Goal: Task Accomplishment & Management: Use online tool/utility

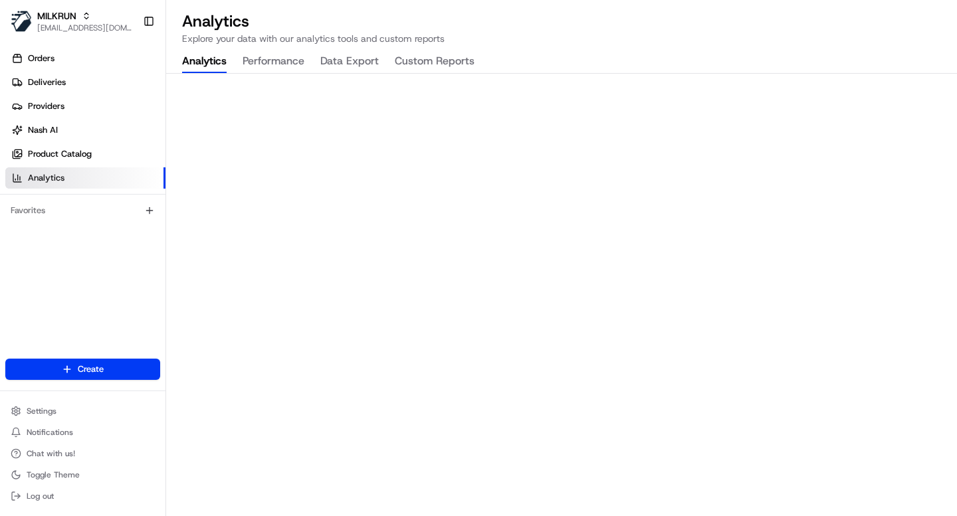
drag, startPoint x: 431, startPoint y: 39, endPoint x: 435, endPoint y: 49, distance: 11.4
click at [432, 43] on p "Explore your data with our analytics tools and custom reports" at bounding box center [561, 38] width 759 height 13
click at [437, 55] on button "Custom Reports" at bounding box center [435, 62] width 80 height 23
click at [603, 57] on div "Analytics Explore your data with our analytics tools and custom reports Analyti…" at bounding box center [561, 258] width 791 height 516
click at [556, 45] on p "Explore your data with our analytics tools and custom reports" at bounding box center [561, 38] width 759 height 13
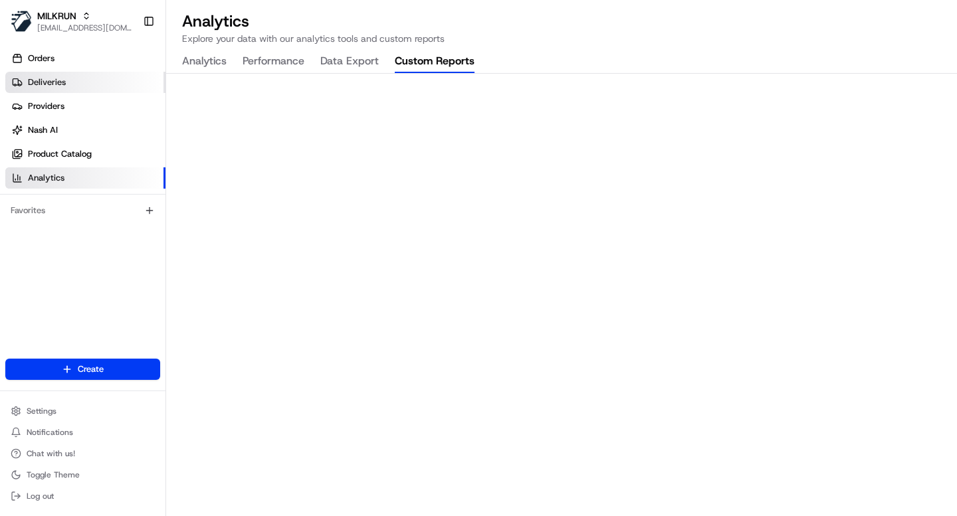
click at [41, 82] on span "Deliveries" at bounding box center [47, 82] width 38 height 12
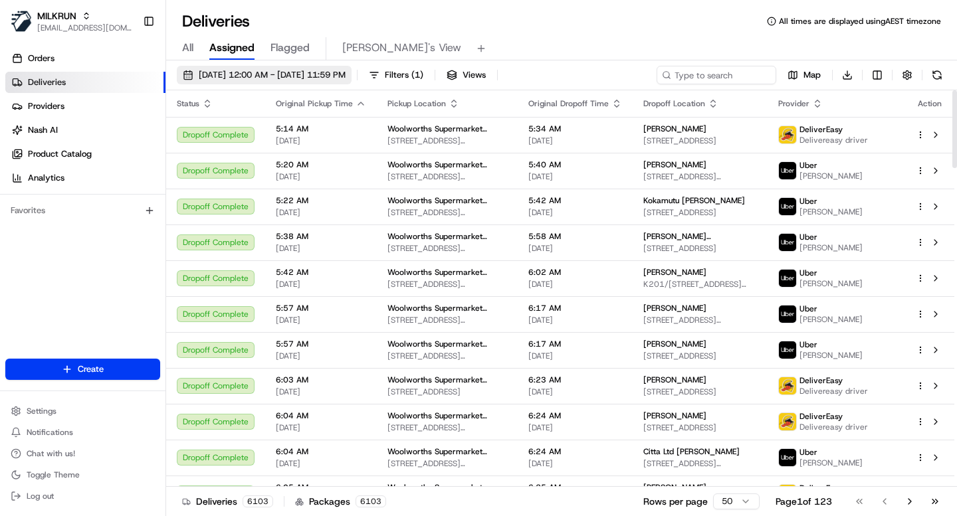
click at [334, 77] on span "20/08/2025 12:00 AM - 20/08/2025 11:59 PM" at bounding box center [272, 75] width 147 height 12
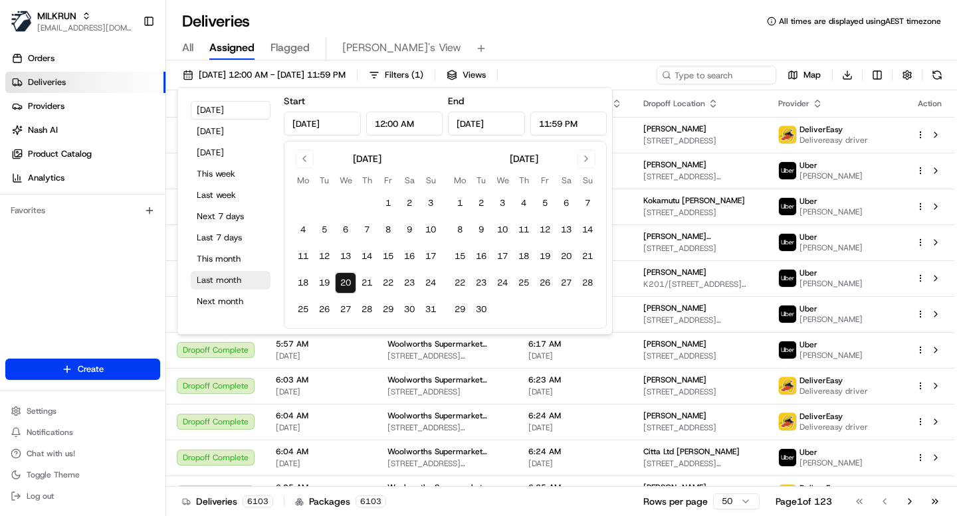
click at [224, 282] on button "Last month" at bounding box center [231, 280] width 80 height 19
type input "Jul 1, 2025"
type input "Jul 31, 2025"
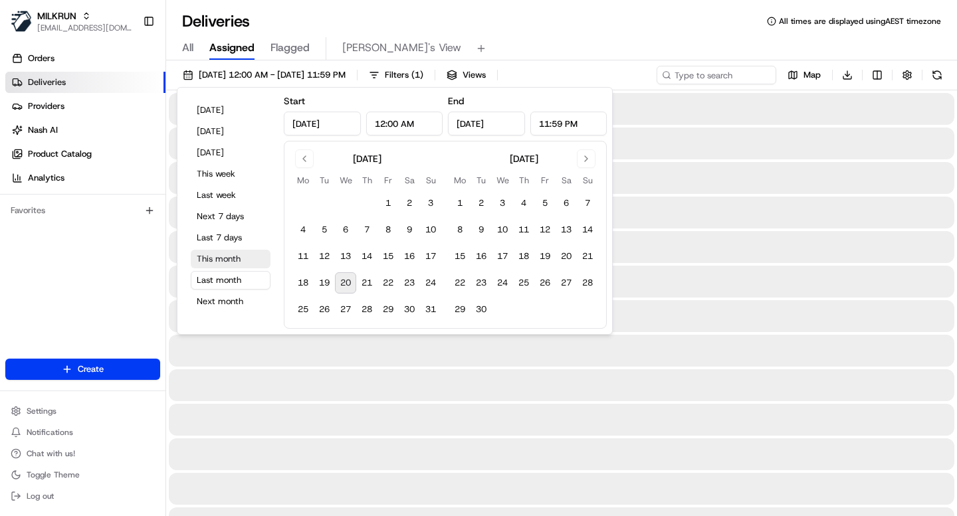
click at [222, 256] on button "This month" at bounding box center [231, 259] width 80 height 19
type input "Aug 1, 2025"
type input "Aug 31, 2025"
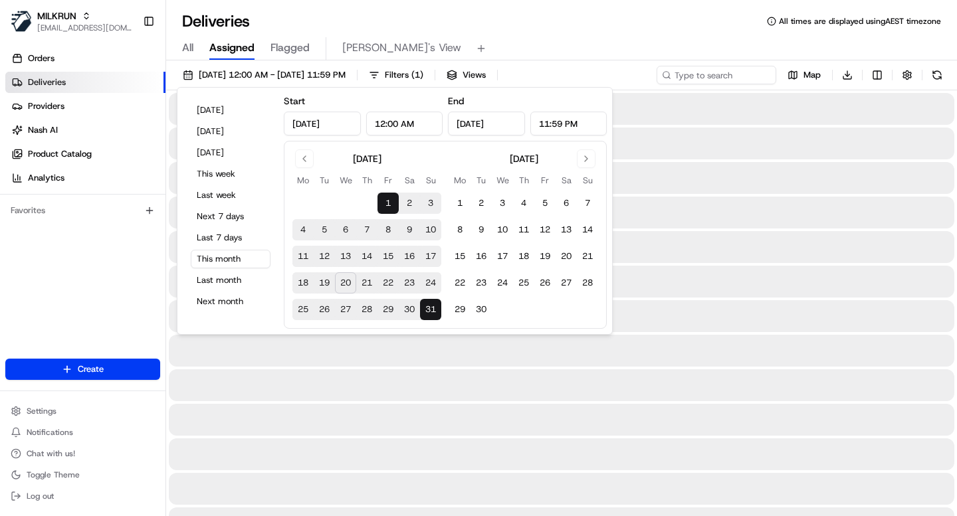
click at [517, 27] on div "Deliveries All times are displayed using AEST timezone" at bounding box center [561, 21] width 791 height 21
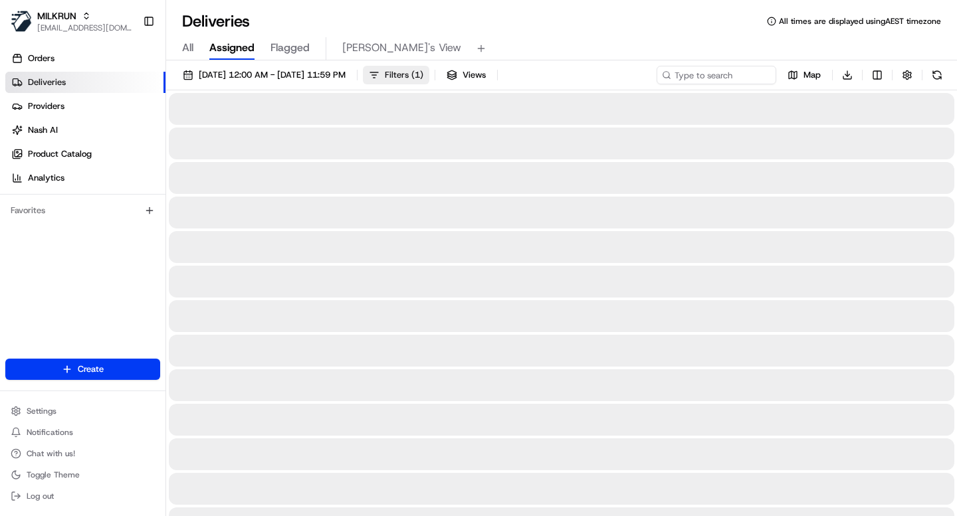
click at [429, 66] on button "Filters ( 1 )" at bounding box center [396, 75] width 66 height 19
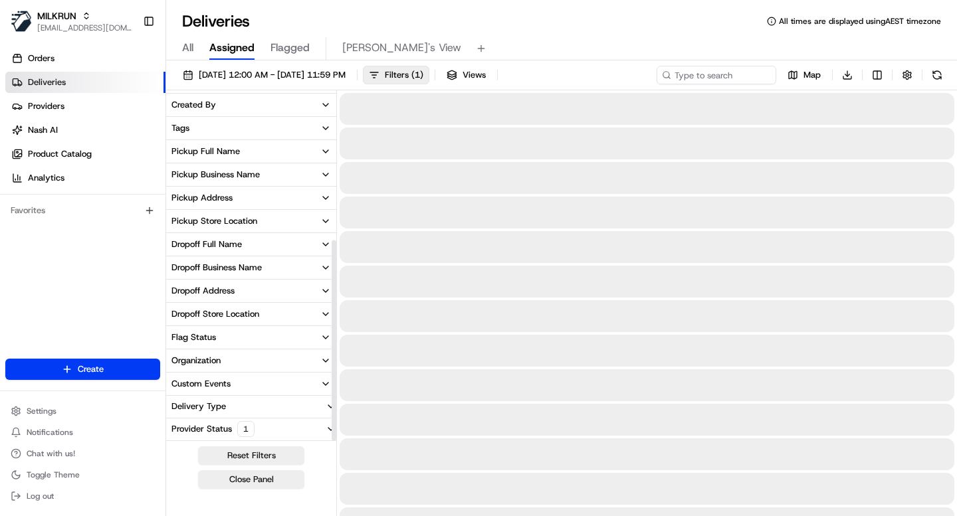
click at [208, 430] on div "Provider Status 1" at bounding box center [213, 429] width 94 height 16
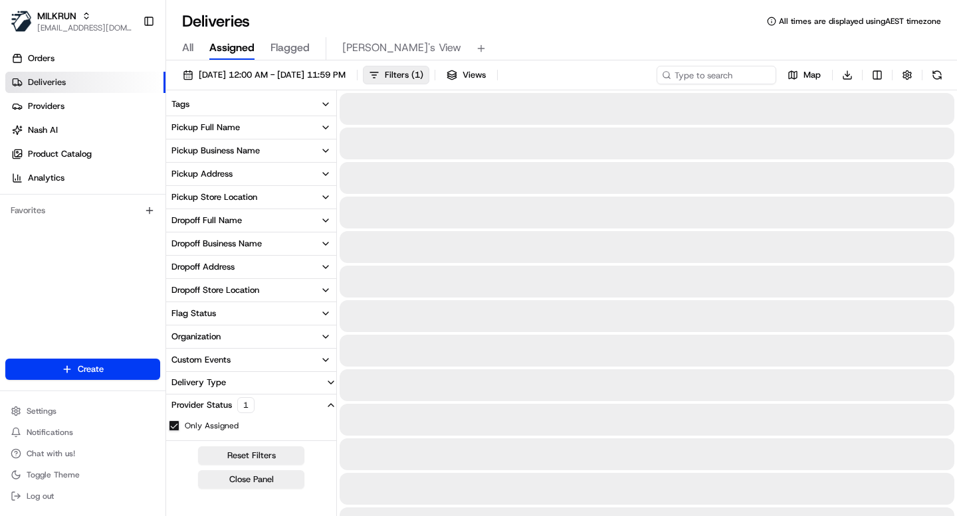
click at [177, 427] on button "Only Assigned" at bounding box center [174, 426] width 11 height 11
click at [227, 408] on div "Provider Status" at bounding box center [201, 405] width 71 height 12
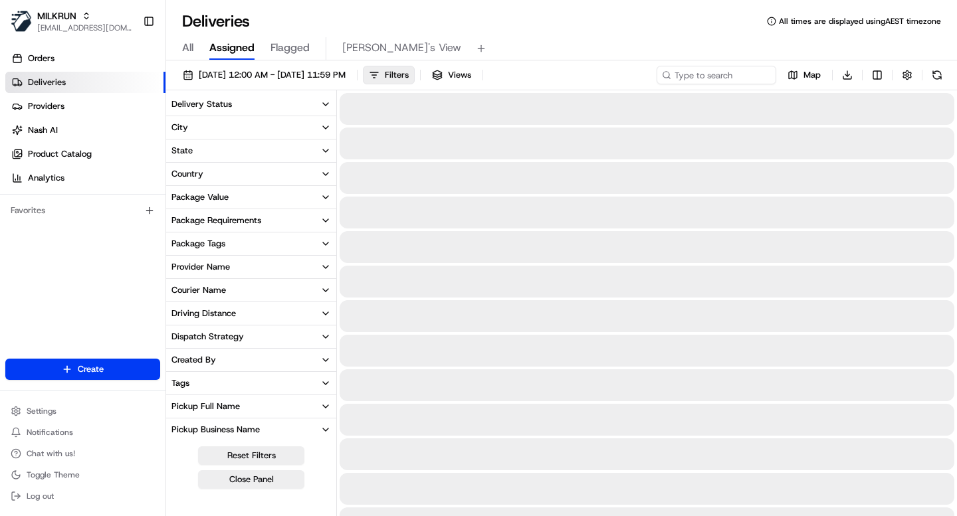
click at [209, 100] on div "Delivery Status" at bounding box center [201, 104] width 60 height 12
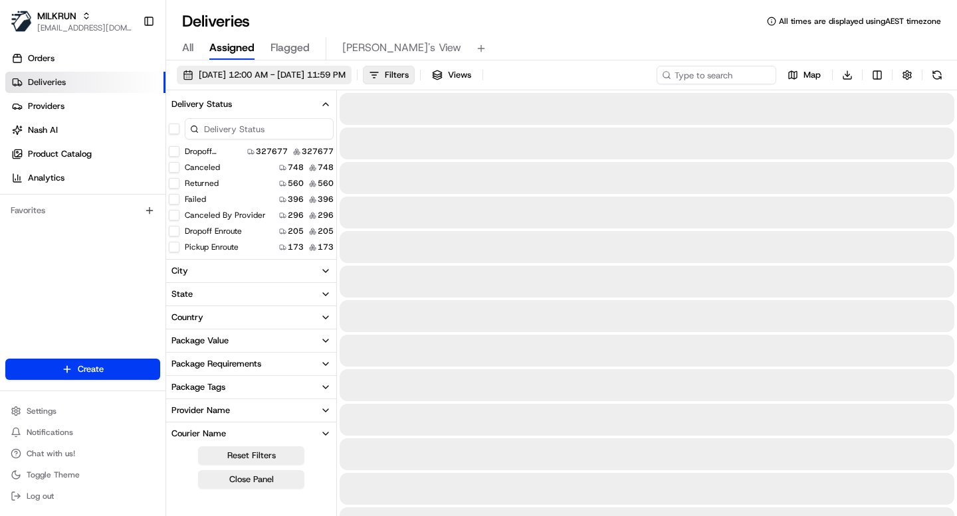
click at [310, 72] on span "01/08/2025 12:00 AM - 31/08/2025 11:59 PM" at bounding box center [272, 75] width 147 height 12
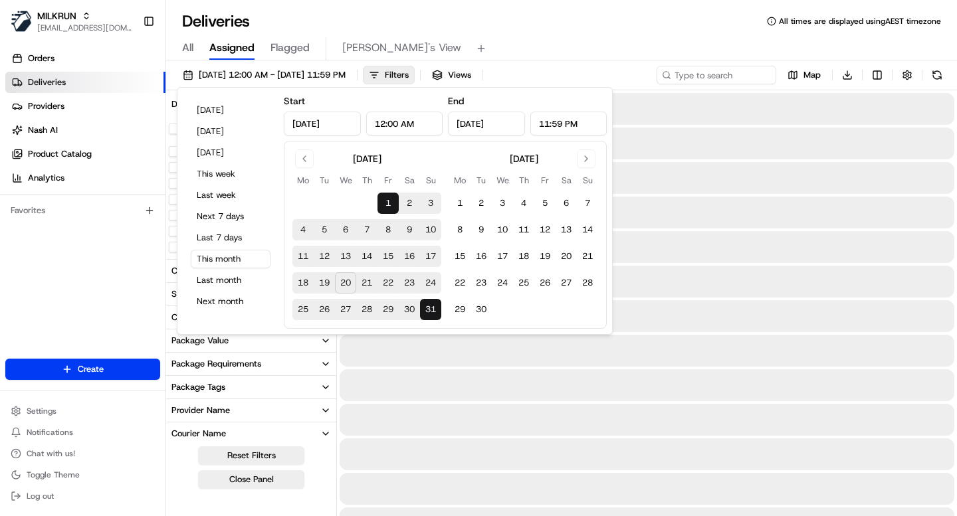
click at [526, 21] on div "Deliveries All times are displayed using AEST timezone" at bounding box center [561, 21] width 791 height 21
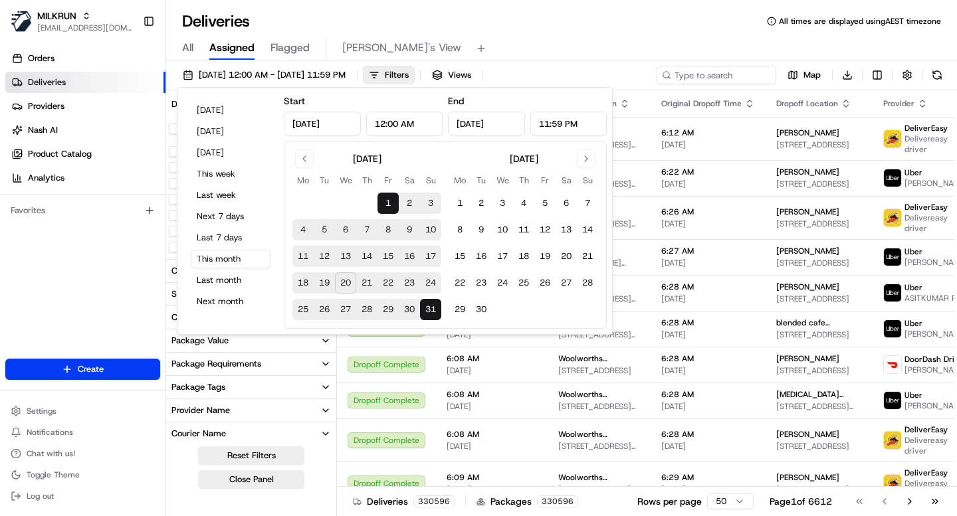
click at [550, 45] on div "All Assigned Flagged Mimi's View" at bounding box center [561, 48] width 791 height 23
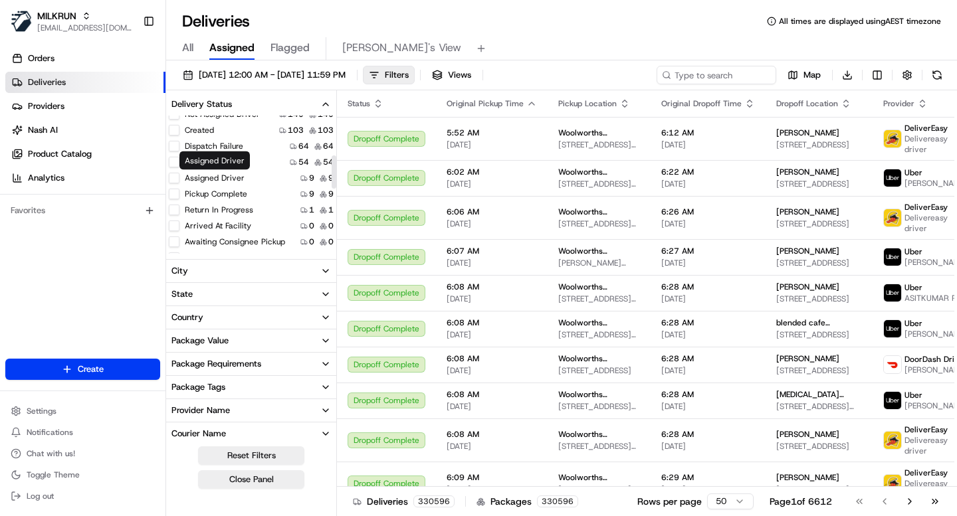
scroll to position [165, 0]
click at [177, 131] on button "Created" at bounding box center [174, 130] width 11 height 11
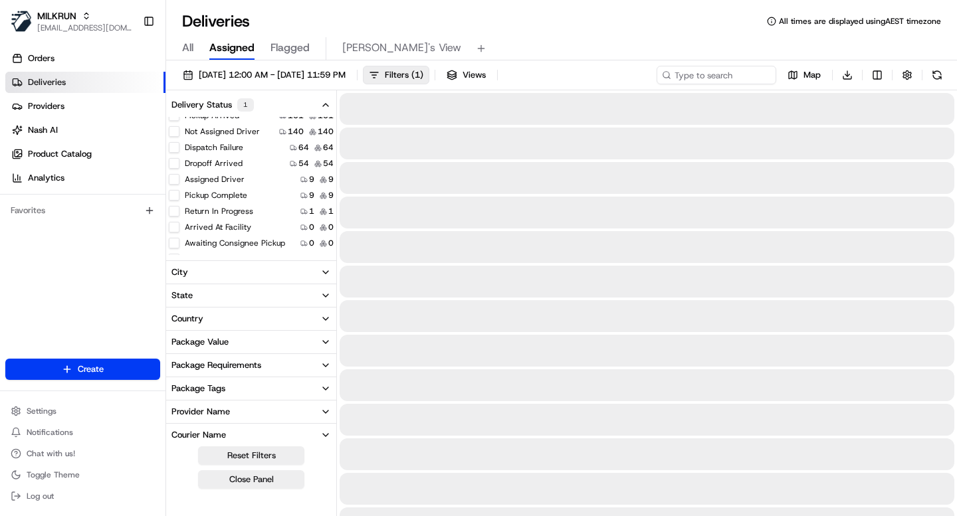
click at [457, 24] on div "Deliveries All times are displayed using AEST timezone" at bounding box center [561, 21] width 791 height 21
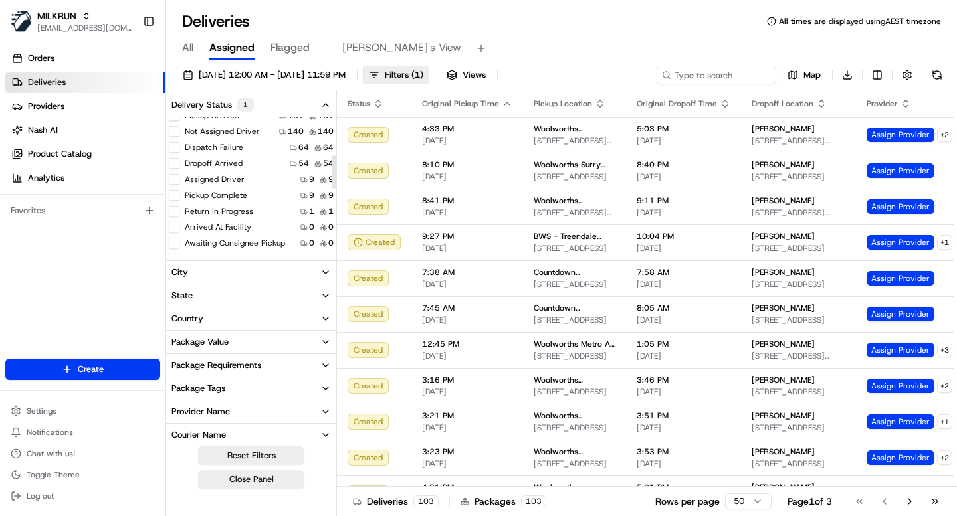
scroll to position [142, 0]
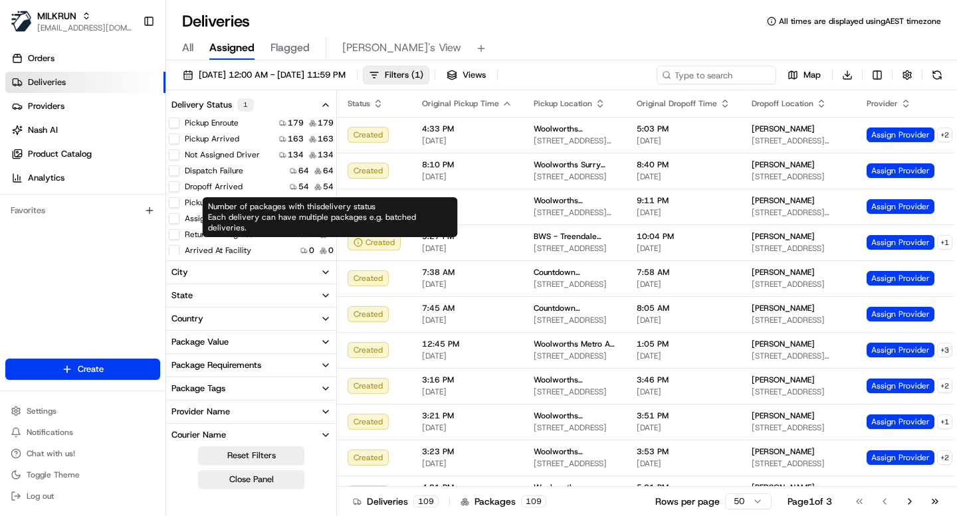
click at [240, 364] on div "Package Requirements" at bounding box center [216, 366] width 90 height 12
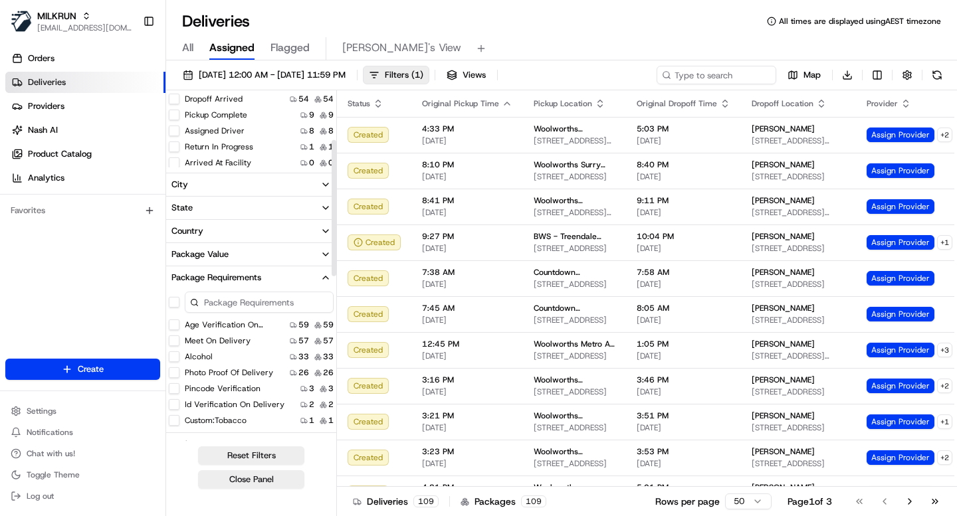
scroll to position [120, 0]
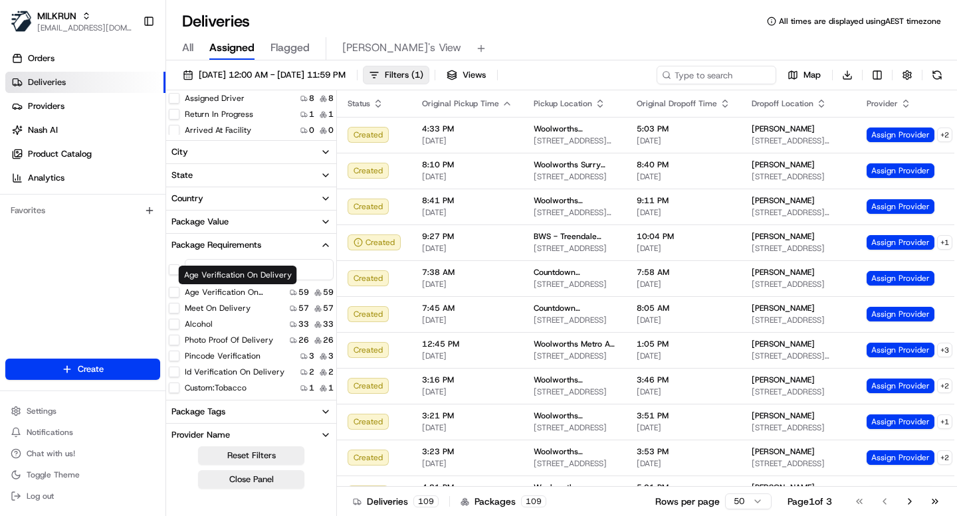
click at [218, 295] on label "Age Verification On Delivery" at bounding box center [235, 292] width 100 height 11
click at [179, 295] on button "Age Verification On Delivery" at bounding box center [174, 292] width 11 height 11
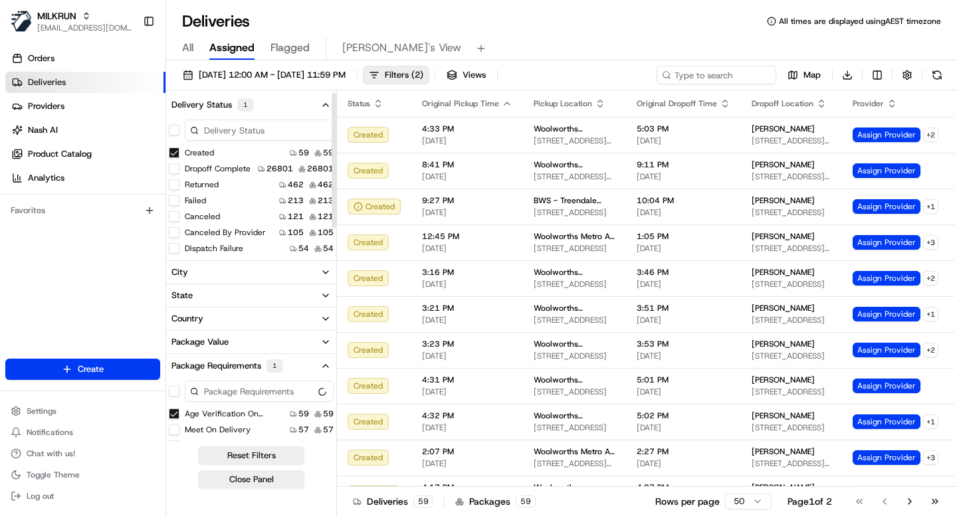
click at [327, 103] on icon "button" at bounding box center [325, 105] width 11 height 11
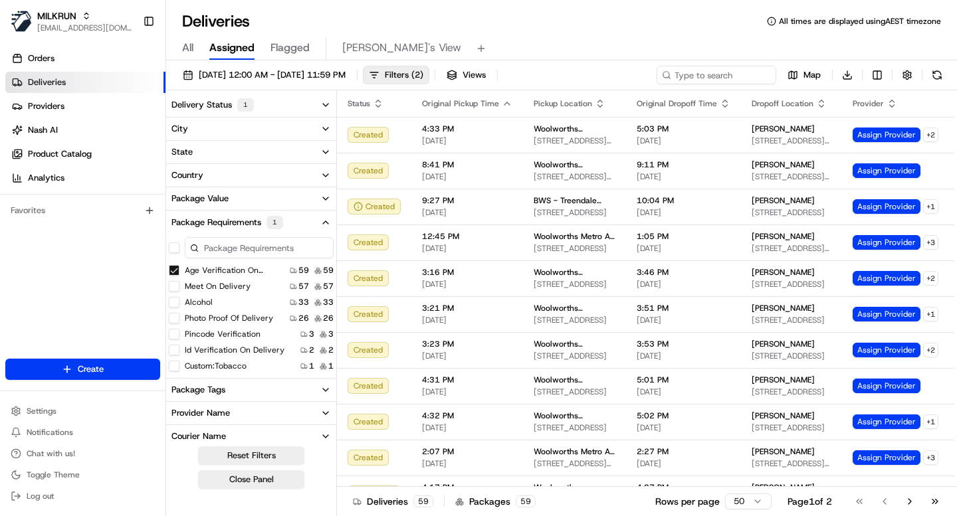
click at [322, 223] on icon "button" at bounding box center [325, 222] width 11 height 11
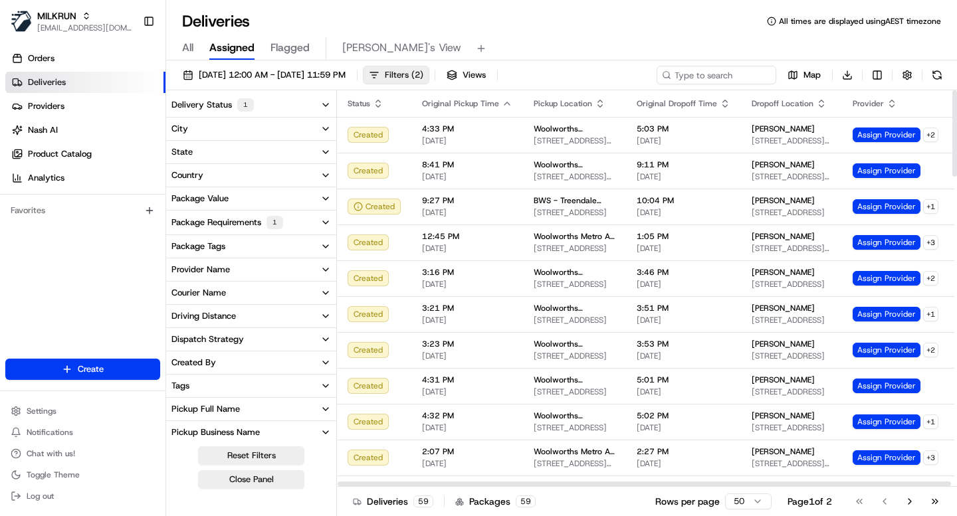
click at [429, 77] on button "Filters ( 2 )" at bounding box center [396, 75] width 66 height 19
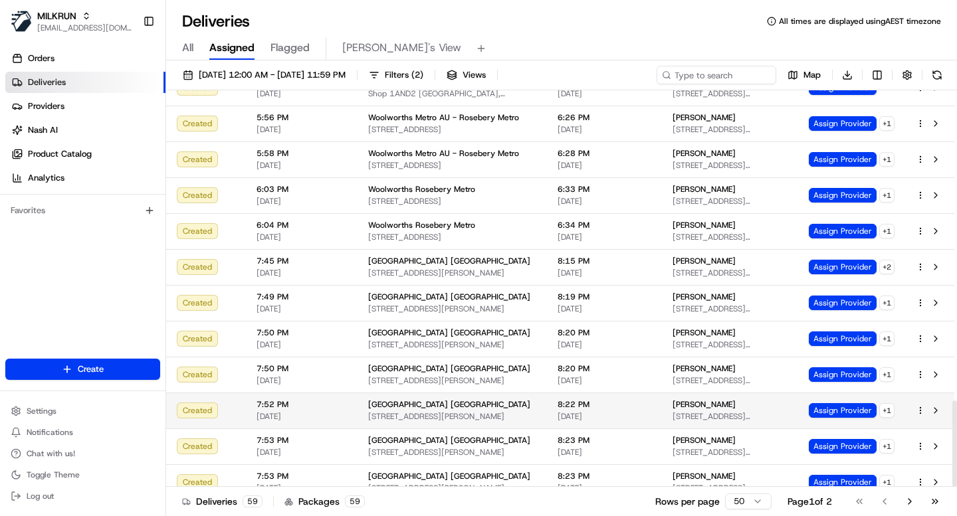
scroll to position [1424, 0]
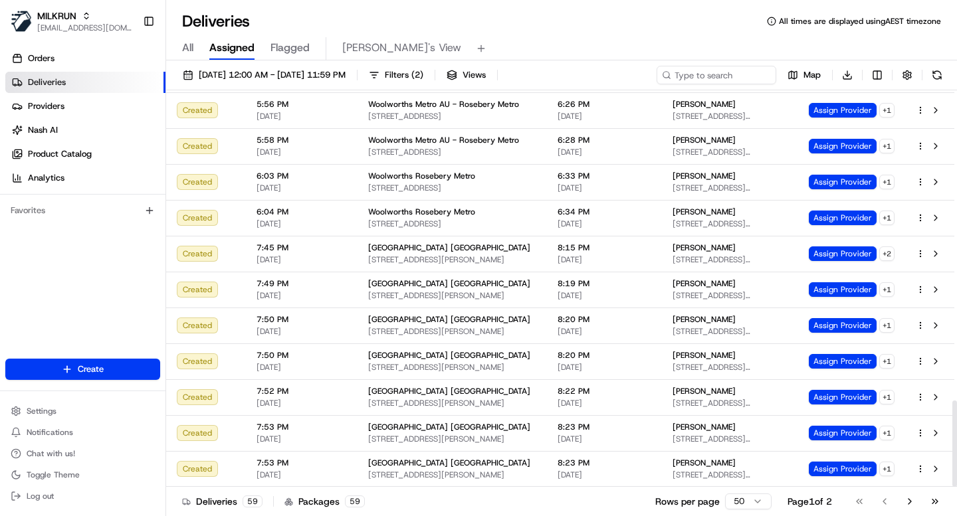
click at [744, 508] on html "MILKRUN ijones@woolworths.com.au Toggle Sidebar Orders Deliveries Providers Nas…" at bounding box center [478, 258] width 957 height 516
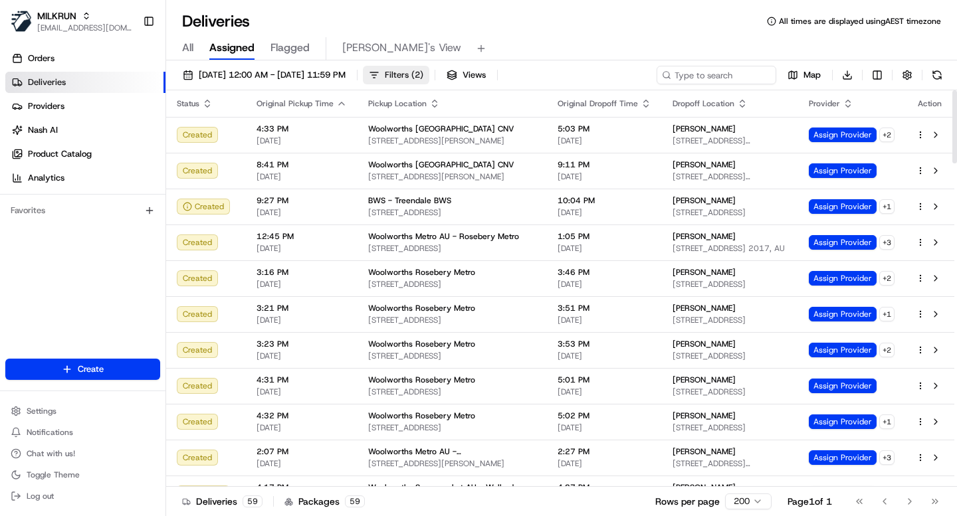
click at [423, 70] on span "Filters ( 2 )" at bounding box center [404, 75] width 39 height 12
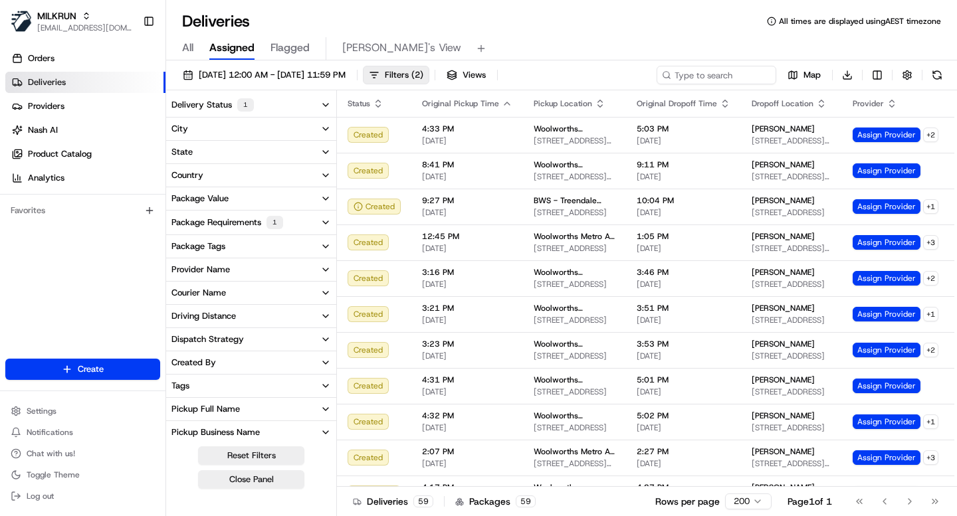
click at [227, 221] on div "Package Requirements 1" at bounding box center [227, 222] width 112 height 13
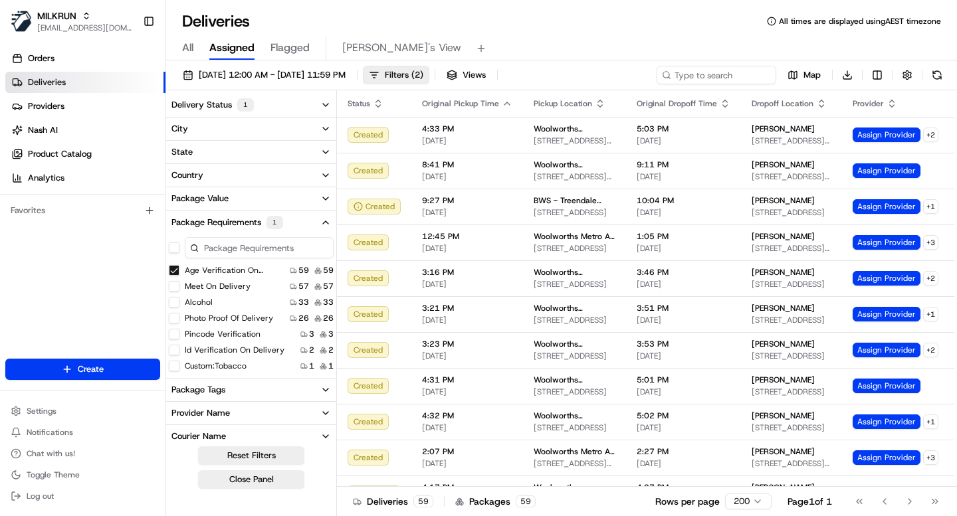
click at [210, 109] on div "Delivery Status 1" at bounding box center [212, 104] width 82 height 13
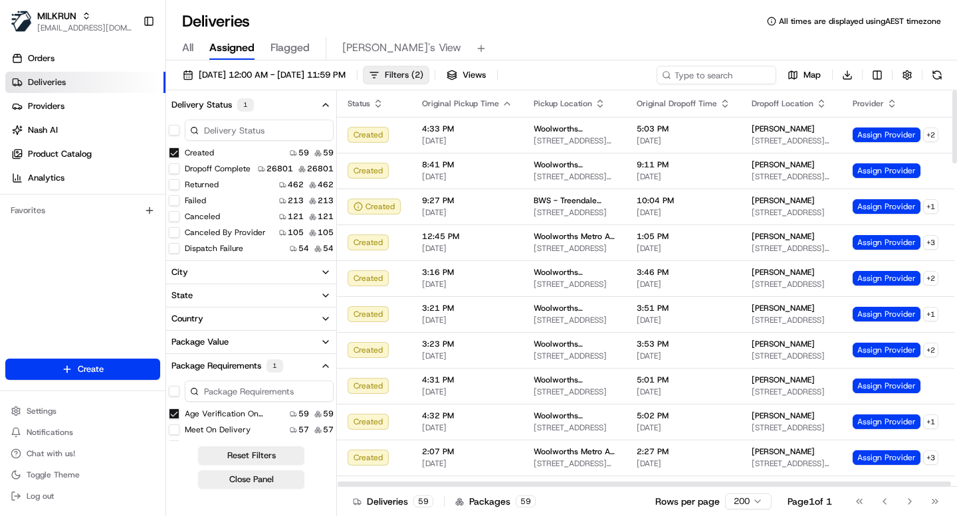
click at [423, 80] on span "Filters ( 2 )" at bounding box center [404, 75] width 39 height 12
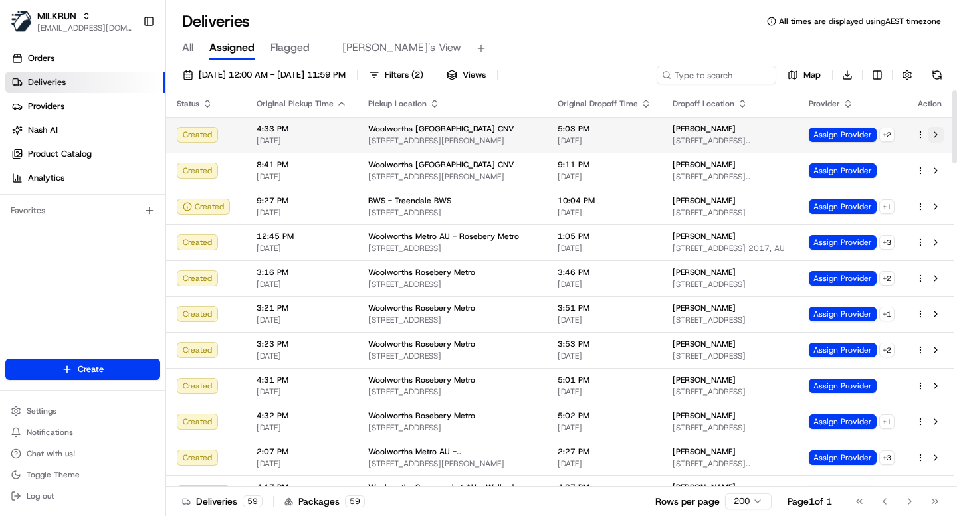
click at [938, 138] on button at bounding box center [936, 135] width 16 height 16
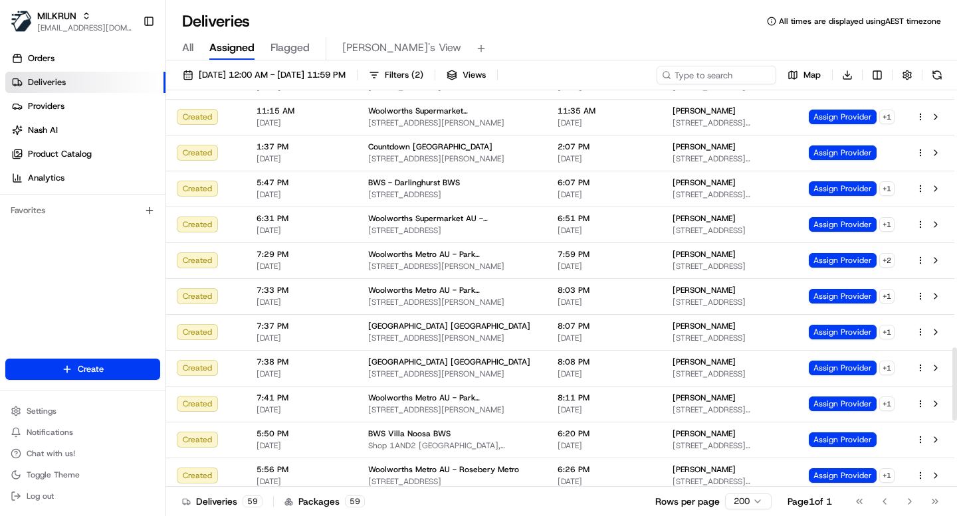
scroll to position [1747, 0]
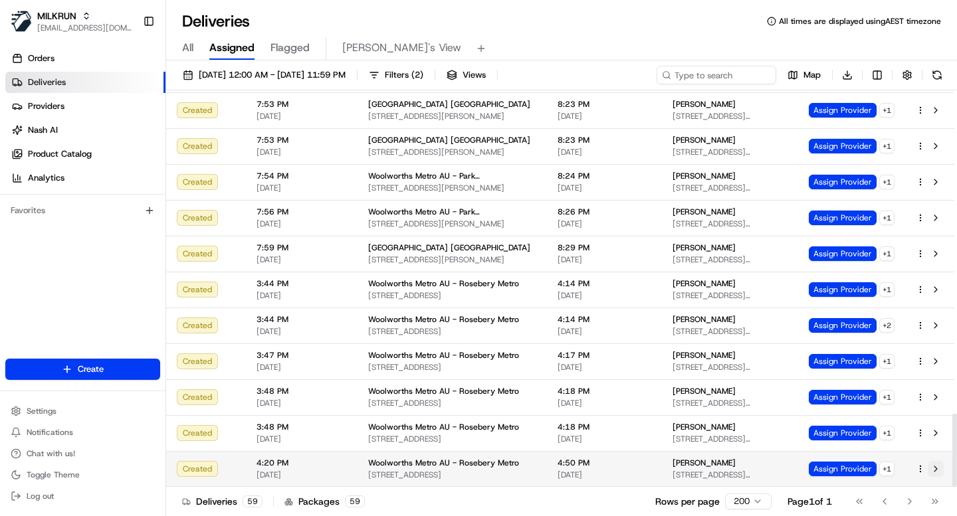
click at [938, 471] on button at bounding box center [936, 469] width 16 height 16
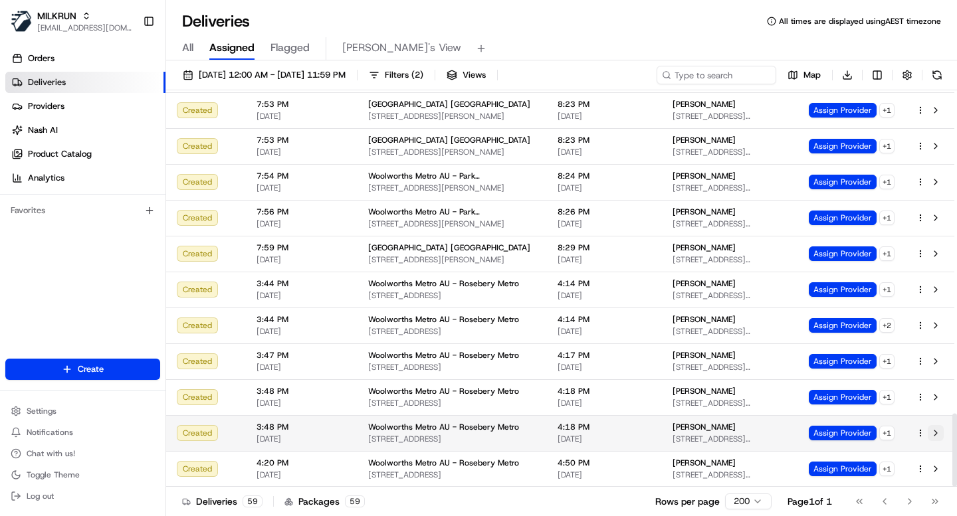
click at [935, 435] on button at bounding box center [936, 433] width 16 height 16
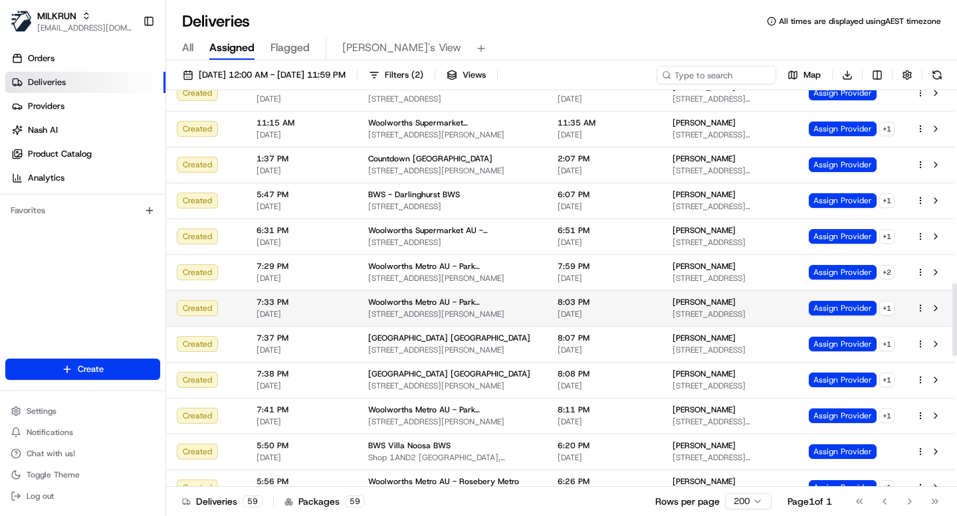
scroll to position [1043, 0]
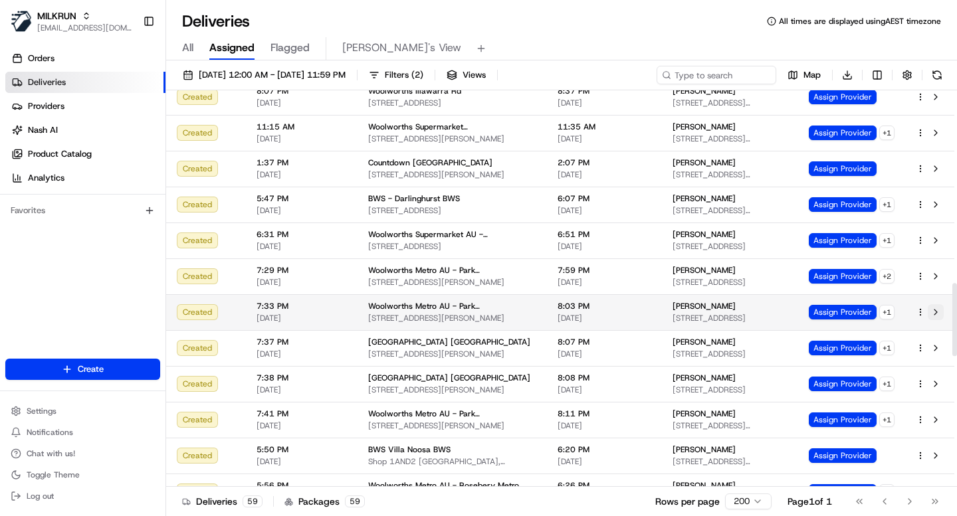
click at [933, 309] on button at bounding box center [936, 312] width 16 height 16
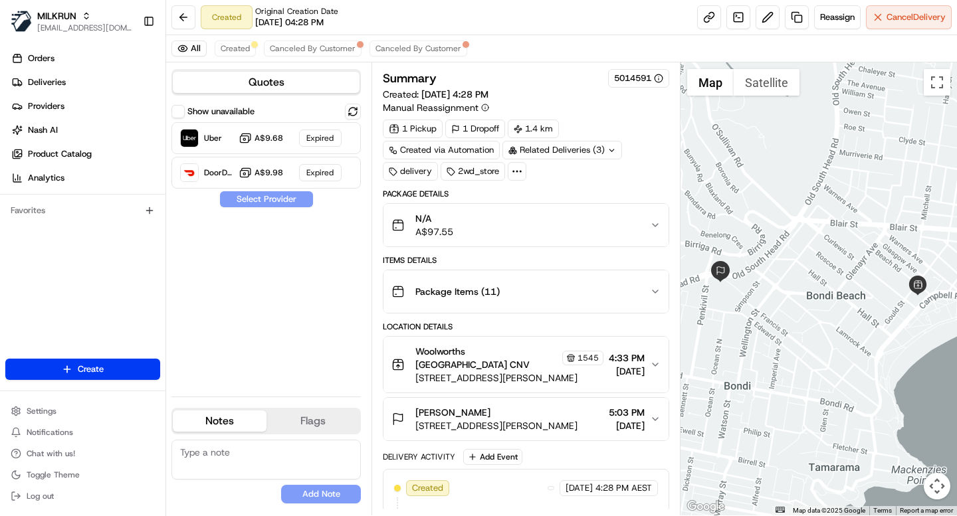
click at [435, 64] on div "Summary 5014591 Created: 01/08/2025 4:28 PM Manual Reassignment 1 Pickup 1 Drop…" at bounding box center [526, 288] width 308 height 453
click at [429, 56] on div "All Created Canceled By Customer Canceled By Customer" at bounding box center [561, 48] width 791 height 27
click at [351, 113] on button at bounding box center [353, 112] width 16 height 16
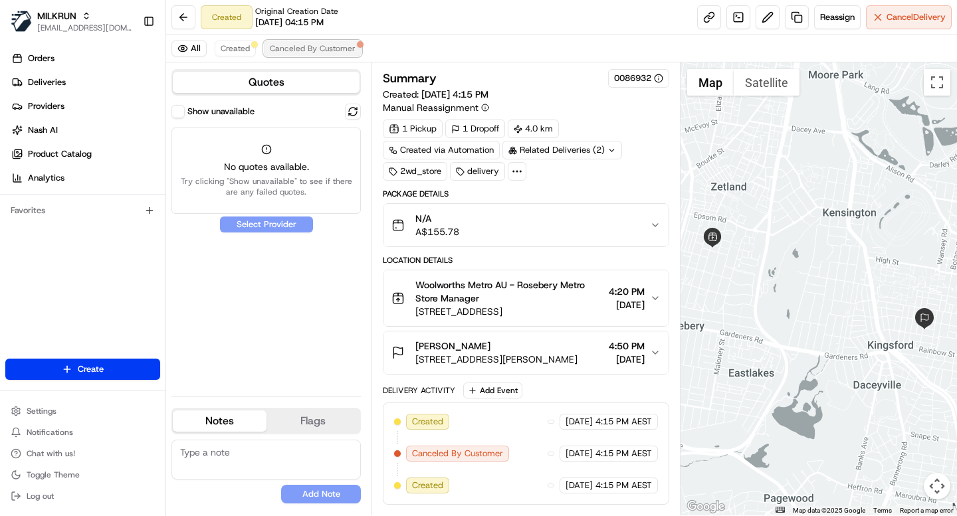
click at [314, 48] on span "Canceled By Customer" at bounding box center [313, 48] width 86 height 11
click at [354, 109] on button at bounding box center [353, 112] width 16 height 16
click at [180, 110] on button "Show unavailable" at bounding box center [177, 111] width 13 height 13
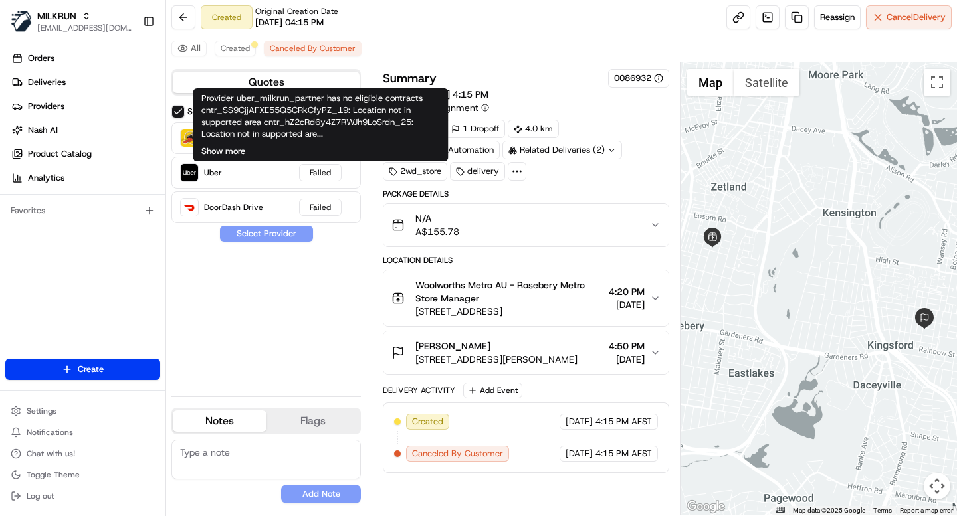
click at [235, 150] on button "Show more" at bounding box center [223, 152] width 44 height 12
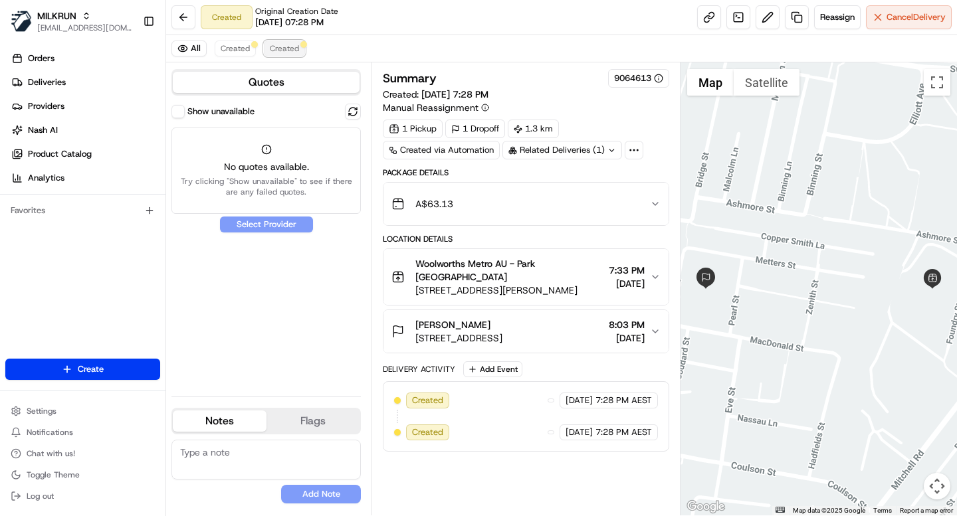
click at [280, 45] on span "Created" at bounding box center [284, 48] width 29 height 11
click at [181, 110] on button "Show unavailable" at bounding box center [177, 111] width 13 height 13
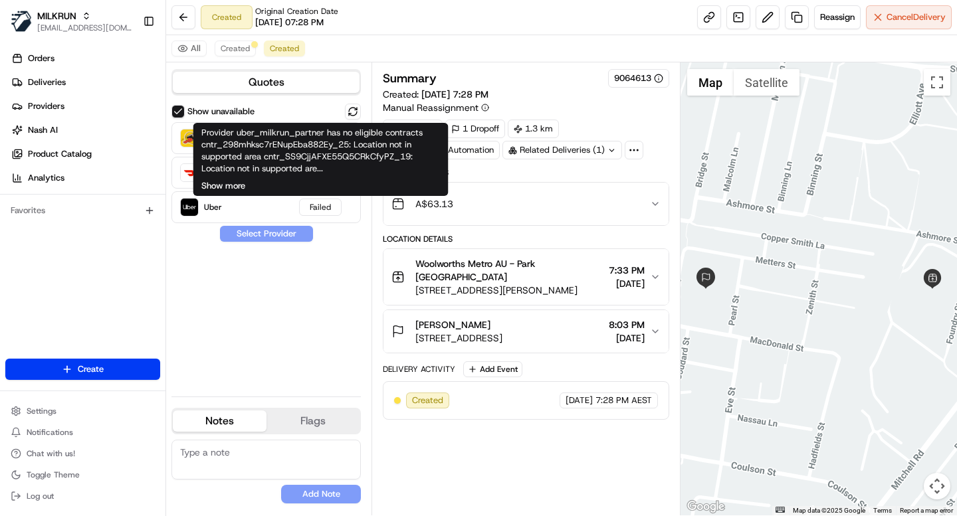
click at [239, 183] on button "Show more" at bounding box center [223, 186] width 44 height 12
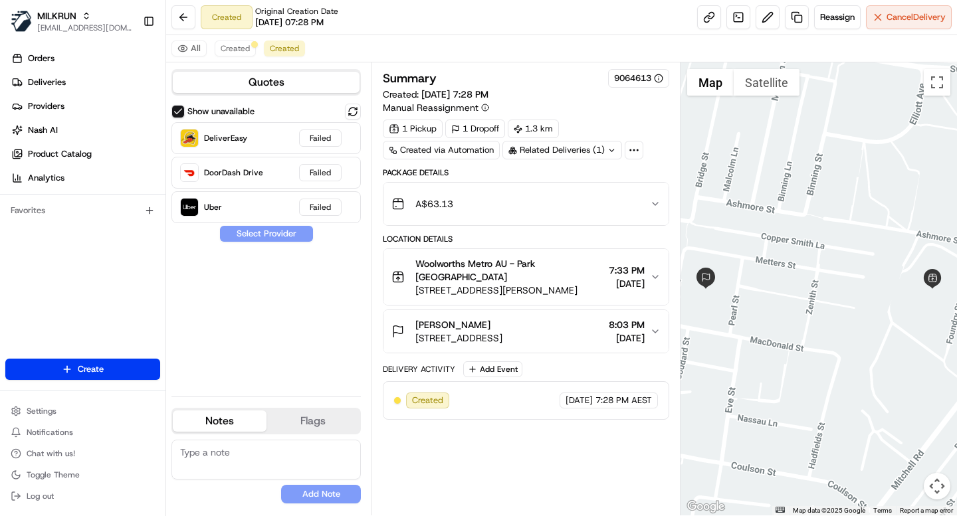
click at [316, 344] on div "Show unavailable DeliverEasy Failed DoorDash Drive Failed Uber Failed Select Pr…" at bounding box center [265, 245] width 189 height 282
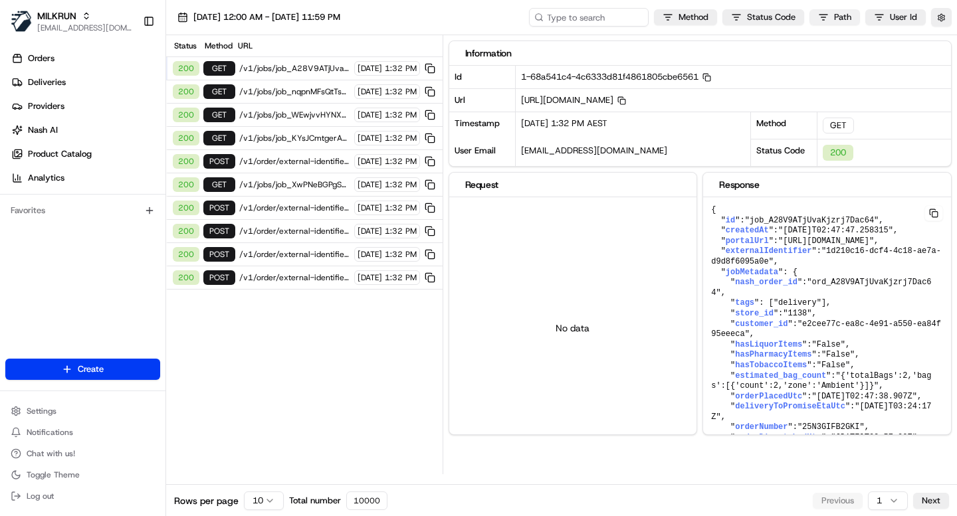
click at [845, 15] on html "MILKRUN [EMAIL_ADDRESS][DOMAIN_NAME] Toggle Sidebar Orders Deliveries Providers…" at bounding box center [478, 258] width 957 height 516
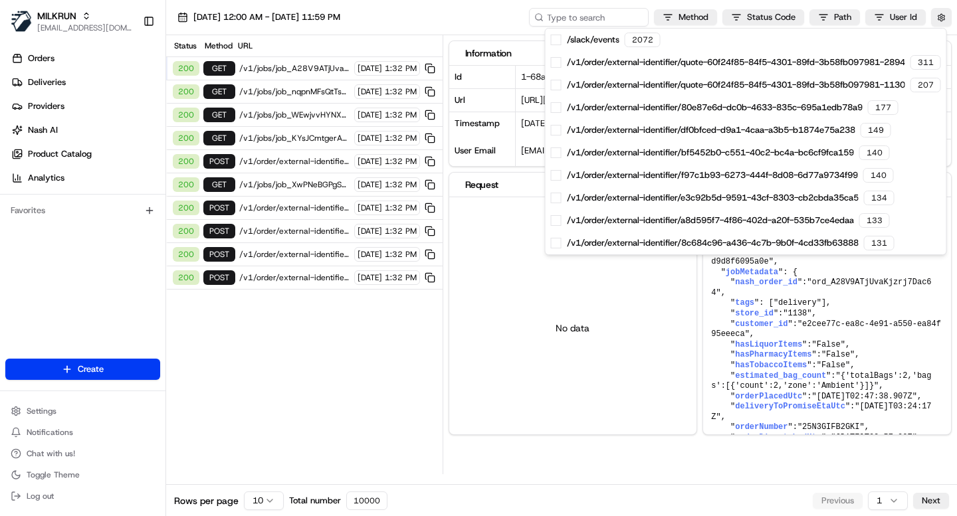
click at [900, 17] on html "MILKRUN [EMAIL_ADDRESS][DOMAIN_NAME] Toggle Sidebar Orders Deliveries Providers…" at bounding box center [478, 258] width 957 height 516
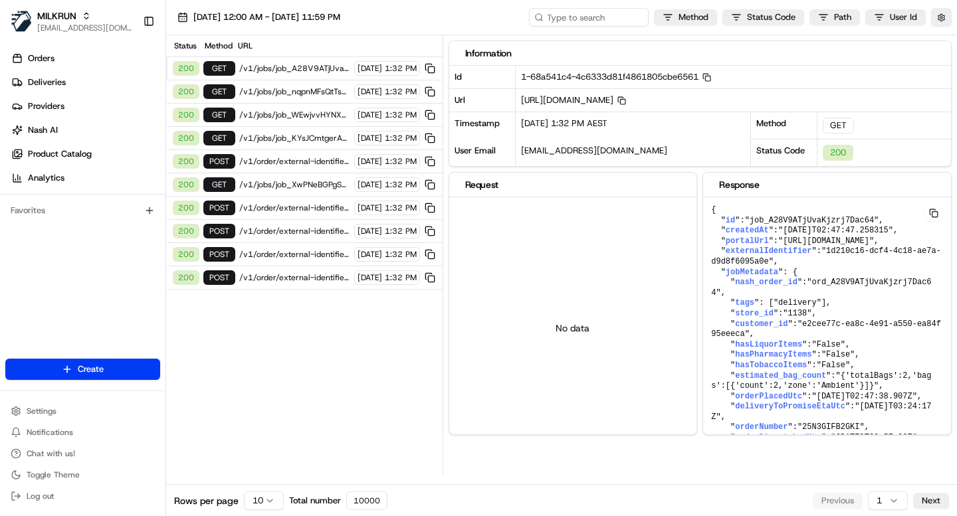
click at [900, 17] on html "MILKRUN [EMAIL_ADDRESS][DOMAIN_NAME] Toggle Sidebar Orders Deliveries Providers…" at bounding box center [478, 258] width 957 height 516
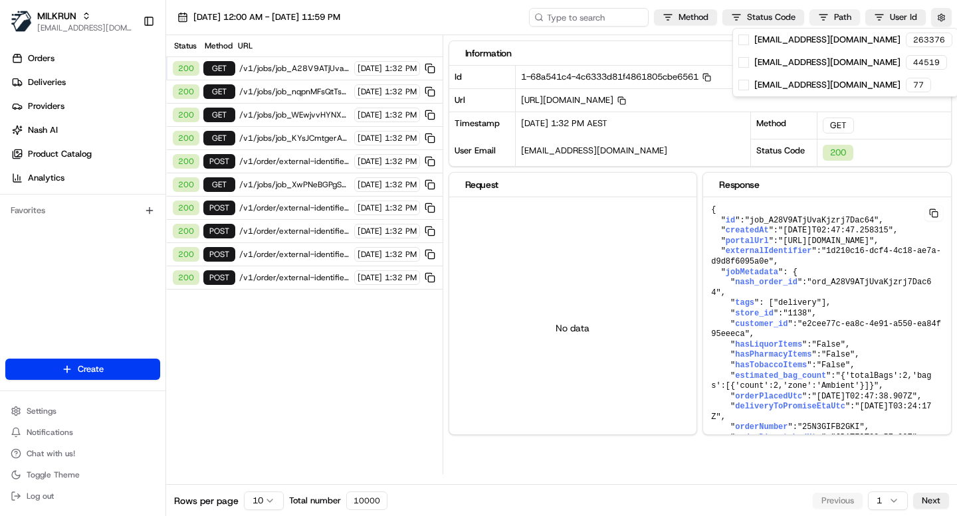
click at [850, 16] on html "MILKRUN [EMAIL_ADDRESS][DOMAIN_NAME] Toggle Sidebar Orders Deliveries Providers…" at bounding box center [478, 258] width 957 height 516
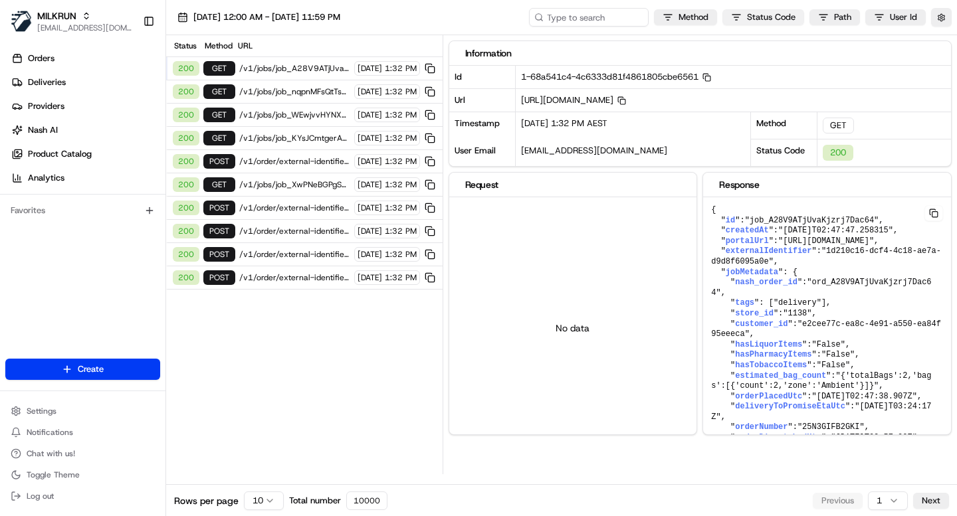
click at [774, 19] on html "MILKRUN [EMAIL_ADDRESS][DOMAIN_NAME] Toggle Sidebar Orders Deliveries Providers…" at bounding box center [478, 258] width 957 height 516
click at [836, 17] on html "MILKRUN [EMAIL_ADDRESS][DOMAIN_NAME] Toggle Sidebar Orders Deliveries Providers…" at bounding box center [478, 258] width 957 height 516
click at [825, 18] on html "MILKRUN [EMAIL_ADDRESS][DOMAIN_NAME] Toggle Sidebar Orders Deliveries Providers…" at bounding box center [478, 258] width 957 height 516
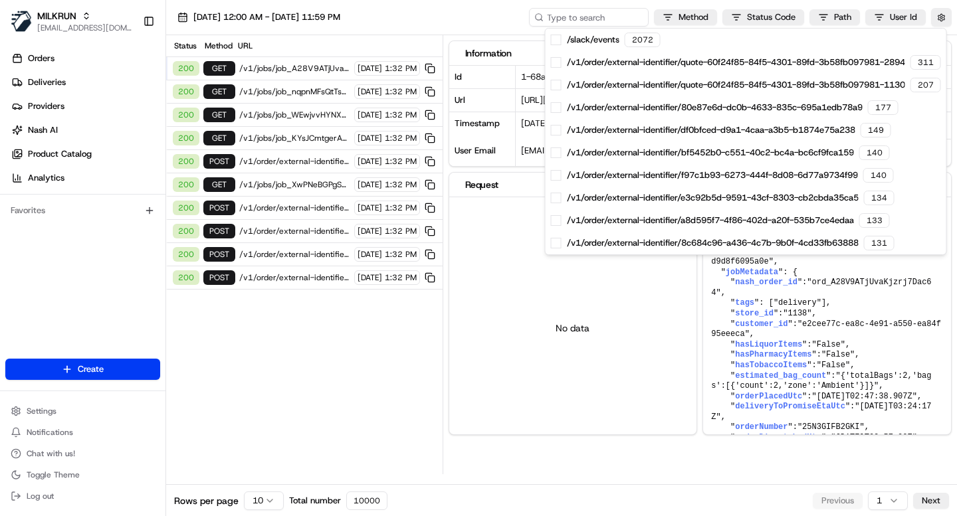
click at [599, 372] on html "MILKRUN ijones@woolworths.com.au Toggle Sidebar Orders Deliveries Providers Nas…" at bounding box center [478, 258] width 957 height 516
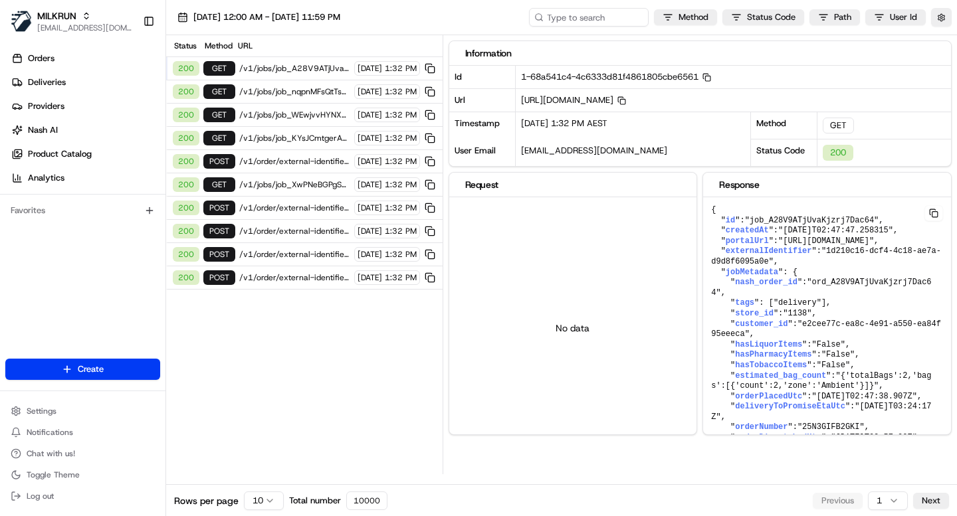
click at [270, 450] on div "Status Method URL 200 GET /v1/jobs/job_A28V9ATjUvaKjzrj7Dac64 20/08/2025 1:32 P…" at bounding box center [304, 254] width 276 height 439
click at [80, 287] on div "Orders Deliveries Providers Nash AI Product Catalog Analytics Favorites" at bounding box center [82, 205] width 165 height 324
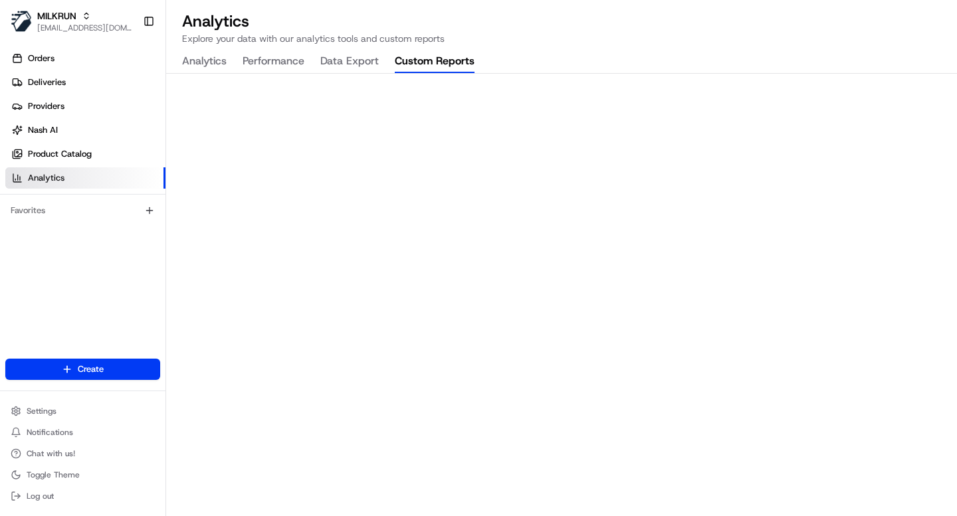
click at [450, 60] on button "Custom Reports" at bounding box center [435, 62] width 80 height 23
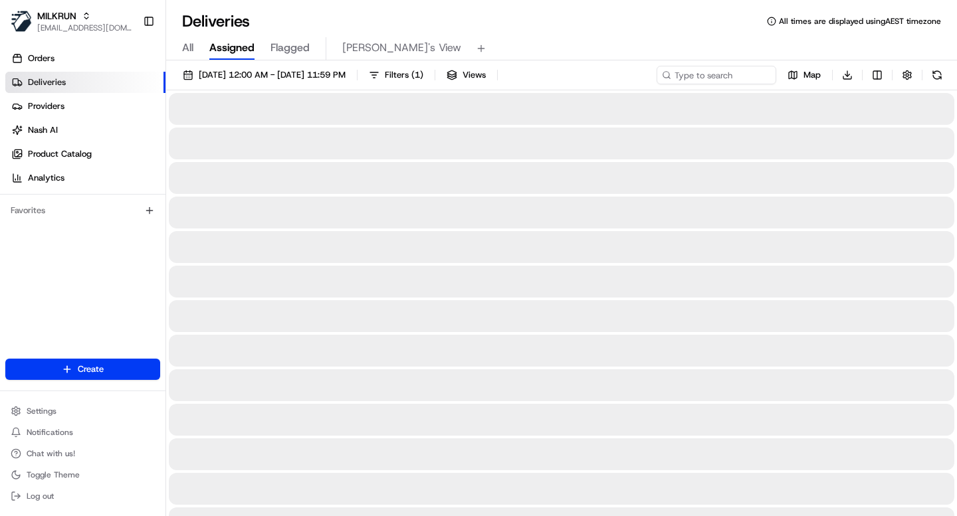
click at [714, 76] on input at bounding box center [717, 75] width 120 height 19
paste input "a470e4e0-0250-447c-a3d1-fe2ef7c9e7a4"
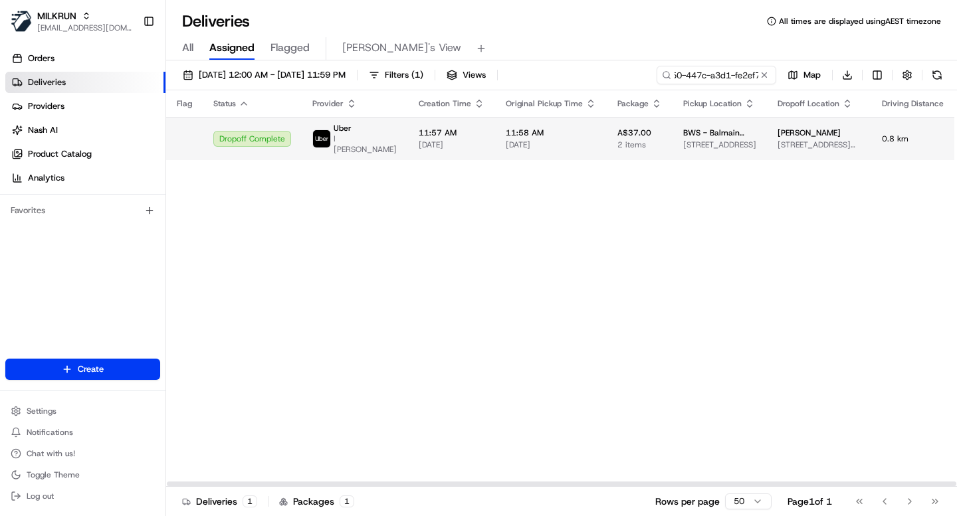
click at [449, 140] on span "[DATE]" at bounding box center [452, 145] width 66 height 11
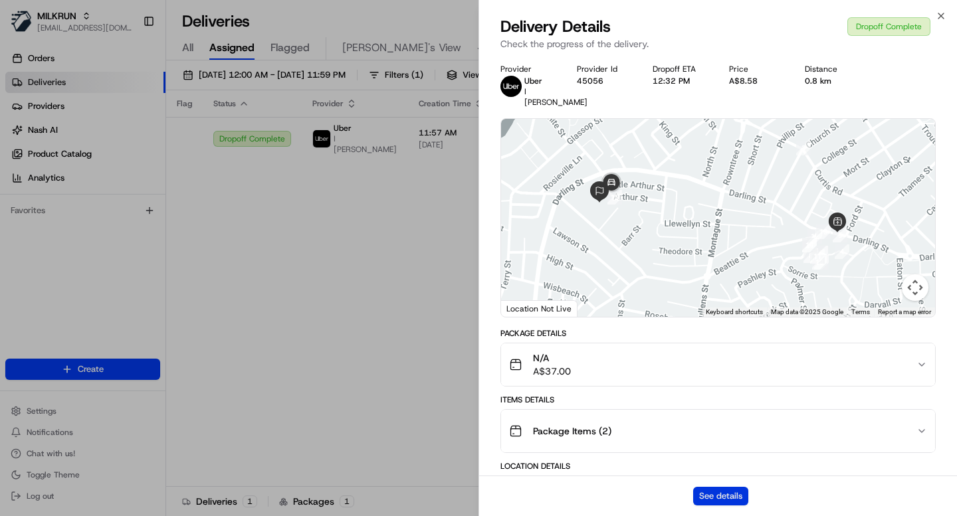
click at [722, 499] on button "See details" at bounding box center [720, 496] width 55 height 19
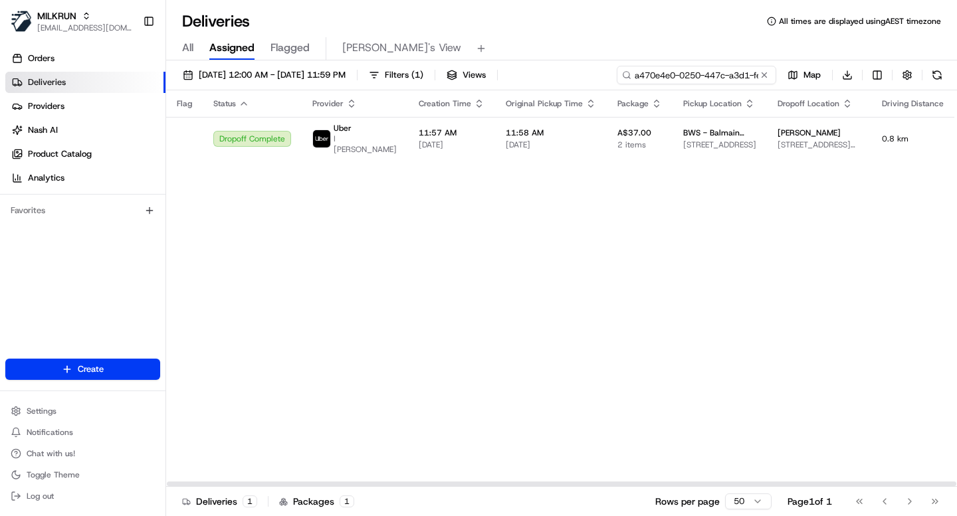
click at [726, 76] on input "a470e4e0-0250-447c-a3d1-fe2ef7c9e7a4" at bounding box center [697, 75] width 160 height 19
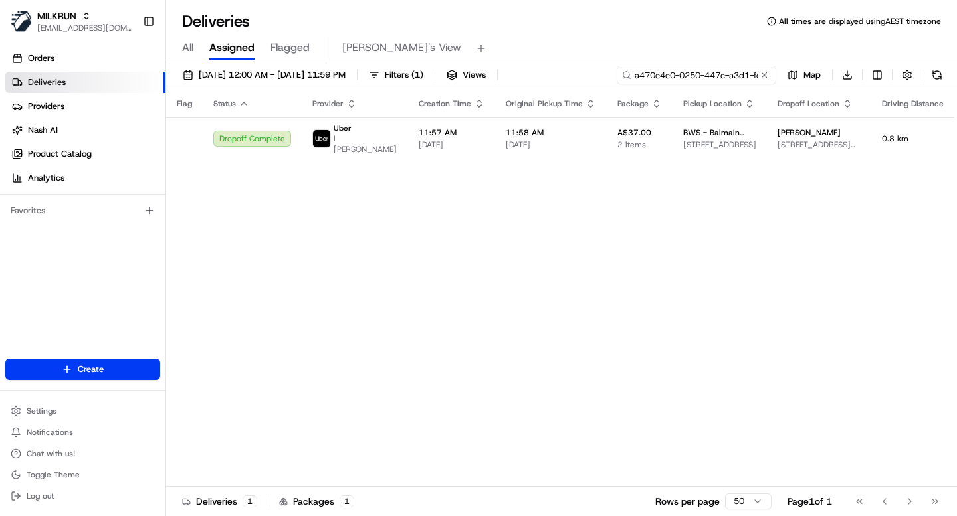
click at [725, 76] on input "a470e4e0-0250-447c-a3d1-fe2ef7c9e7a4" at bounding box center [697, 75] width 160 height 19
paste input "efc779e4-2944-4314-ab68-3de91a6d3a61"
type input "efc779e4-2944-4314-ab68-3de91a6d3a61"
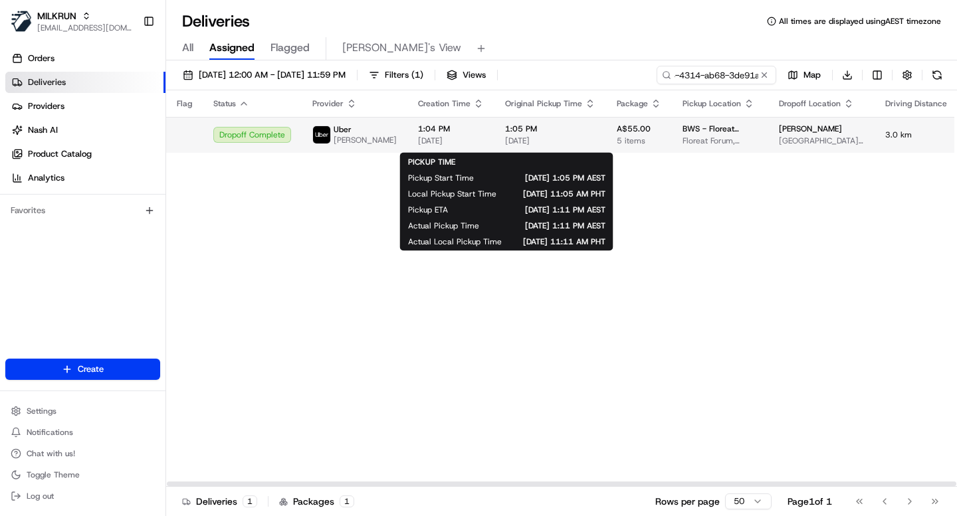
click at [554, 140] on span "[DATE]" at bounding box center [550, 141] width 90 height 11
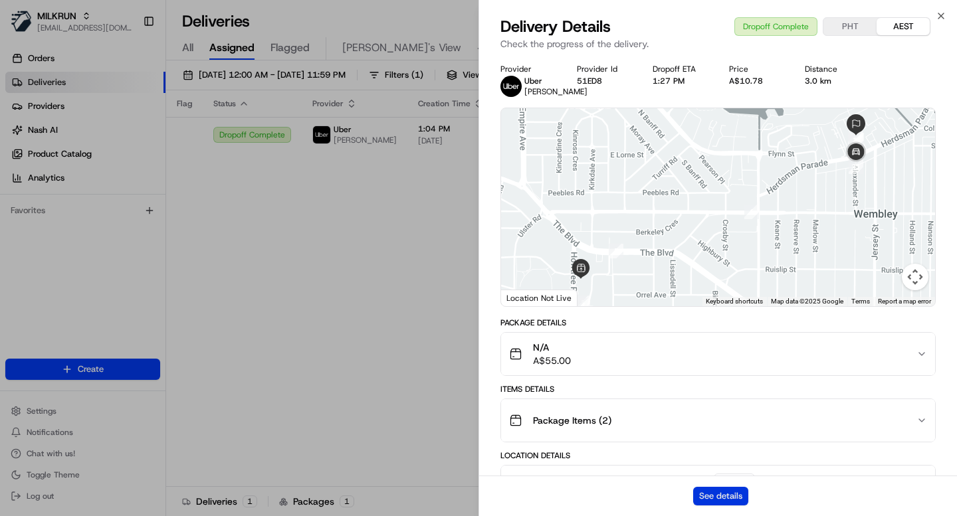
click at [724, 500] on button "See details" at bounding box center [720, 496] width 55 height 19
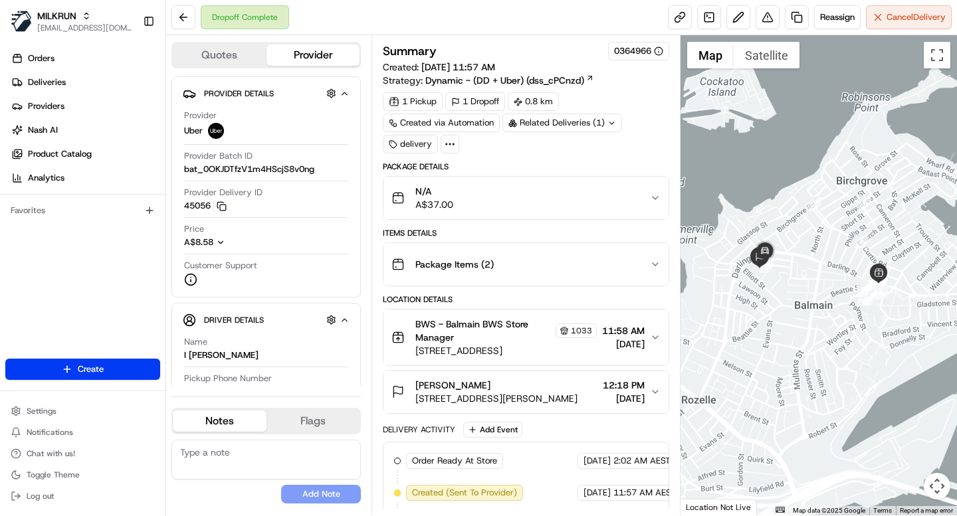
click at [513, 274] on div "Package Items ( 2 )" at bounding box center [520, 264] width 258 height 27
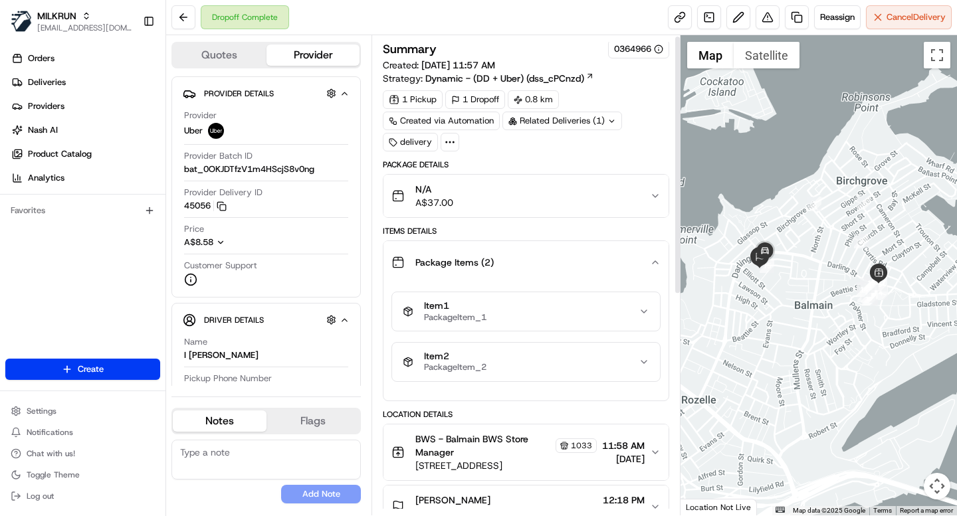
scroll to position [3, 0]
drag, startPoint x: 503, startPoint y: 362, endPoint x: 510, endPoint y: 356, distance: 9.4
click at [504, 364] on div "Item 2 PackageItem_2" at bounding box center [520, 361] width 235 height 23
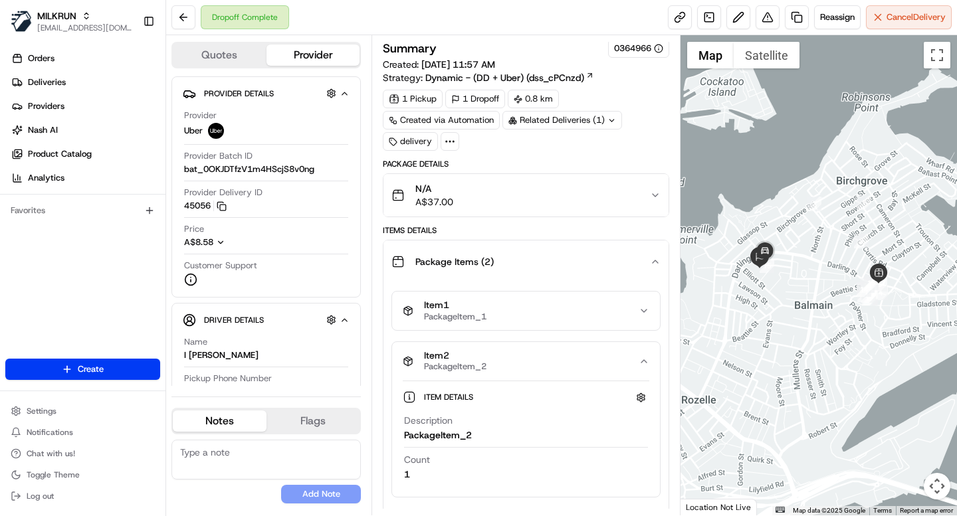
click at [538, 307] on div "Item 1 PackageItem_1" at bounding box center [520, 311] width 235 height 23
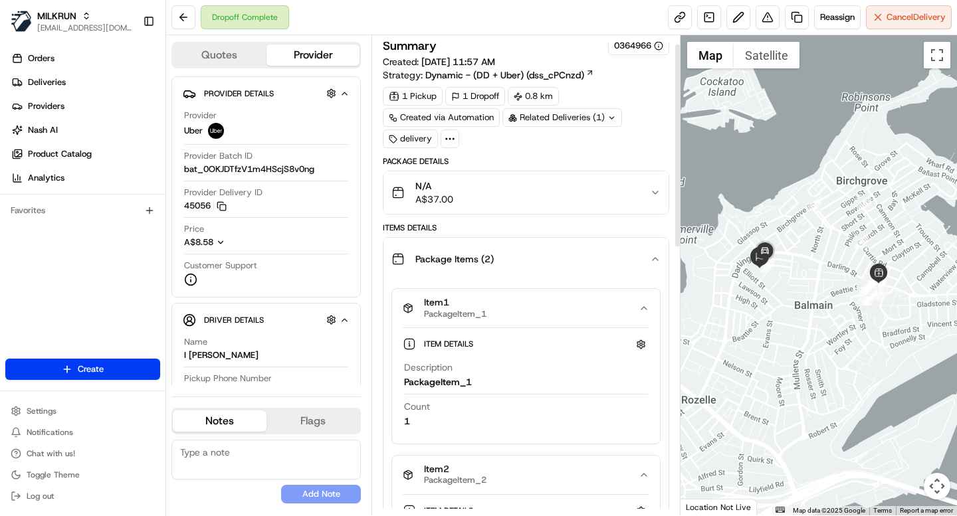
scroll to position [50, 0]
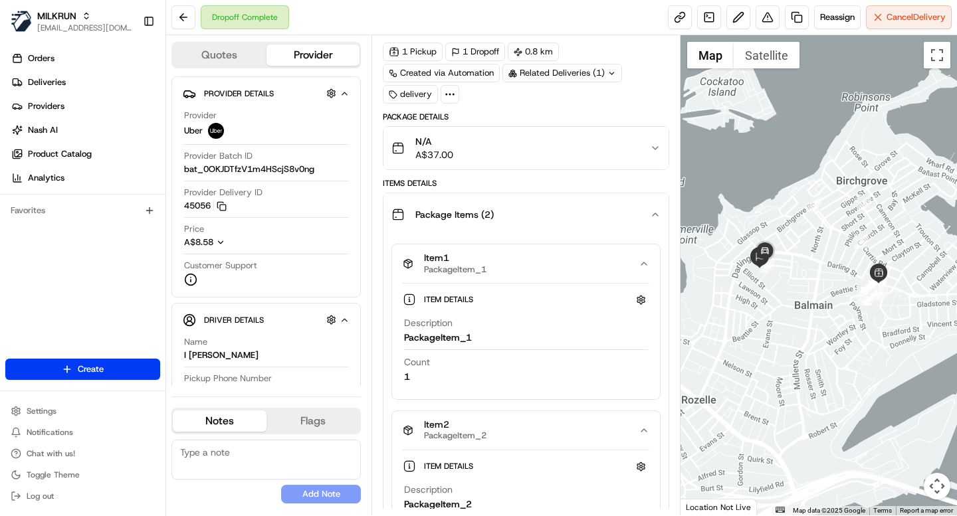
click at [453, 89] on icon at bounding box center [450, 94] width 12 height 12
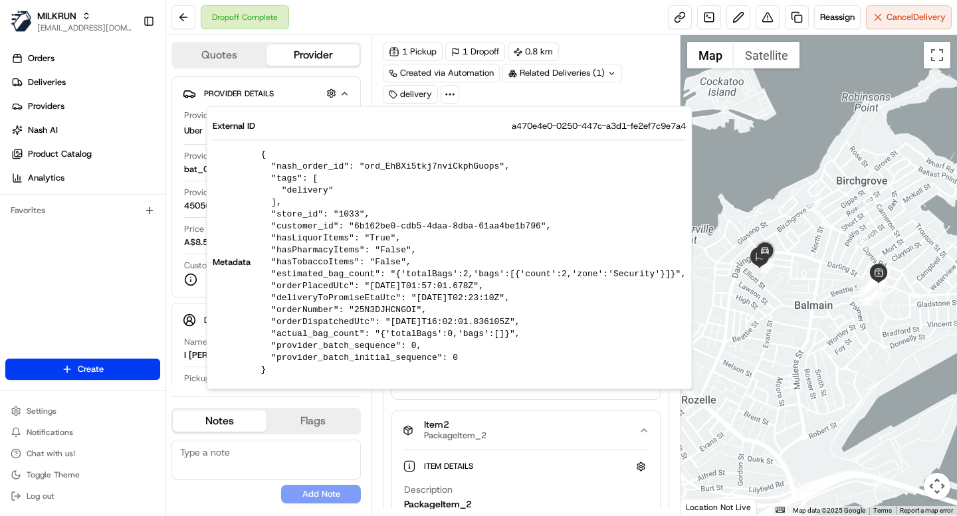
click at [498, 100] on div "1 Pickup 1 Dropoff 0.8 km Created via Automation Related Deliveries (1) delivery" at bounding box center [526, 73] width 286 height 61
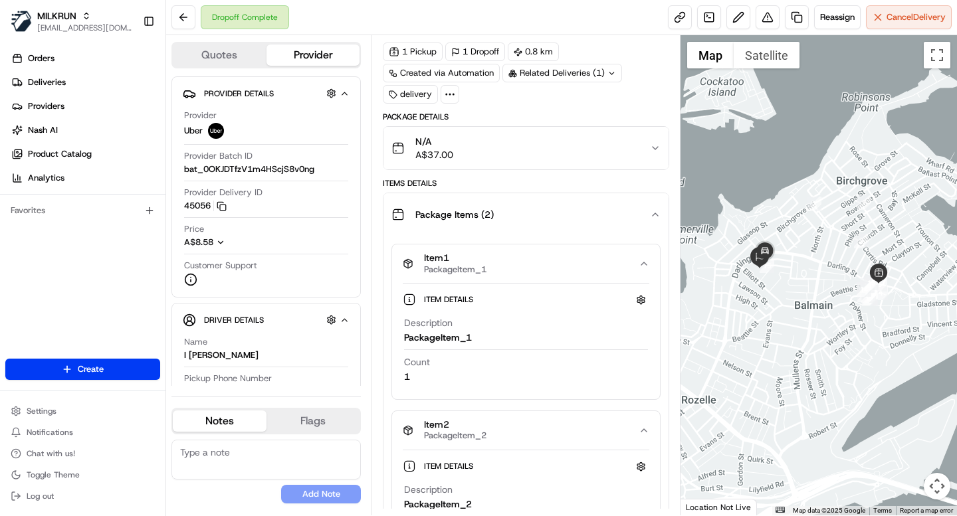
click at [565, 153] on div "N/A A$37.00" at bounding box center [520, 148] width 258 height 27
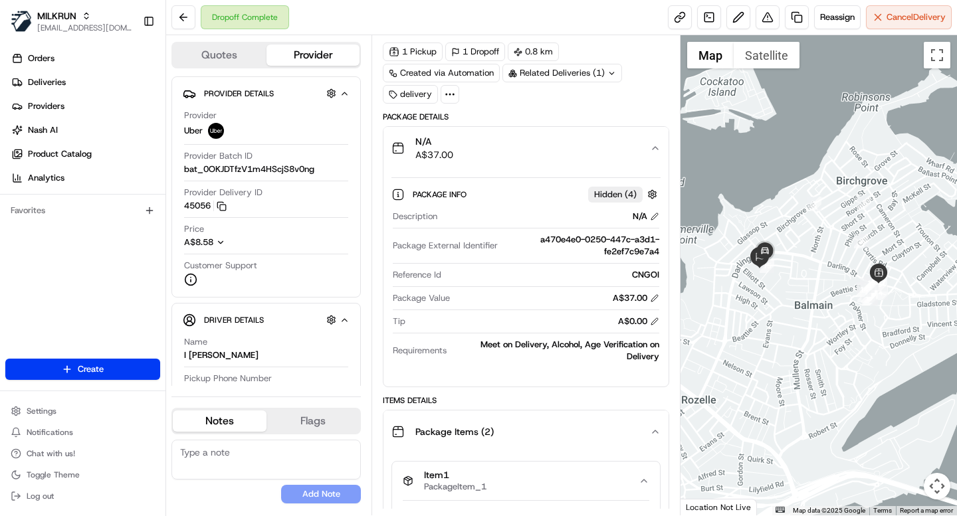
click at [526, 158] on div "N/A A$37.00" at bounding box center [520, 148] width 258 height 27
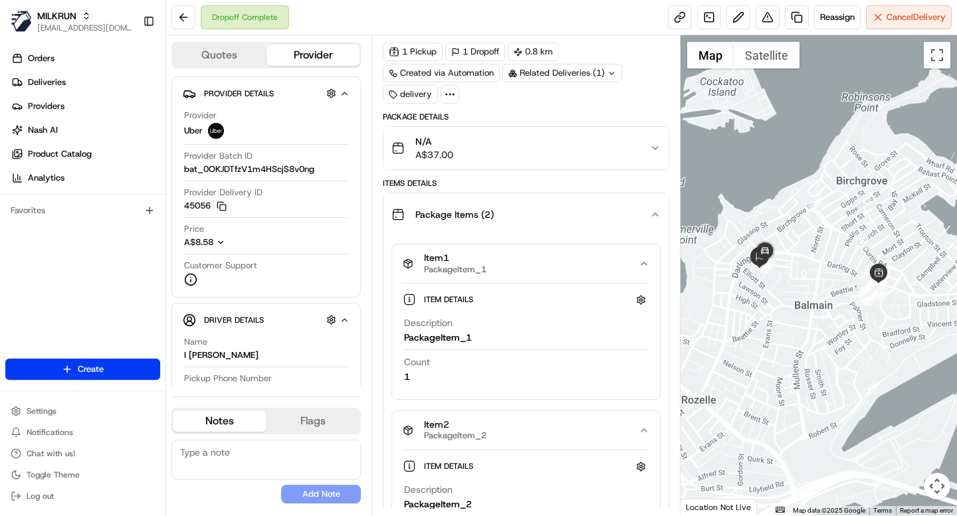
click at [461, 136] on div "N/A A$37.00" at bounding box center [520, 148] width 258 height 27
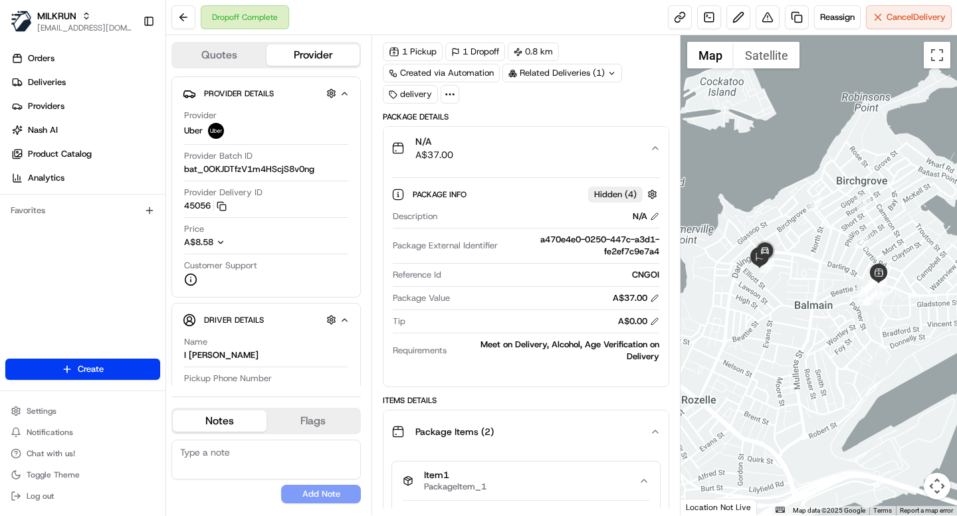
click at [458, 434] on span "Package Items ( 2 )" at bounding box center [454, 431] width 78 height 13
click at [477, 426] on span "Package Items ( 2 )" at bounding box center [454, 431] width 78 height 13
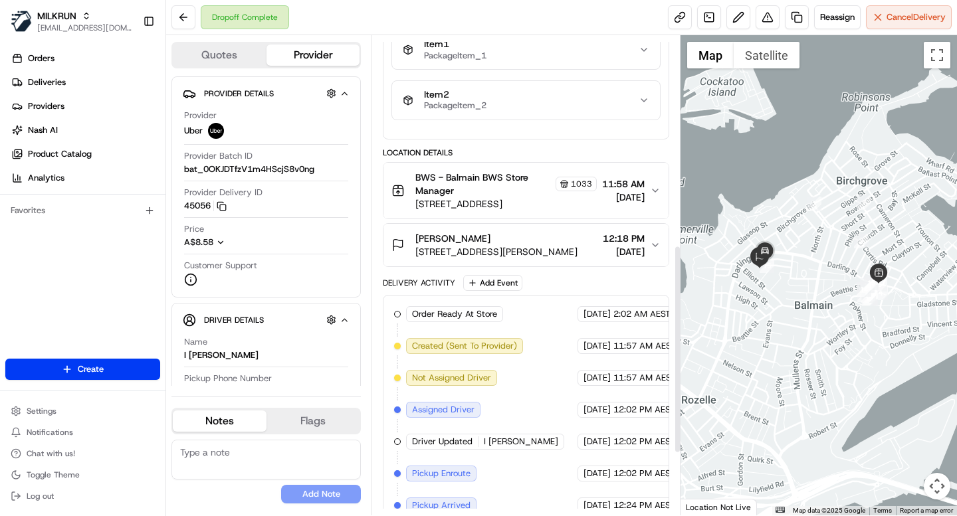
click at [488, 110] on div "Item 2 PackageItem_2" at bounding box center [520, 100] width 235 height 23
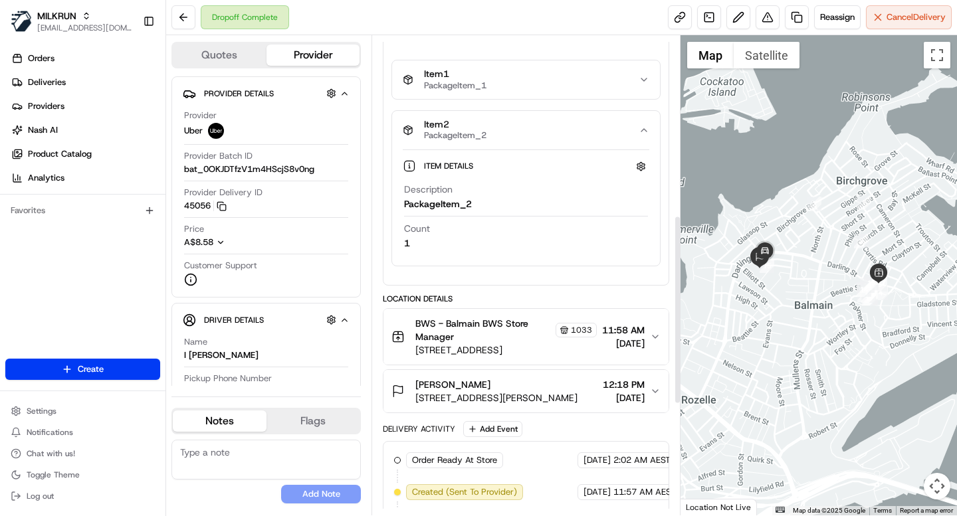
scroll to position [442, 0]
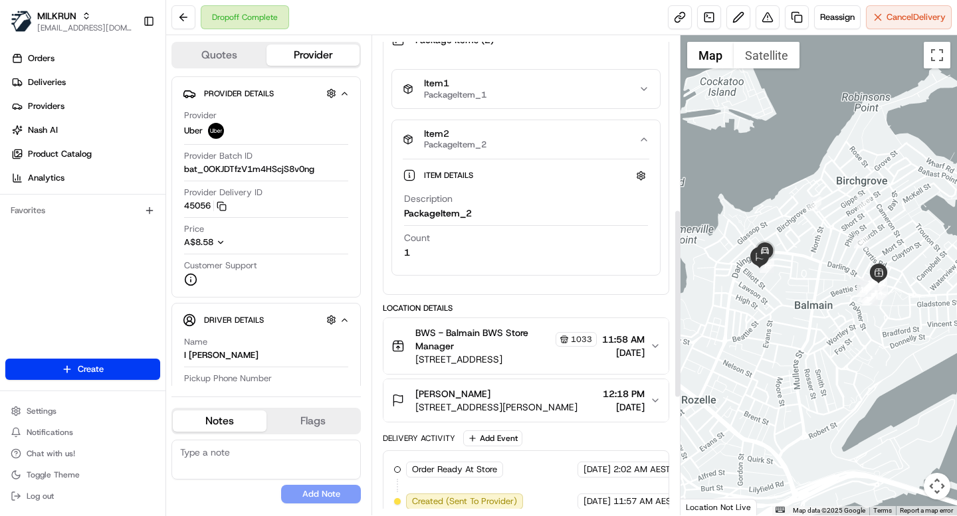
click at [569, 88] on div "Item 1 PackageItem_1" at bounding box center [520, 89] width 235 height 23
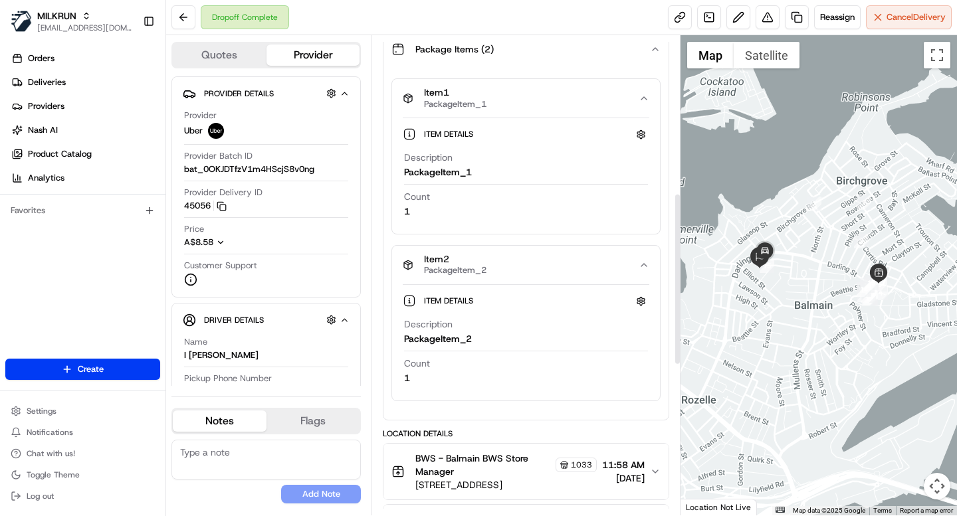
scroll to position [423, 0]
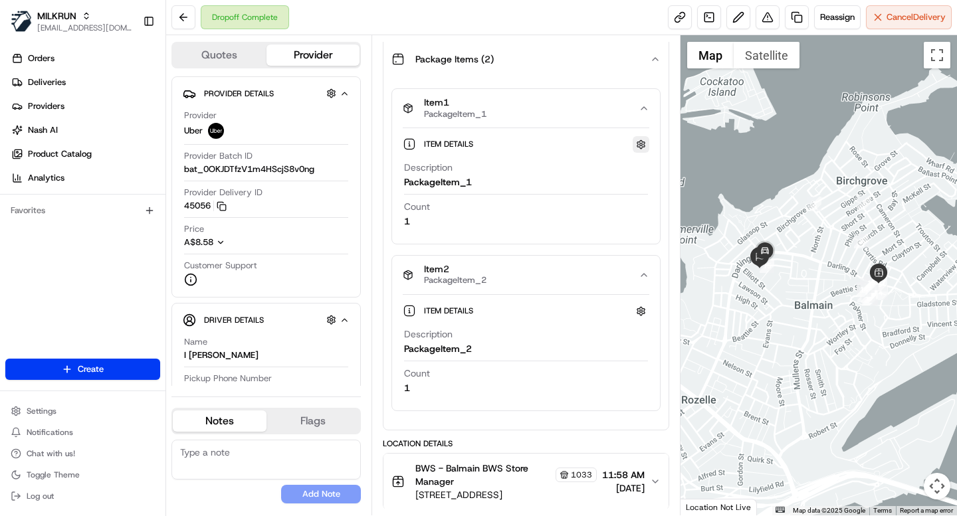
click at [637, 146] on button "button" at bounding box center [641, 144] width 17 height 17
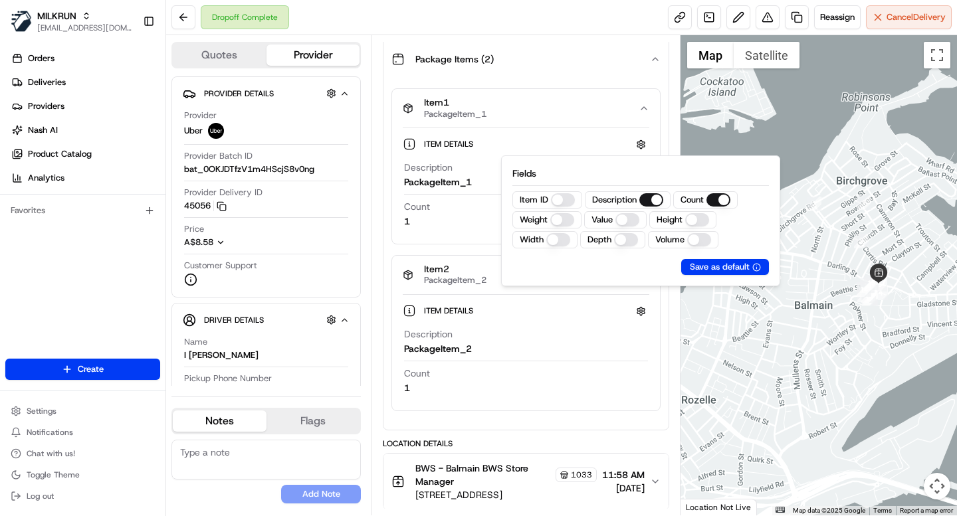
click at [561, 220] on button "Weight" at bounding box center [562, 219] width 24 height 13
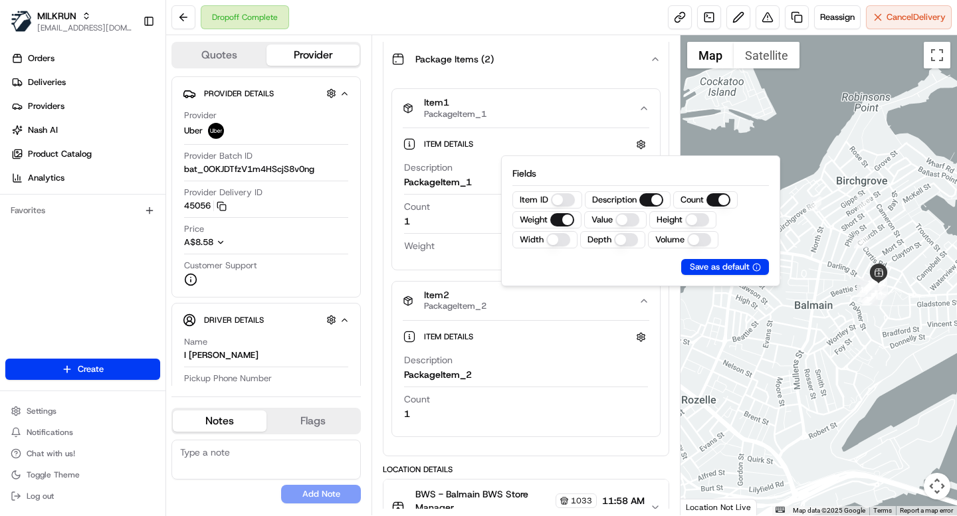
click at [561, 241] on button "Width" at bounding box center [558, 239] width 24 height 13
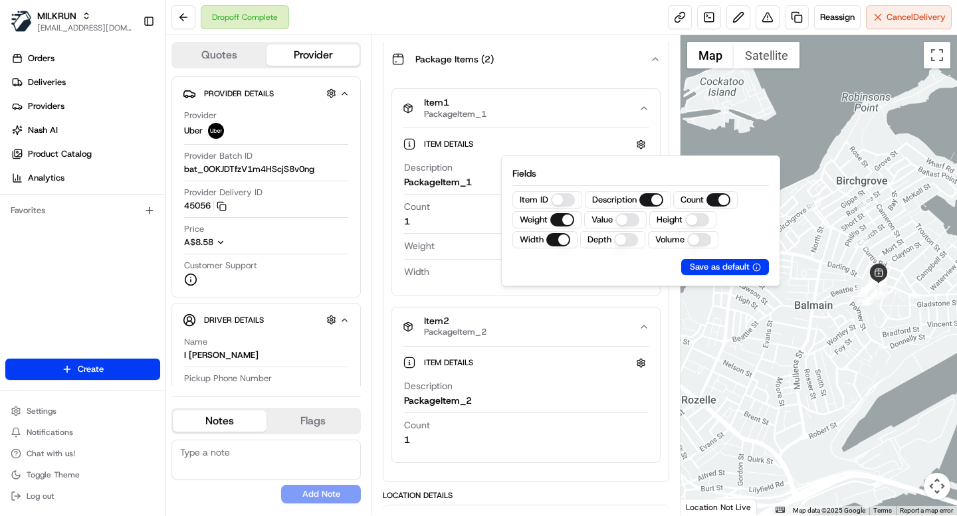
drag, startPoint x: 624, startPoint y: 243, endPoint x: 693, endPoint y: 241, distance: 68.5
click at [625, 243] on button "Depth" at bounding box center [626, 239] width 24 height 13
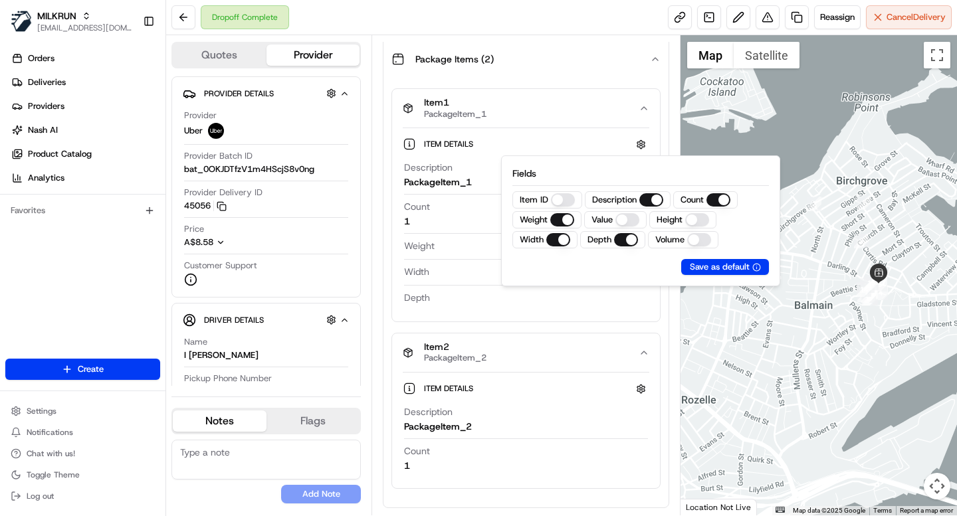
click at [697, 240] on button "Volume" at bounding box center [699, 239] width 24 height 13
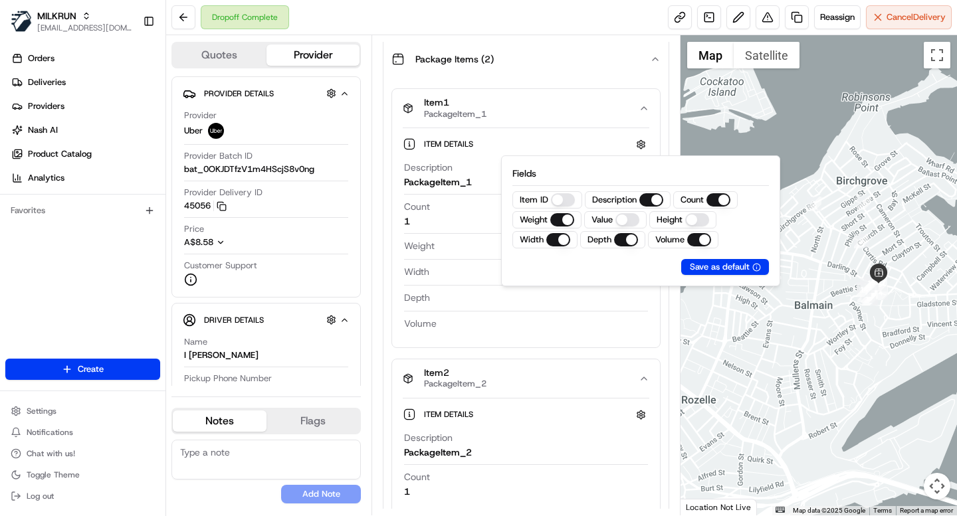
drag, startPoint x: 703, startPoint y: 218, endPoint x: 649, endPoint y: 219, distance: 54.5
click at [703, 218] on button "Height" at bounding box center [697, 219] width 24 height 13
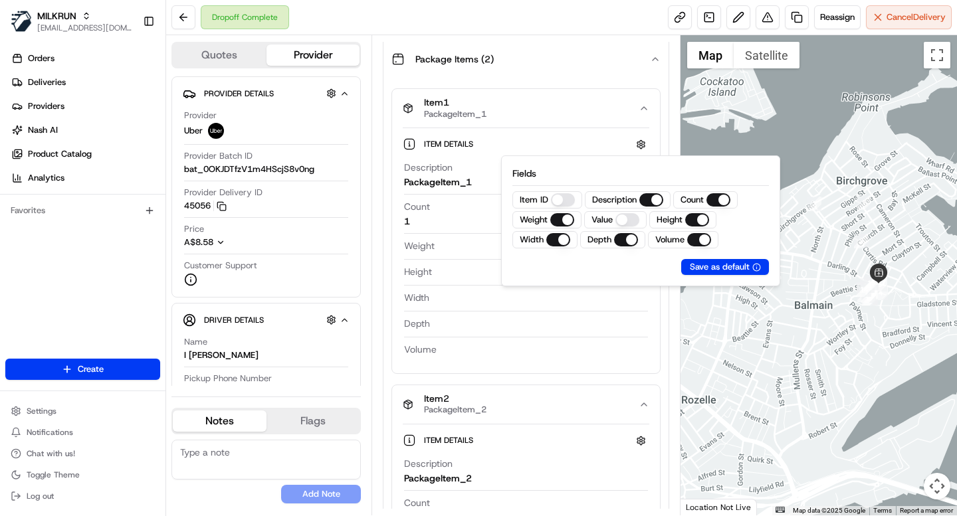
click at [631, 220] on button "Value" at bounding box center [627, 219] width 24 height 13
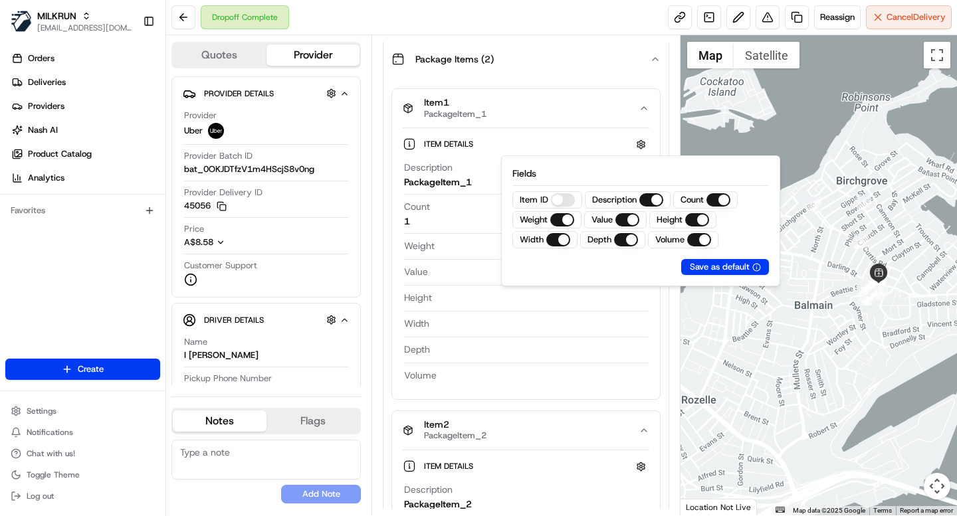
click at [467, 353] on div "Depth" at bounding box center [525, 350] width 243 height 15
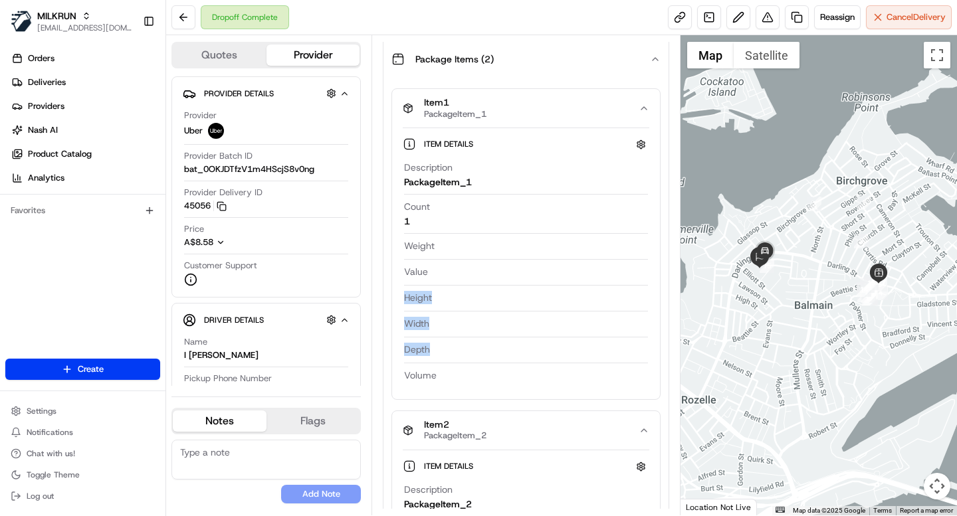
drag, startPoint x: 546, startPoint y: 277, endPoint x: 524, endPoint y: 358, distance: 83.2
click at [524, 358] on div "Description PackageItem_1 Count 1 Weight Value Height Width Depth Volume" at bounding box center [526, 272] width 246 height 233
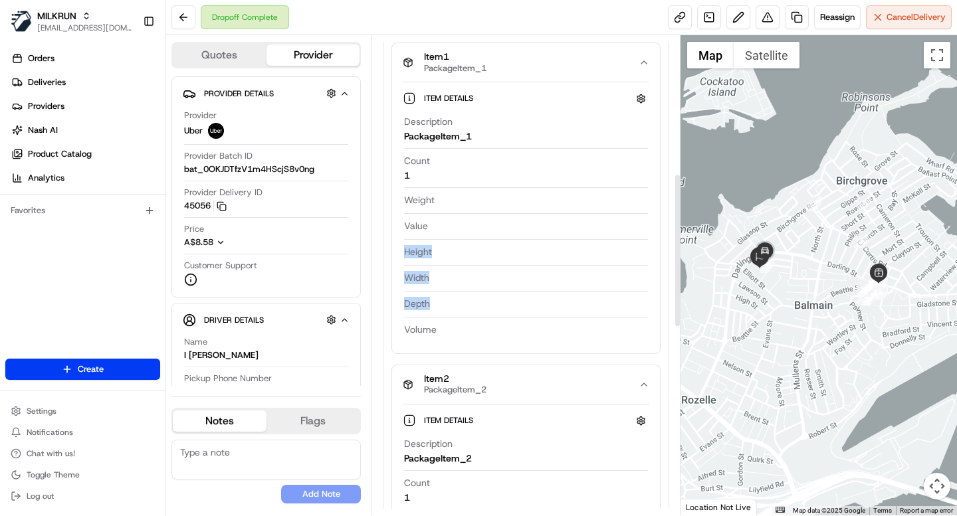
scroll to position [532, 0]
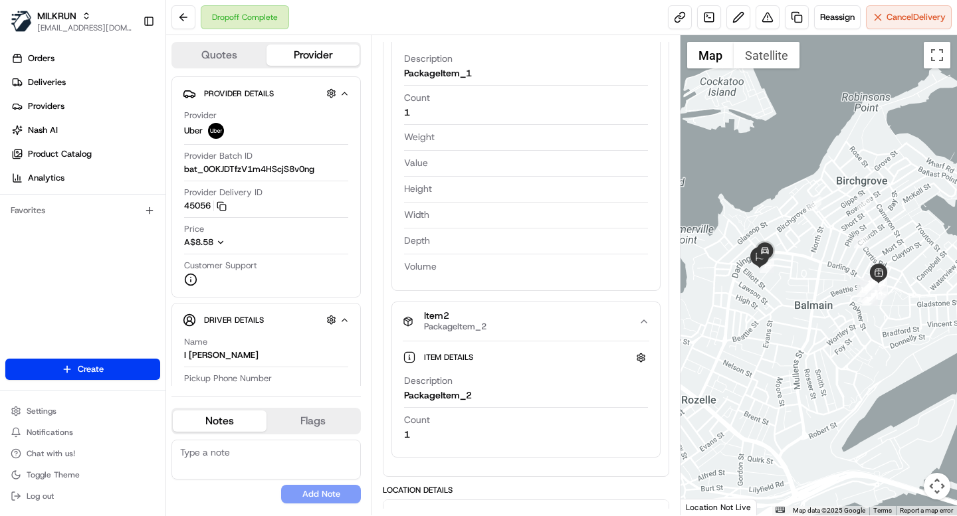
click at [451, 427] on div "Count 1" at bounding box center [525, 427] width 243 height 28
click at [641, 360] on button "button" at bounding box center [641, 358] width 17 height 17
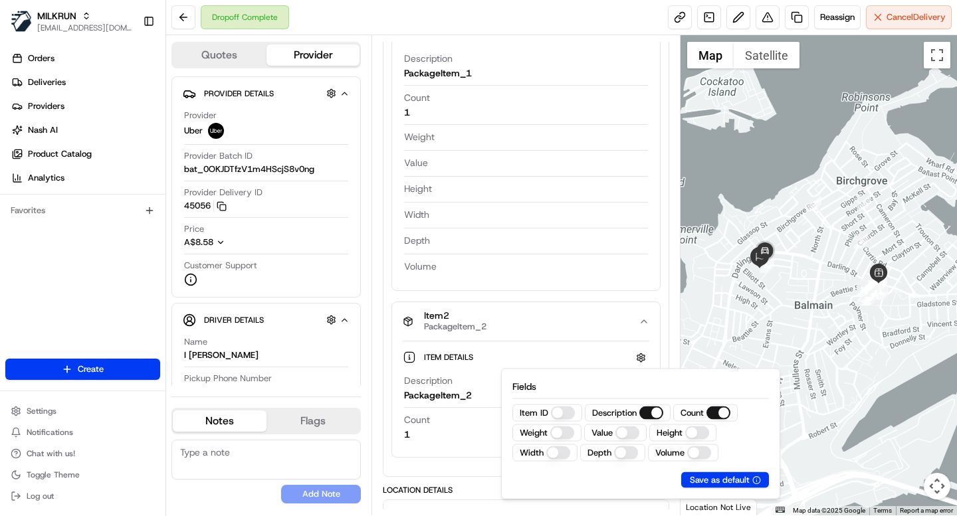
click at [625, 437] on button "Value" at bounding box center [627, 433] width 24 height 13
click at [622, 453] on button "Depth" at bounding box center [626, 453] width 24 height 13
click at [695, 451] on button "Volume" at bounding box center [699, 453] width 24 height 13
click at [697, 433] on button "Height" at bounding box center [697, 433] width 24 height 13
click at [556, 452] on button "Width" at bounding box center [558, 453] width 24 height 13
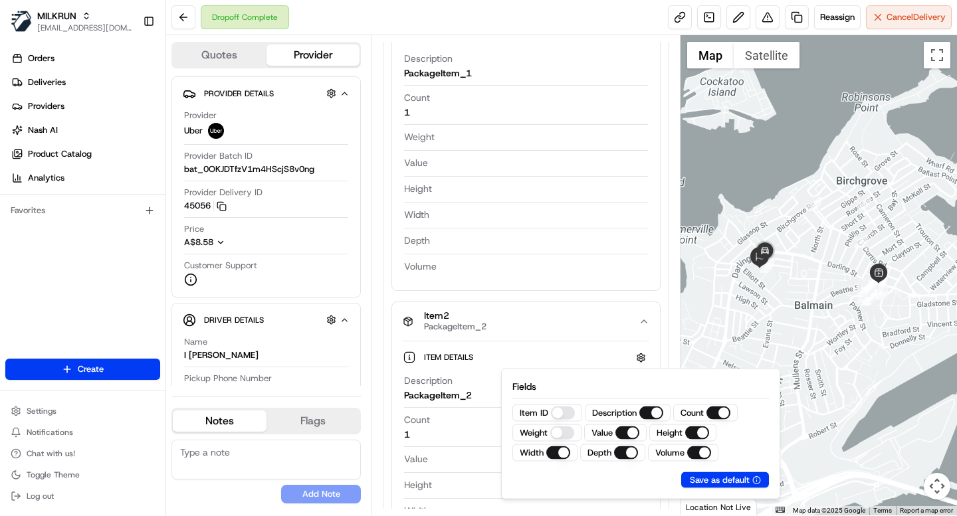
click at [564, 430] on button "Weight" at bounding box center [562, 433] width 24 height 13
click at [561, 276] on div "Description PackageItem_1 Count 1 Weight Value Height Width Depth Volume" at bounding box center [526, 163] width 246 height 233
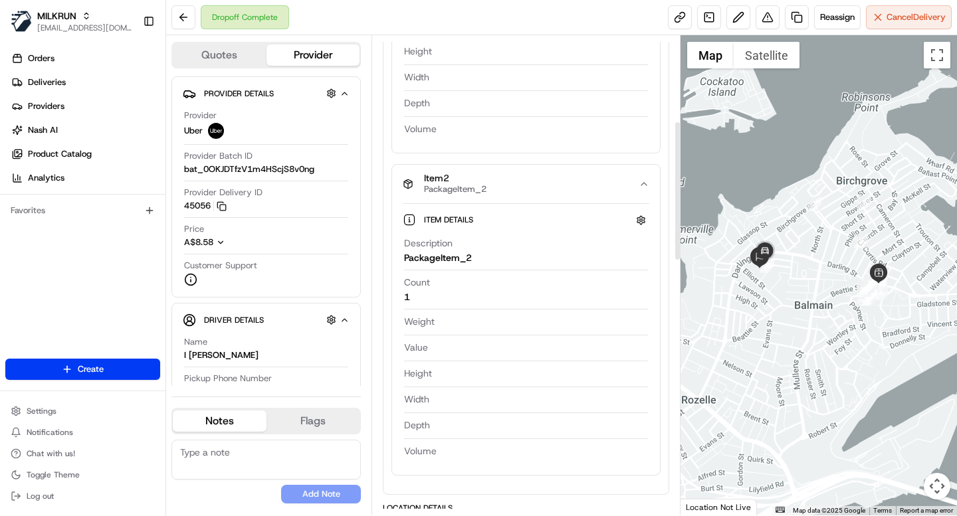
scroll to position [0, 0]
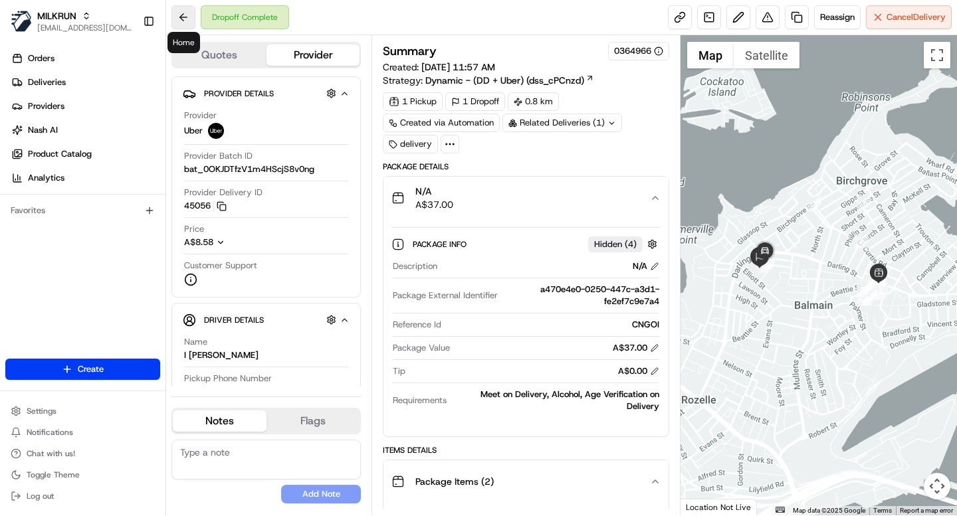
click at [186, 21] on button at bounding box center [183, 17] width 24 height 24
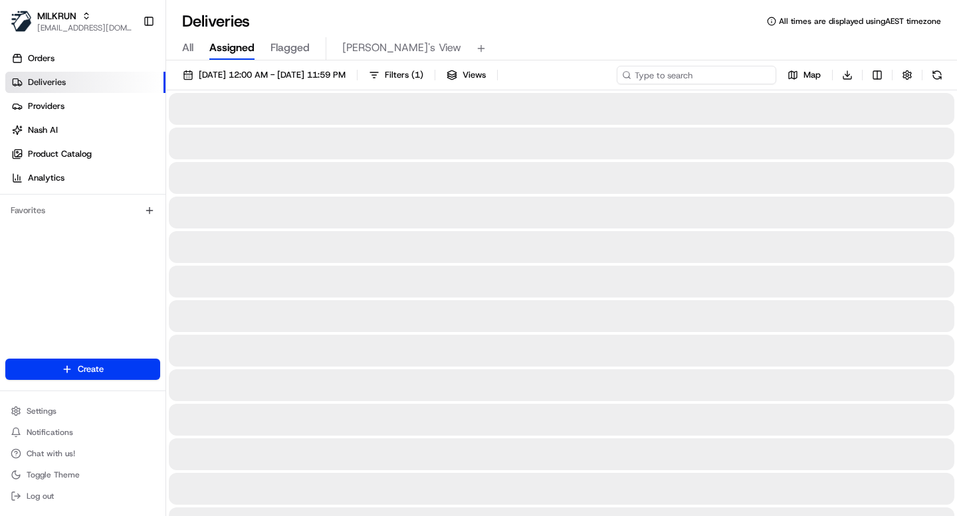
click at [710, 74] on input at bounding box center [697, 75] width 160 height 19
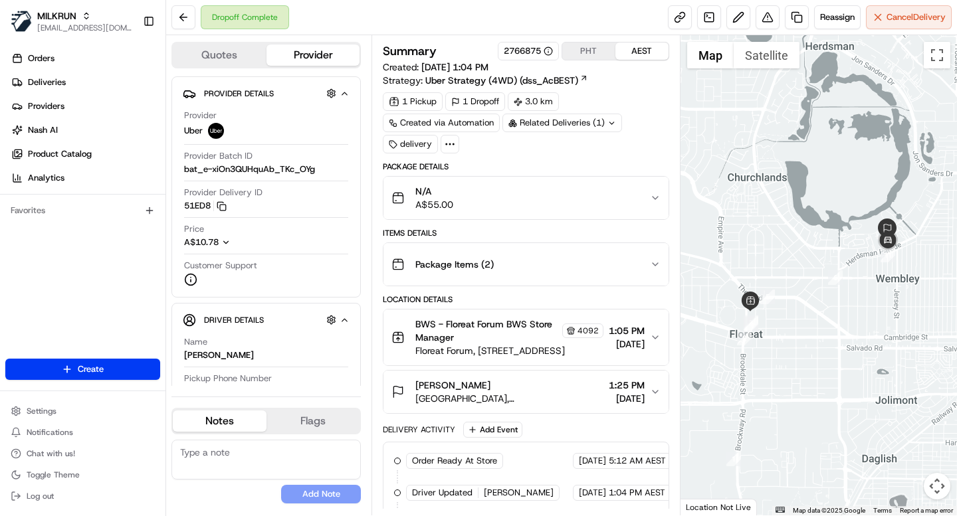
click at [449, 138] on icon at bounding box center [450, 144] width 12 height 12
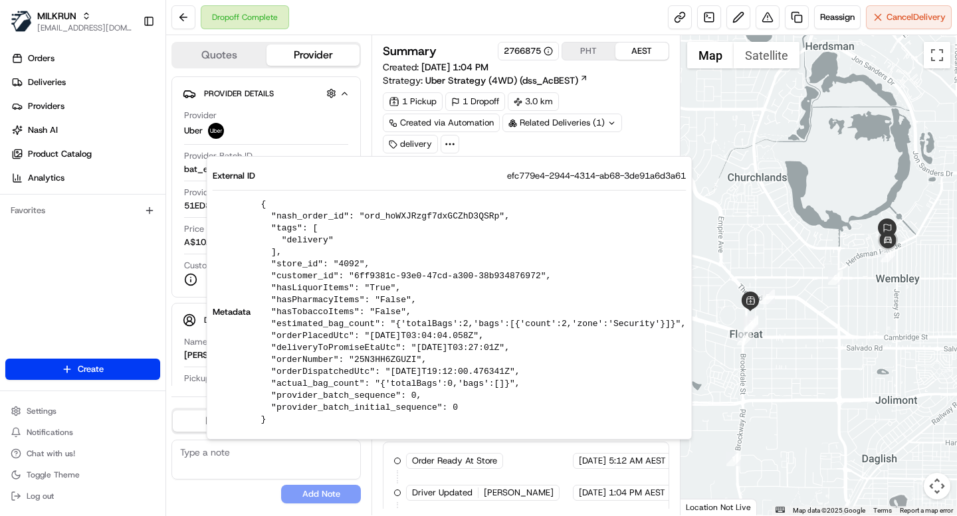
click at [449, 138] on icon at bounding box center [450, 144] width 12 height 12
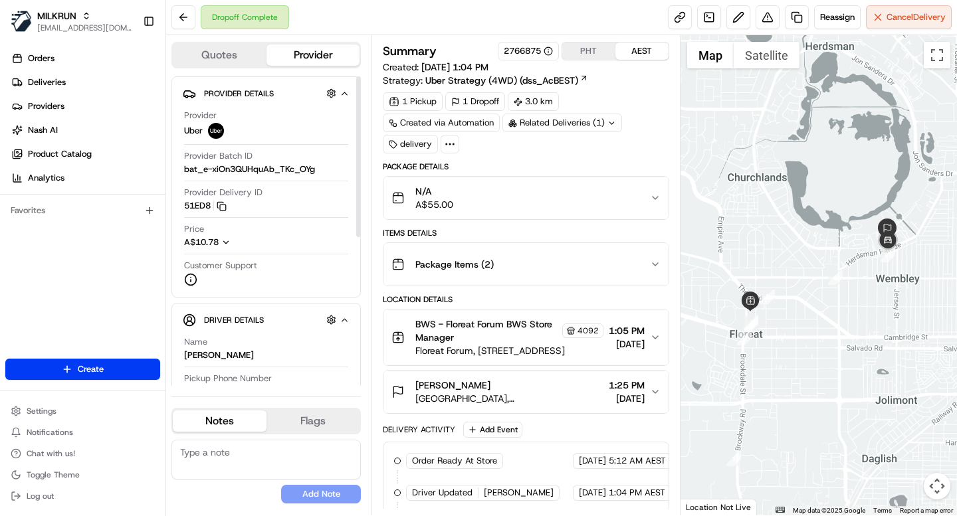
click at [224, 240] on icon "button" at bounding box center [225, 242] width 9 height 9
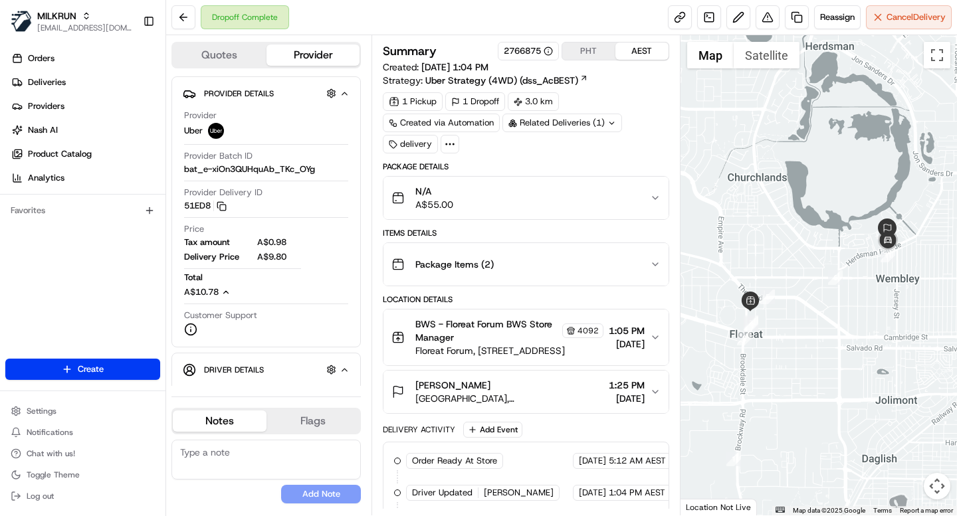
click at [454, 149] on icon at bounding box center [450, 144] width 12 height 12
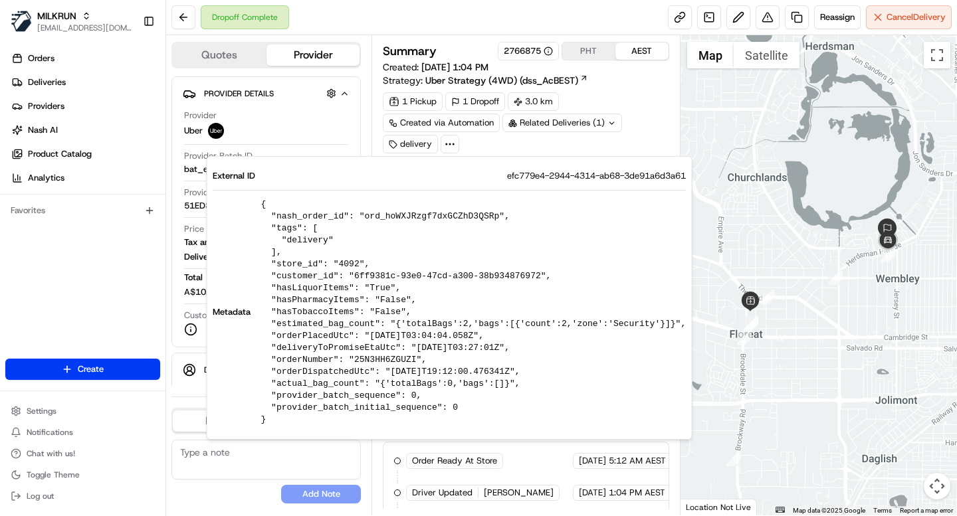
click at [473, 221] on pre "{ "nash_order_id": "ord_hoWXJRzgf7dxGCZhD3QSRp", "tags": [ "delivery" ], "store…" at bounding box center [473, 312] width 425 height 227
click at [462, 218] on pre "{ "nash_order_id": "ord_hoWXJRzgf7dxGCZhD3QSRp", "tags": [ "delivery" ], "store…" at bounding box center [473, 312] width 425 height 227
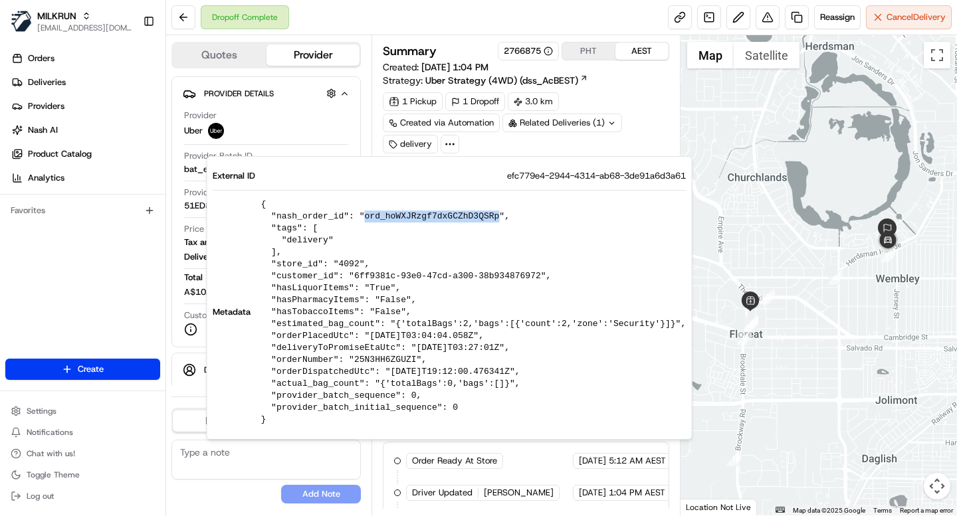
click at [462, 218] on pre "{ "nash_order_id": "ord_hoWXJRzgf7dxGCZhD3QSRp", "tags": [ "delivery" ], "store…" at bounding box center [473, 312] width 425 height 227
copy pre "ord_hoWXJRzgf7dxGCZhD3QSRp"
click at [54, 418] on button "Settings" at bounding box center [82, 411] width 155 height 19
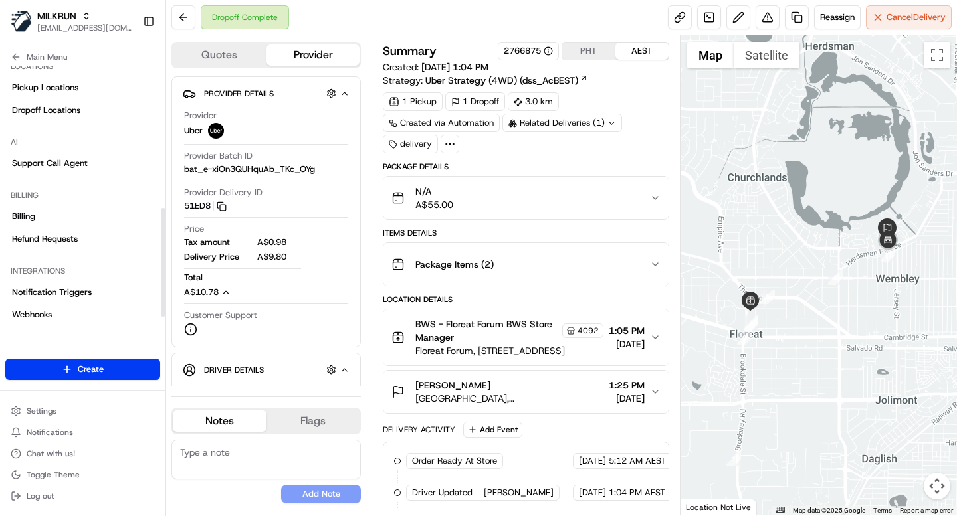
scroll to position [325, 0]
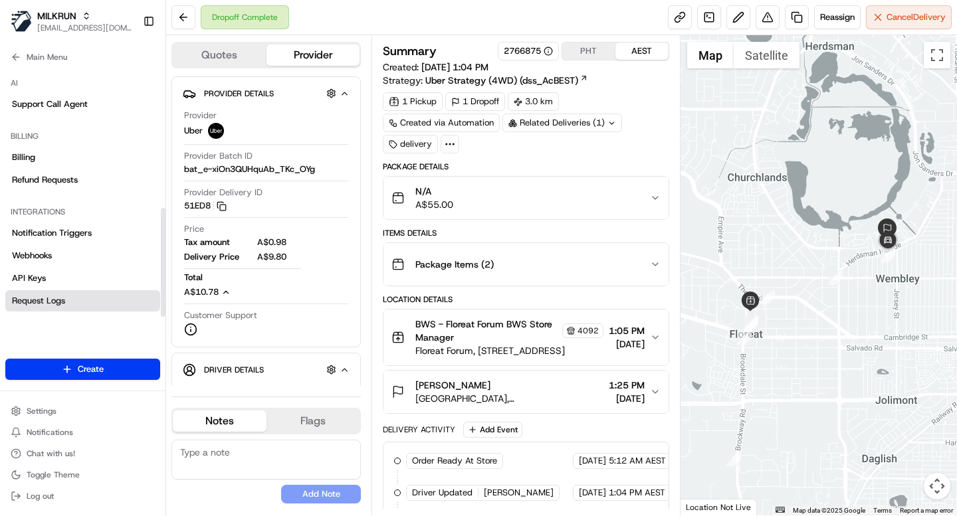
click at [62, 300] on span "Request Logs" at bounding box center [38, 301] width 53 height 12
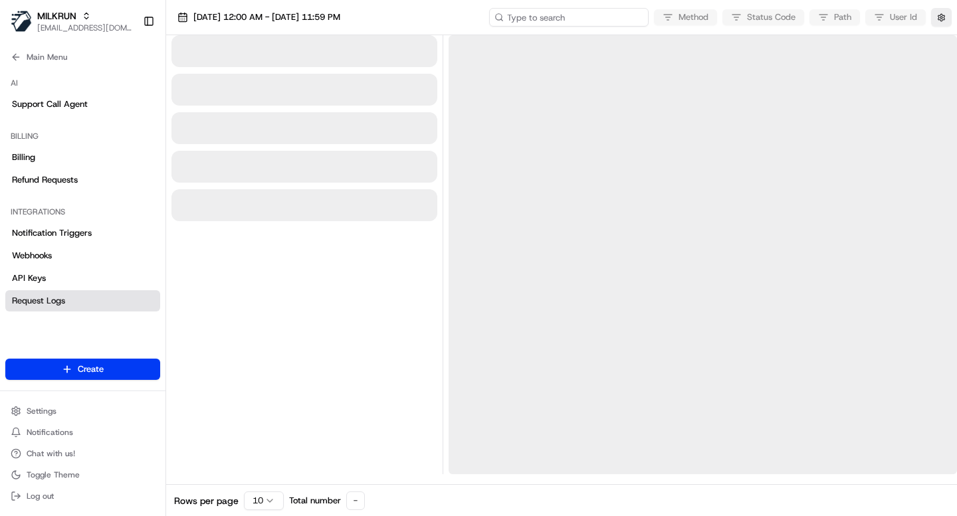
click at [570, 19] on input at bounding box center [569, 17] width 160 height 19
paste input "ord_hoWXJRzgf7dxGCZhD3QSRp"
type input "ord_hoWXJRzgf7dxGCZhD3QSRp"
click at [934, 17] on button "button" at bounding box center [941, 17] width 21 height 19
click at [942, 40] on button "Display Only Provider Logs" at bounding box center [943, 41] width 11 height 11
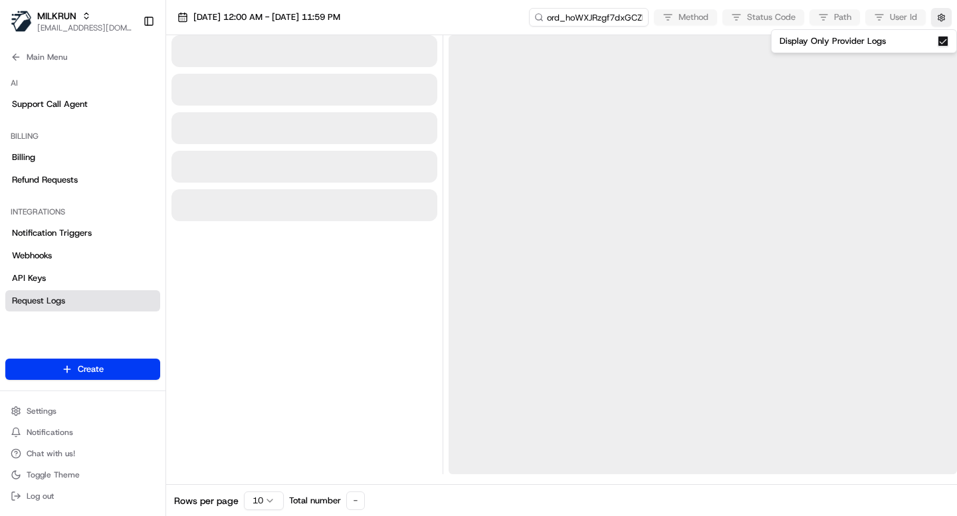
click at [358, 305] on div at bounding box center [304, 254] width 266 height 439
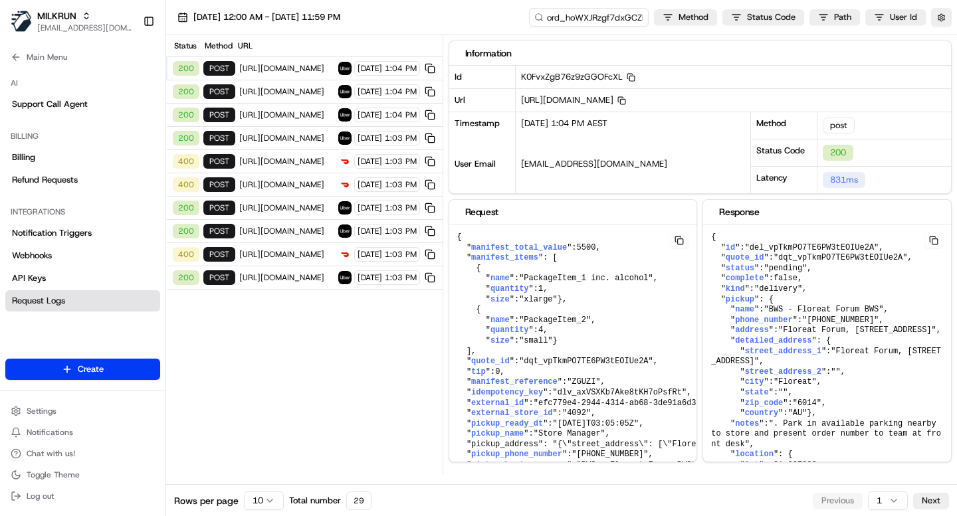
click at [338, 163] on img at bounding box center [344, 161] width 13 height 13
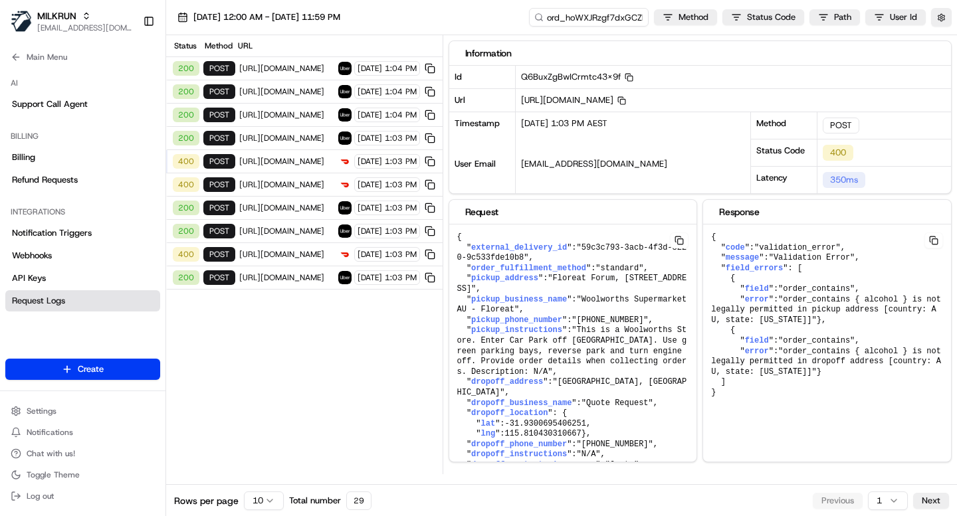
click at [358, 139] on span "[DATE]" at bounding box center [370, 138] width 25 height 11
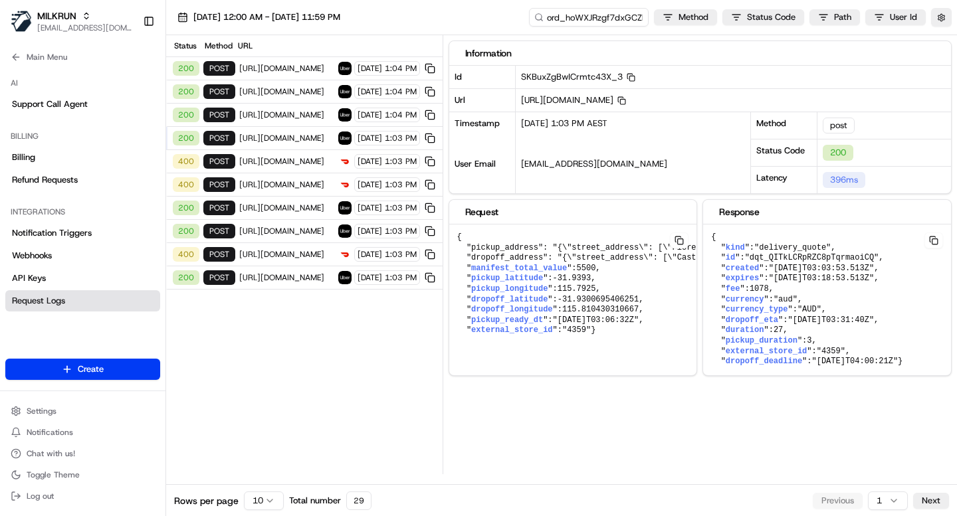
click at [358, 112] on span "[DATE]" at bounding box center [370, 115] width 25 height 11
click at [364, 88] on span "[DATE]" at bounding box center [370, 91] width 25 height 11
click at [370, 70] on span "[DATE]" at bounding box center [370, 68] width 25 height 11
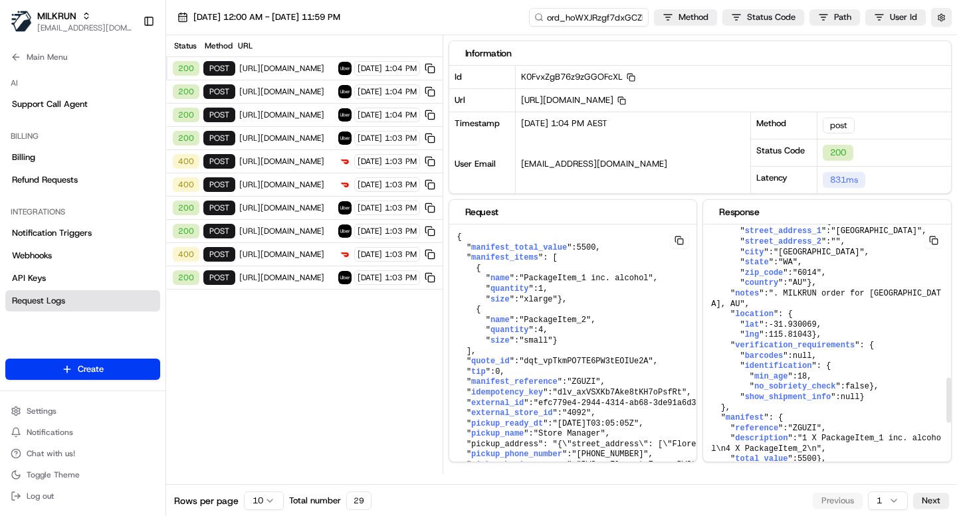
scroll to position [889, 0]
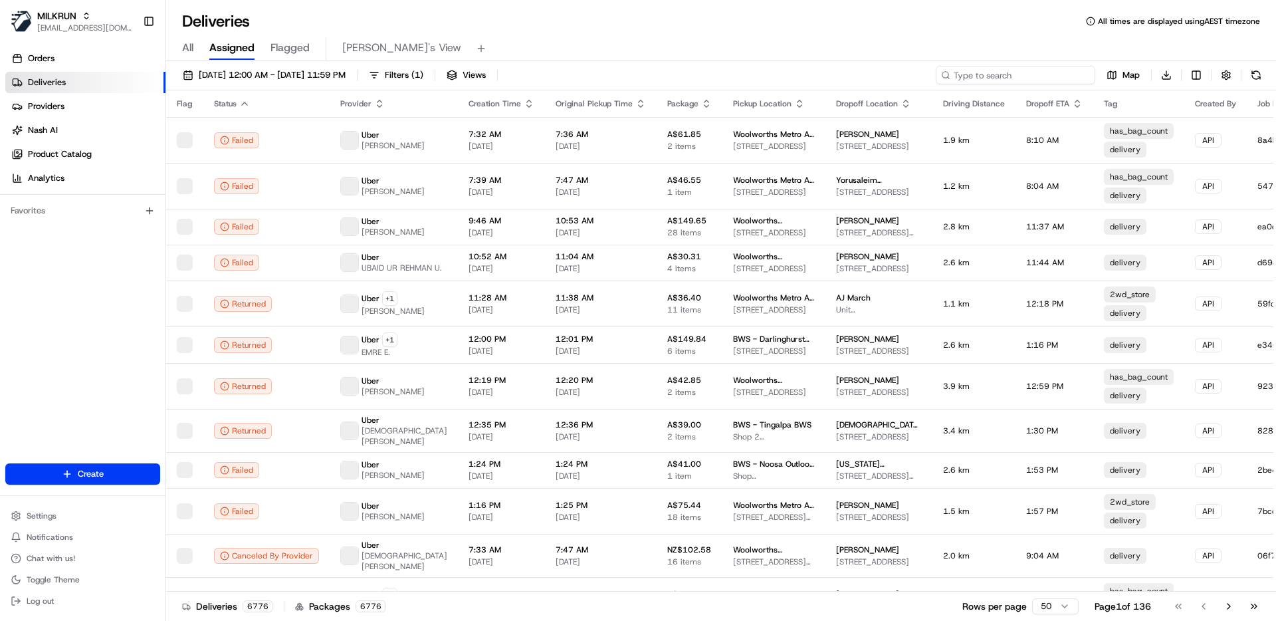
click at [1002, 74] on input at bounding box center [1016, 75] width 160 height 19
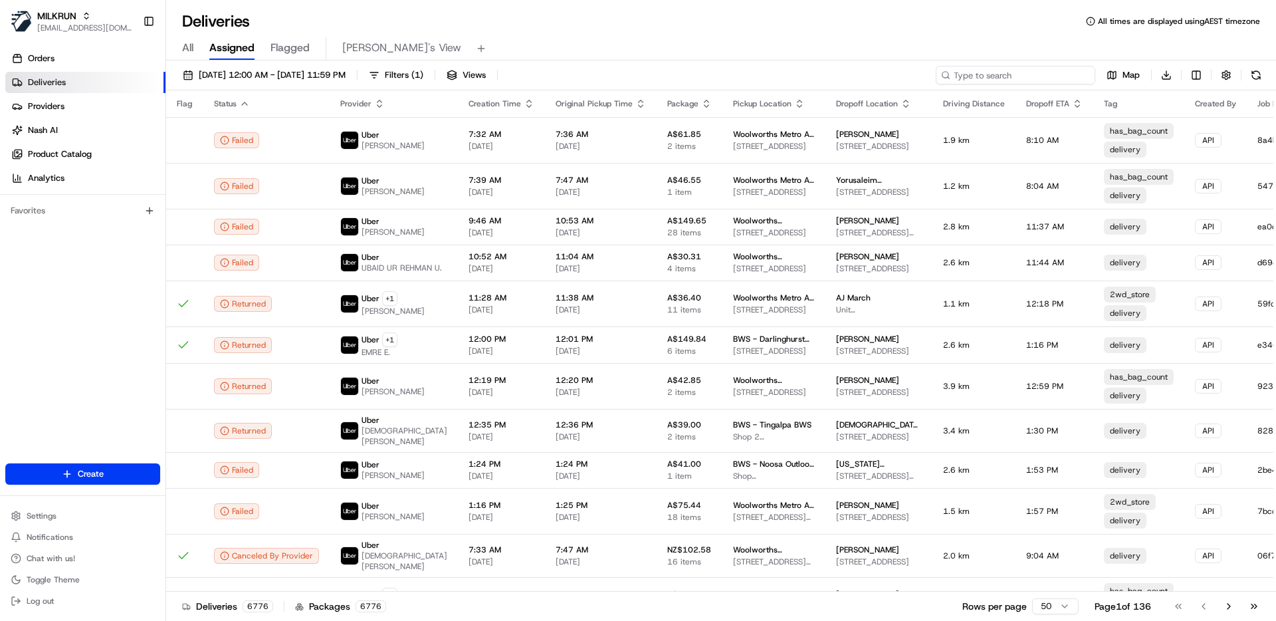
paste input "06ed6b2d-c558-48a6-b318-7b4eefb76517"
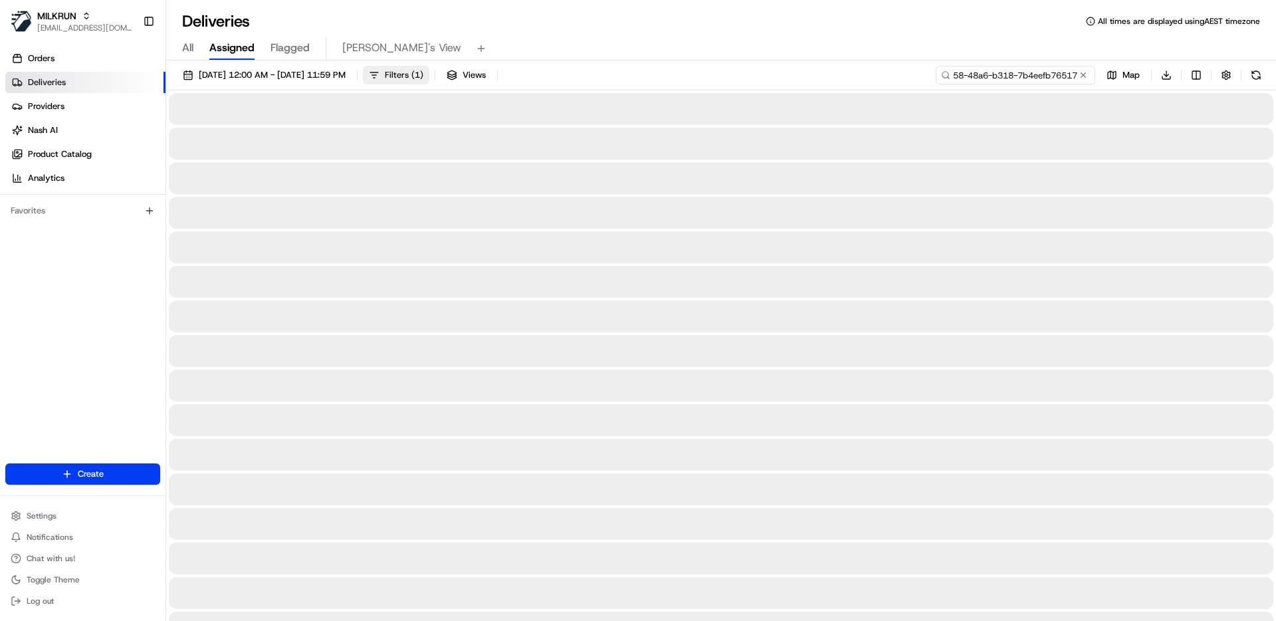
type input "06ed6b2d-c558-48a6-b318-7b4eefb76517"
click at [429, 75] on button "Filters ( 1 )" at bounding box center [396, 75] width 66 height 19
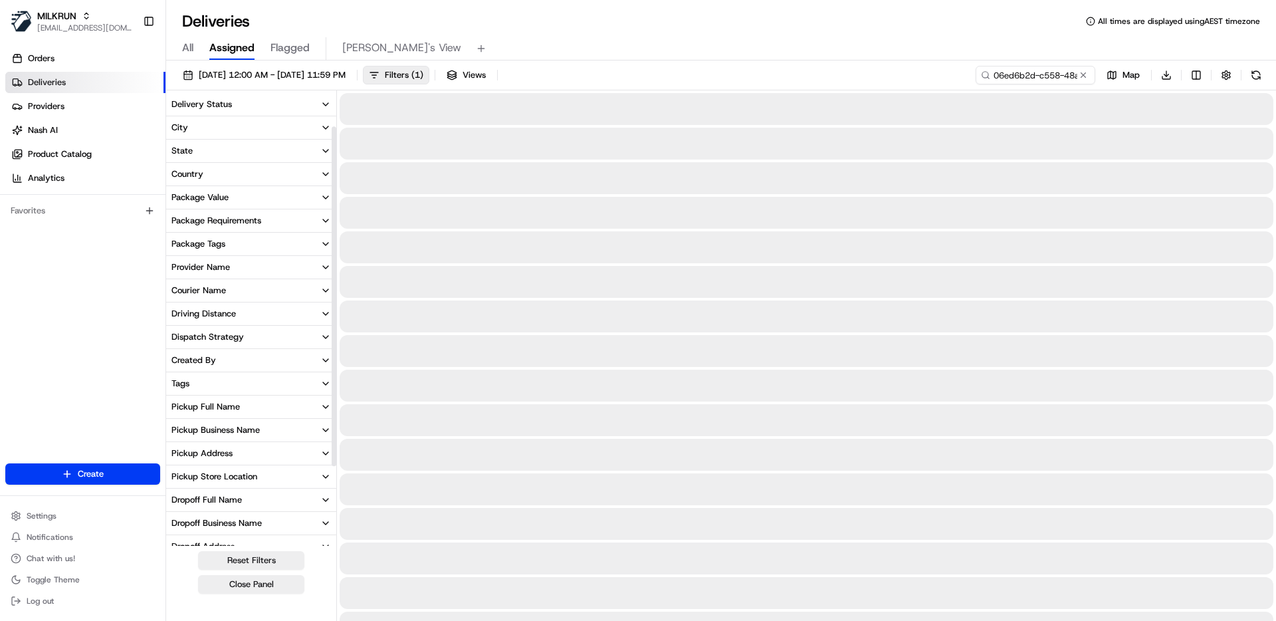
scroll to position [151, 0]
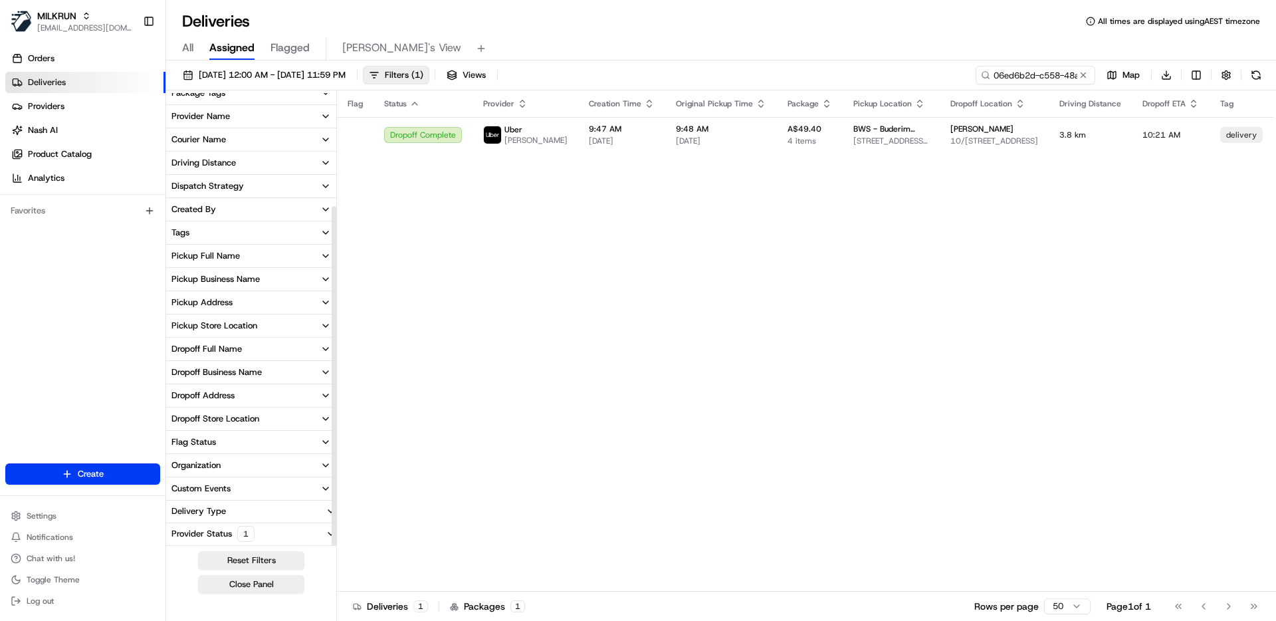
click at [257, 531] on div "Provider Status 1" at bounding box center [213, 534] width 94 height 16
click at [201, 530] on label "Only Assigned" at bounding box center [212, 530] width 54 height 11
click at [179, 530] on button "Only Assigned" at bounding box center [174, 530] width 11 height 11
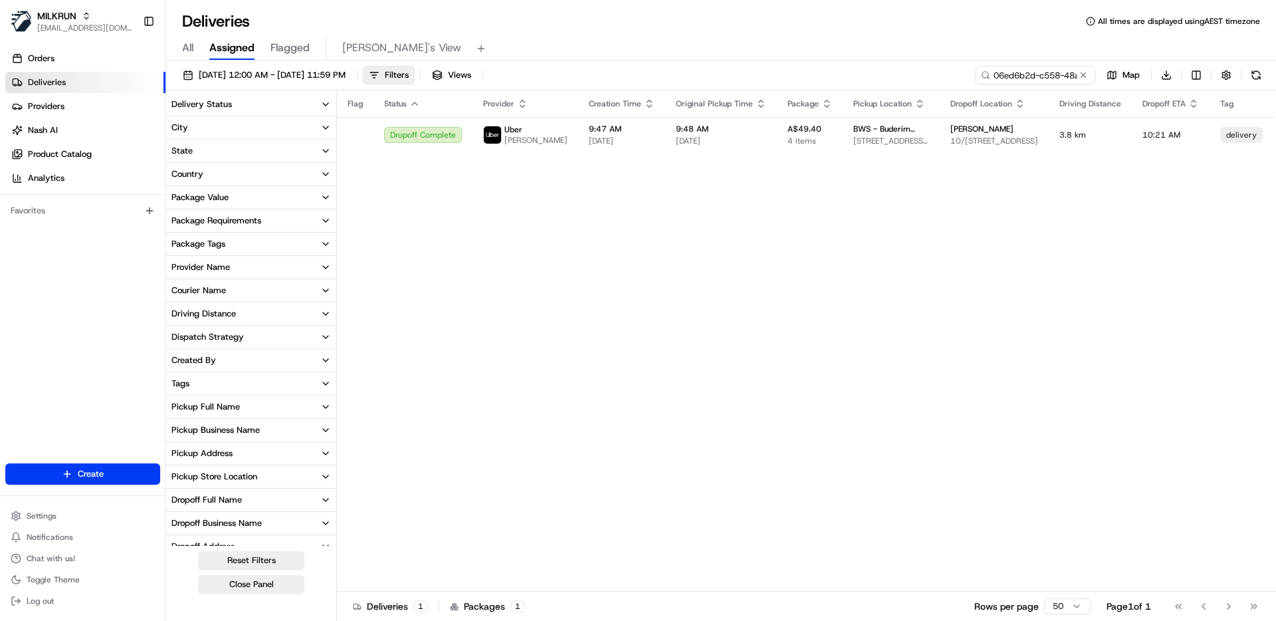
click at [238, 101] on button "Delivery Status" at bounding box center [251, 104] width 170 height 23
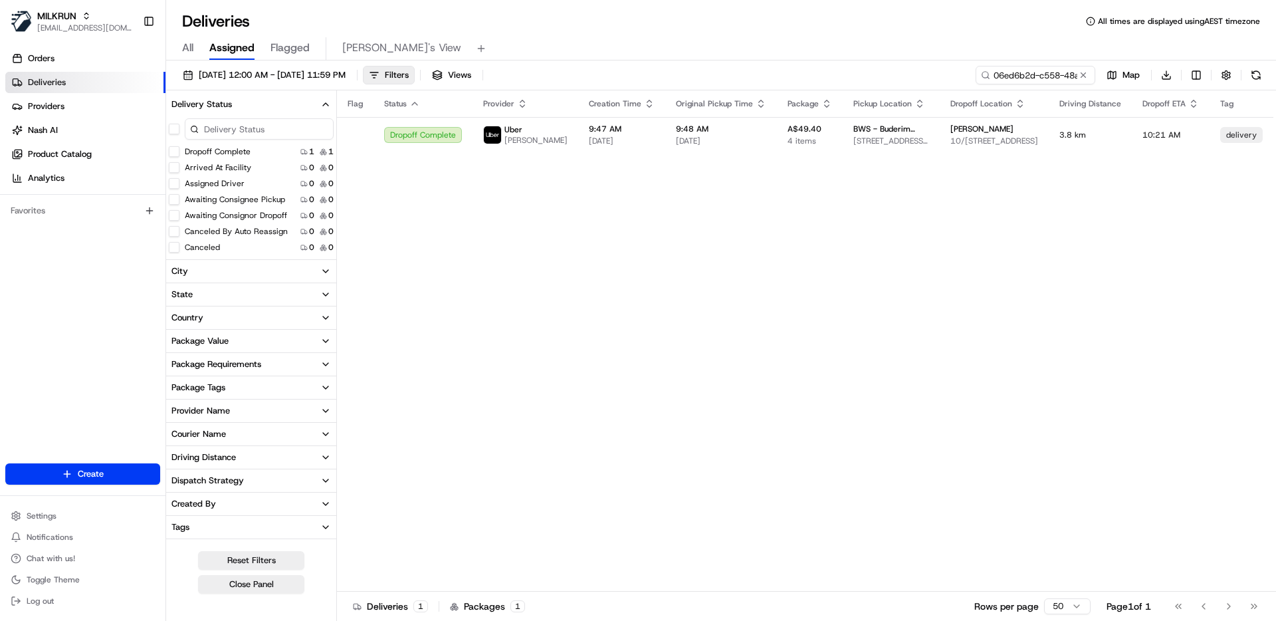
click at [240, 102] on button "Delivery Status" at bounding box center [251, 104] width 170 height 23
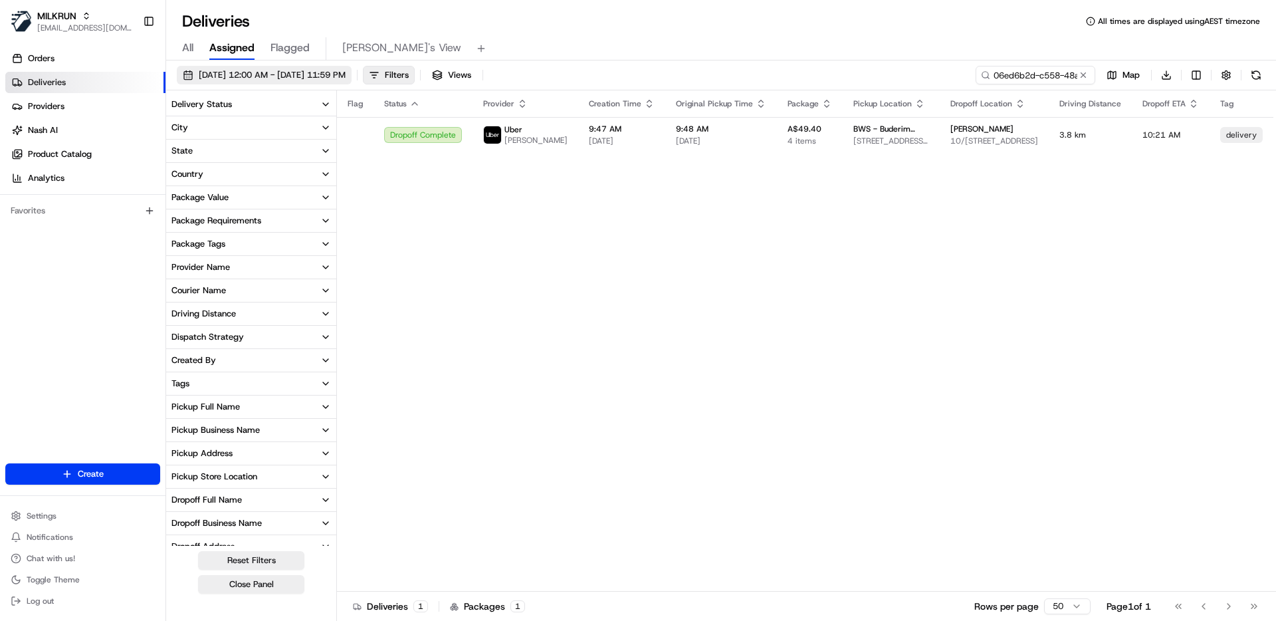
click at [328, 75] on span "[DATE] 12:00 AM - [DATE] 11:59 PM" at bounding box center [272, 75] width 147 height 12
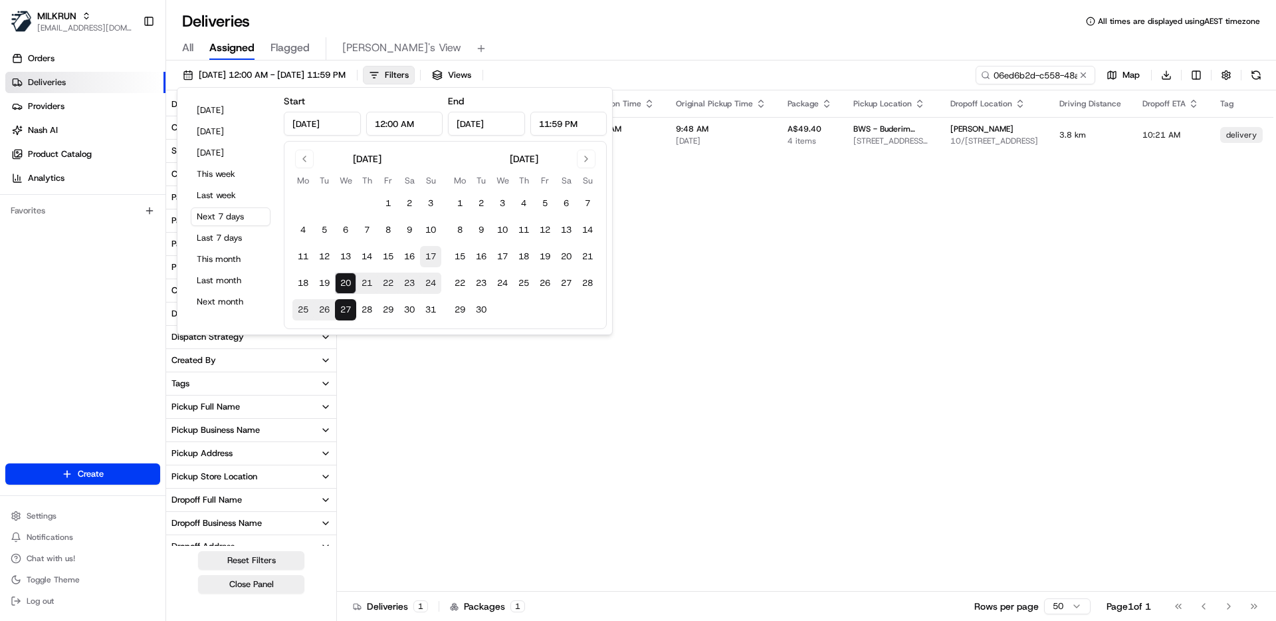
click at [429, 255] on button "17" at bounding box center [430, 256] width 21 height 21
type input "[DATE]"
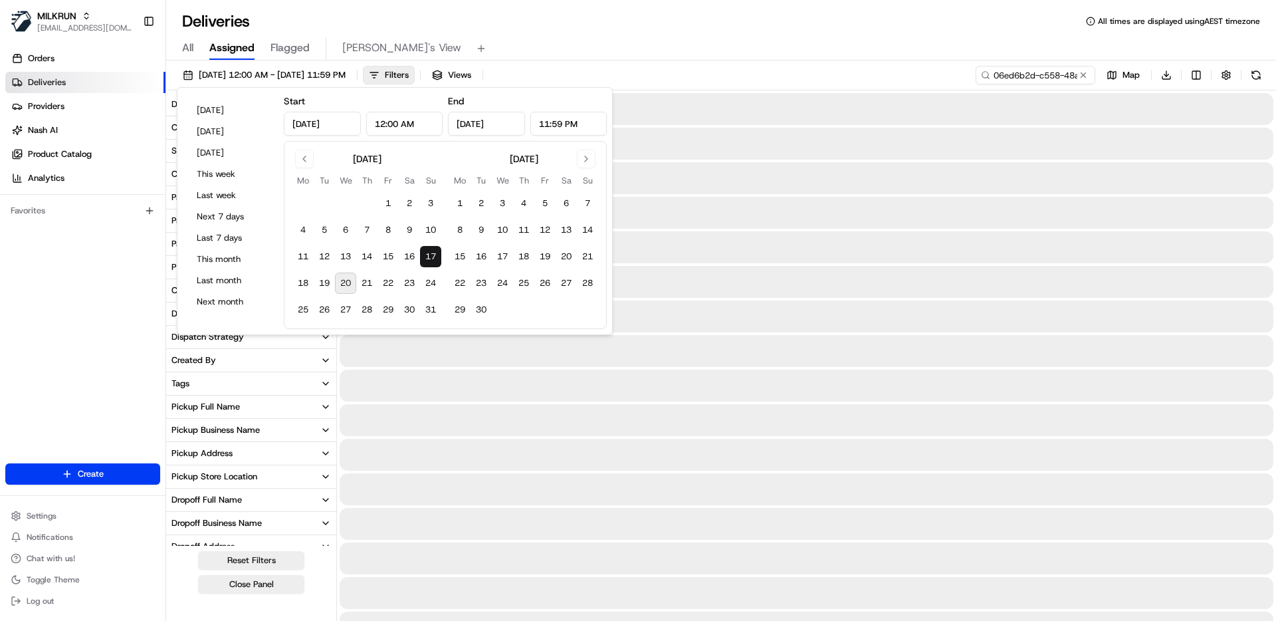
click at [348, 284] on button "20" at bounding box center [345, 282] width 21 height 21
type input "[DATE]"
click at [692, 39] on div "All Assigned Flagged [PERSON_NAME]'s View" at bounding box center [721, 48] width 1110 height 23
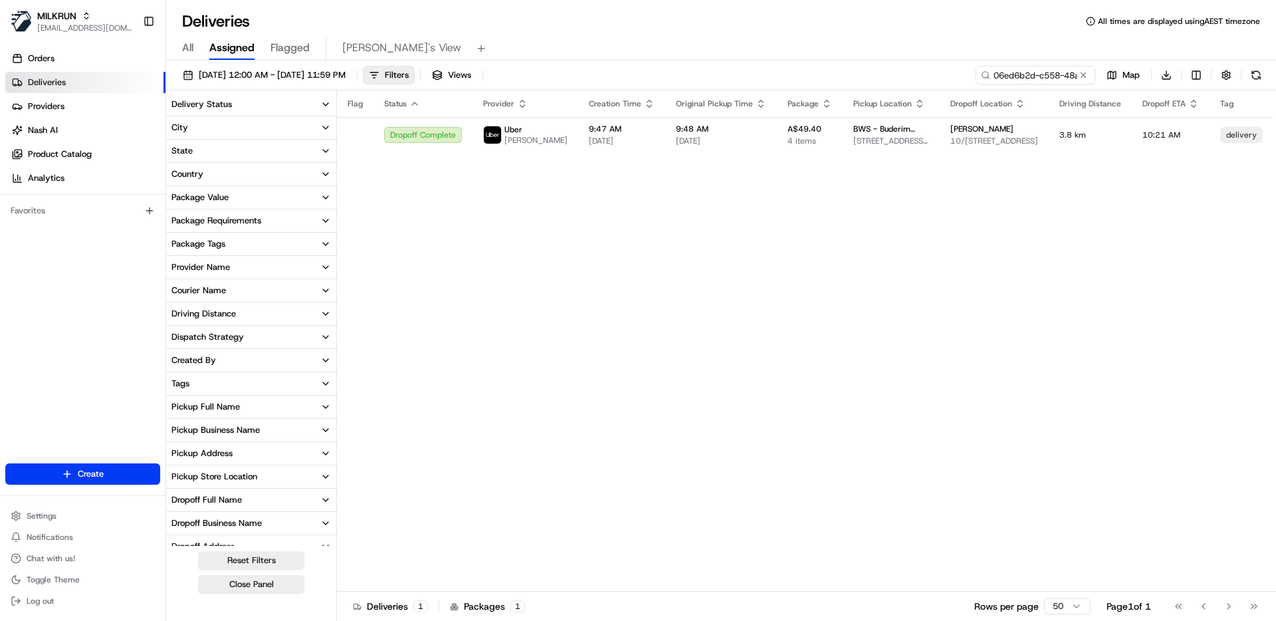
click at [1049, 80] on input "06ed6b2d-c558-48a6-b318-7b4eefb76517" at bounding box center [1036, 75] width 120 height 19
click at [1048, 79] on input "06ed6b2d-c558-48a6-b318-7b4eefb76517" at bounding box center [1016, 75] width 160 height 19
paste input "a470e4e0-0250-447c-a3d1-fe2ef7c9e7a4"
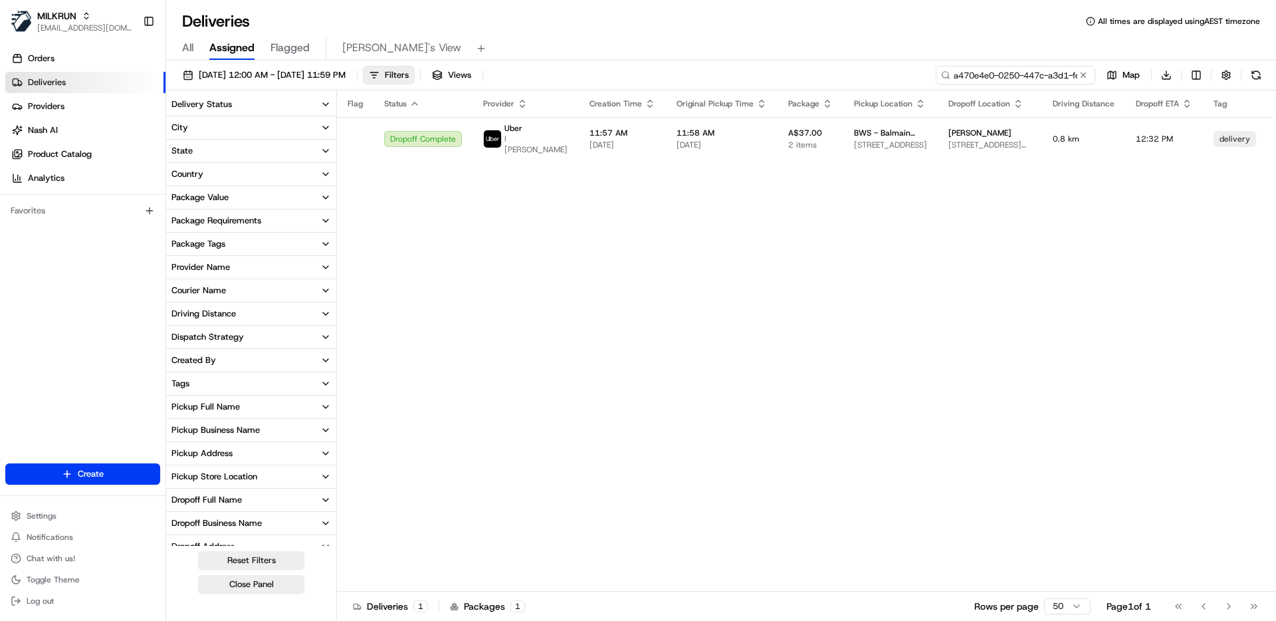
click at [1011, 75] on input "a470e4e0-0250-447c-a3d1-fe2ef7c9e7a4" at bounding box center [1016, 75] width 160 height 19
paste input "efc779e4-2944-4314-ab68-3de91a6d3a61"
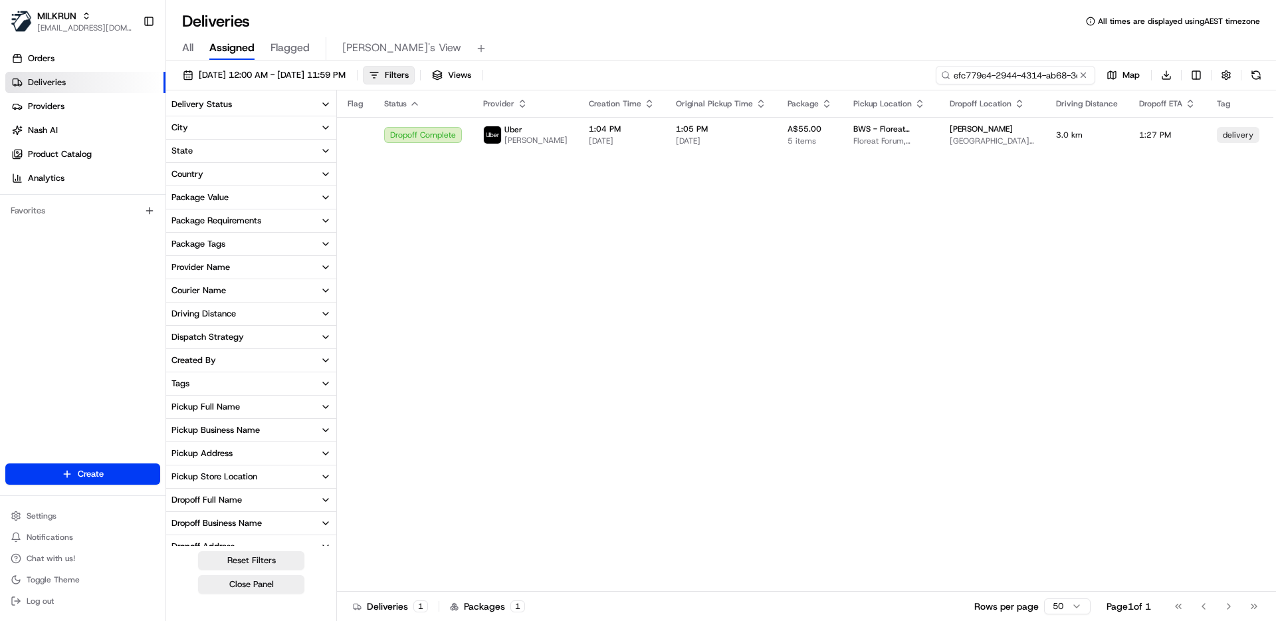
click at [1028, 73] on input "efc779e4-2944-4314-ab68-3de91a6d3a61" at bounding box center [1016, 75] width 160 height 19
click at [1028, 74] on input "efc779e4-2944-4314-ab68-3de91a6d3a61" at bounding box center [1016, 75] width 160 height 19
click at [1027, 74] on input "efc779e4-2944-4314-ab68-3de91a6d3a61" at bounding box center [1016, 75] width 160 height 19
click at [1026, 74] on input "efc779e4-2944-4314-ab68-3de91a6d3a61" at bounding box center [1016, 75] width 160 height 19
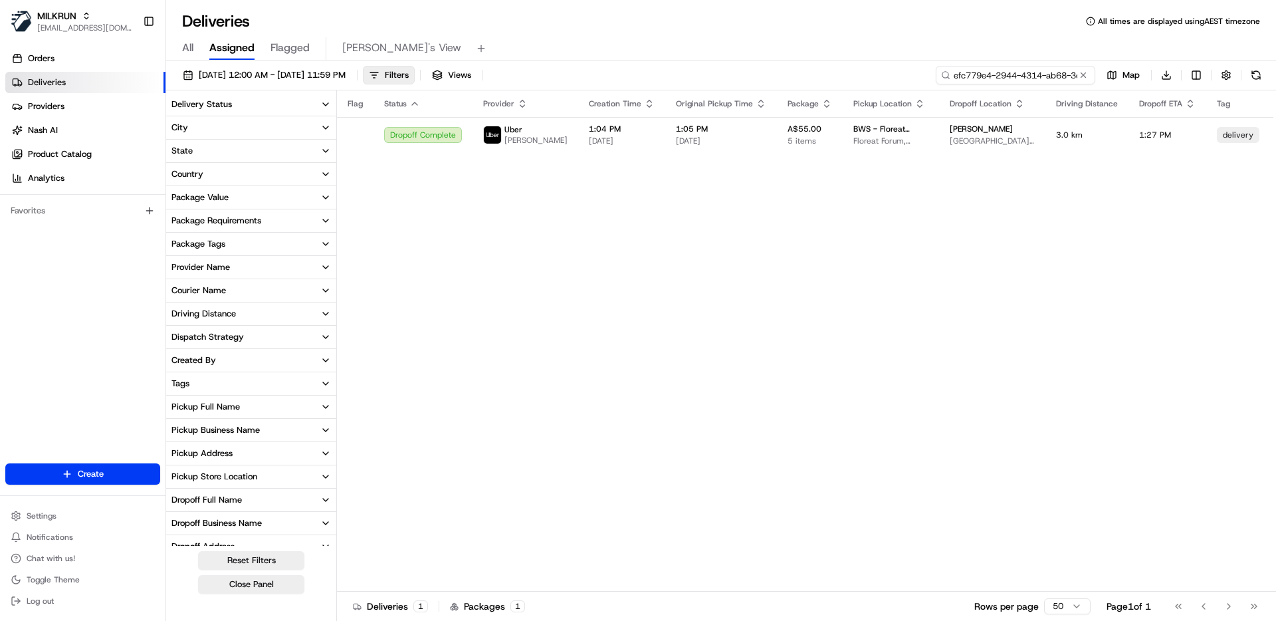
click at [1026, 74] on input "efc779e4-2944-4314-ab68-3de91a6d3a61" at bounding box center [1016, 75] width 160 height 19
paste input "a5c6e003-8d28-49f2-ad1a-fdc775ff00fb"
click at [1035, 71] on input "a5c6e003-8d28-49f2-ad1a-fdc775ff00fb" at bounding box center [1016, 75] width 160 height 19
click at [1035, 72] on input "a5c6e003-8d28-49f2-ad1a-fdc775ff00fb" at bounding box center [1016, 75] width 160 height 19
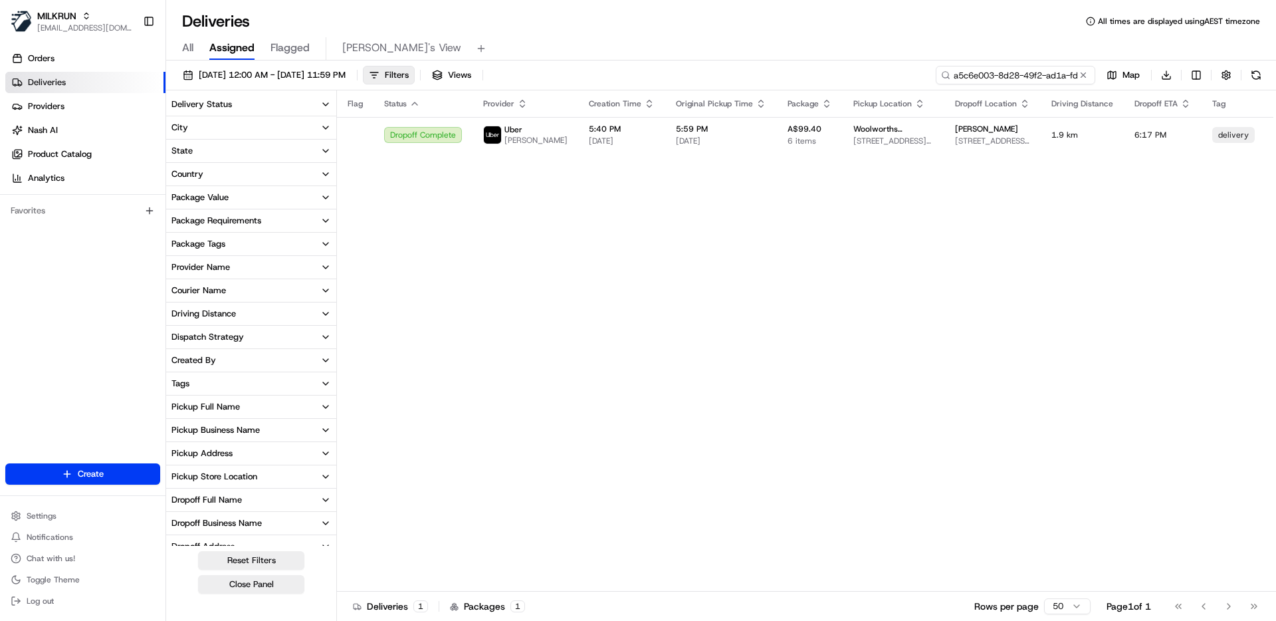
click at [1034, 72] on input "a5c6e003-8d28-49f2-ad1a-fdc775ff00fb" at bounding box center [1016, 75] width 160 height 19
paste input "394aa02-5070-4f84-8316-e7685af3a19"
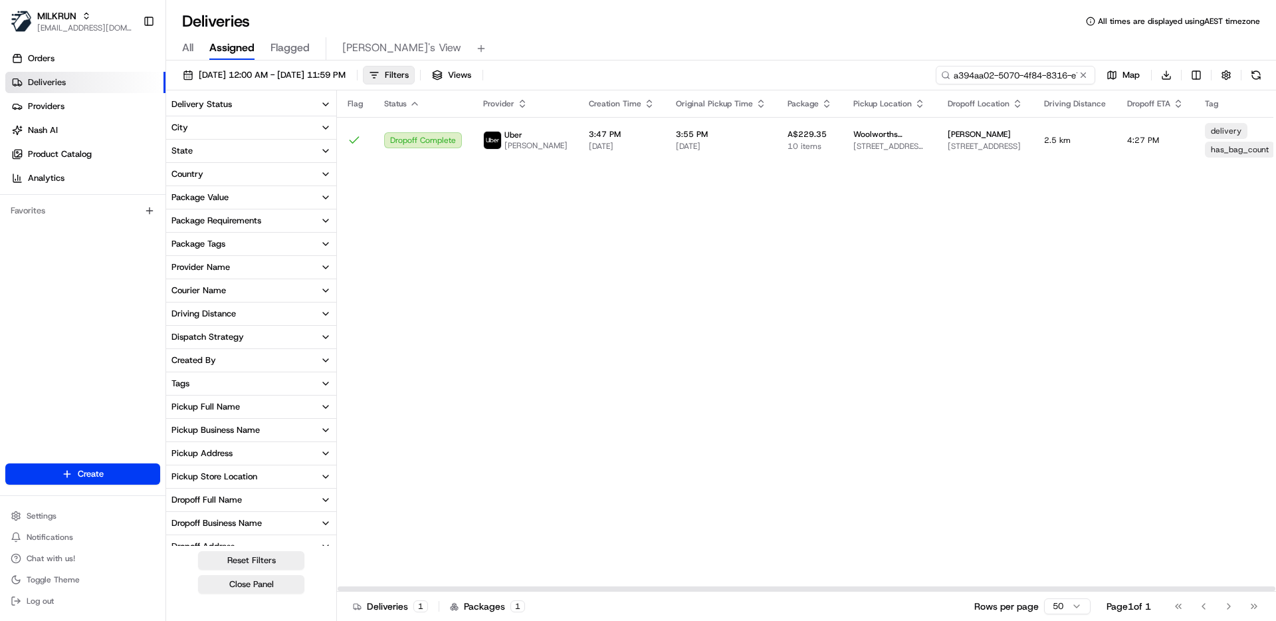
click at [1026, 70] on input "a394aa02-5070-4f84-8316-e7685af3a19b" at bounding box center [1016, 75] width 160 height 19
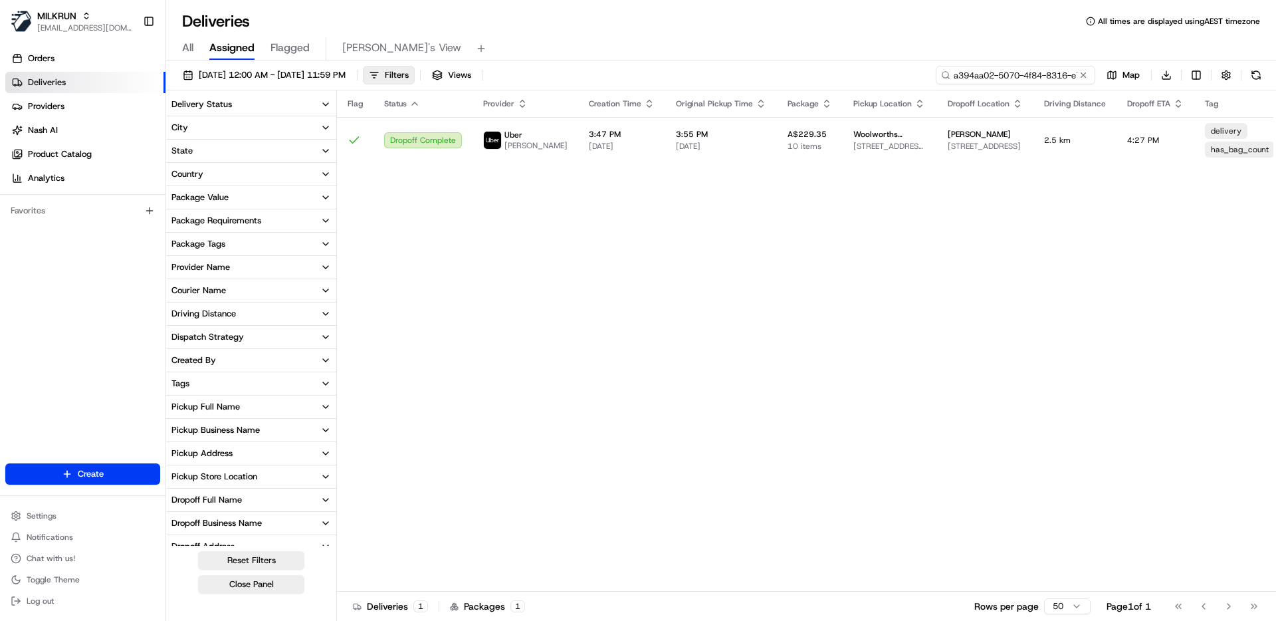
click at [1026, 70] on input "a394aa02-5070-4f84-8316-e7685af3a19b" at bounding box center [1016, 75] width 160 height 19
click at [1053, 76] on input "a394aa02-5070-4f84-8316-e7685af3a19b" at bounding box center [1016, 75] width 160 height 19
click at [1028, 74] on input "a394aa02-5070-4f84-8316-e7685af3a19b" at bounding box center [1016, 75] width 160 height 19
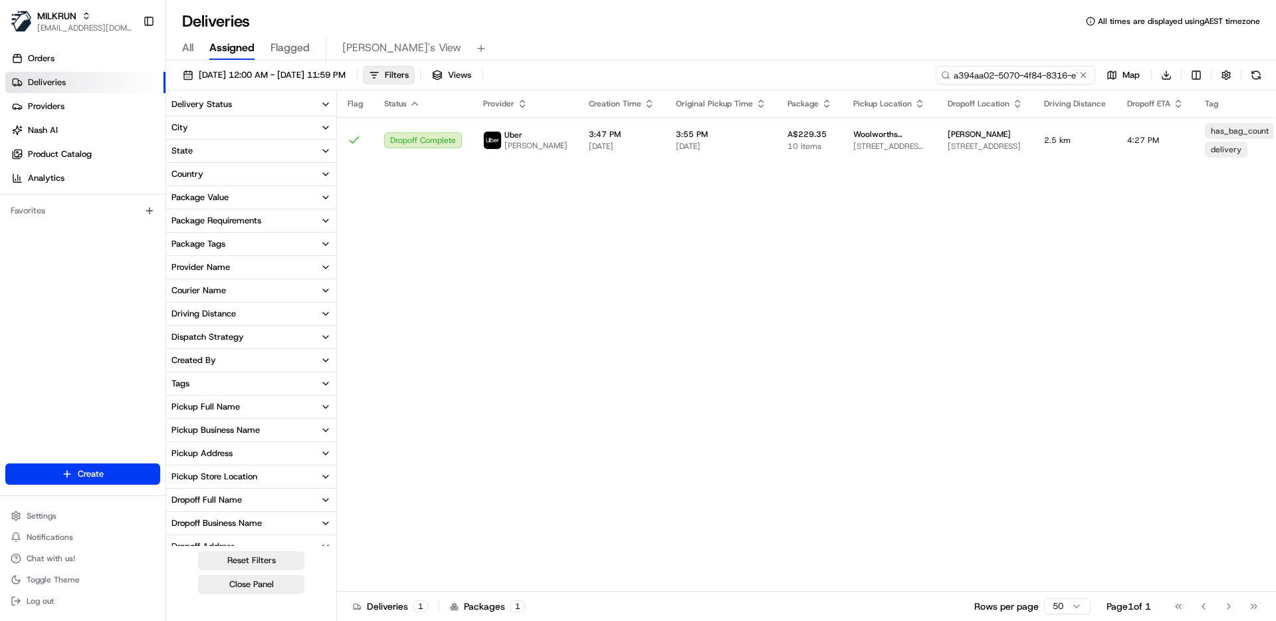
click at [1028, 74] on input "a394aa02-5070-4f84-8316-e7685af3a19b" at bounding box center [1016, 75] width 160 height 19
click at [1027, 74] on input "a394aa02-5070-4f84-8316-e7685af3a19b" at bounding box center [1016, 75] width 160 height 19
paste input "b6faf371-ff65-4359-b8ea-7c25a45ccce7"
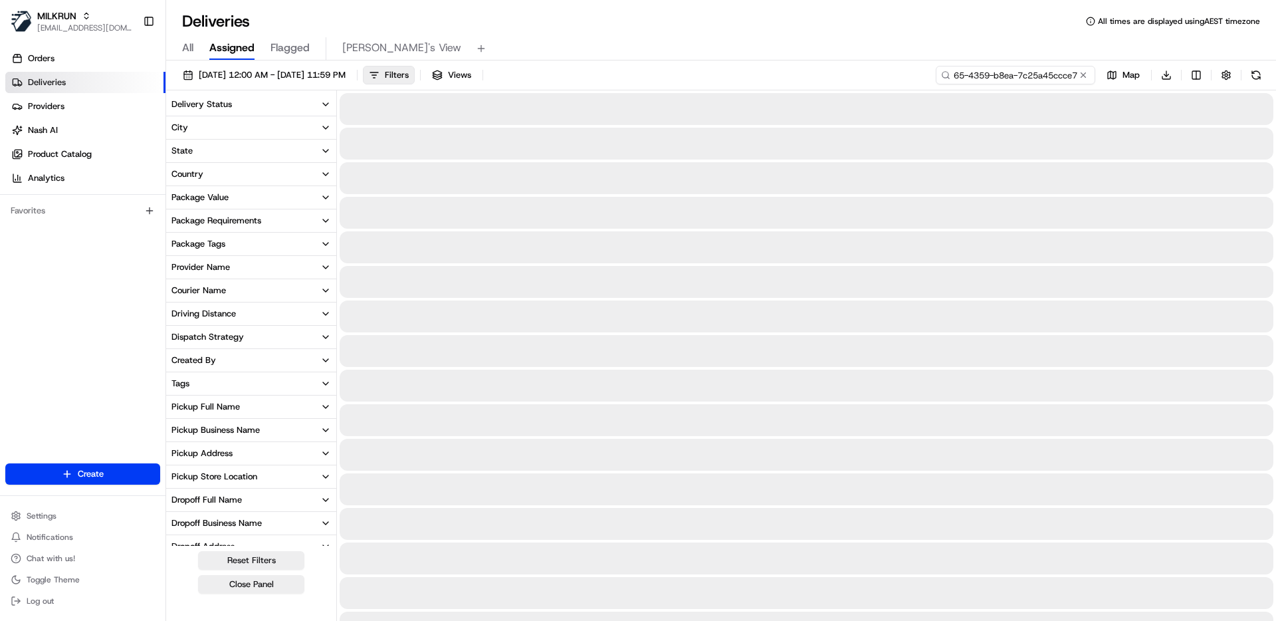
type input "b6faf371-ff65-4359-b8ea-7c25a45ccce7"
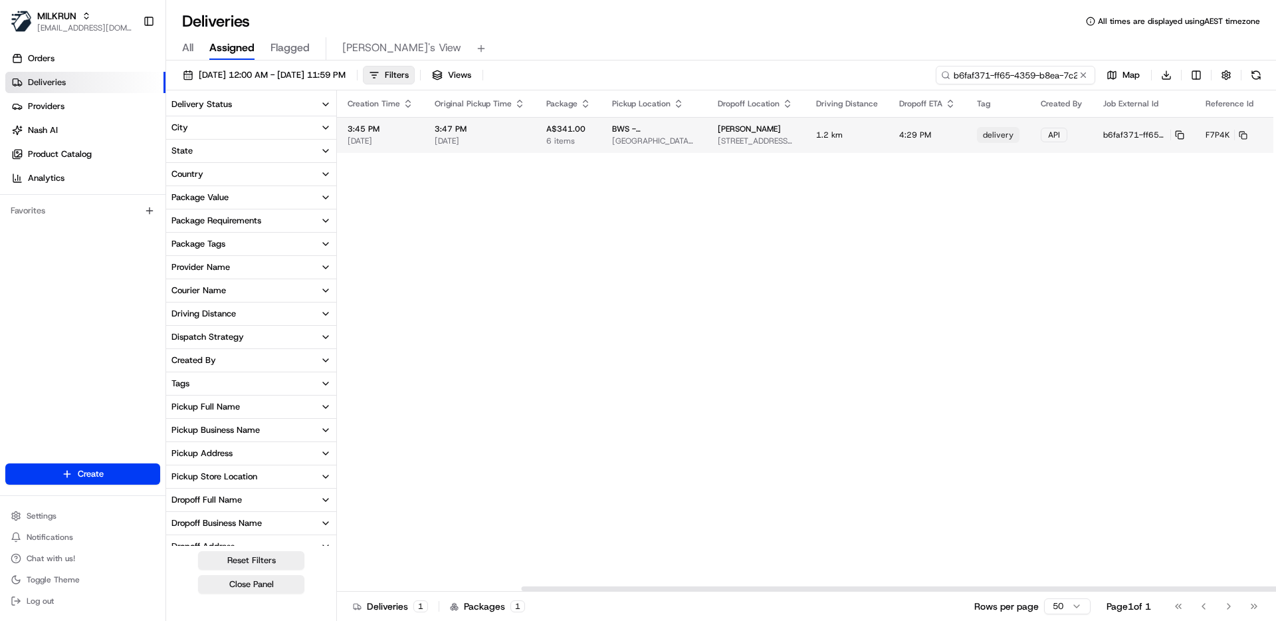
scroll to position [0, 261]
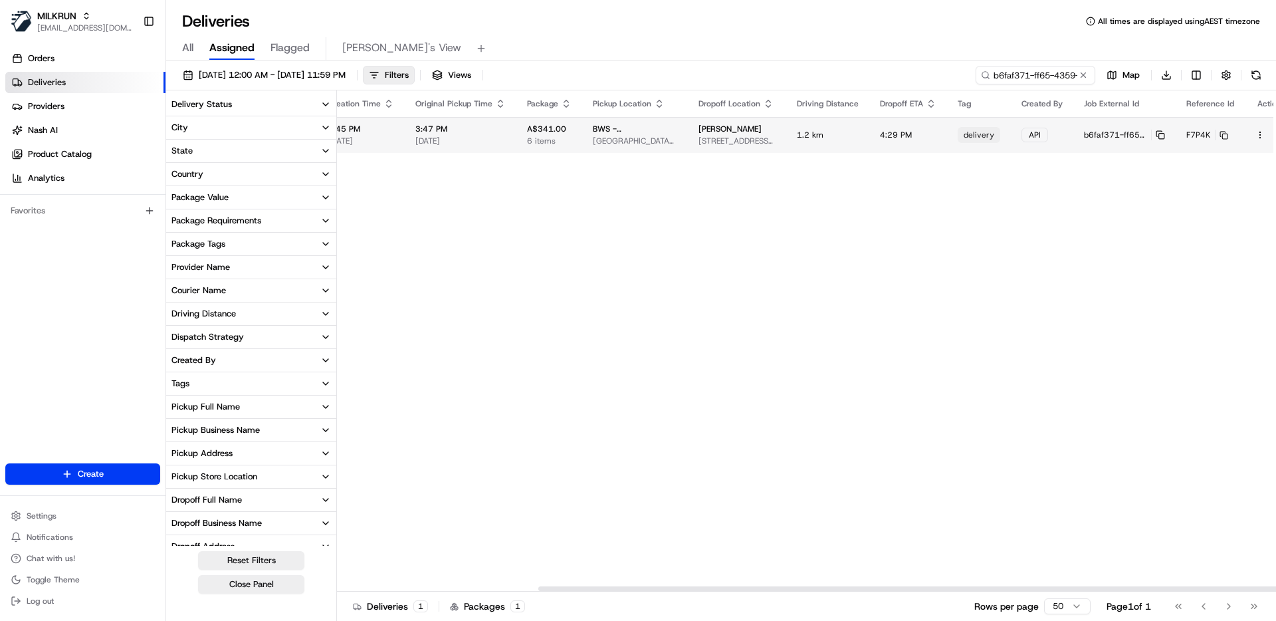
click at [880, 138] on span "4:29 PM" at bounding box center [896, 135] width 32 height 11
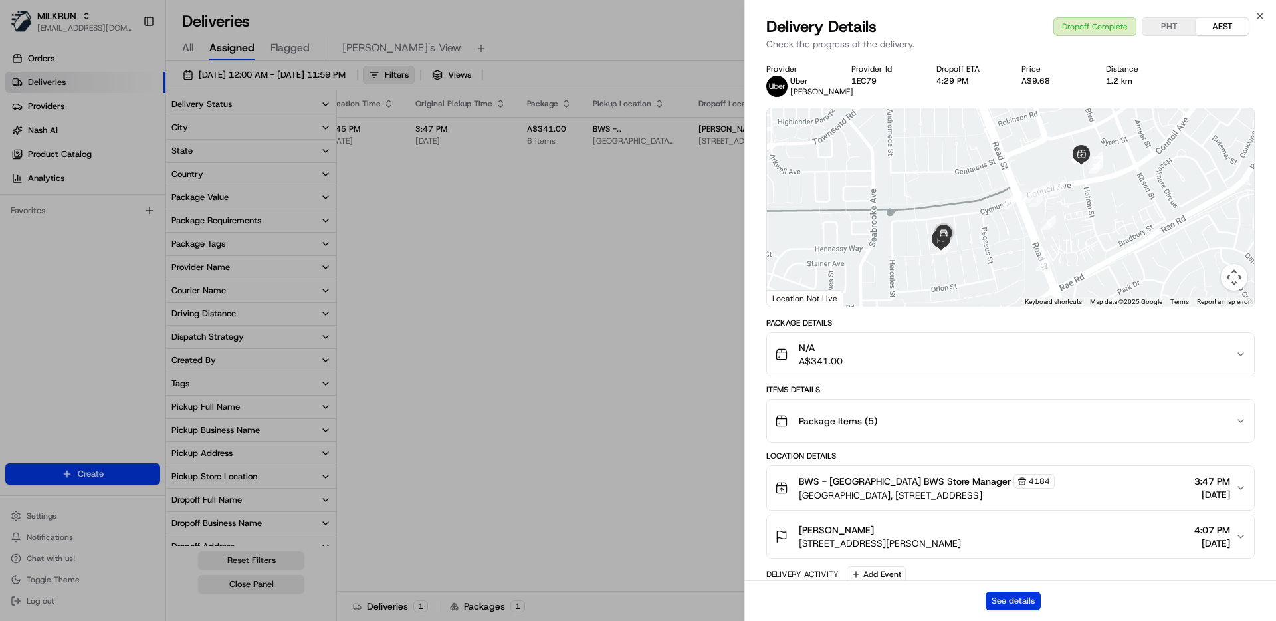
click at [1024, 597] on button "See details" at bounding box center [1013, 601] width 55 height 19
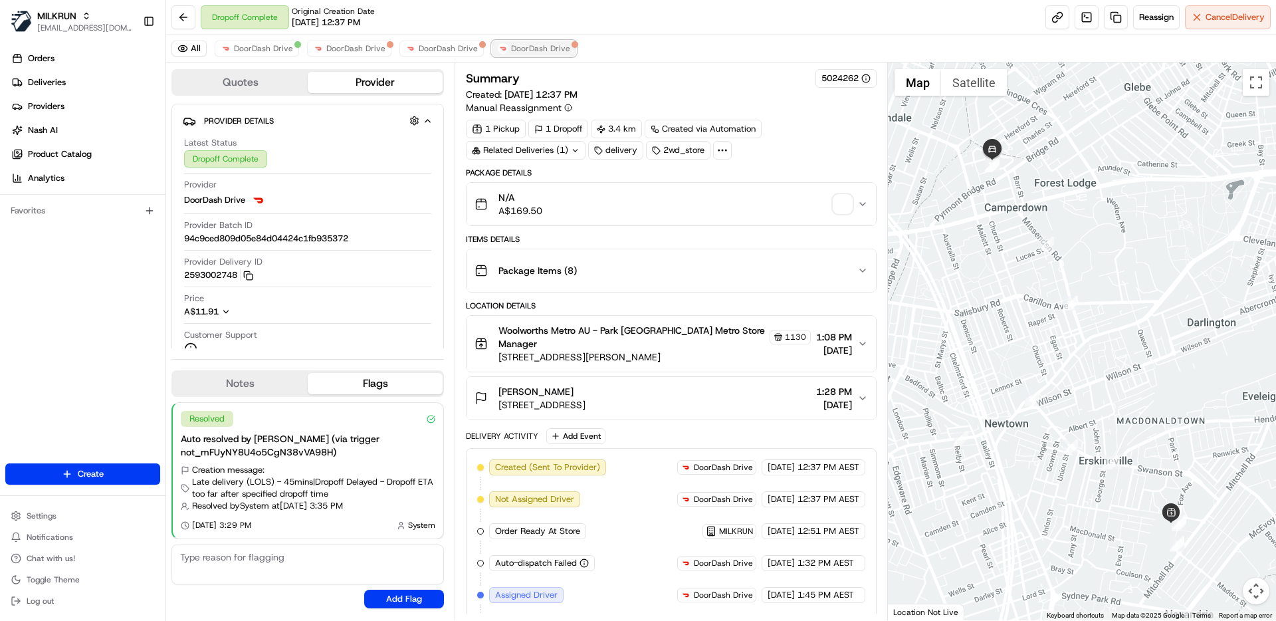
click at [539, 50] on span "DoorDash Drive" at bounding box center [540, 48] width 59 height 11
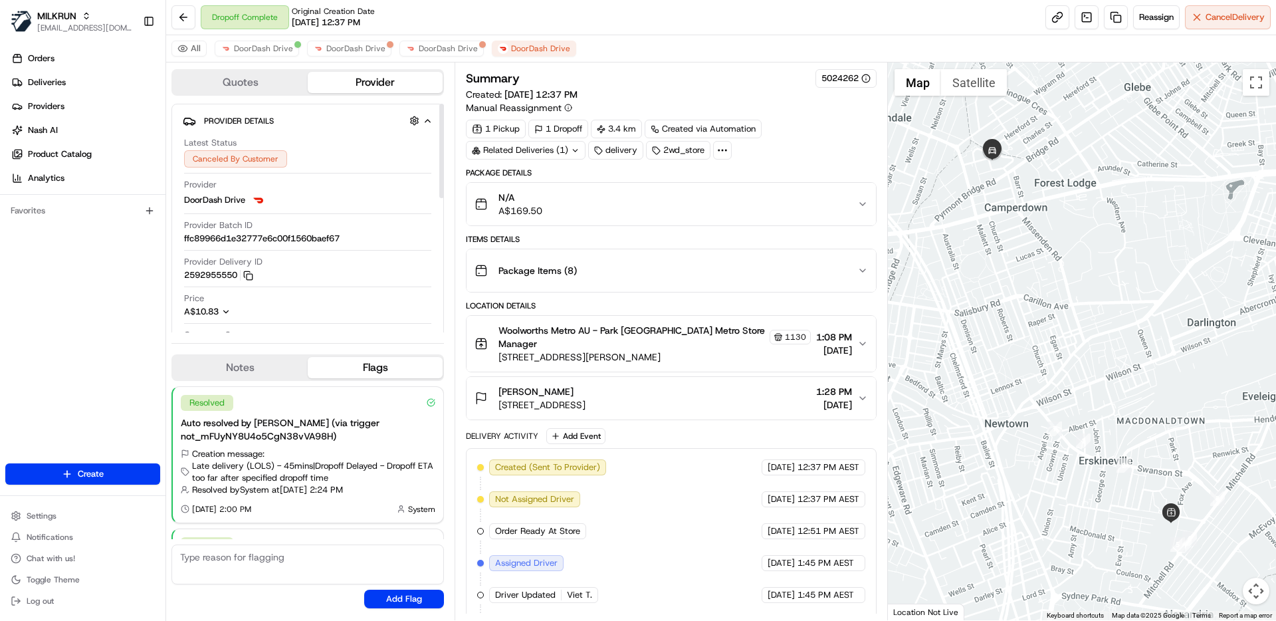
click at [266, 76] on button "Quotes" at bounding box center [240, 82] width 135 height 21
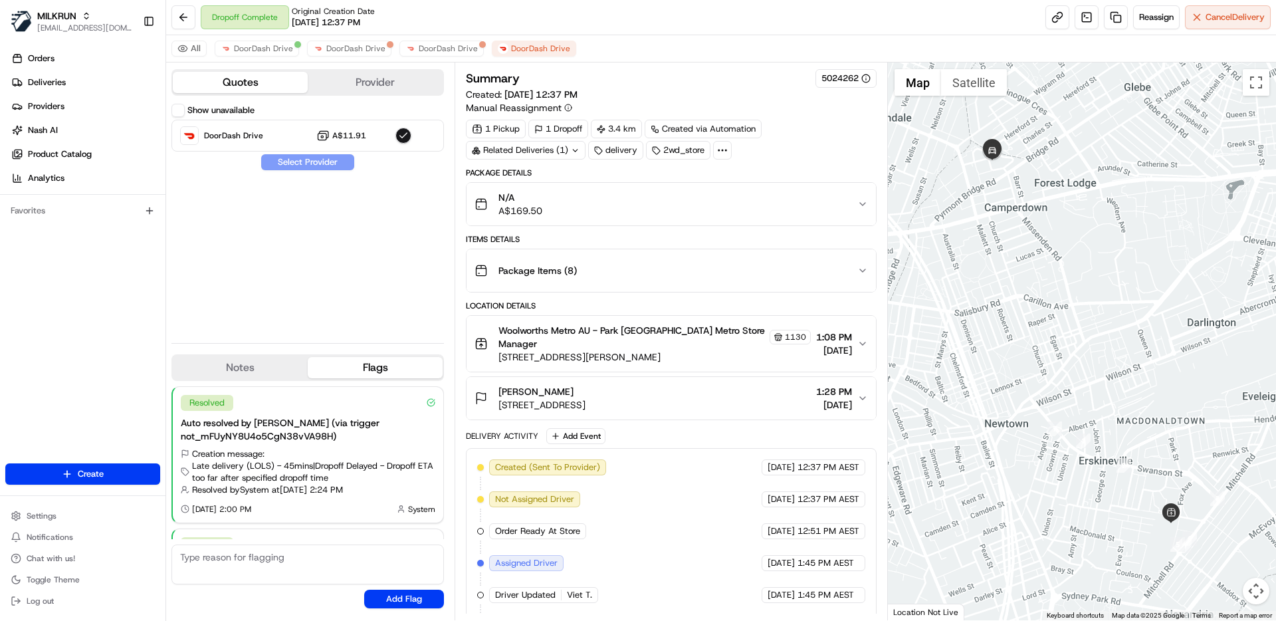
click at [217, 109] on label "Show unavailable" at bounding box center [220, 110] width 67 height 12
click at [185, 109] on button "Show unavailable" at bounding box center [177, 110] width 13 height 13
click at [726, 148] on icon at bounding box center [722, 150] width 12 height 12
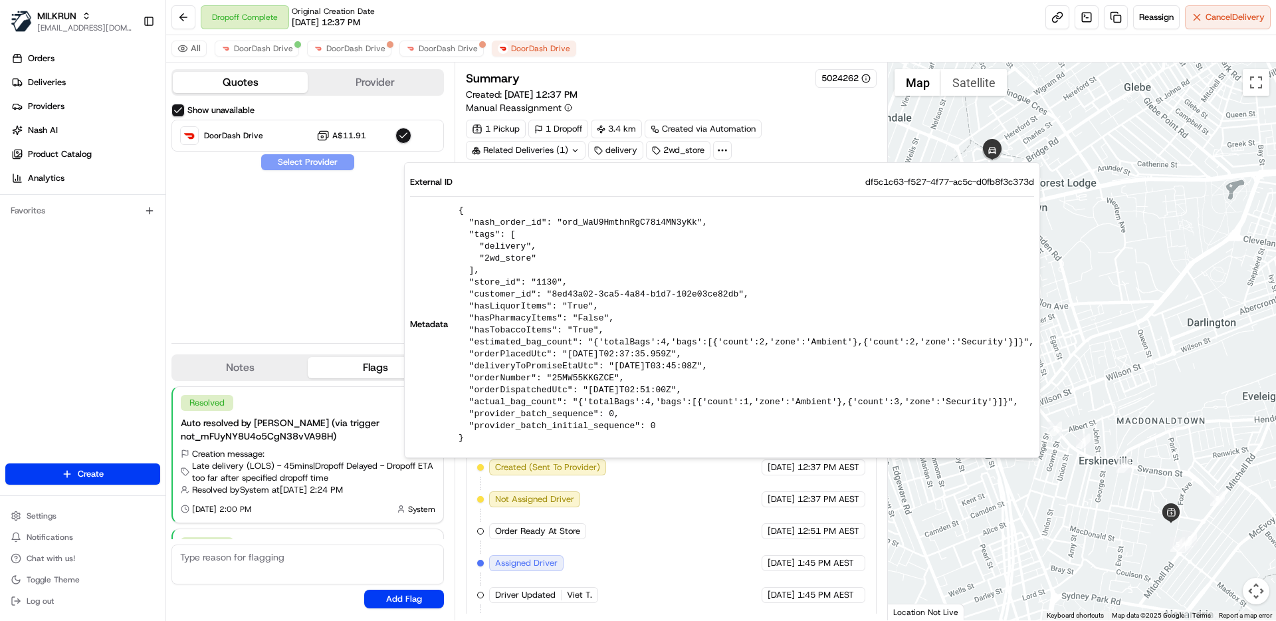
click at [889, 177] on span "df5c1c63-f527-4f77-ac5c-d0fb8f3c373d" at bounding box center [949, 182] width 169 height 12
copy span "df5c1c63-f527-4f77-ac5c-d0fb8f3c373d"
click at [629, 225] on pre "{ "nash_order_id": "ord_WaU9HmthnRgC78i4MN3yKk", "tags": [ "delivery", "2wd_sto…" at bounding box center [747, 324] width 576 height 239
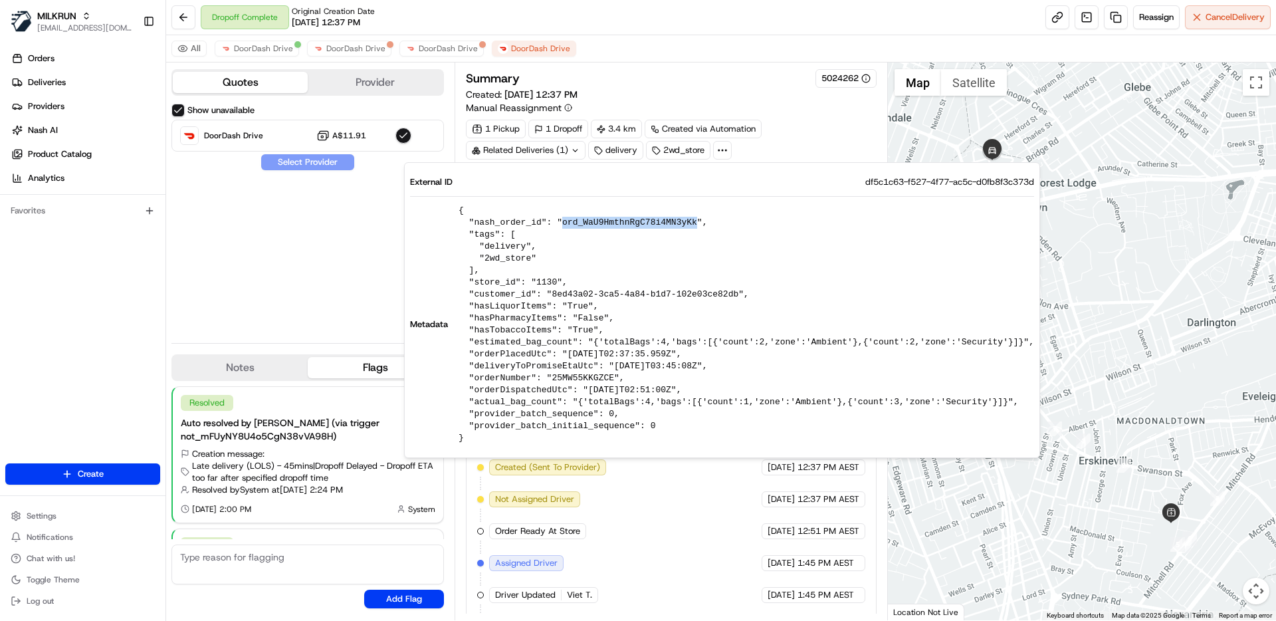
click at [629, 225] on pre "{ "nash_order_id": "ord_WaU9HmthnRgC78i4MN3yKk", "tags": [ "delivery", "2wd_sto…" at bounding box center [747, 324] width 576 height 239
copy pre "ord_WaU9HmthnRgC78i4MN3yKk"
click at [256, 223] on div "Show unavailable DoorDash Drive A$11.91 Select Provider" at bounding box center [307, 218] width 272 height 229
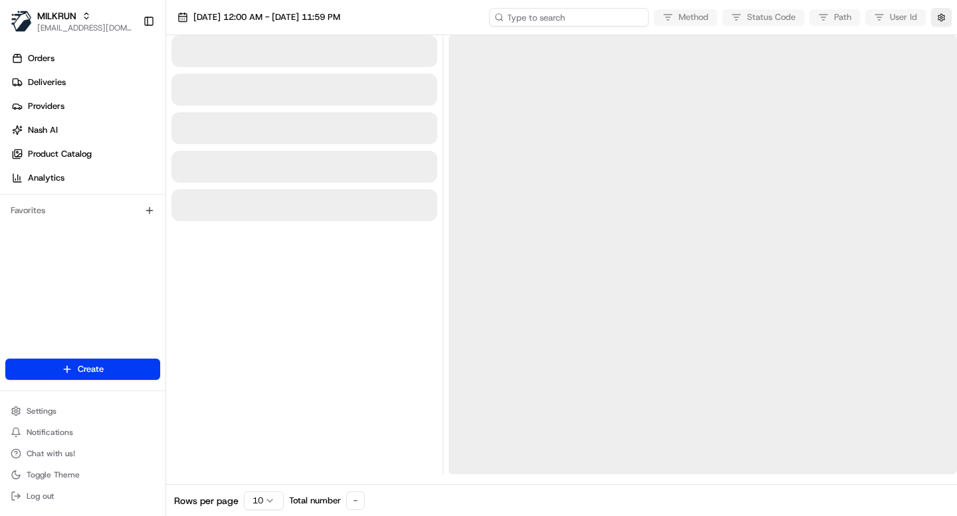
click at [594, 18] on input at bounding box center [569, 17] width 160 height 19
paste input "ord_WaU9HmthnRgC78i4MN3yKk"
type input "ord_WaU9HmthnRgC78i4MN3yKk"
click at [933, 18] on button "button" at bounding box center [941, 17] width 21 height 19
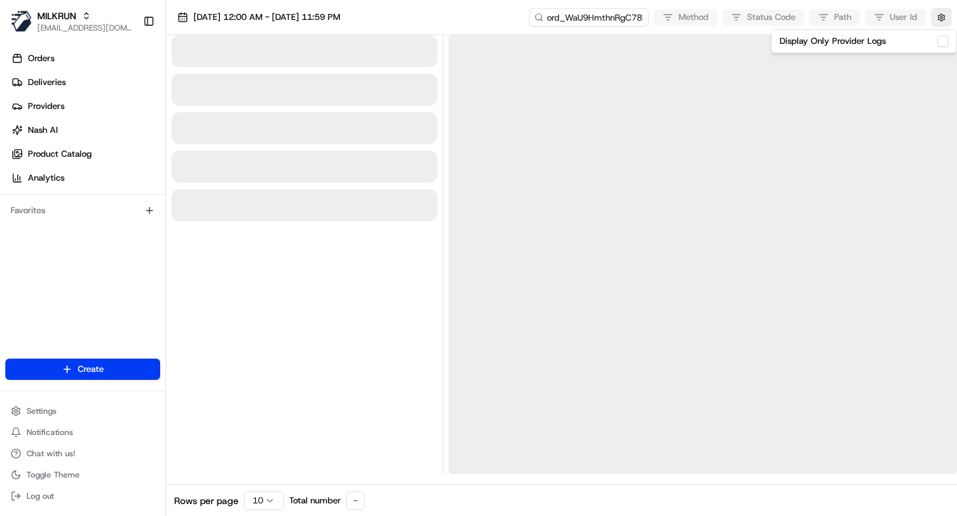
click at [942, 41] on button "Display Only Provider Logs" at bounding box center [943, 41] width 11 height 11
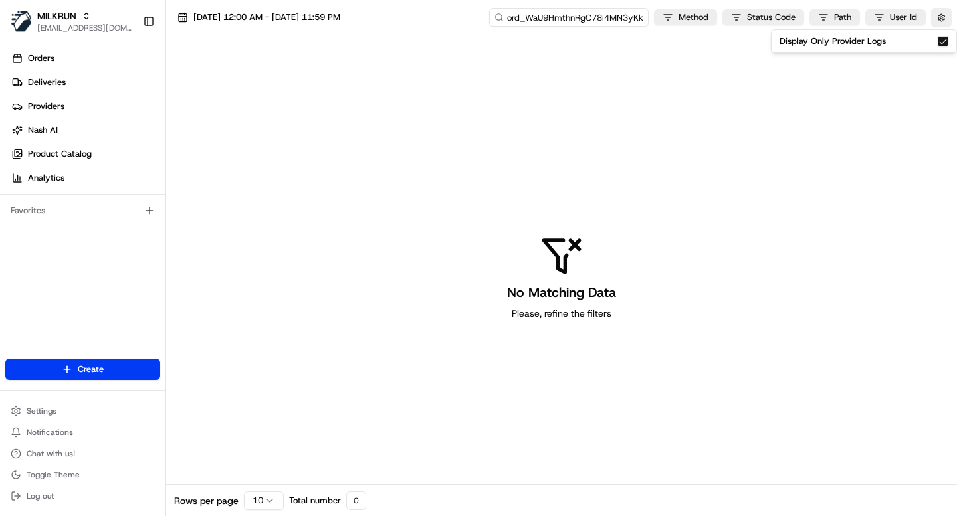
click at [615, 19] on input "ord_WaU9HmthnRgC78i4MN3yKk" at bounding box center [569, 17] width 160 height 19
click at [328, 19] on span "20/08/2025 12:00 AM - 20/08/2025 11:59 PM" at bounding box center [266, 17] width 147 height 12
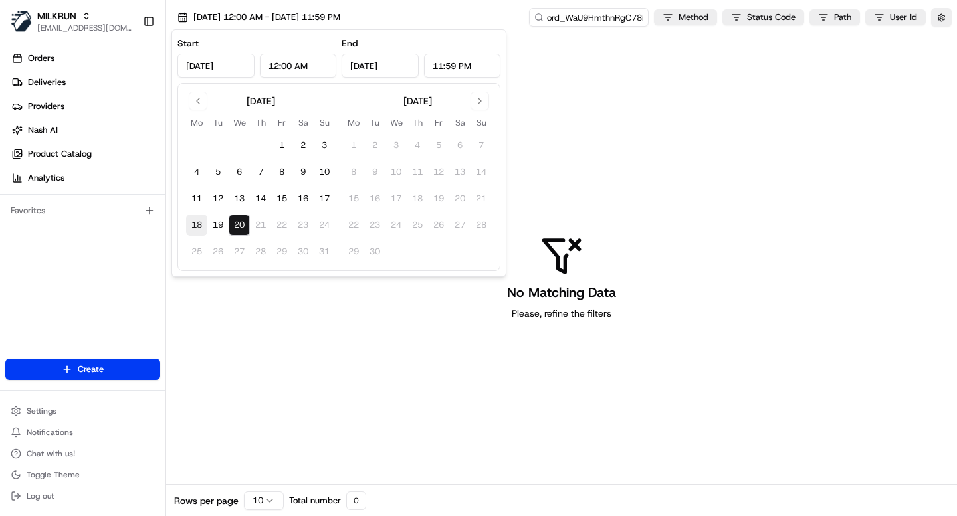
click at [198, 226] on button "18" at bounding box center [196, 225] width 21 height 21
type input "Aug 18, 2025"
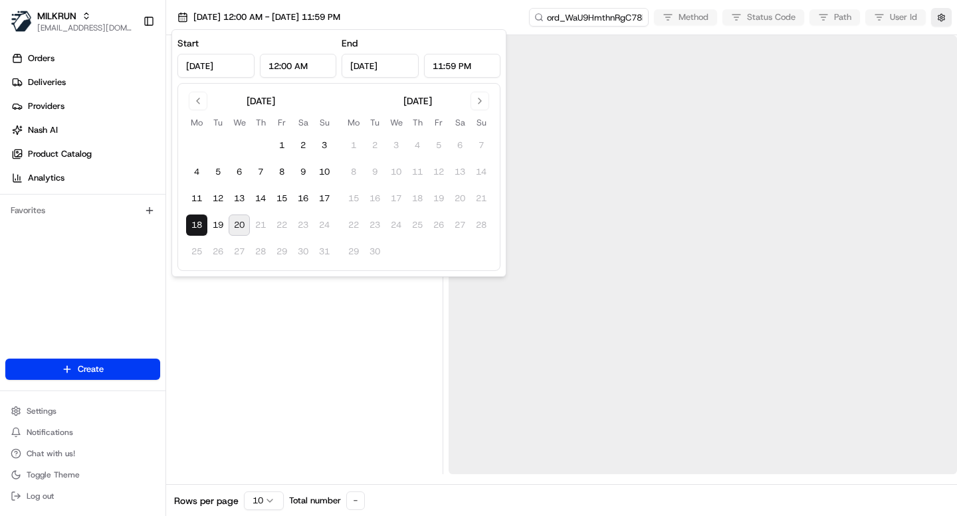
click at [199, 227] on button "18" at bounding box center [196, 225] width 21 height 21
click at [296, 332] on div at bounding box center [304, 254] width 266 height 439
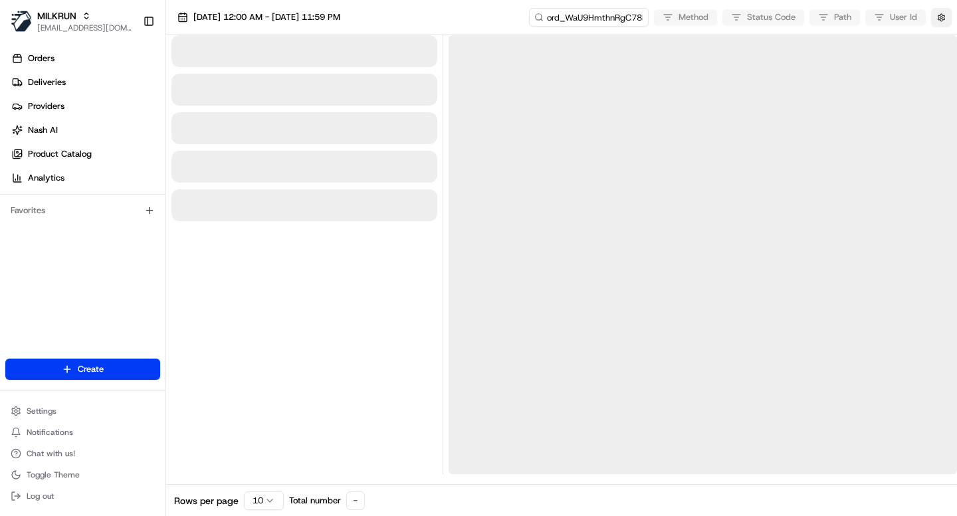
click at [936, 20] on button "button" at bounding box center [941, 17] width 21 height 19
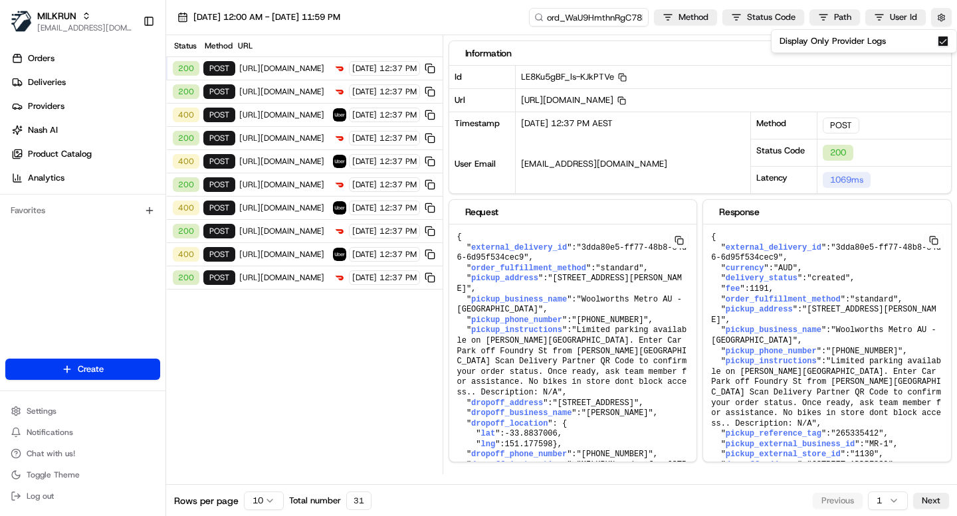
click at [401, 30] on div "18/08/2025 12:00 AM - 18/08/2025 11:59 PM ord_WaU9HmthnRgC78i4MN3yKk Method Sta…" at bounding box center [561, 17] width 791 height 35
click at [306, 114] on div "400 post https://api.uber.com/v1/customers/2953a8fd-2cfc-4f6b-872a-1815d68ba353…" at bounding box center [304, 115] width 276 height 23
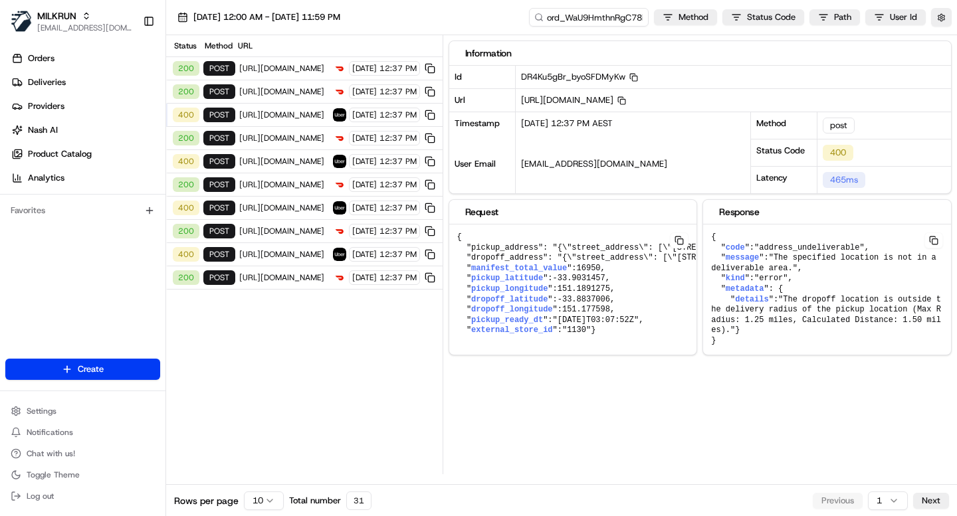
click at [763, 344] on pre "{ " code ": "address_undeliverable" , " message ": "The specified location is n…" at bounding box center [871, 285] width 844 height 120
click at [560, 13] on input "ord_WaU9HmthnRgC78i4MN3yKk" at bounding box center [569, 17] width 160 height 19
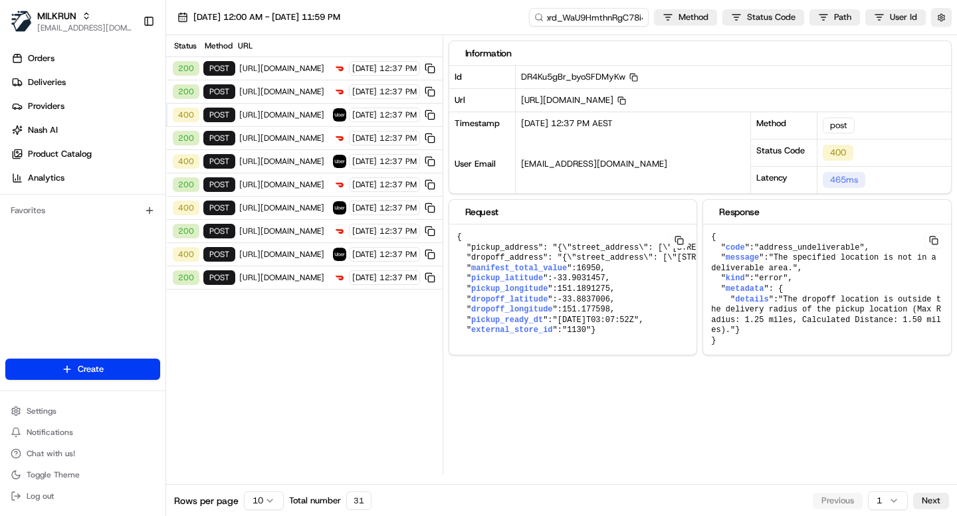
click at [443, 1] on div "18/08/2025 12:00 AM - 18/08/2025 11:59 PM ord_WaU9HmthnRgC78i4MN3yKk Method Sta…" at bounding box center [561, 17] width 791 height 35
click at [948, 15] on button "button" at bounding box center [941, 17] width 21 height 19
click at [381, 419] on div "Status Method URL 200 POST https://openapi.doordash.com/drive/v2/deliveries 18/…" at bounding box center [304, 254] width 276 height 439
click at [622, 400] on div "Information Id DR4Ku5gBr_byoSFDMyKw Copy DR4Ku5gBr_byoSFDMyKw Url https://api.u…" at bounding box center [703, 254] width 509 height 439
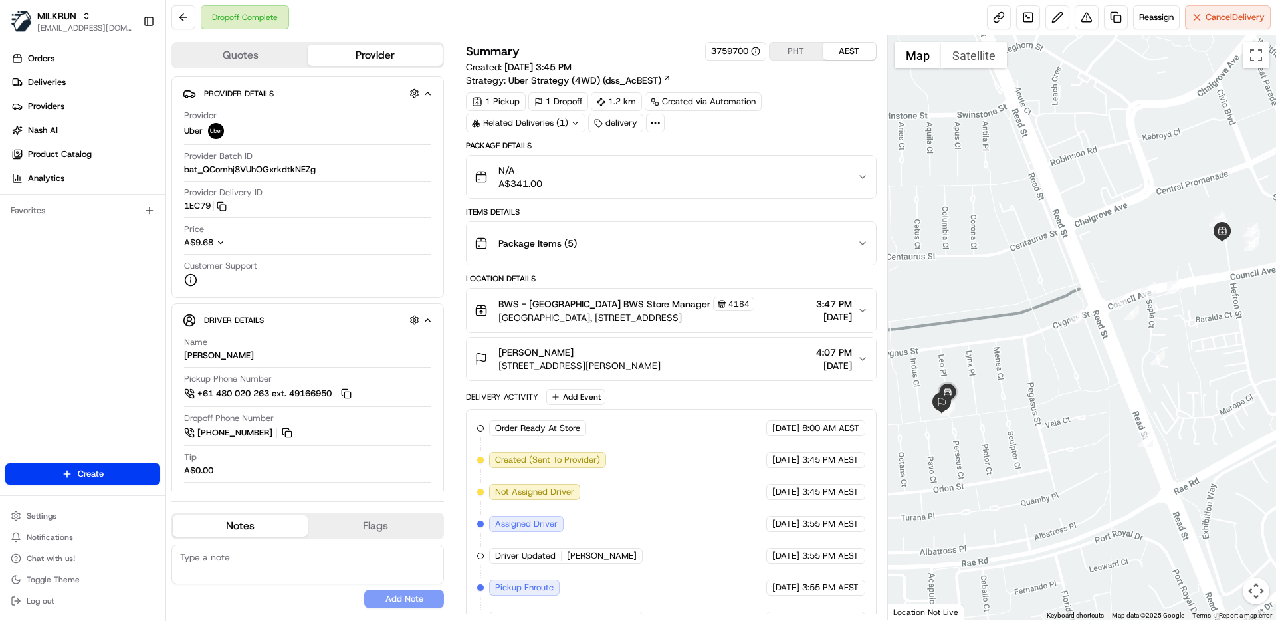
click at [652, 122] on icon at bounding box center [655, 123] width 12 height 12
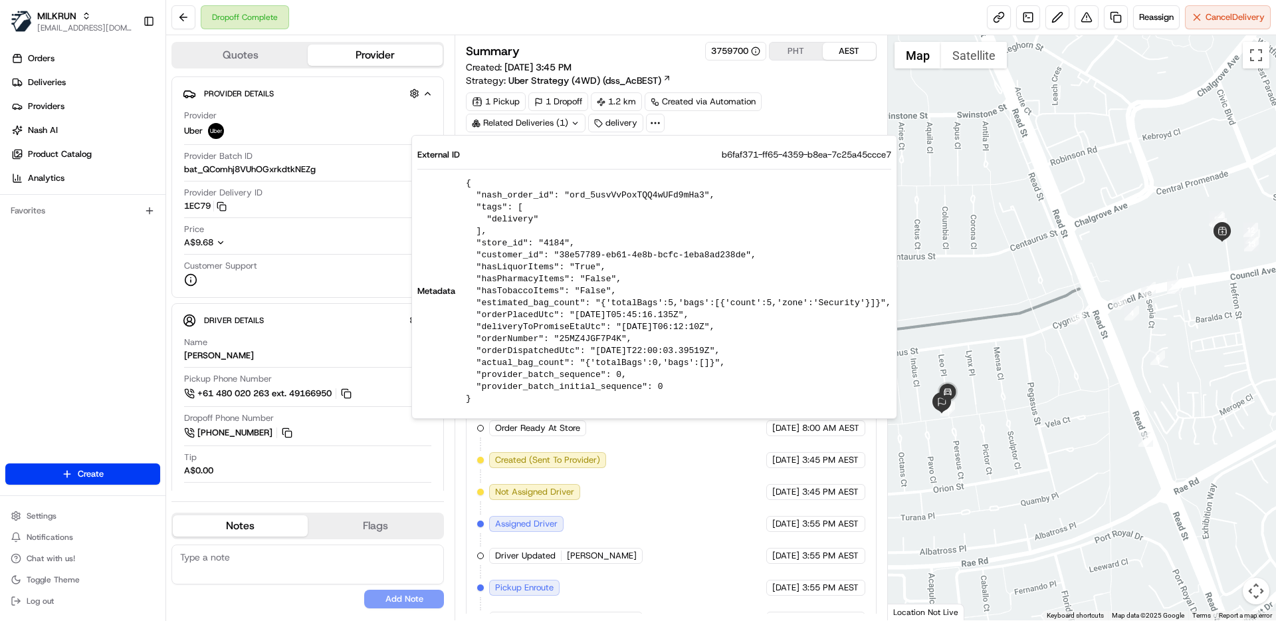
click at [737, 120] on div "1 Pickup 1 Dropoff 1.2 km Created via Automation Related Deliveries (1) delivery" at bounding box center [671, 112] width 410 height 40
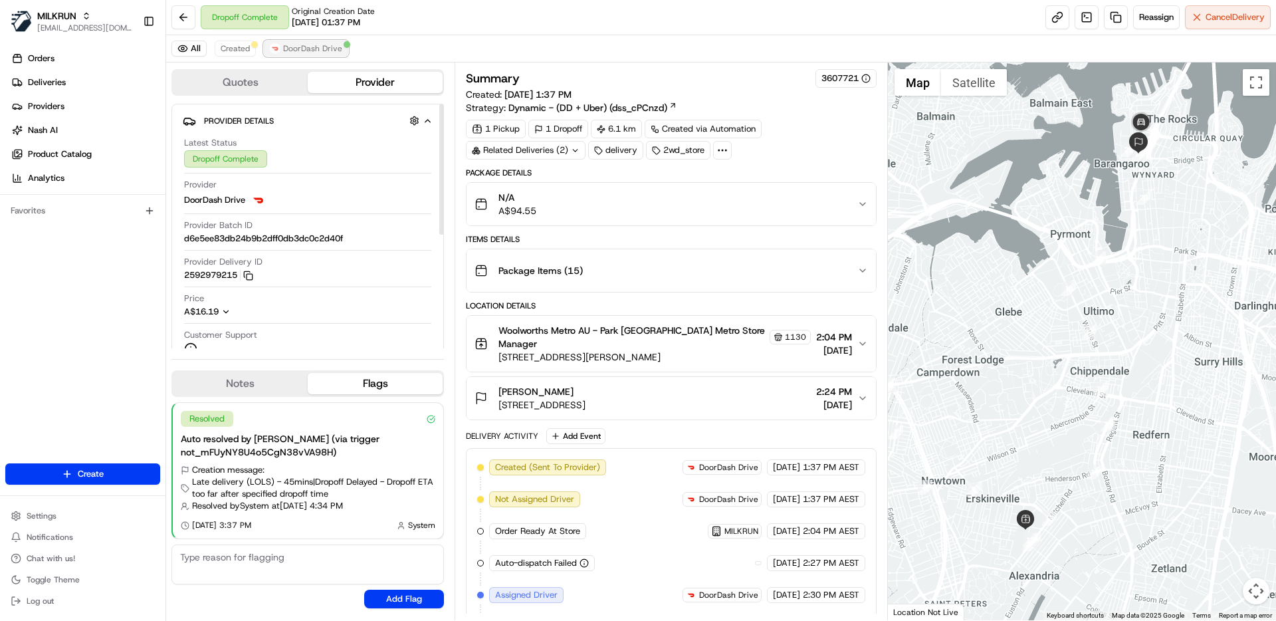
click at [302, 44] on span "DoorDash Drive" at bounding box center [312, 48] width 59 height 11
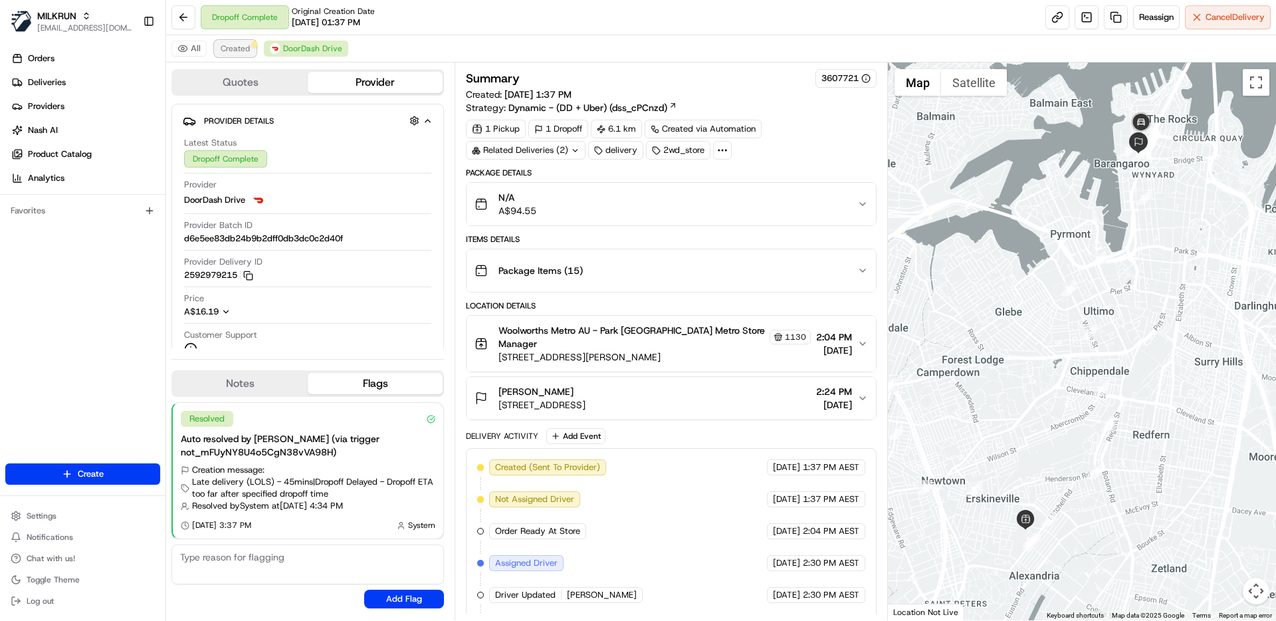
click at [243, 41] on button "Created" at bounding box center [235, 49] width 41 height 16
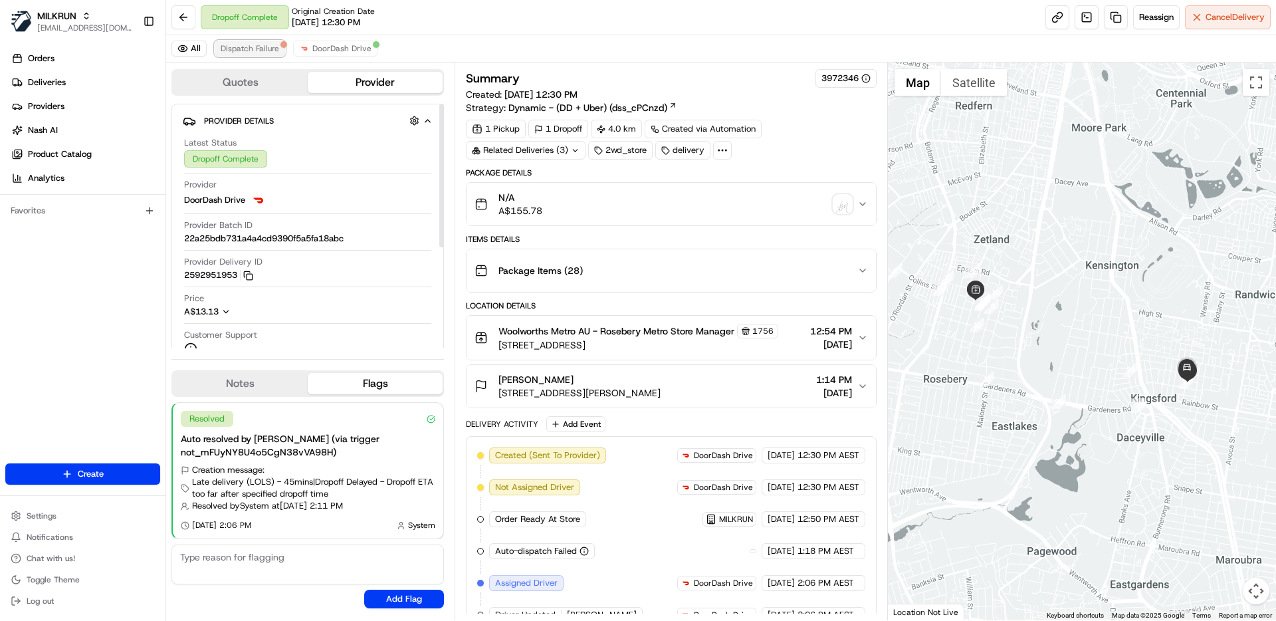
click at [252, 52] on span "Dispatch Failure" at bounding box center [250, 48] width 58 height 11
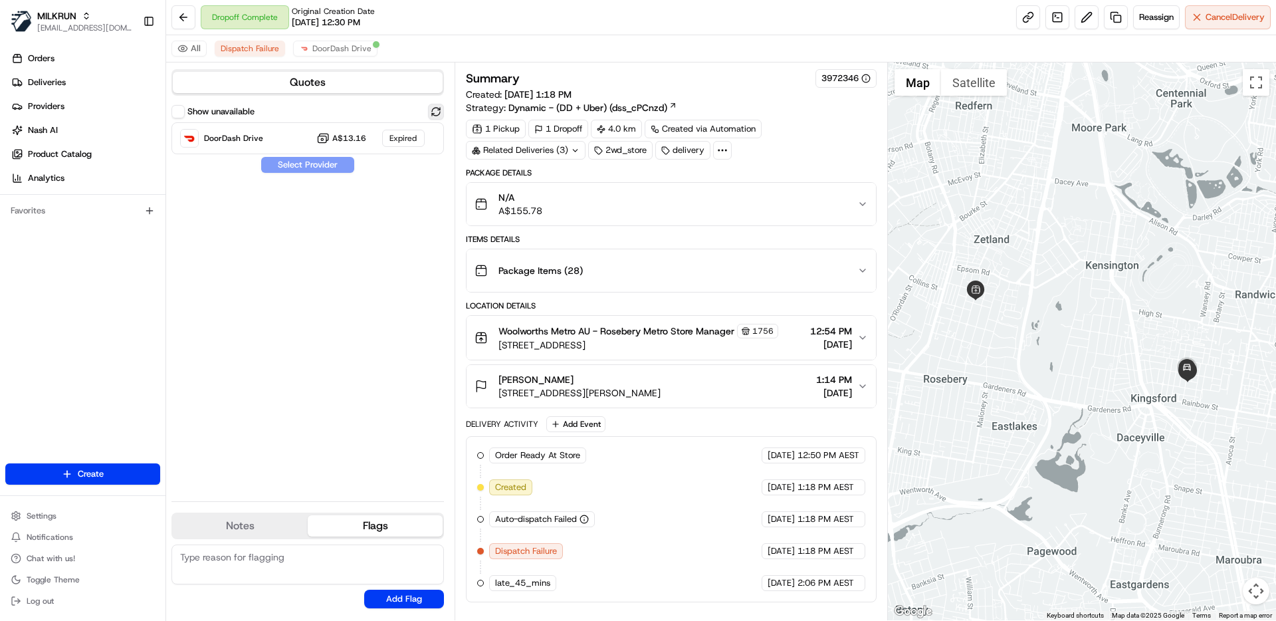
click at [429, 110] on button at bounding box center [436, 112] width 16 height 16
click at [199, 111] on label "Show unavailable" at bounding box center [220, 112] width 67 height 12
click at [185, 111] on button "Show unavailable" at bounding box center [177, 111] width 13 height 13
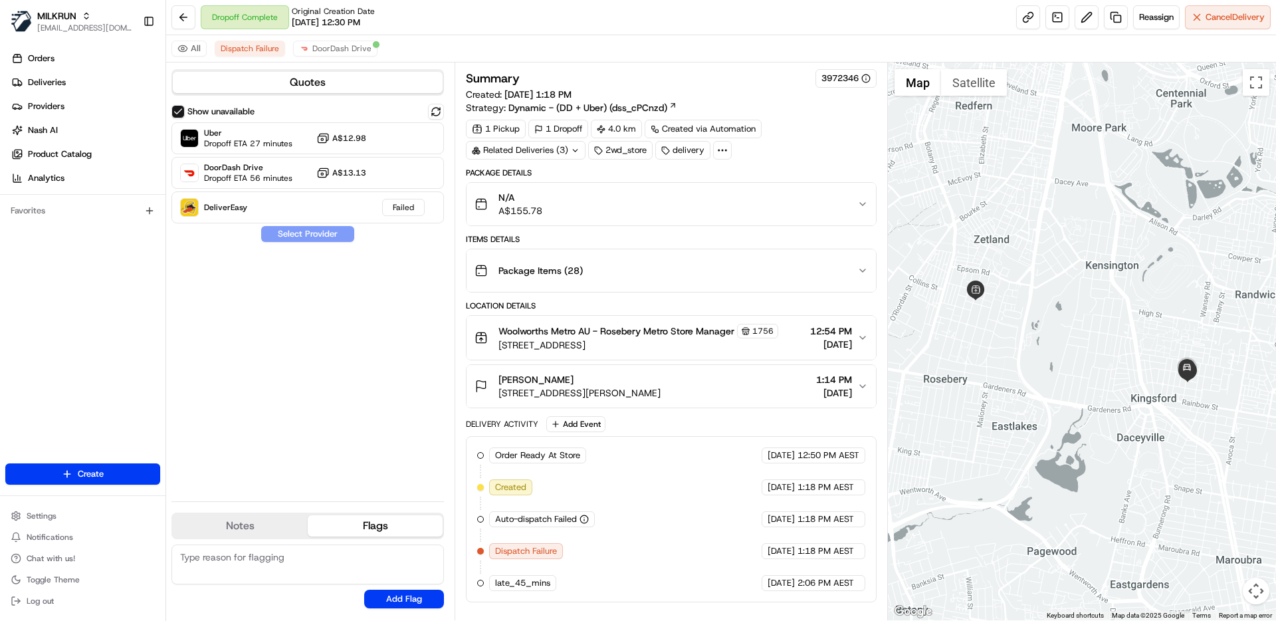
click at [319, 419] on div "Show unavailable Uber Dropoff ETA 27 minutes A$12.98 DoorDash Drive Dropoff ETA…" at bounding box center [307, 297] width 272 height 387
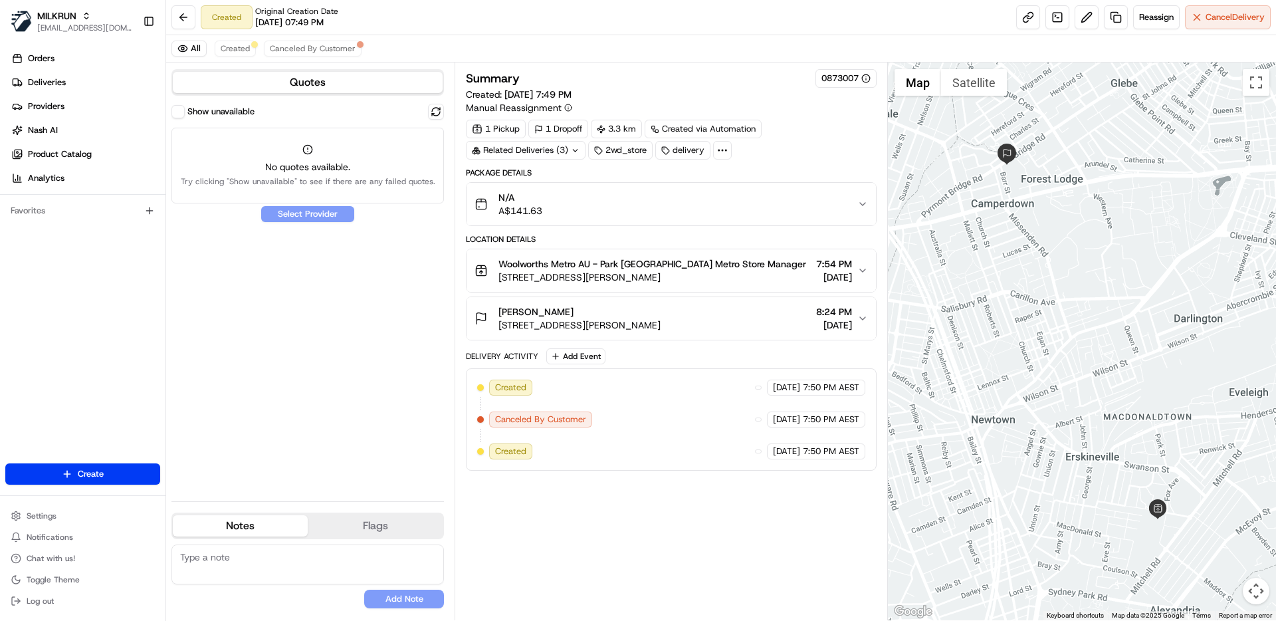
click at [215, 110] on label "Show unavailable" at bounding box center [220, 112] width 67 height 12
click at [185, 110] on button "Show unavailable" at bounding box center [177, 111] width 13 height 13
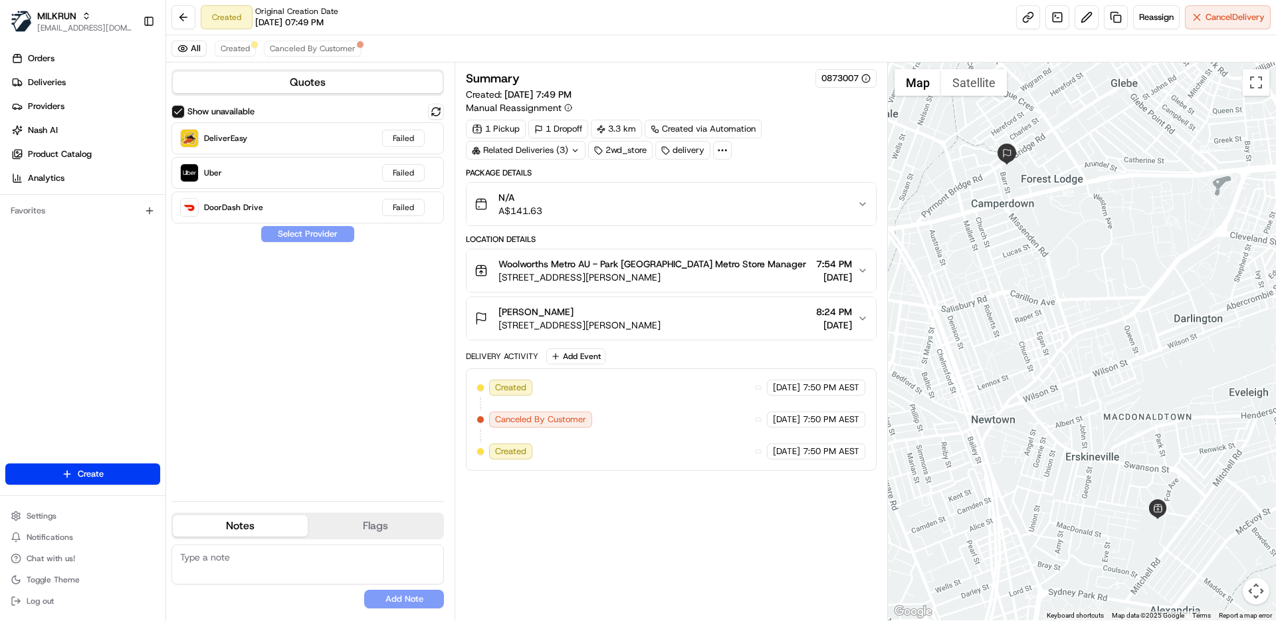
click at [443, 281] on div "Show unavailable DeliverEasy Failed Uber Failed DoorDash Drive Failed Select Pr…" at bounding box center [307, 297] width 272 height 387
click at [443, 105] on button at bounding box center [436, 112] width 16 height 16
click at [437, 108] on button at bounding box center [436, 112] width 16 height 16
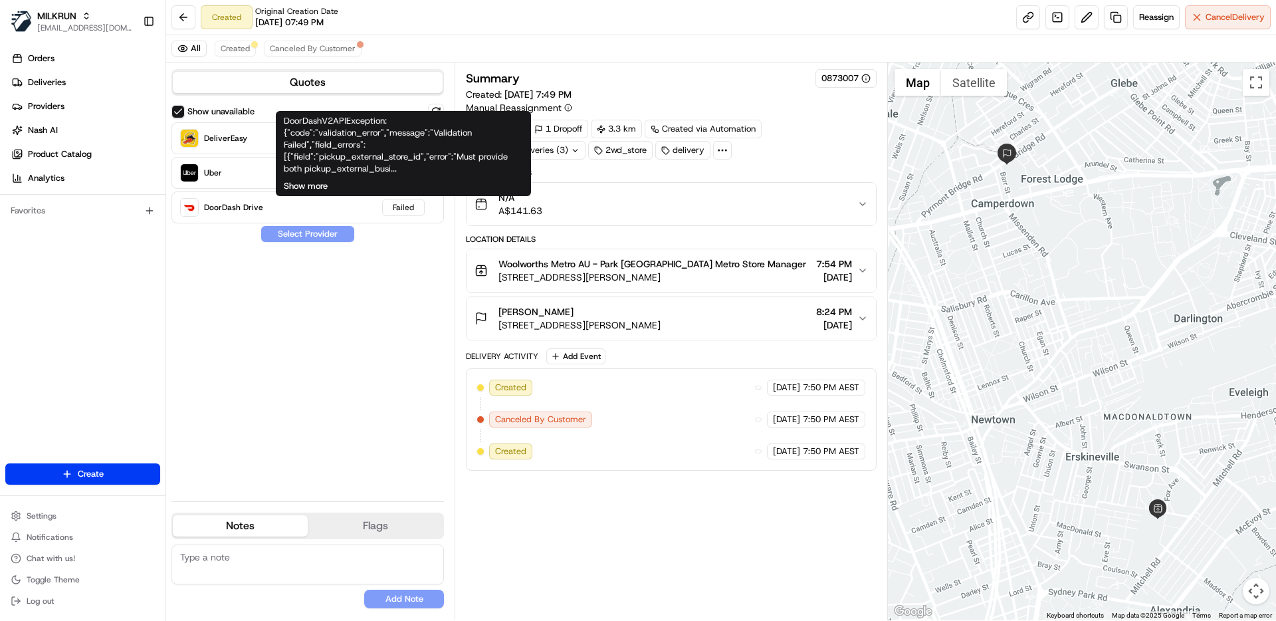
click at [320, 189] on button "Show more" at bounding box center [306, 186] width 44 height 12
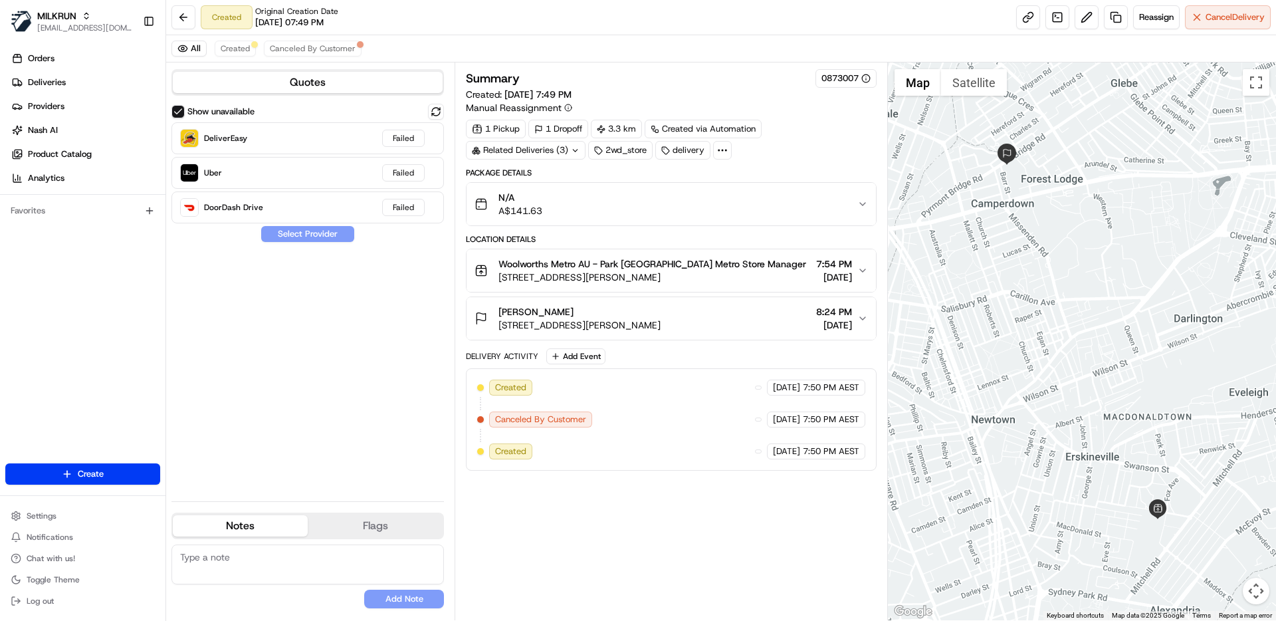
click at [374, 440] on div "Show unavailable DeliverEasy Failed Uber Failed DoorDash Drive Failed Select Pr…" at bounding box center [307, 297] width 272 height 387
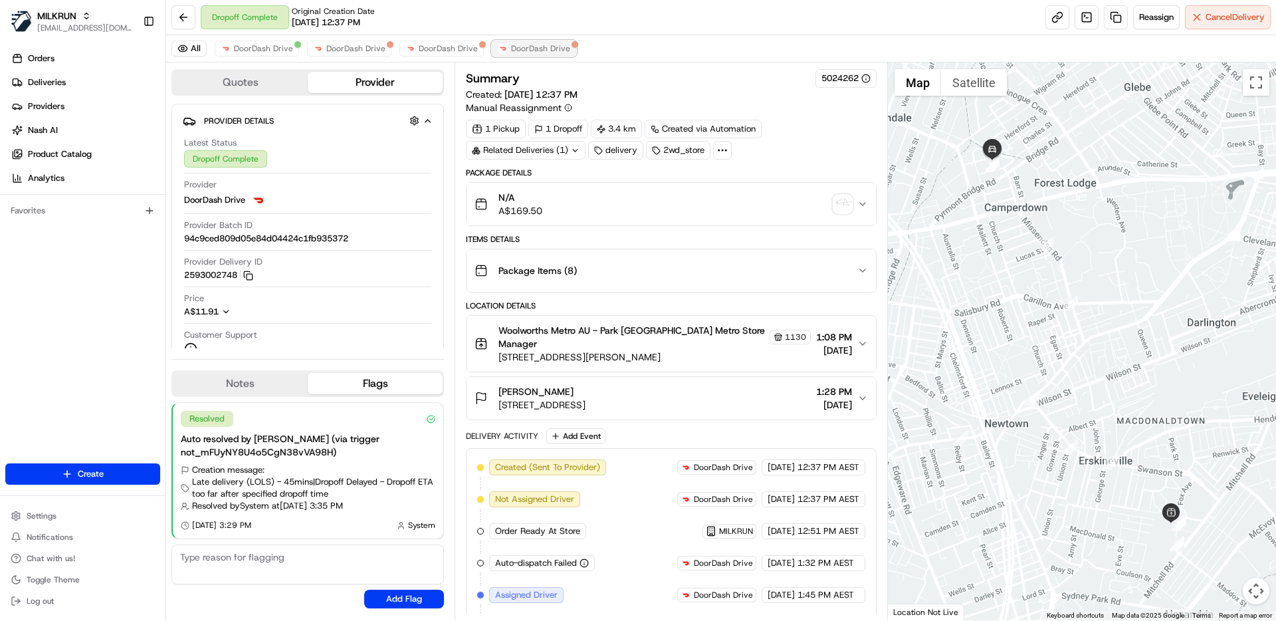
click at [530, 51] on span "DoorDash Drive" at bounding box center [540, 48] width 59 height 11
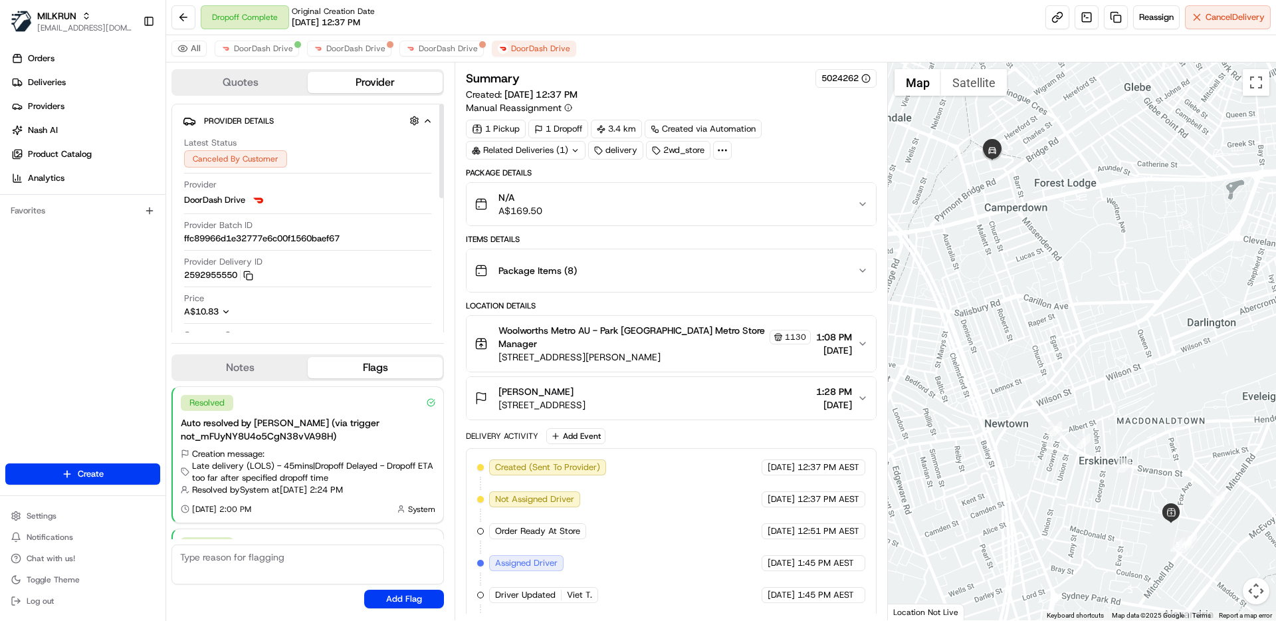
click at [243, 76] on button "Quotes" at bounding box center [240, 82] width 135 height 21
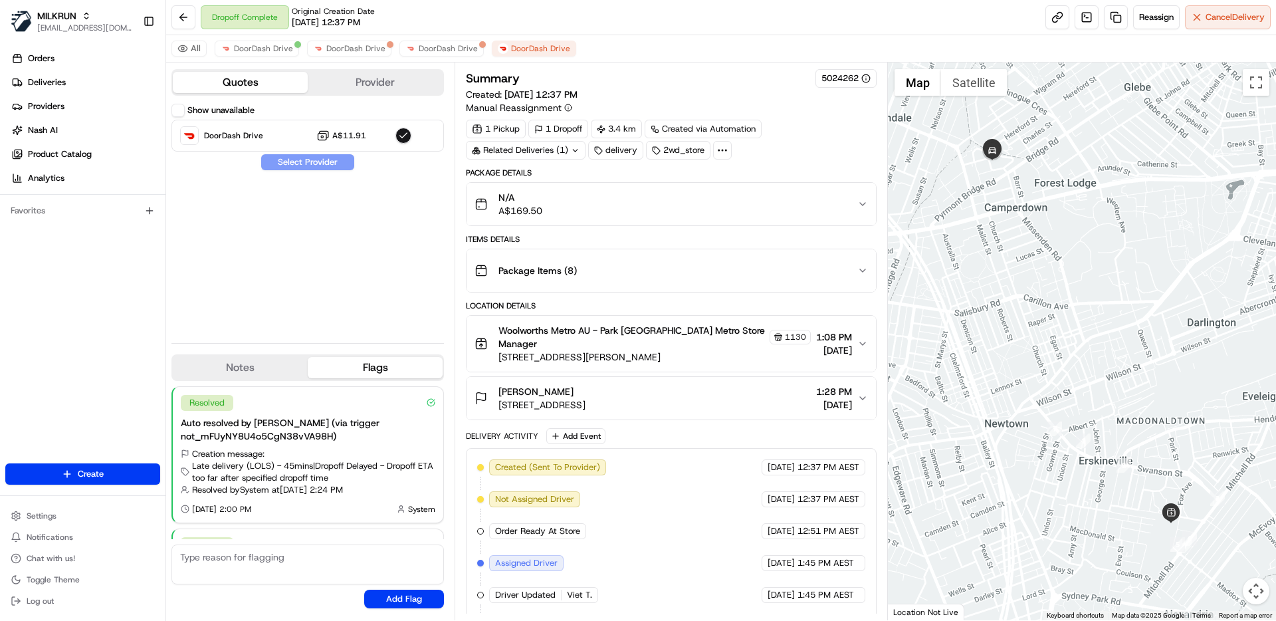
click at [231, 108] on label "Show unavailable" at bounding box center [220, 110] width 67 height 12
click at [185, 108] on button "Show unavailable" at bounding box center [177, 110] width 13 height 13
click at [723, 148] on icon at bounding box center [722, 150] width 12 height 12
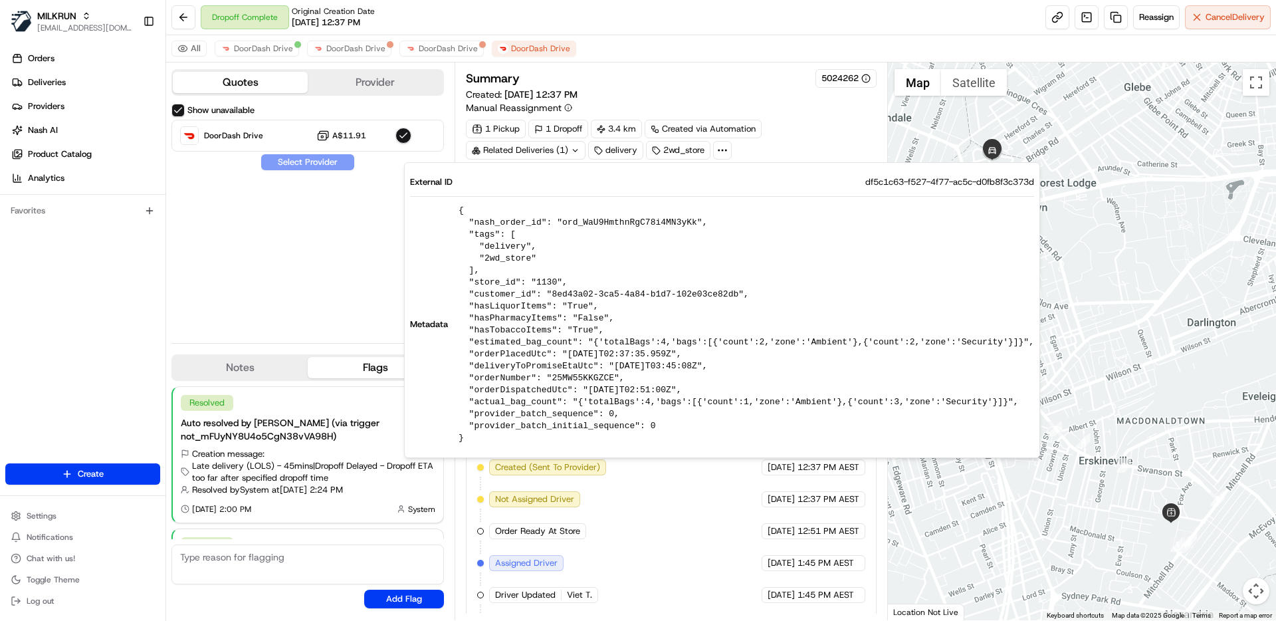
click at [671, 218] on pre "{ "nash_order_id": "ord_WaU9HmthnRgC78i4MN3yKk", "tags": [ "delivery", "2wd_sto…" at bounding box center [747, 324] width 576 height 239
copy pre "ord_WaU9HmthnRgC78i4MN3yKk"
click at [332, 285] on div "Show unavailable DoorDash Drive A$11.91 Select Provider" at bounding box center [307, 218] width 272 height 229
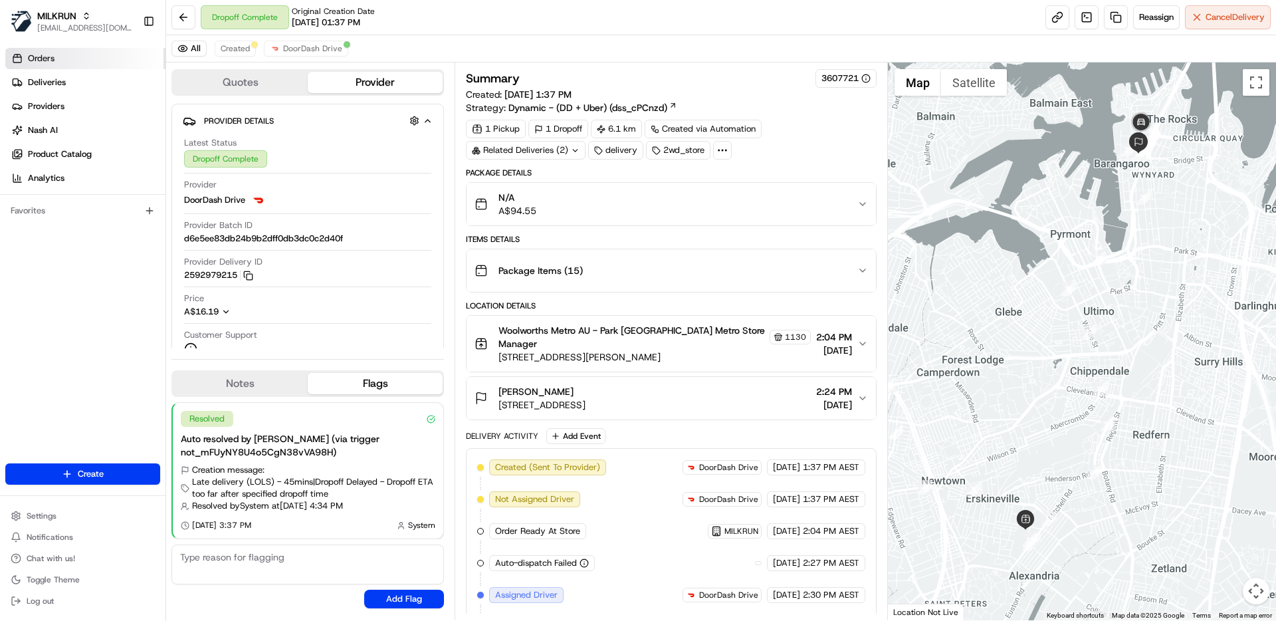
click at [51, 60] on span "Orders" at bounding box center [41, 59] width 27 height 12
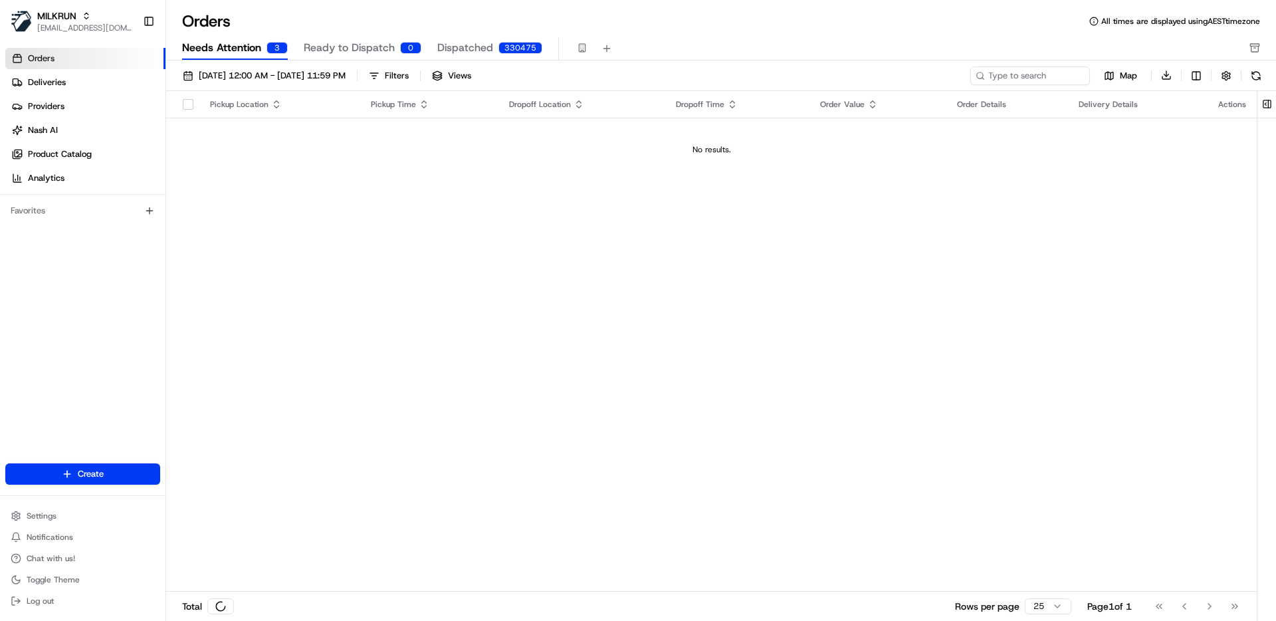
click at [217, 51] on span "Needs Attention" at bounding box center [221, 48] width 79 height 16
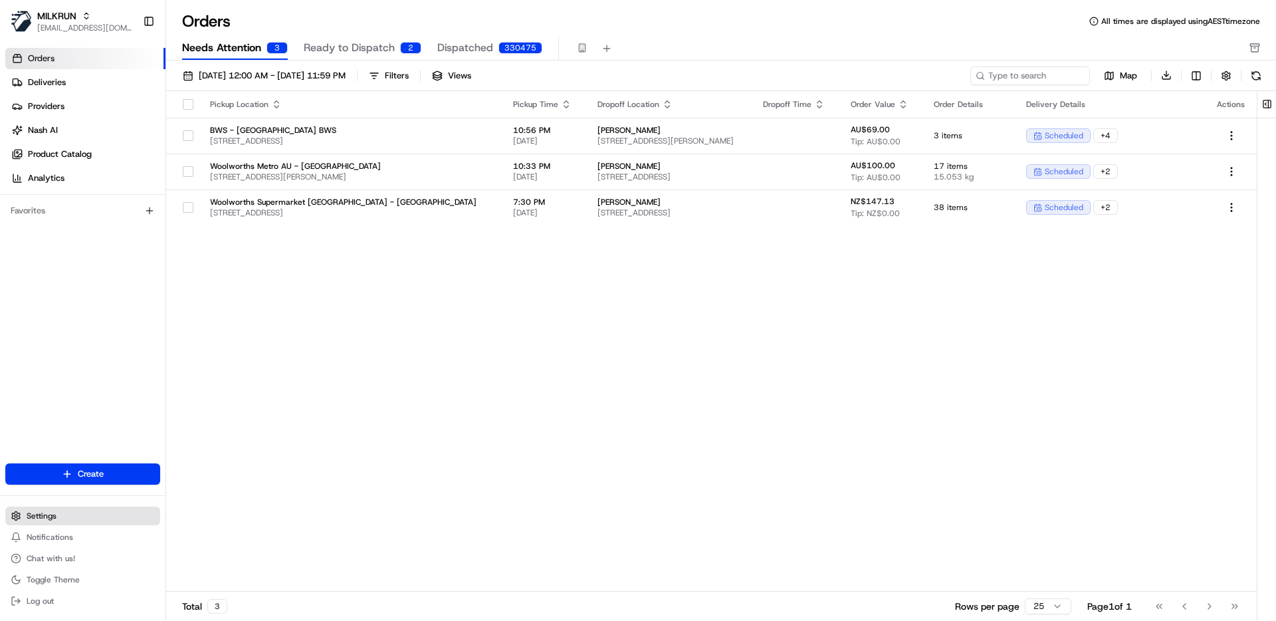
click at [47, 521] on button "Settings" at bounding box center [82, 515] width 155 height 19
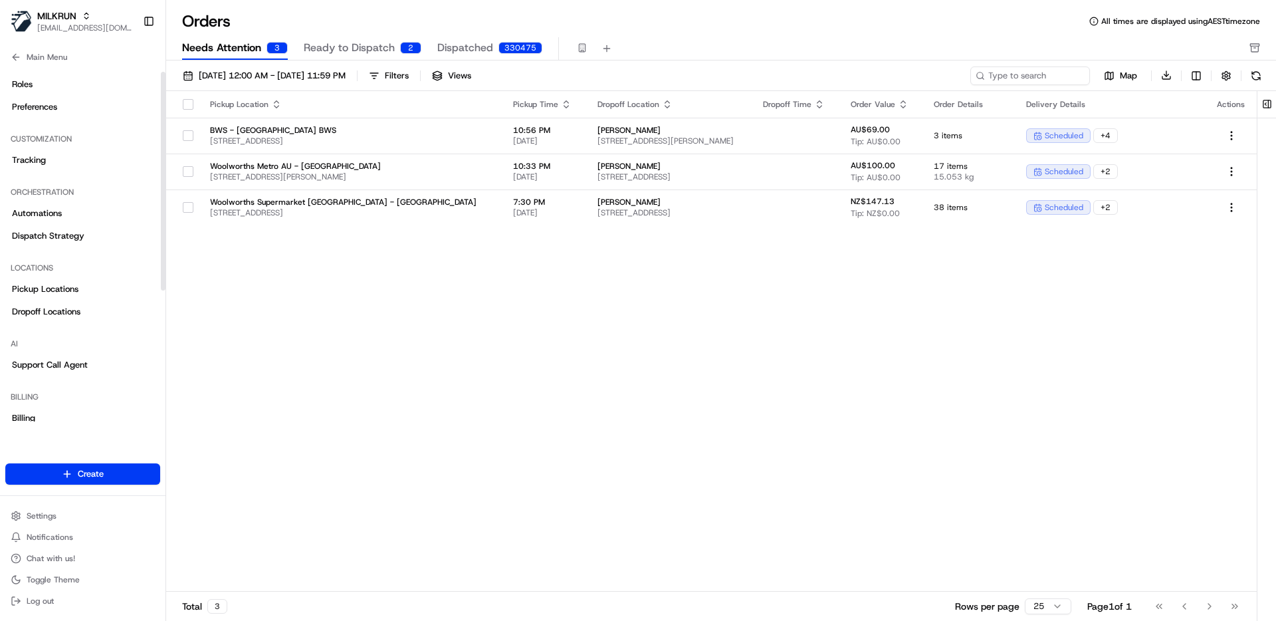
scroll to position [221, 0]
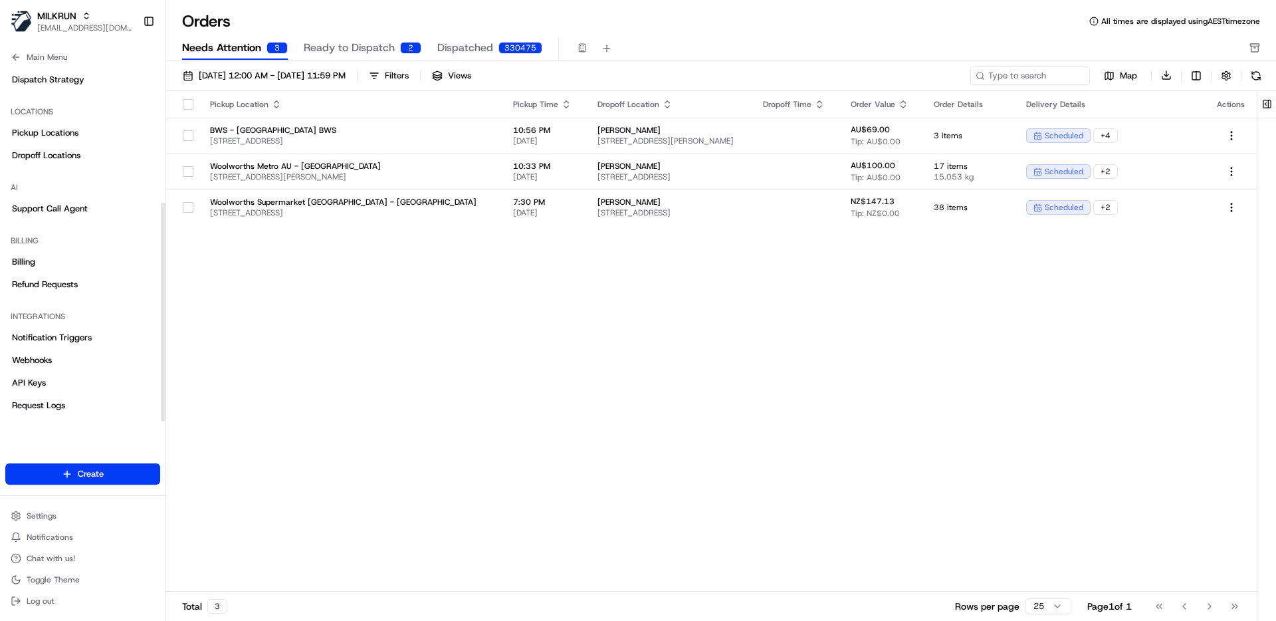
drag, startPoint x: 162, startPoint y: 239, endPoint x: 134, endPoint y: 421, distance: 184.2
click at [161, 421] on div at bounding box center [163, 312] width 5 height 219
click at [66, 345] on link "Notification Triggers" at bounding box center [82, 337] width 155 height 21
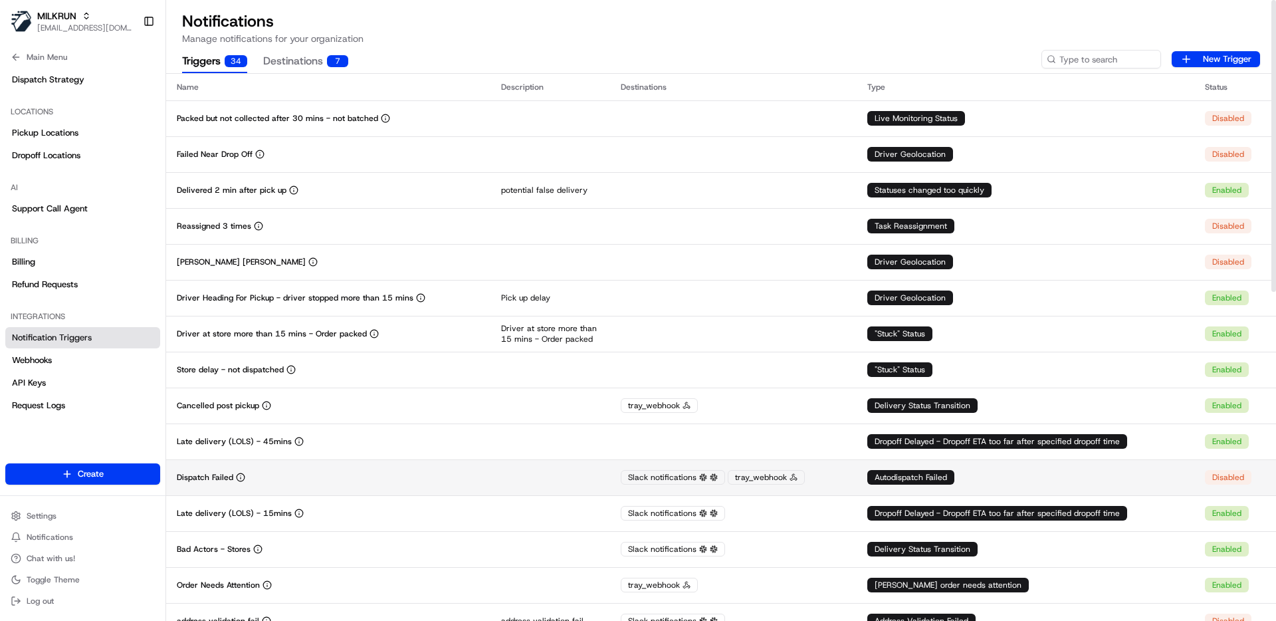
click at [755, 479] on div "tray_webhook" at bounding box center [766, 477] width 77 height 15
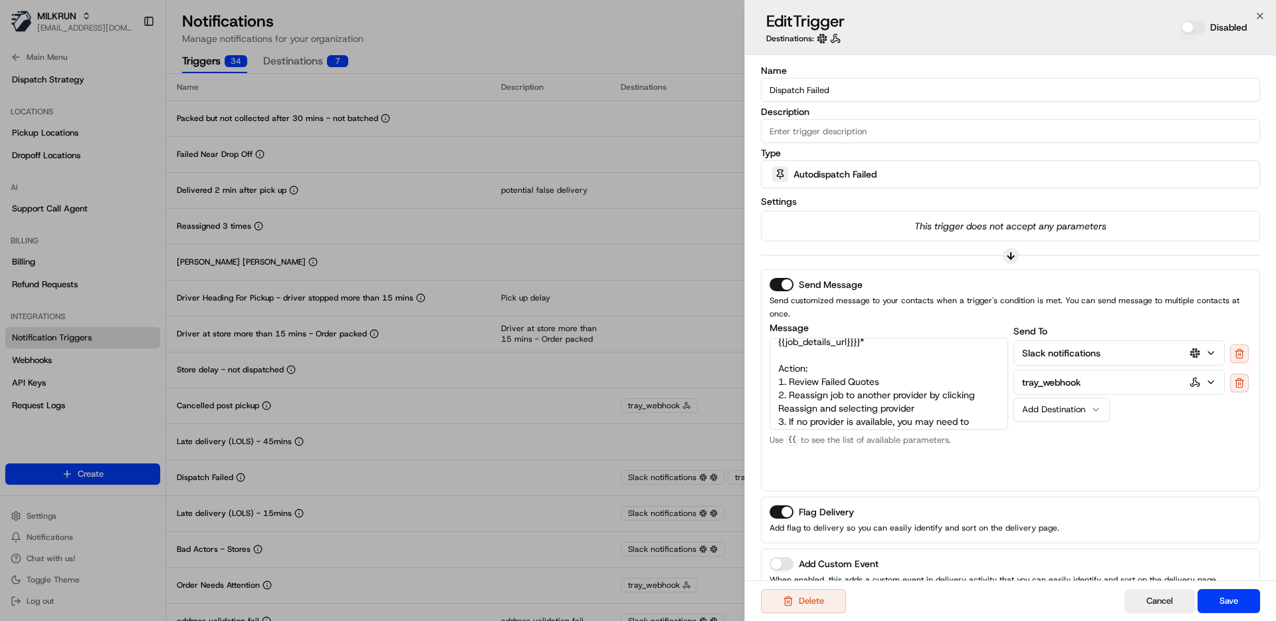
scroll to position [39, 0]
click at [866, 338] on textarea "*This job failed to dispatched to a provider due to no successful quotes. Here …" at bounding box center [889, 384] width 239 height 92
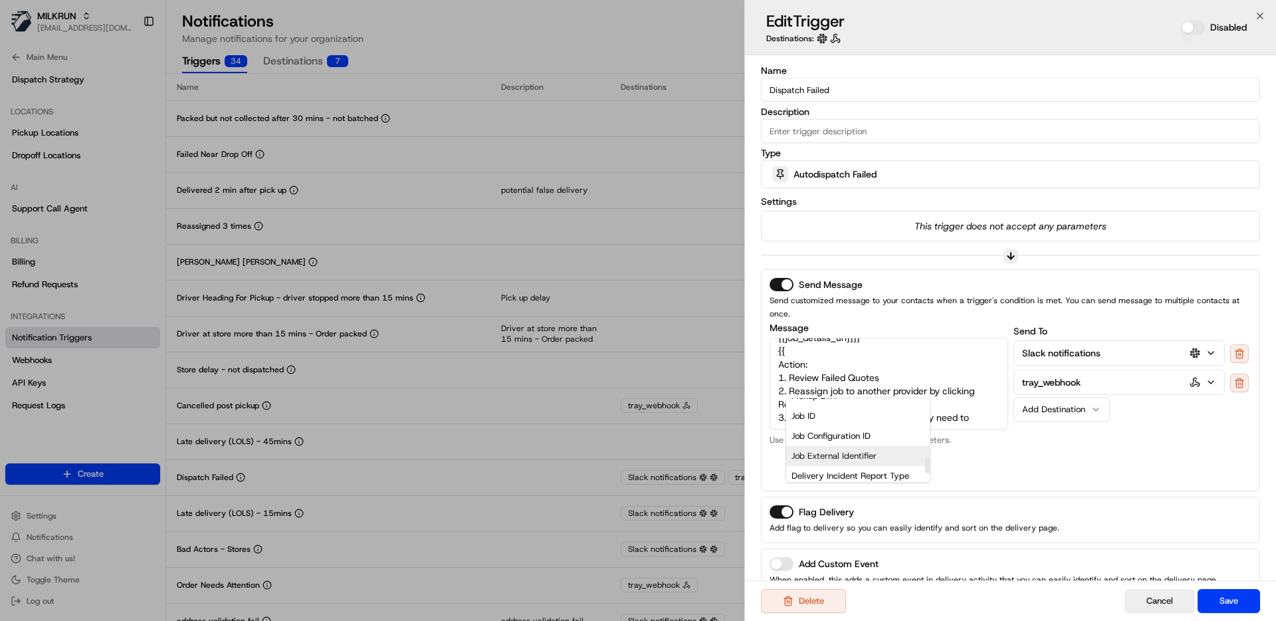
scroll to position [403, 0]
type textarea "*This job failed to dispatched to a provider due to no successful quotes. Here …"
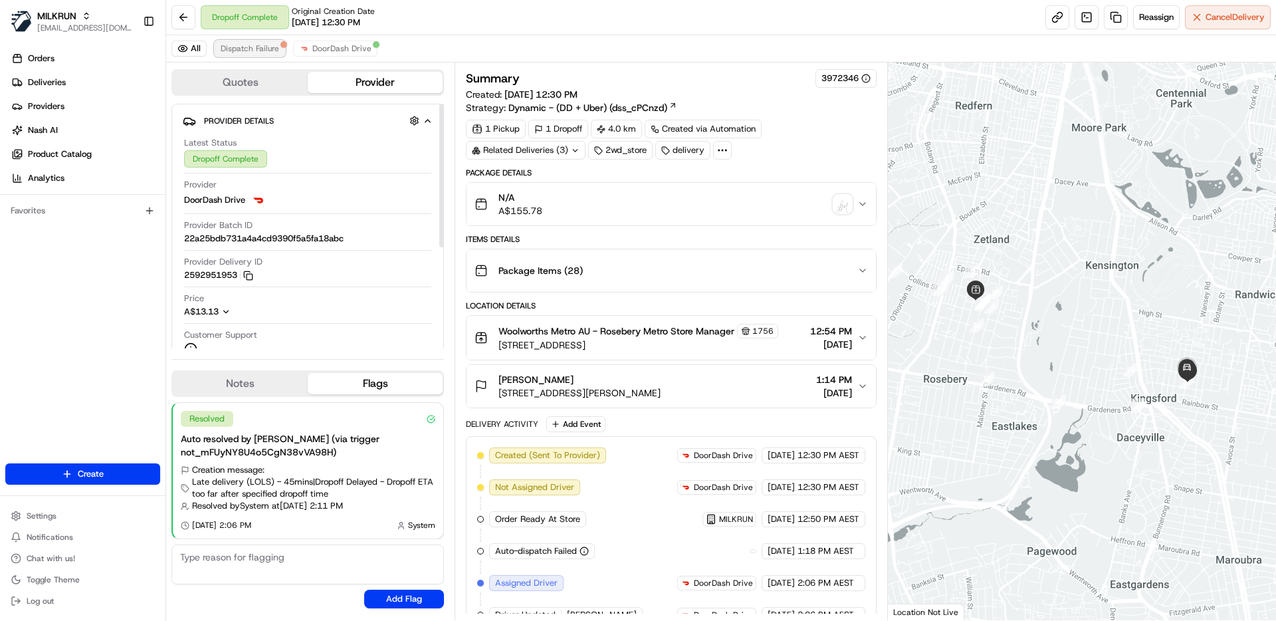
click at [248, 49] on span "Dispatch Failure" at bounding box center [250, 48] width 58 height 11
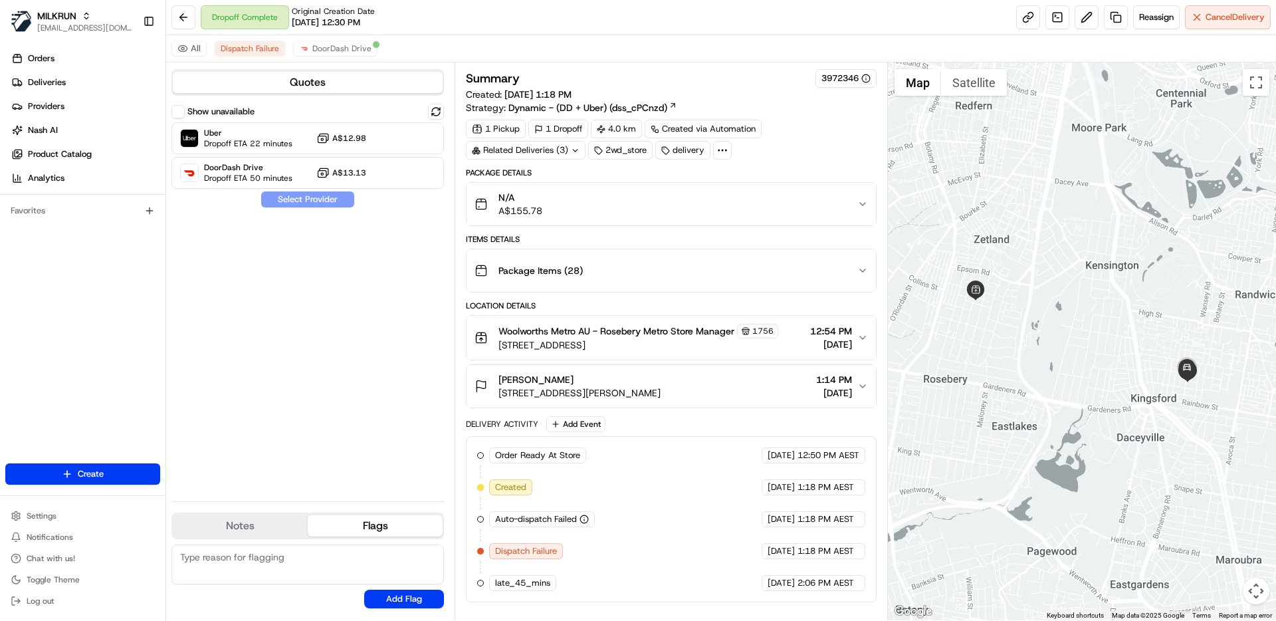
click at [586, 521] on icon "button" at bounding box center [584, 518] width 9 height 9
click at [659, 524] on div "Order Ready At Store MILKRUN 18/08/2025 12:50 PM AEST Created 18/08/2025 1:18 P…" at bounding box center [670, 519] width 387 height 144
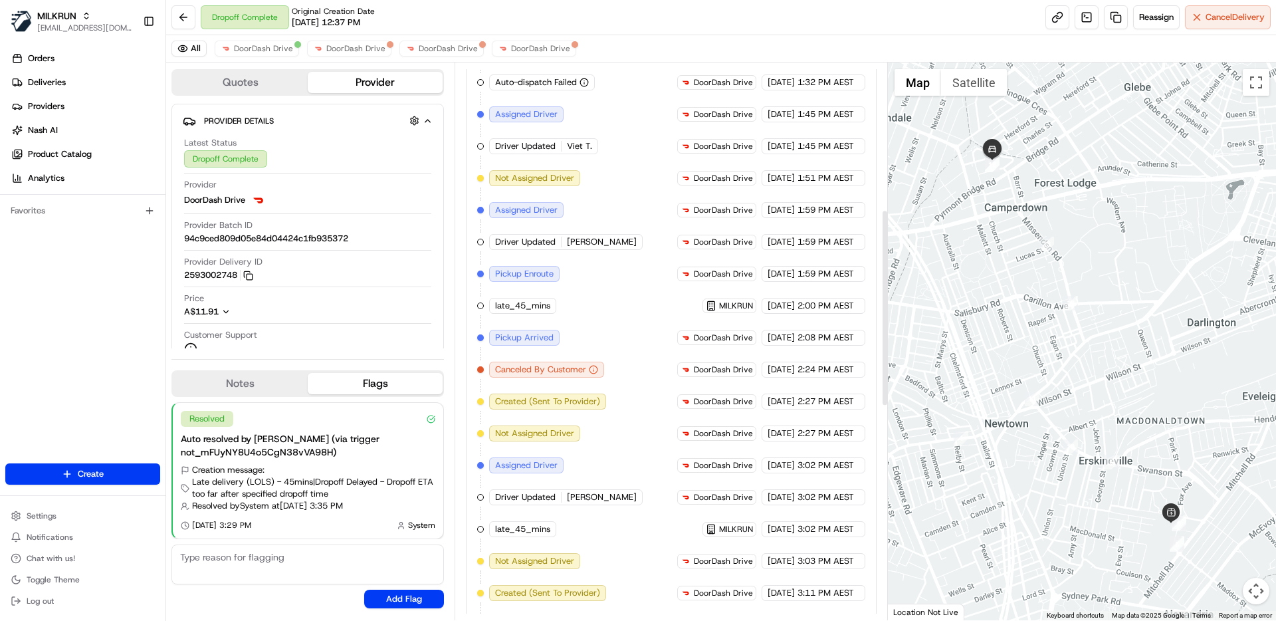
scroll to position [725, 0]
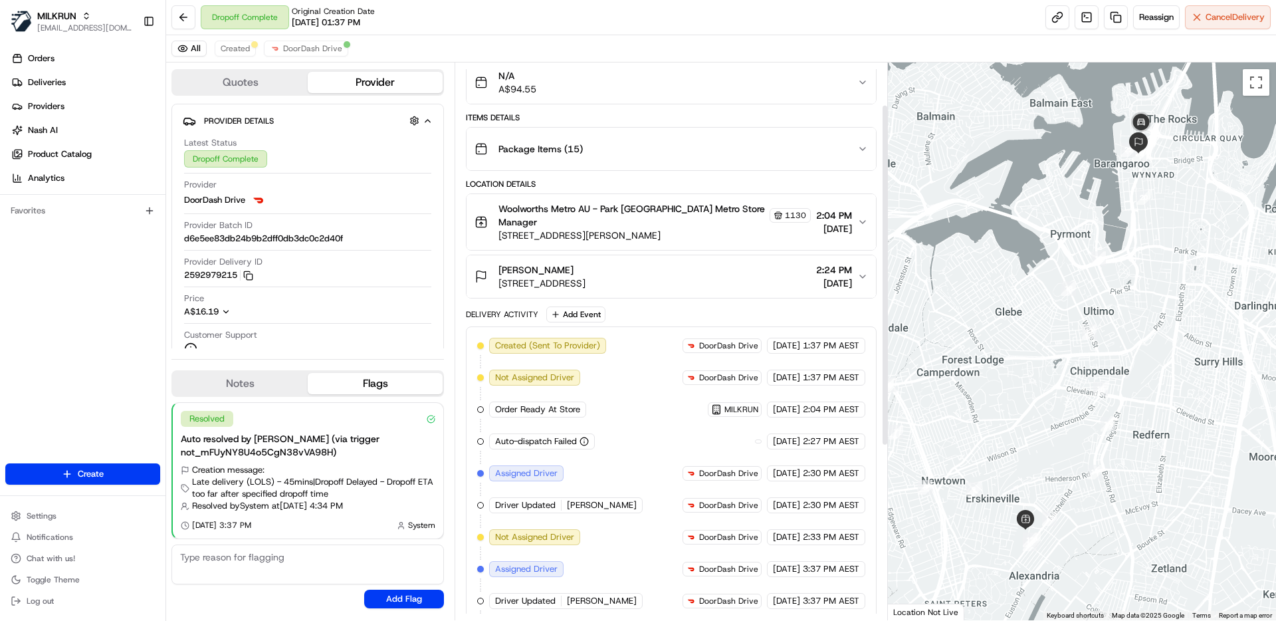
scroll to position [128, 0]
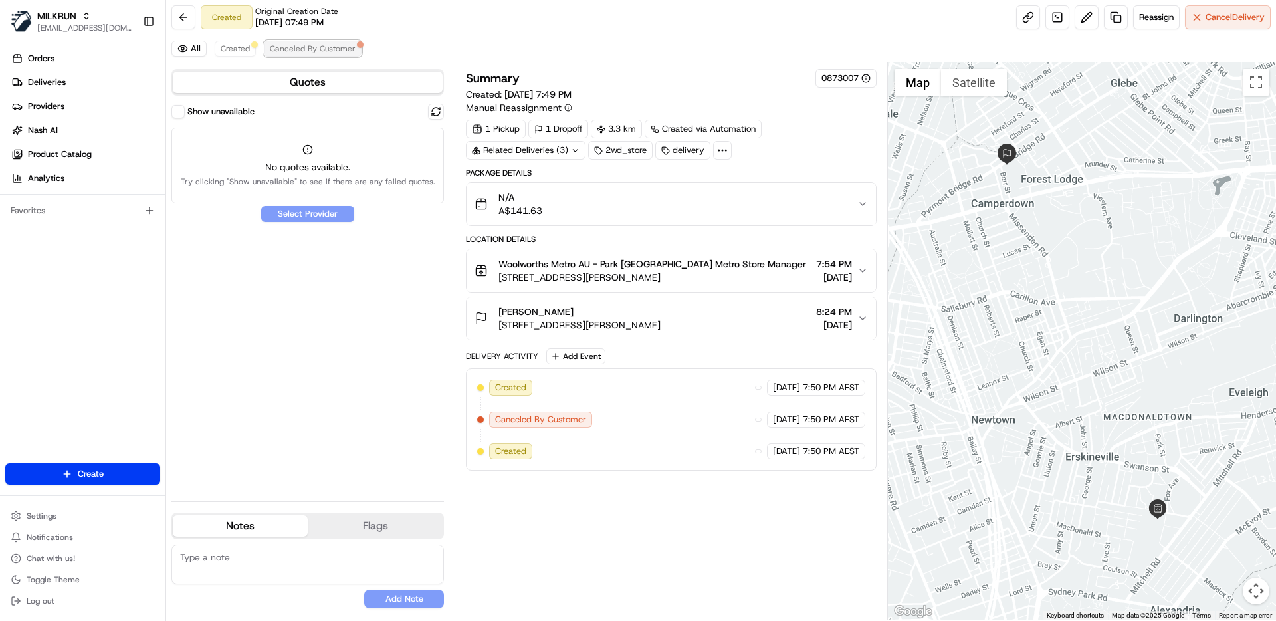
click at [301, 48] on span "Canceled By Customer" at bounding box center [313, 48] width 86 height 11
click at [524, 373] on div "Created 17/08/2025 7:50 PM AEST Canceled By Customer 17/08/2025 7:50 PM AEST" at bounding box center [671, 403] width 410 height 70
click at [209, 110] on label "Show unavailable" at bounding box center [220, 112] width 67 height 12
click at [185, 110] on button "Show unavailable" at bounding box center [177, 111] width 13 height 13
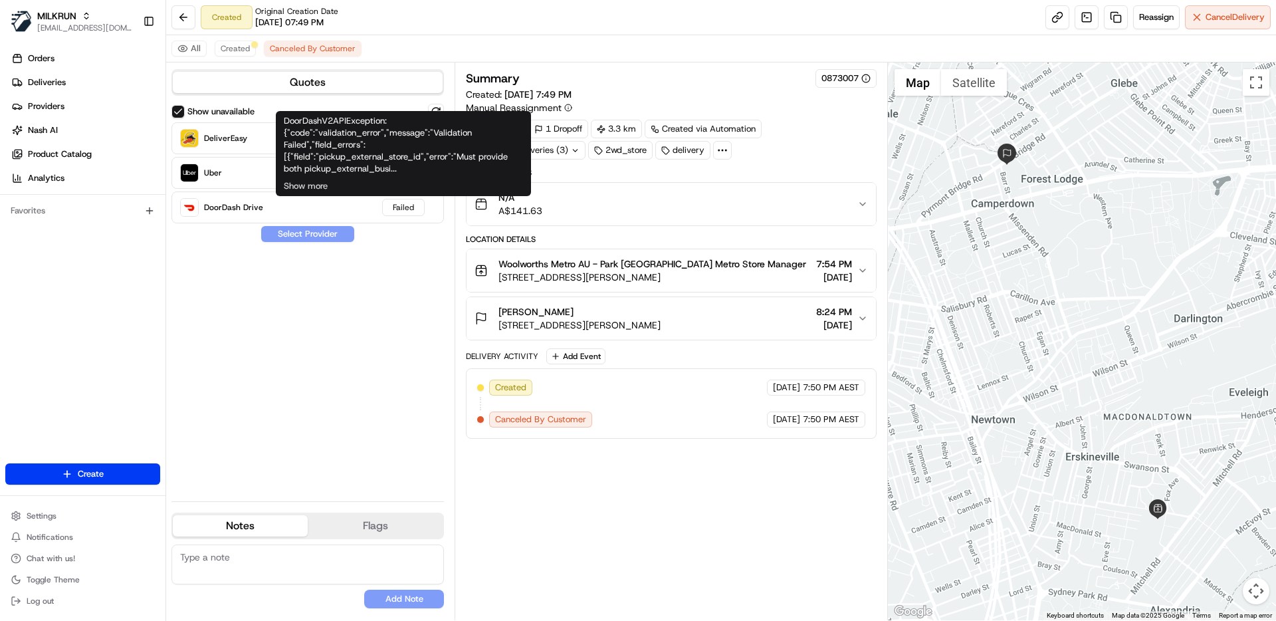
click at [356, 318] on div "Show unavailable DeliverEasy Failed Uber Failed DoorDash Drive Failed Select Pr…" at bounding box center [307, 297] width 272 height 387
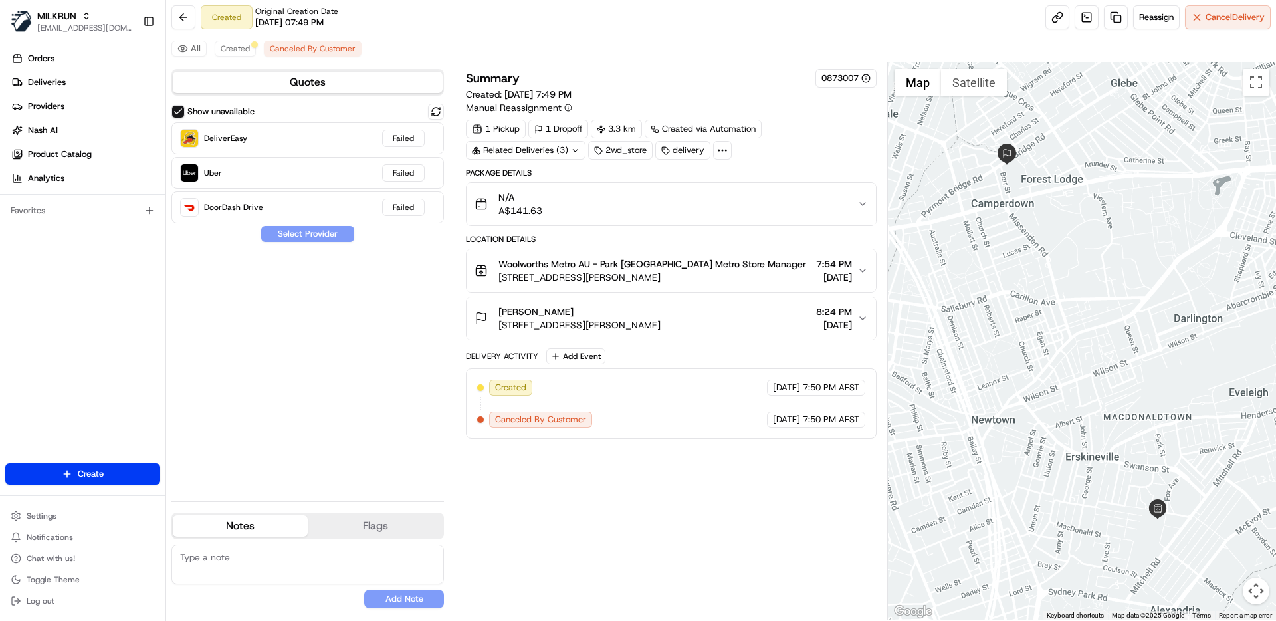
click at [719, 151] on circle at bounding box center [718, 150] width 1 height 1
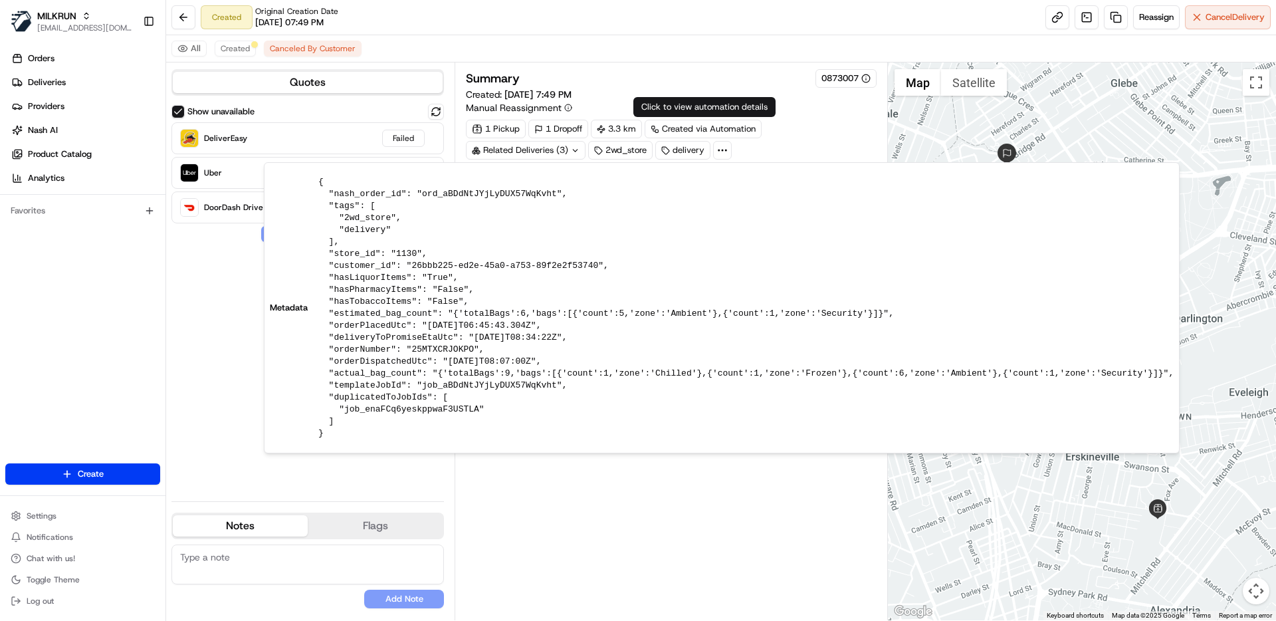
click at [721, 43] on div "All Created Canceled By Customer" at bounding box center [721, 48] width 1110 height 27
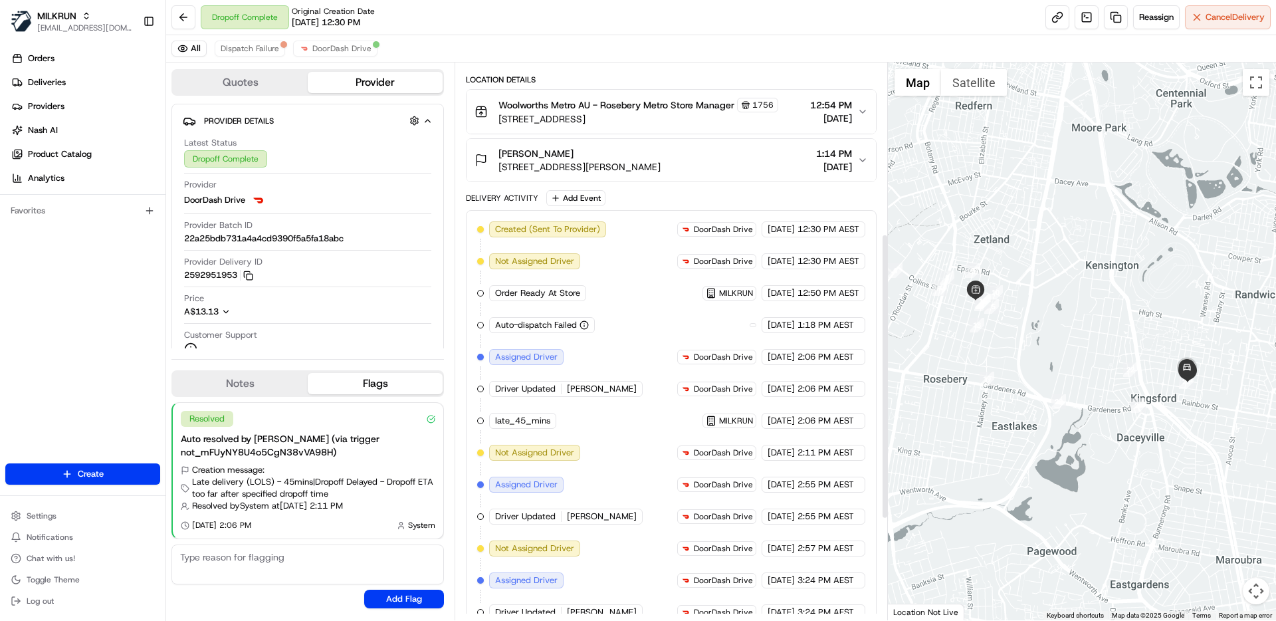
scroll to position [53, 0]
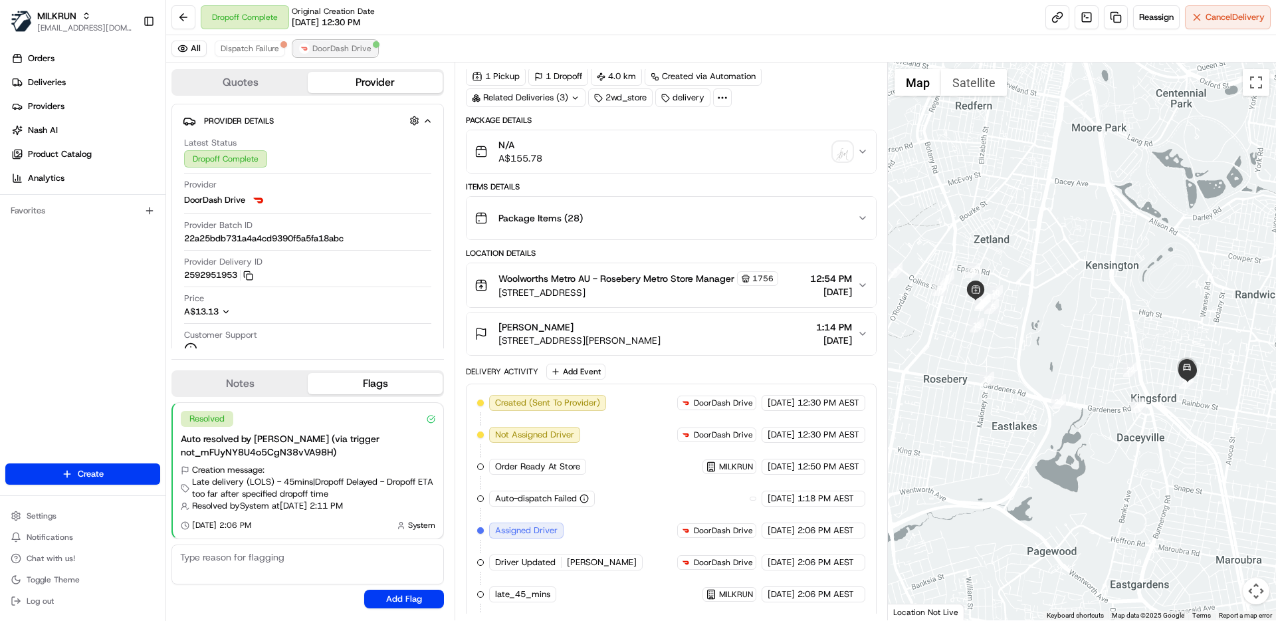
click at [336, 47] on span "DoorDash Drive" at bounding box center [341, 48] width 59 height 11
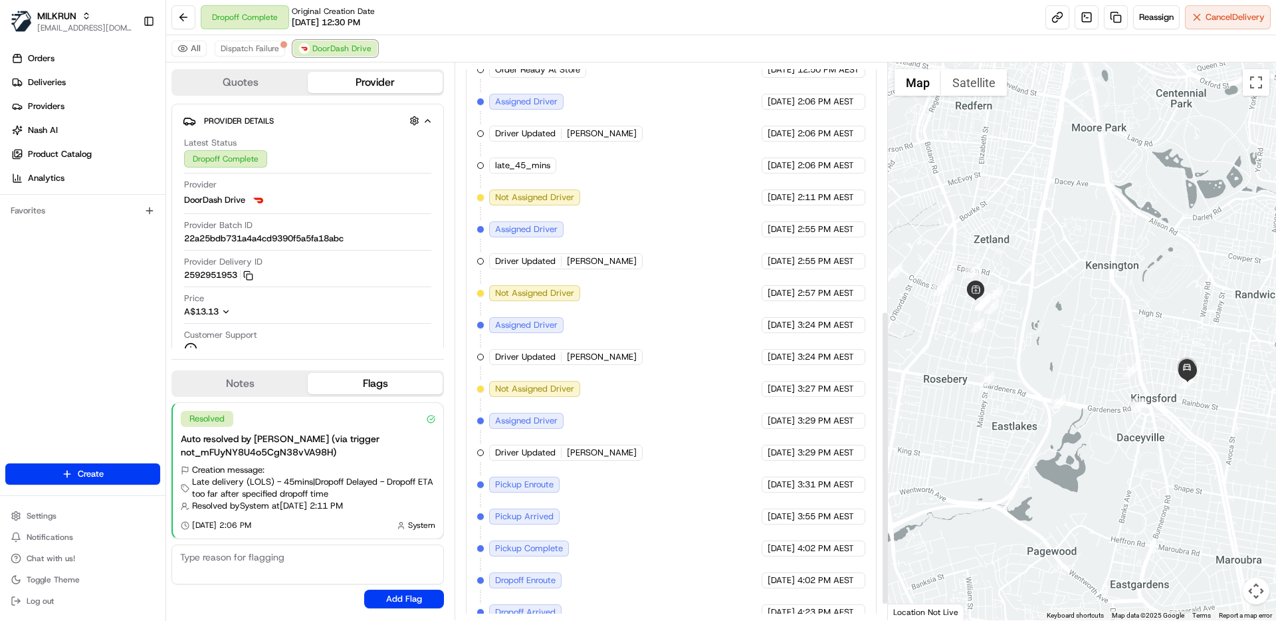
scroll to position [499, 0]
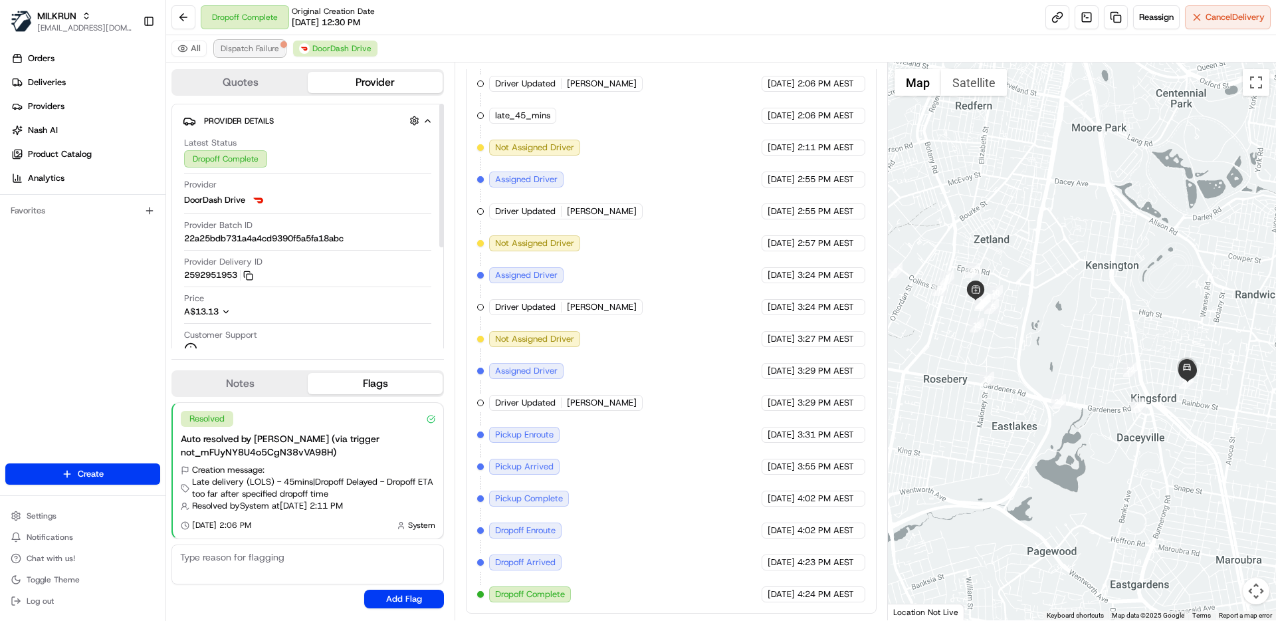
click at [269, 47] on span "Dispatch Failure" at bounding box center [250, 48] width 58 height 11
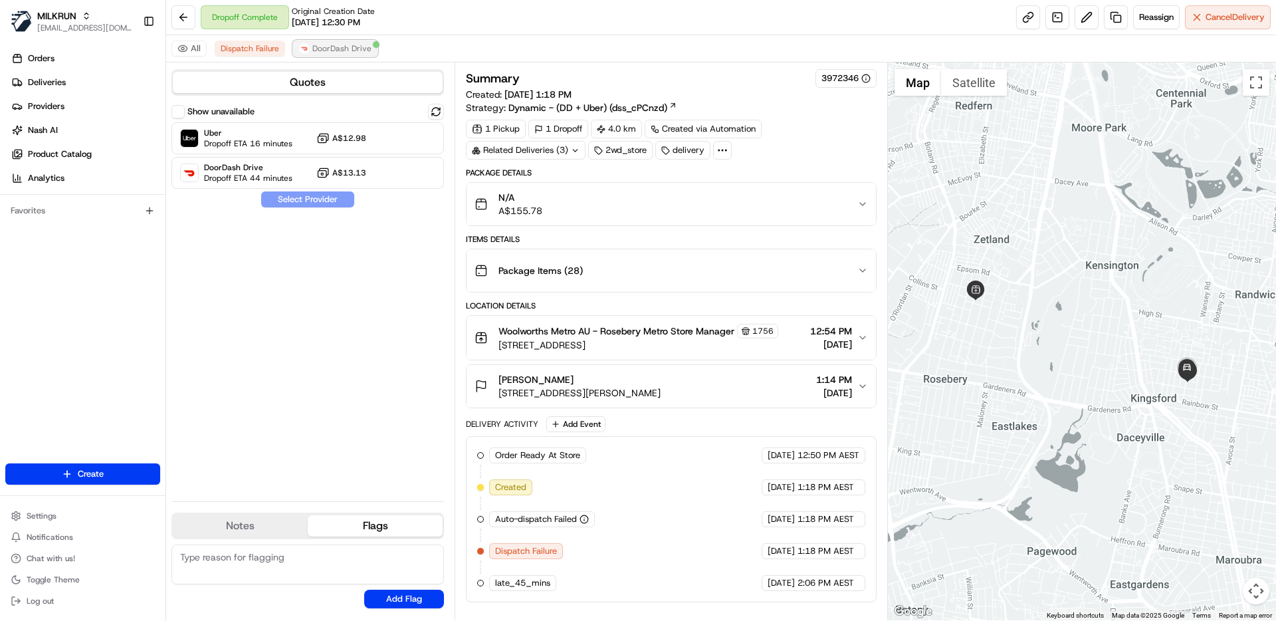
click at [342, 47] on span "DoorDash Drive" at bounding box center [341, 48] width 59 height 11
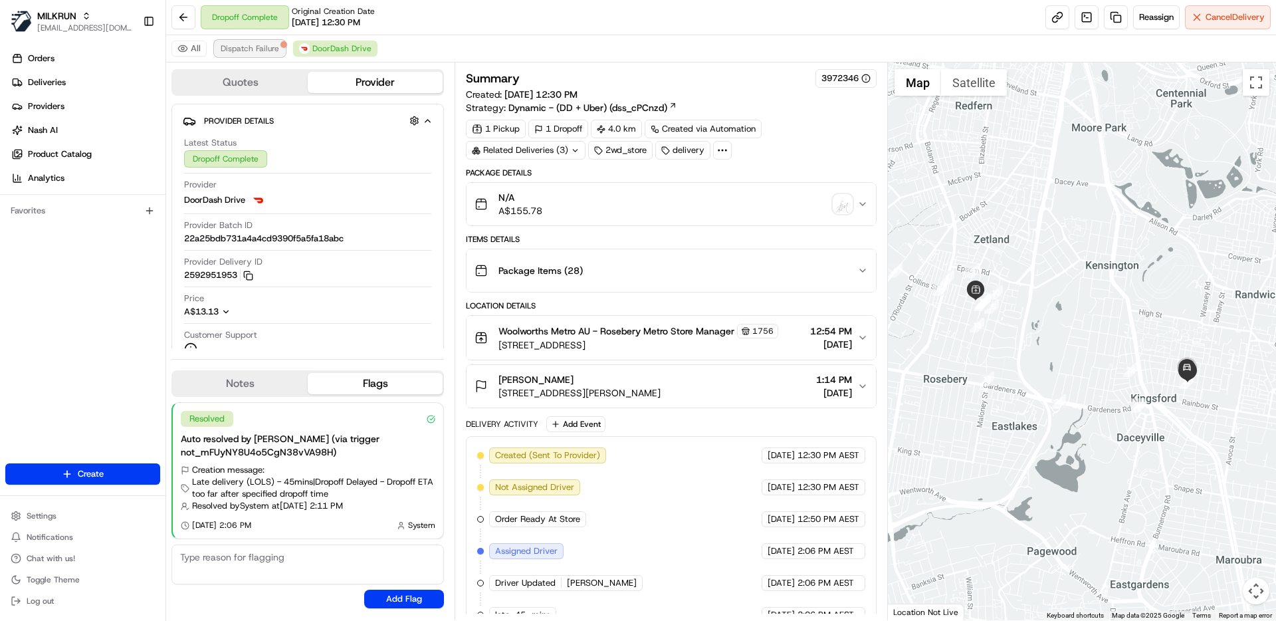
click at [245, 47] on span "Dispatch Failure" at bounding box center [250, 48] width 58 height 11
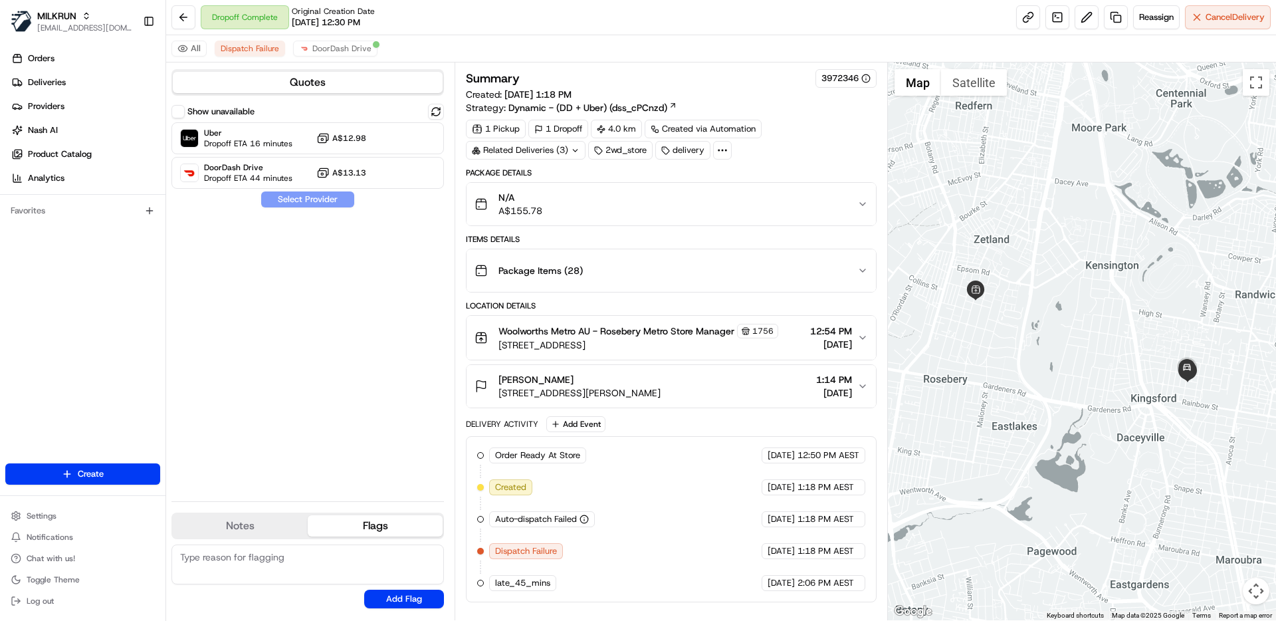
click at [324, 464] on div "Show unavailable Uber Dropoff ETA 16 minutes A$12.98 DoorDash Drive Dropoff ETA…" at bounding box center [307, 297] width 272 height 387
click at [358, 45] on span "DoorDash Drive" at bounding box center [341, 48] width 59 height 11
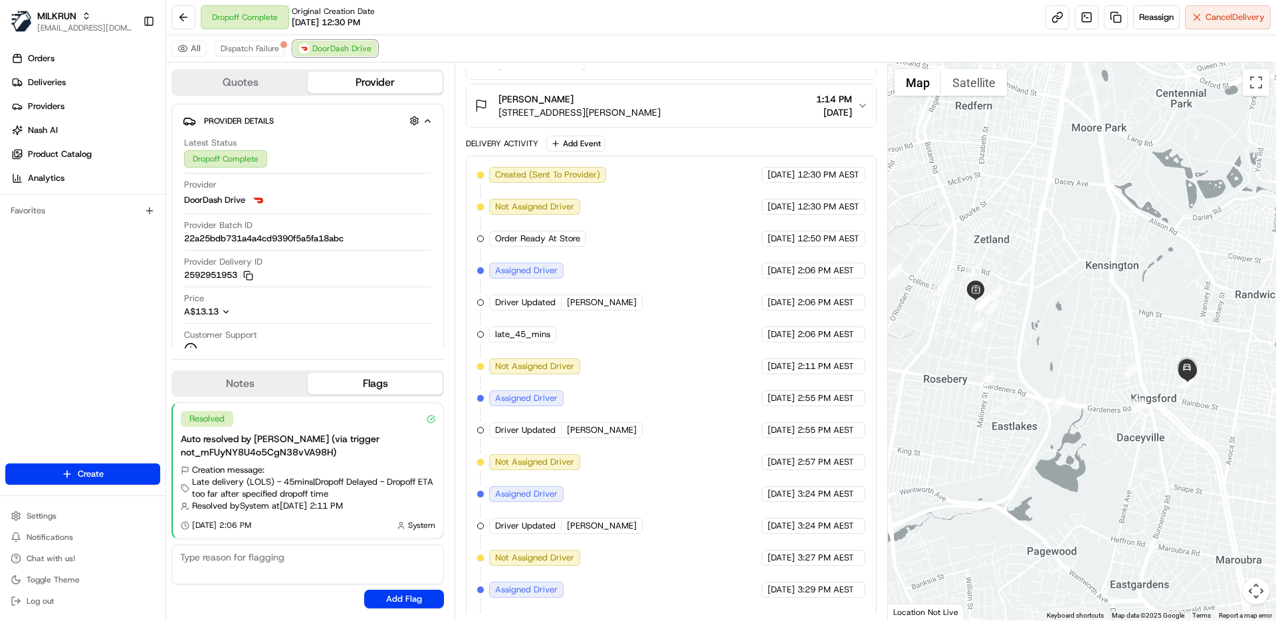
scroll to position [499, 0]
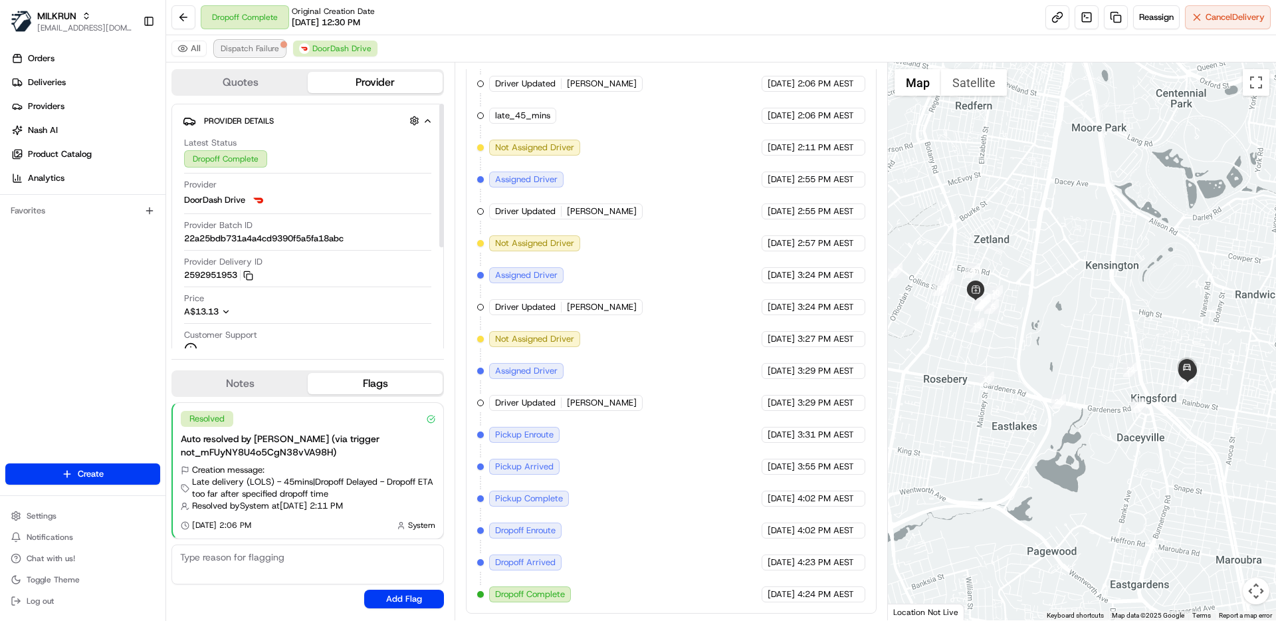
click at [258, 51] on span "Dispatch Failure" at bounding box center [250, 48] width 58 height 11
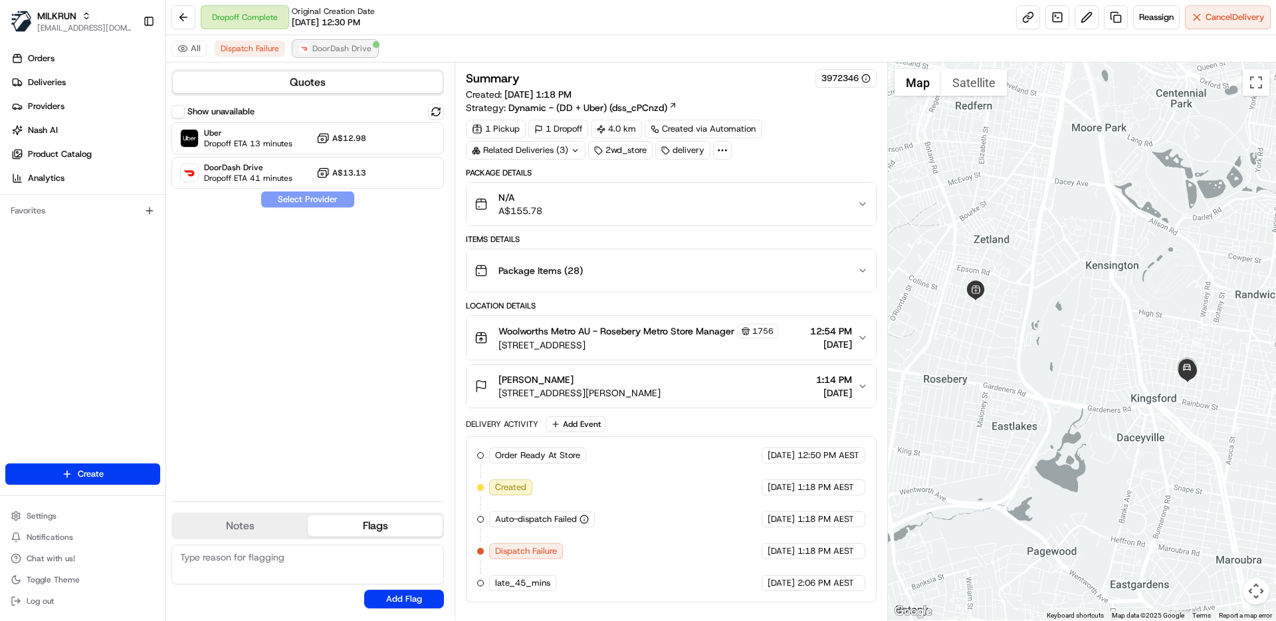
click at [365, 44] on span "DoorDash Drive" at bounding box center [341, 48] width 59 height 11
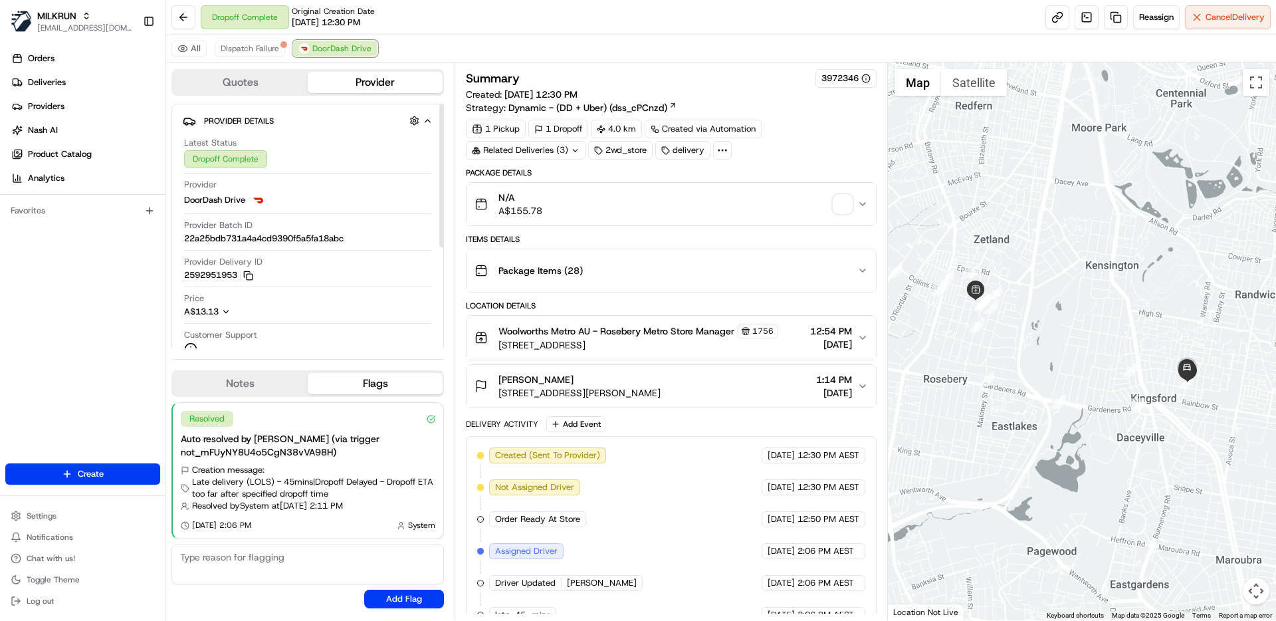
scroll to position [499, 0]
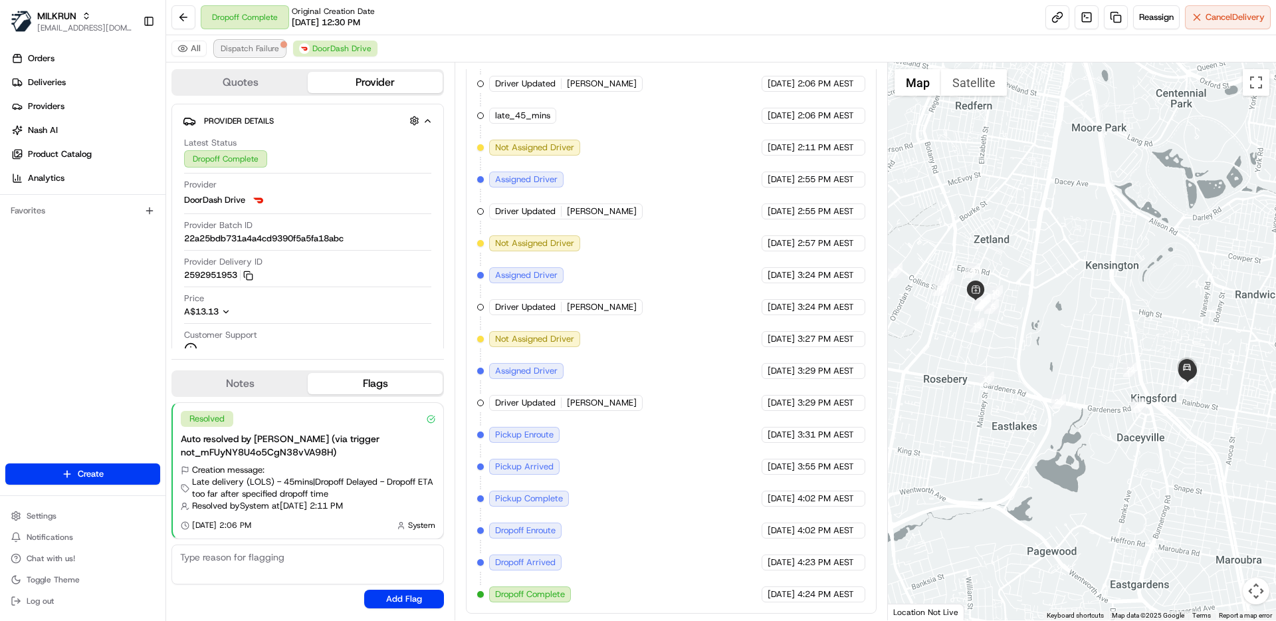
click at [251, 49] on span "Dispatch Failure" at bounding box center [250, 48] width 58 height 11
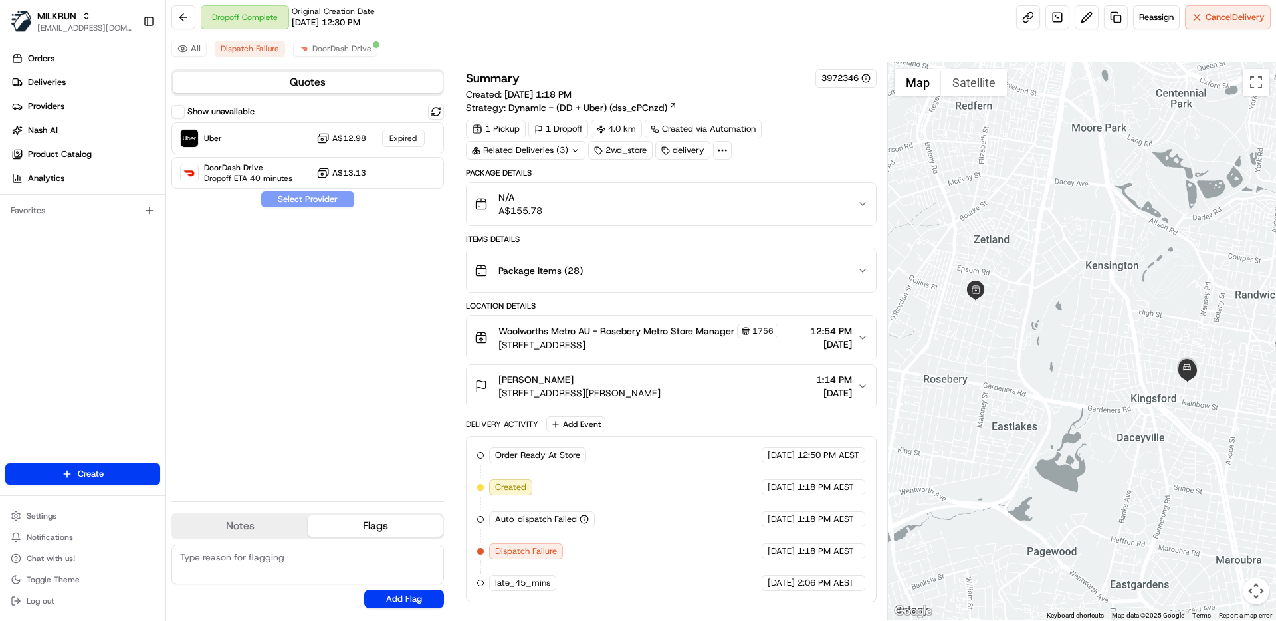
drag, startPoint x: 345, startPoint y: 307, endPoint x: 386, endPoint y: 306, distance: 41.2
click at [347, 308] on div "Show unavailable Uber A$12.98 Expired DoorDash Drive Dropoff ETA 40 minutes A$1…" at bounding box center [307, 297] width 272 height 387
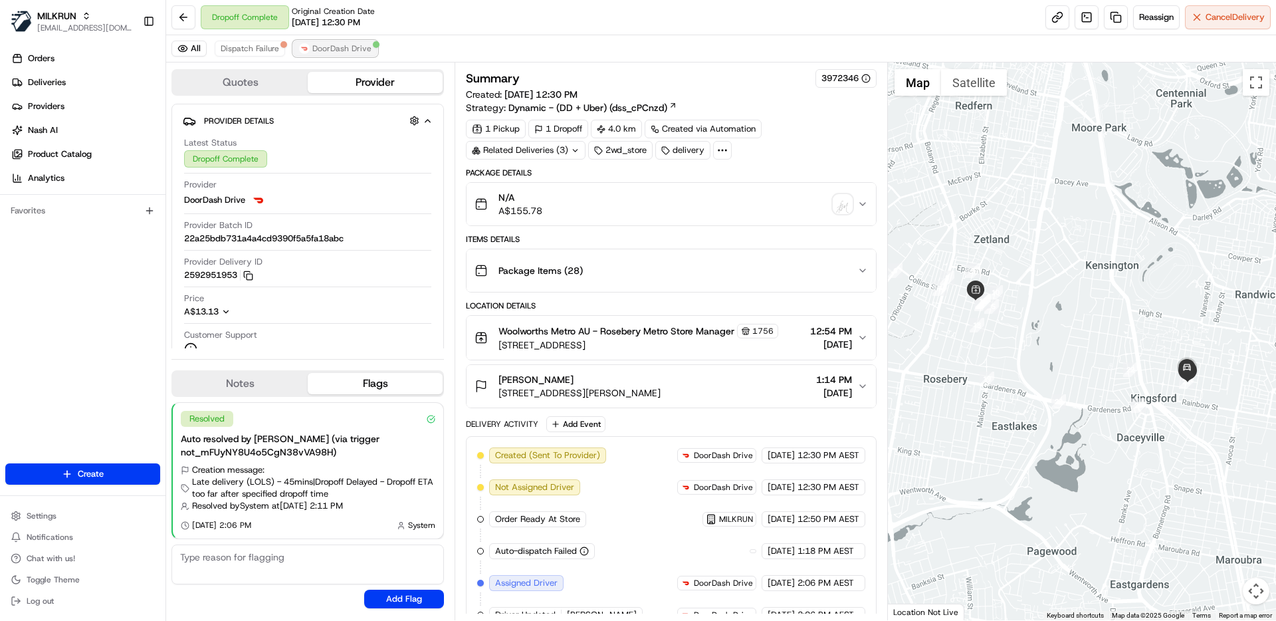
click at [334, 45] on span "DoorDash Drive" at bounding box center [341, 48] width 59 height 11
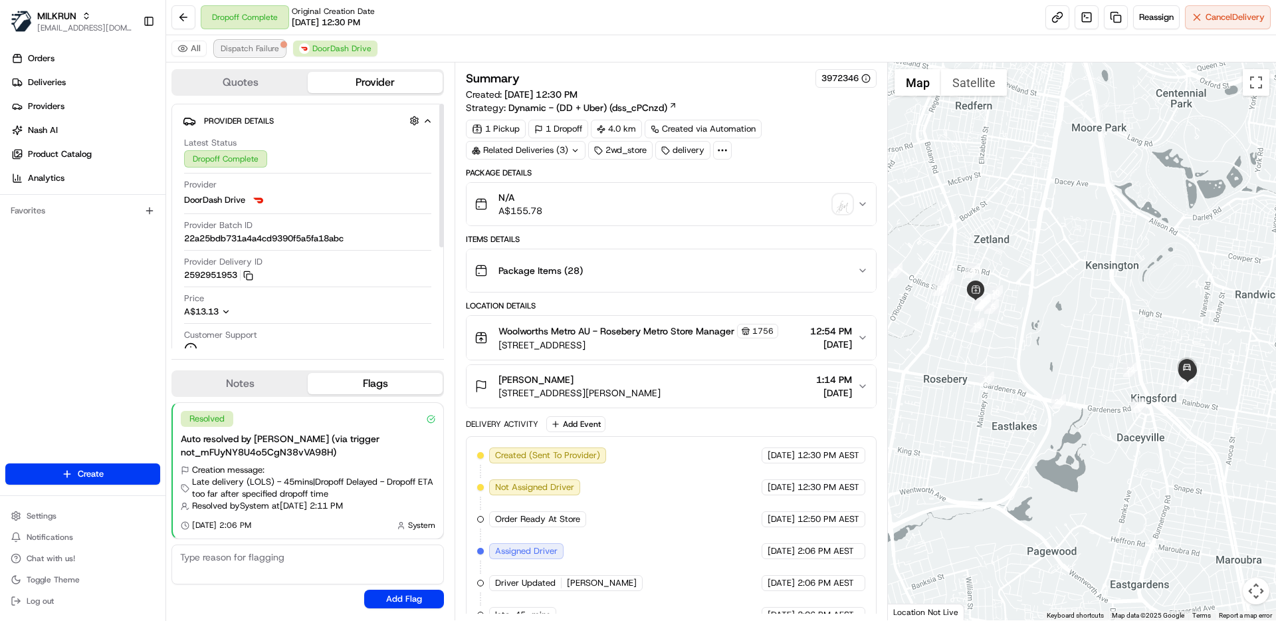
click at [251, 43] on span "Dispatch Failure" at bounding box center [250, 48] width 58 height 11
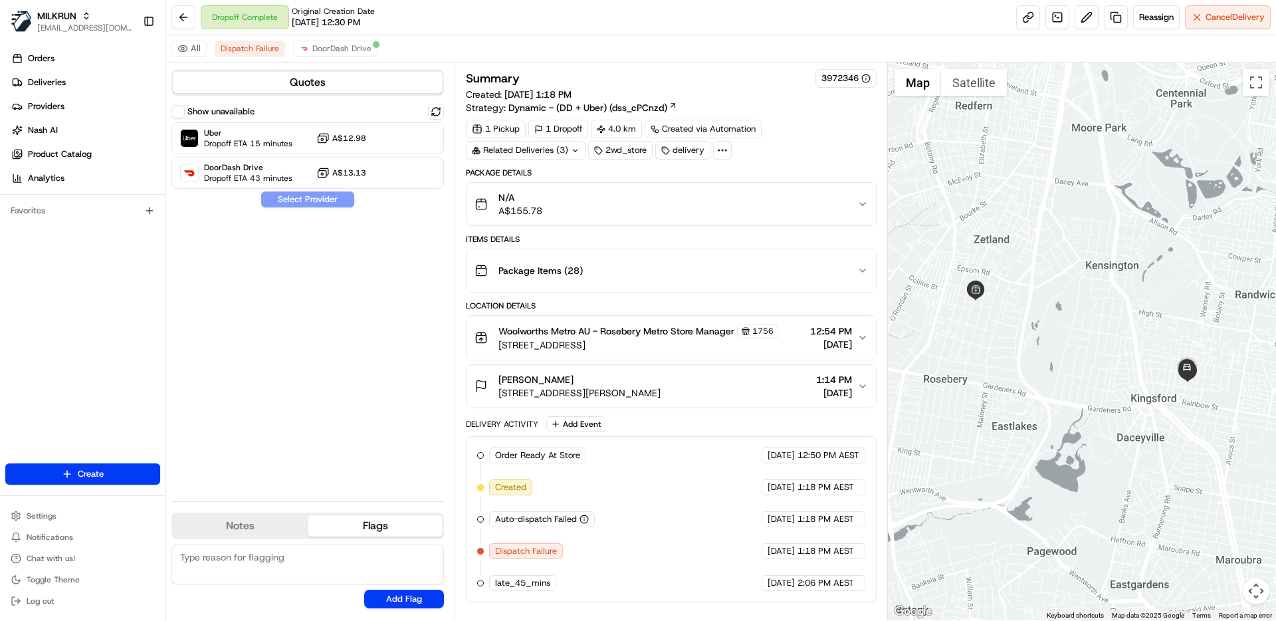
click at [389, 318] on div "Show unavailable Uber Dropoff ETA 15 minutes A$12.98 DoorDash Drive Dropoff ETA…" at bounding box center [307, 297] width 272 height 387
click at [54, 515] on span "Settings" at bounding box center [42, 515] width 30 height 11
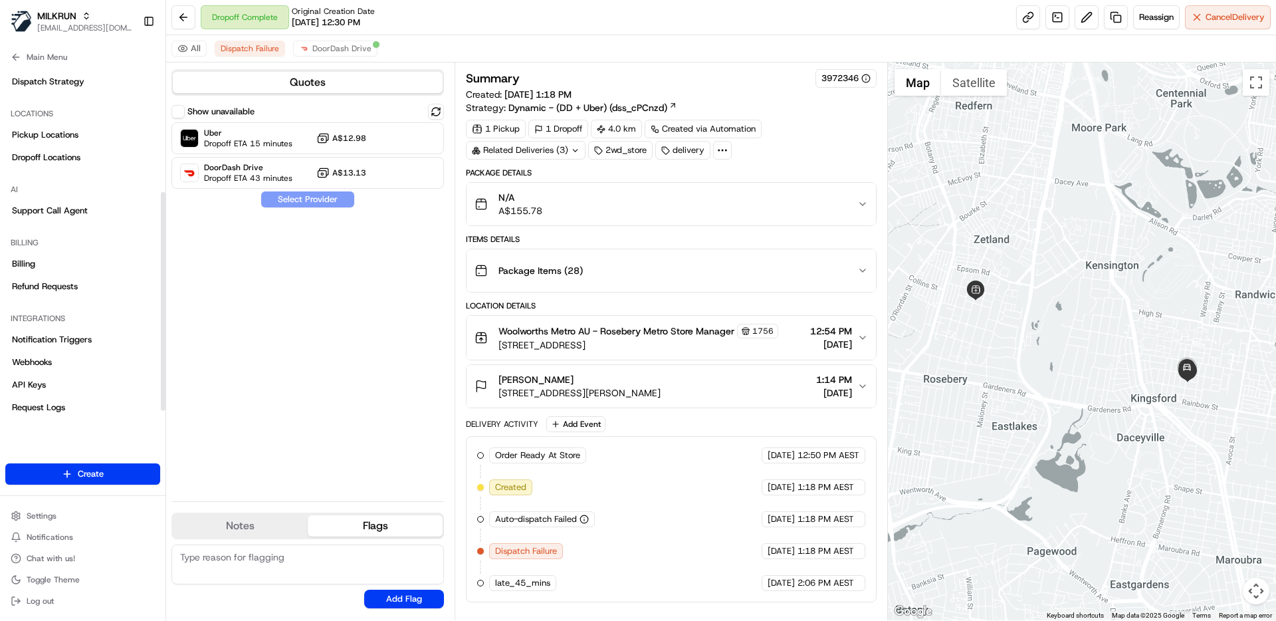
scroll to position [221, 0]
click at [48, 359] on span "Webhooks" at bounding box center [32, 360] width 40 height 12
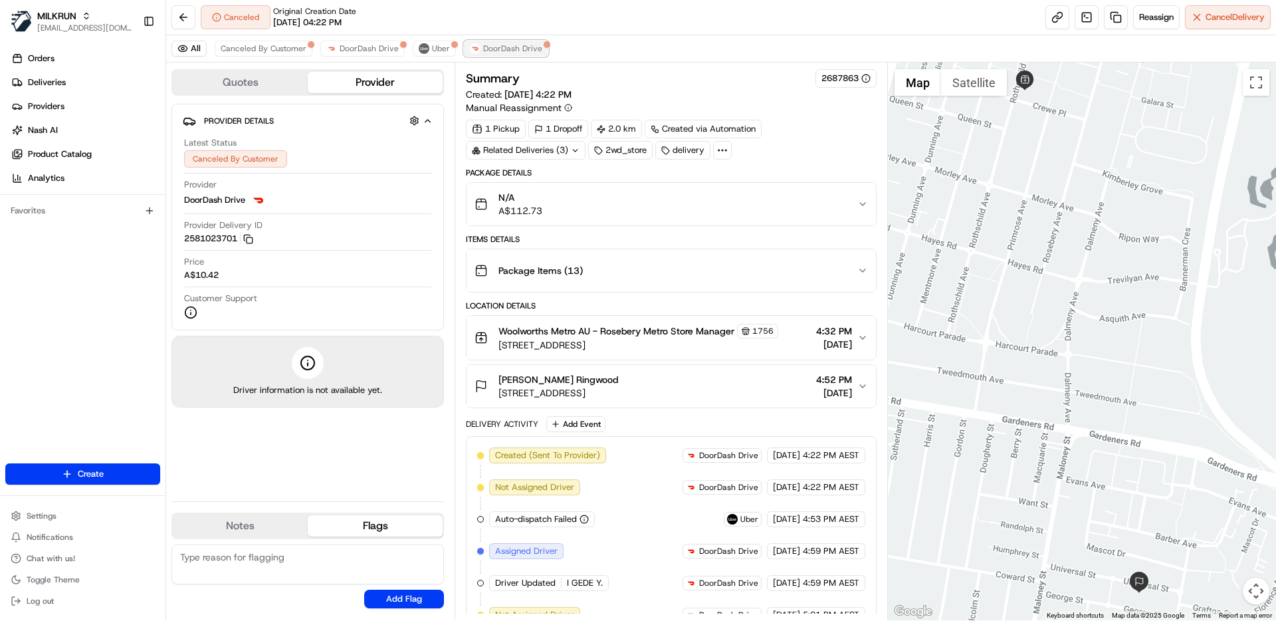
click at [509, 53] on span "DoorDash Drive" at bounding box center [512, 48] width 59 height 11
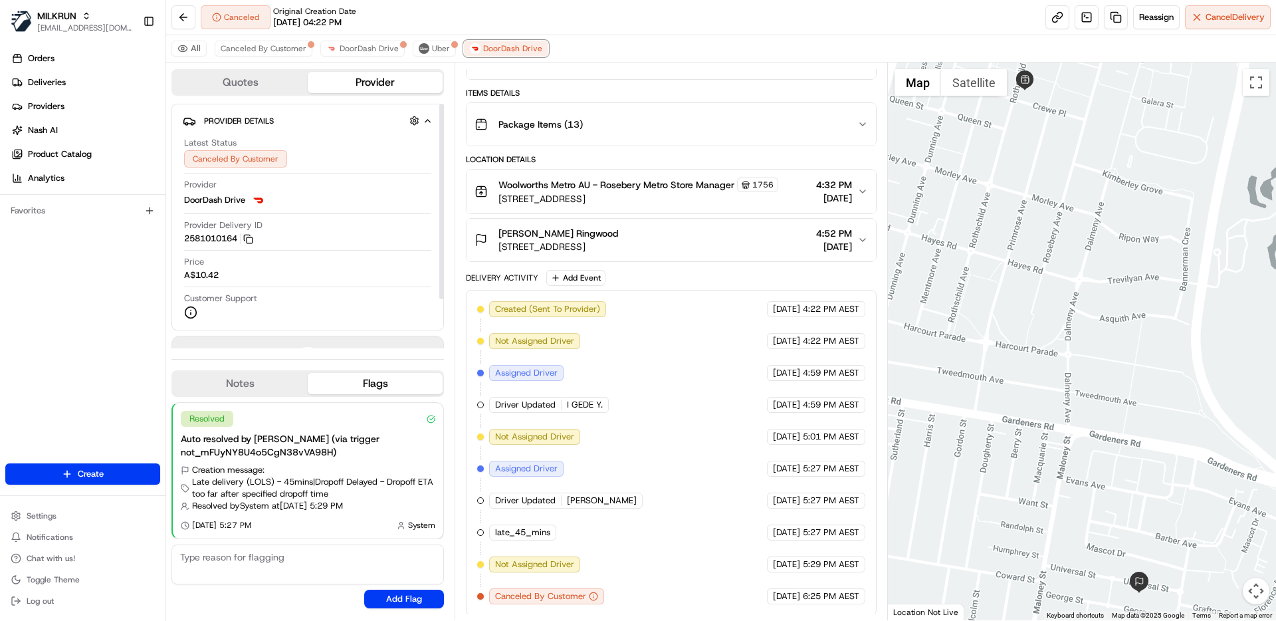
scroll to position [148, 0]
click at [422, 50] on img at bounding box center [424, 48] width 11 height 11
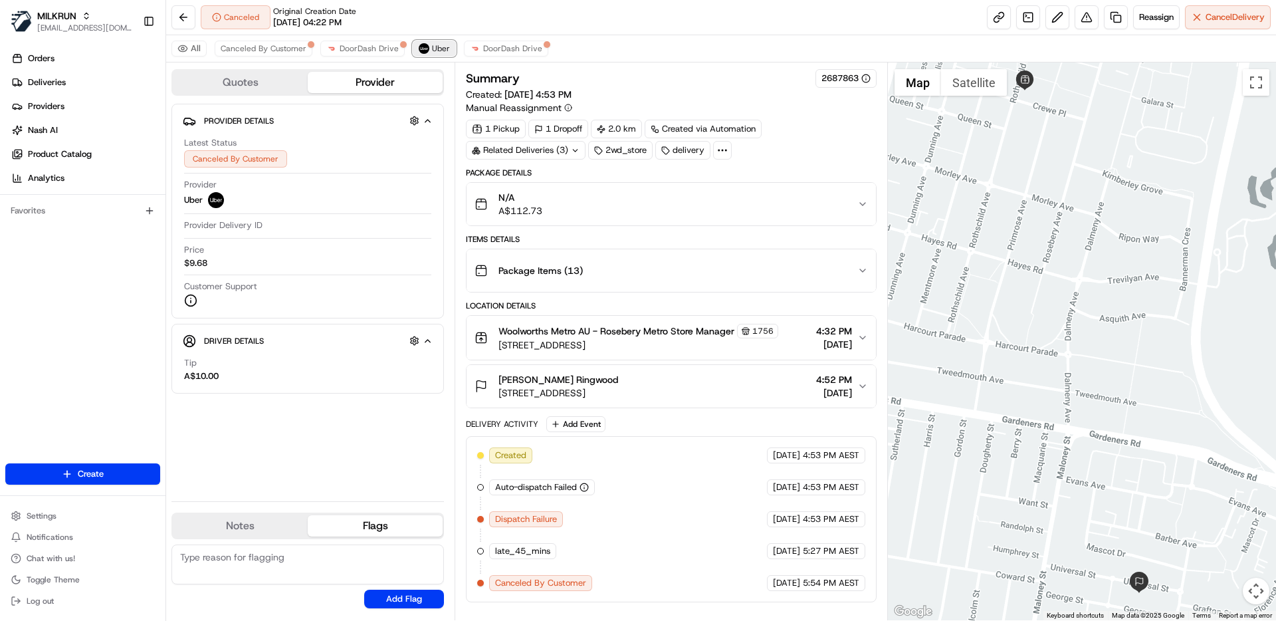
scroll to position [0, 0]
click at [439, 49] on span "Uber" at bounding box center [441, 48] width 18 height 11
drag, startPoint x: 358, startPoint y: 449, endPoint x: 360, endPoint y: 457, distance: 8.2
click at [360, 451] on div "Provider Details Hidden ( 4 ) Latest Status Canceled By Customer Provider Uber …" at bounding box center [307, 297] width 272 height 387
click at [722, 147] on icon at bounding box center [722, 150] width 12 height 12
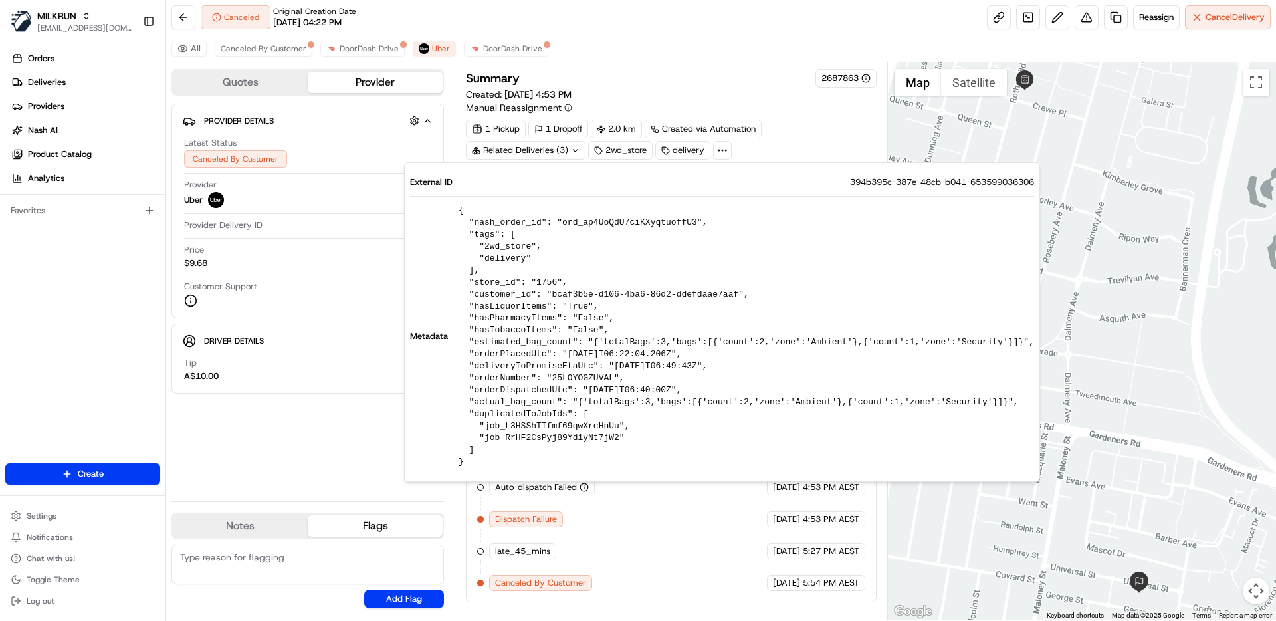
click at [859, 118] on div "Summary 2687863 Created: 03/08/2025 4:53 PM Manual Reassignment 1 Pickup 1 Drop…" at bounding box center [671, 114] width 410 height 90
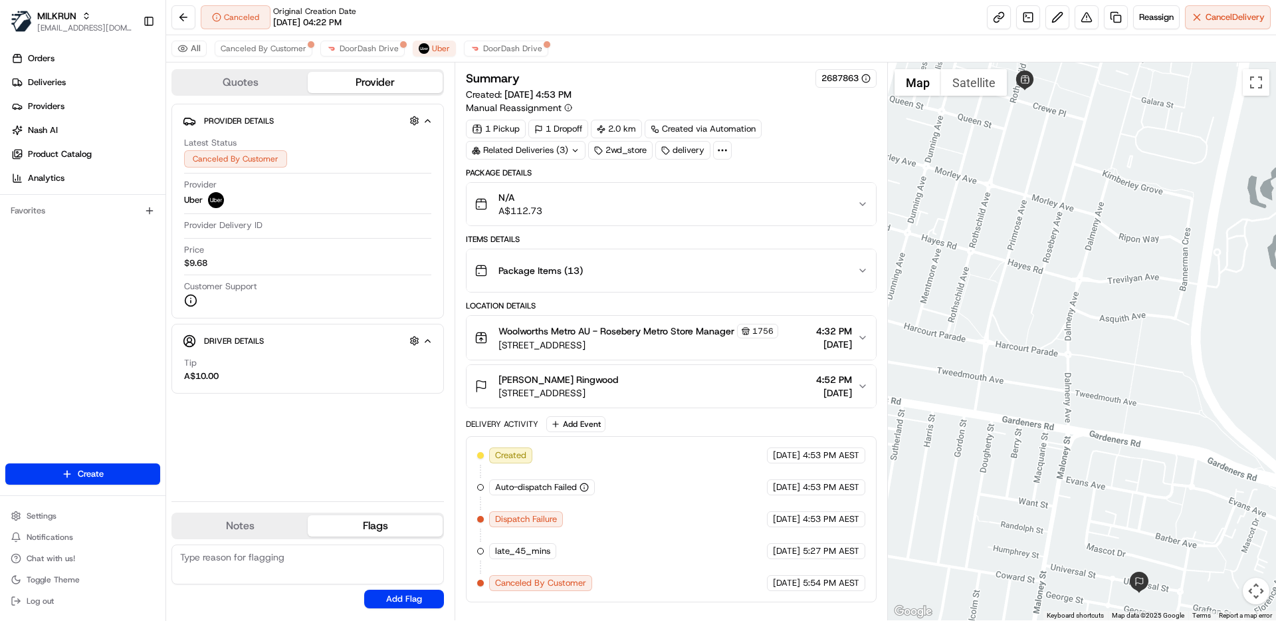
drag, startPoint x: 652, startPoint y: 504, endPoint x: 622, endPoint y: 479, distance: 39.6
click at [653, 504] on div "Created Uber 03/08/2025 4:53 PM AEST Auto-dispatch Failed Uber 03/08/2025 4:53 …" at bounding box center [670, 519] width 387 height 144
click at [330, 48] on img at bounding box center [331, 48] width 11 height 11
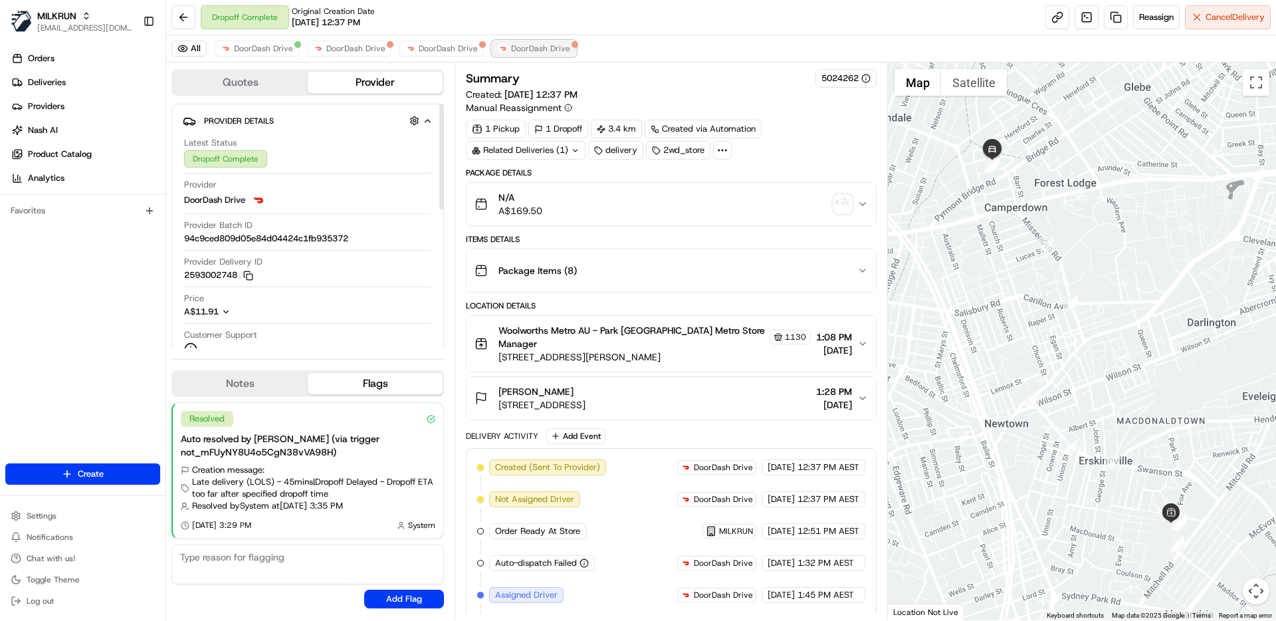
click at [546, 44] on span "DoorDash Drive" at bounding box center [540, 48] width 59 height 11
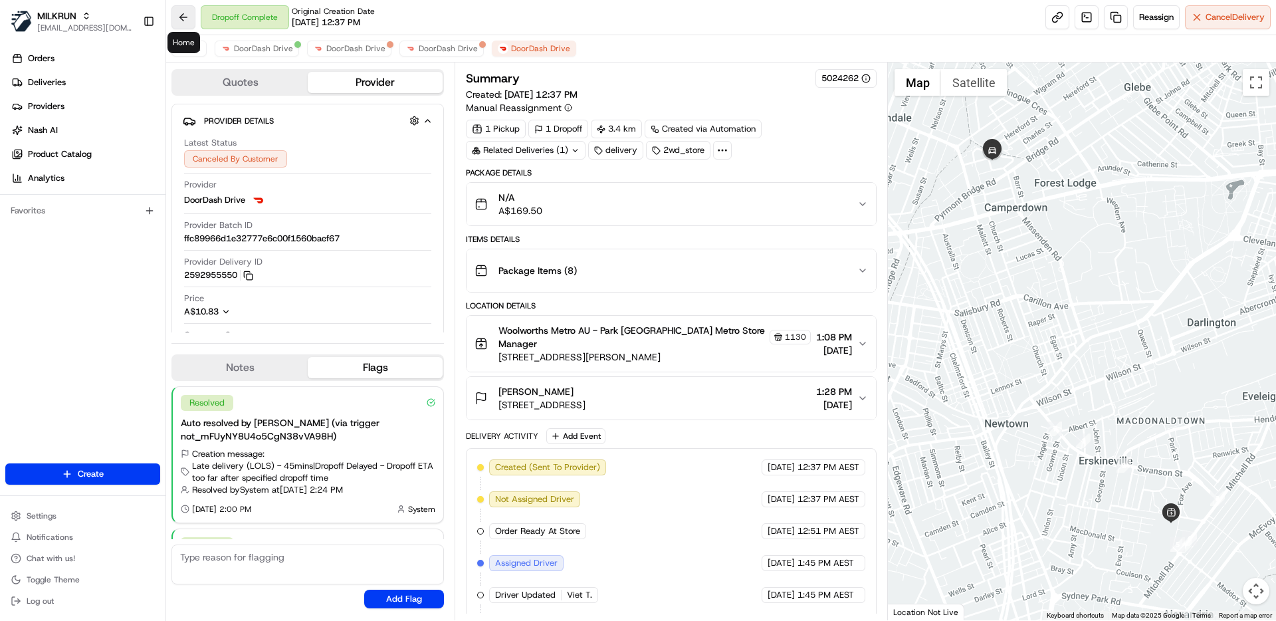
click at [185, 17] on button at bounding box center [183, 17] width 24 height 24
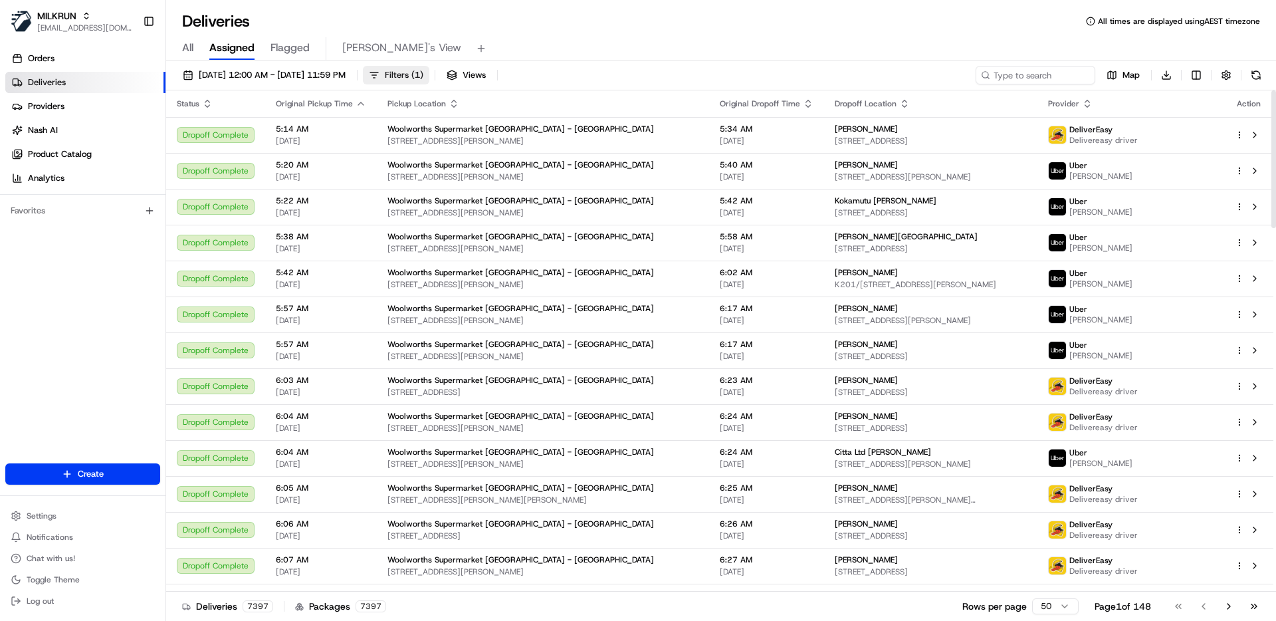
click at [423, 73] on span "Filters ( 1 )" at bounding box center [404, 75] width 39 height 12
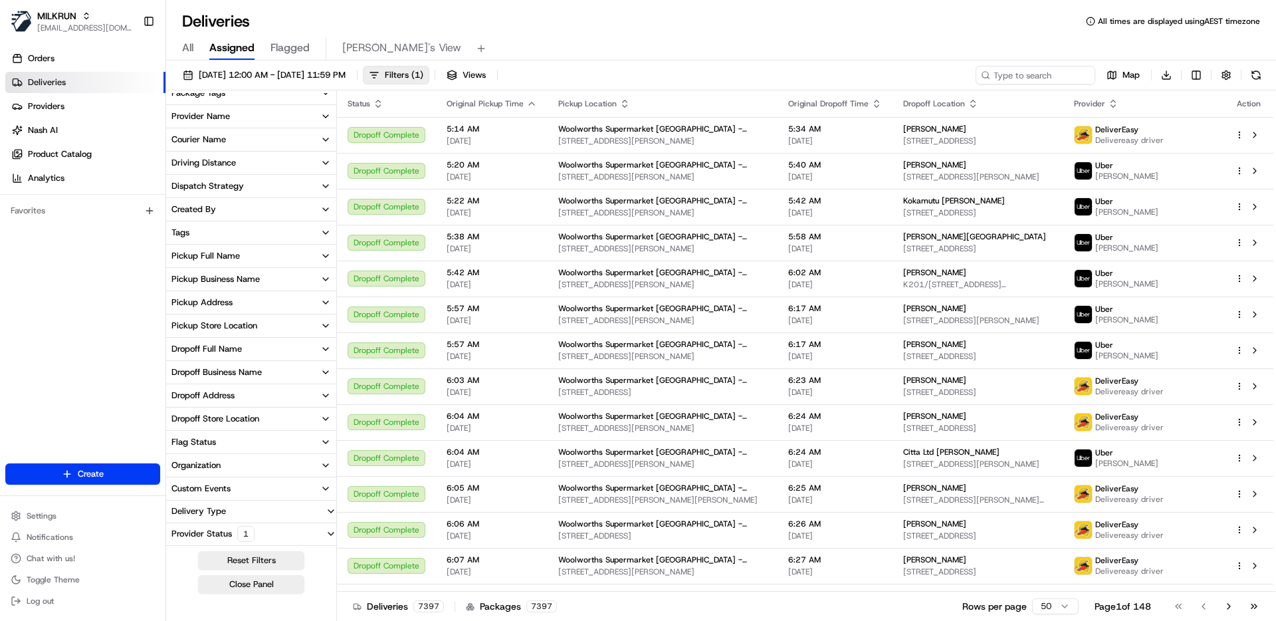
click at [276, 532] on button "Provider Status 1" at bounding box center [251, 533] width 170 height 21
click at [208, 534] on label "Only Assigned" at bounding box center [212, 530] width 54 height 11
click at [179, 534] on button "Only Assigned" at bounding box center [174, 530] width 11 height 11
click at [208, 532] on label "Only Assigned" at bounding box center [212, 530] width 54 height 11
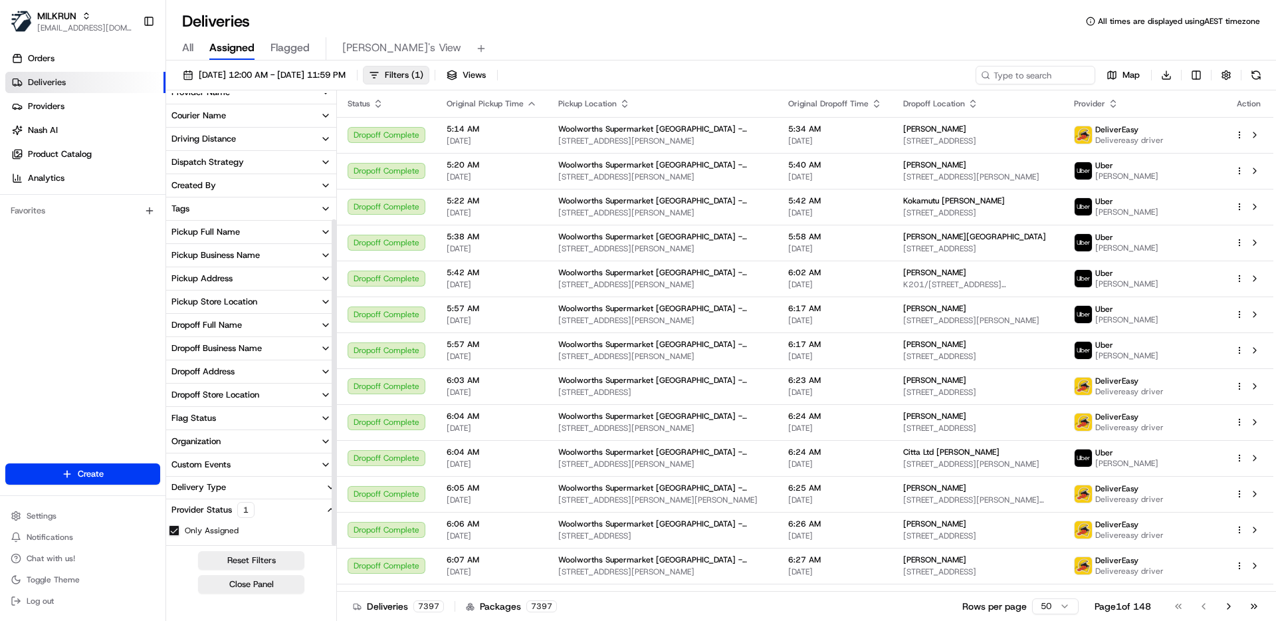
click at [179, 532] on button "Only Assigned" at bounding box center [174, 530] width 11 height 11
click at [175, 531] on button "Only Assigned" at bounding box center [174, 530] width 11 height 11
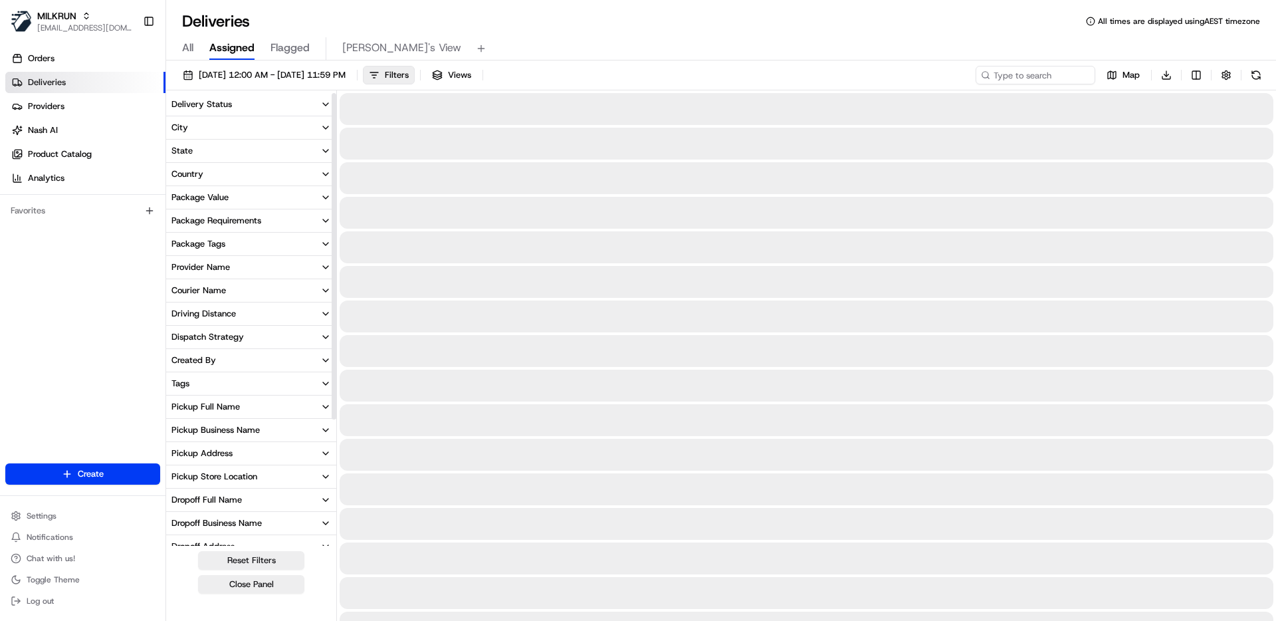
click at [321, 104] on icon "button" at bounding box center [325, 104] width 11 height 11
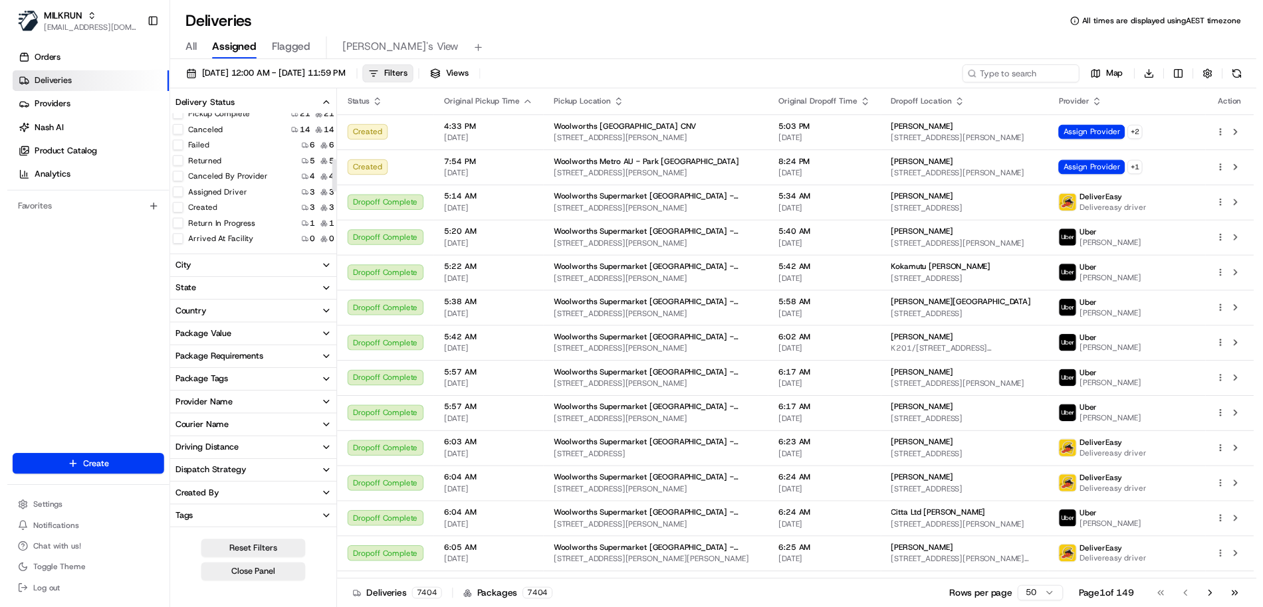
scroll to position [124, 0]
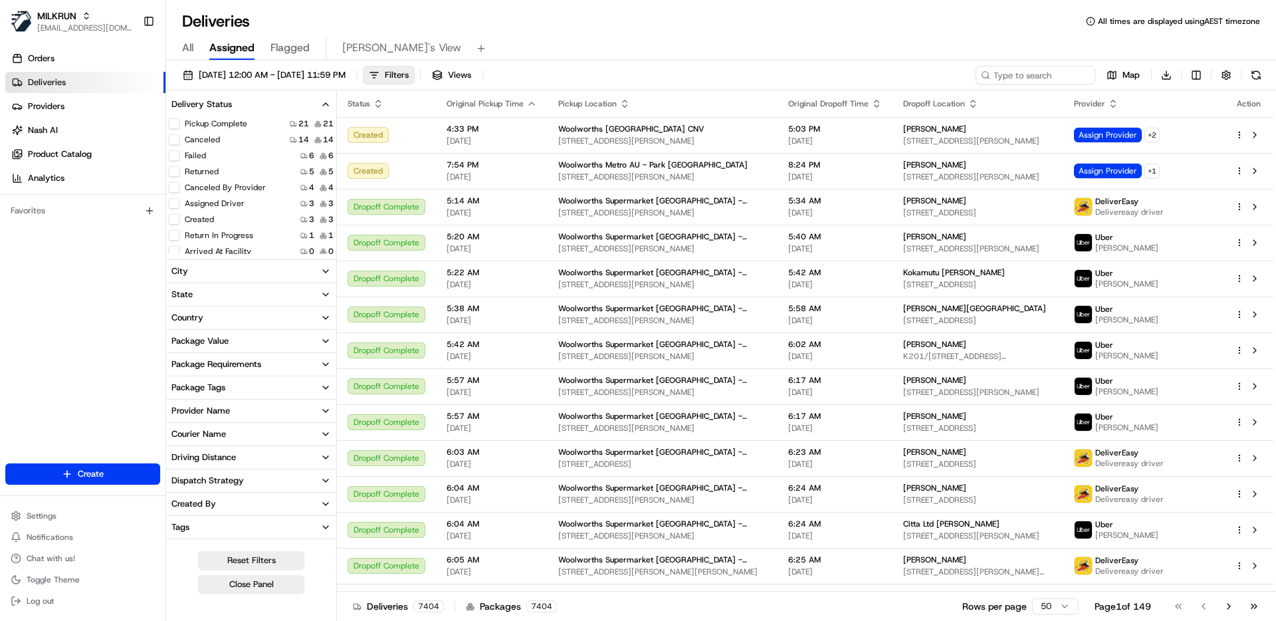
click at [173, 219] on button "Created" at bounding box center [174, 219] width 11 height 11
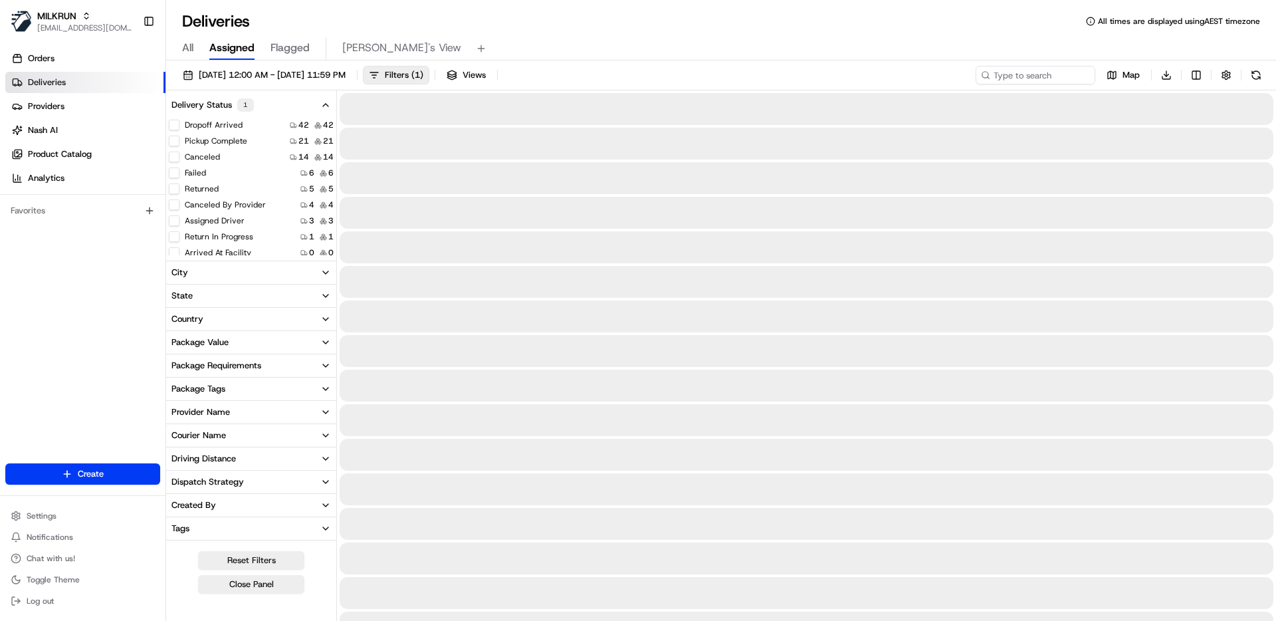
click at [574, 18] on div "Deliveries All times are displayed using AEST timezone" at bounding box center [721, 21] width 1110 height 21
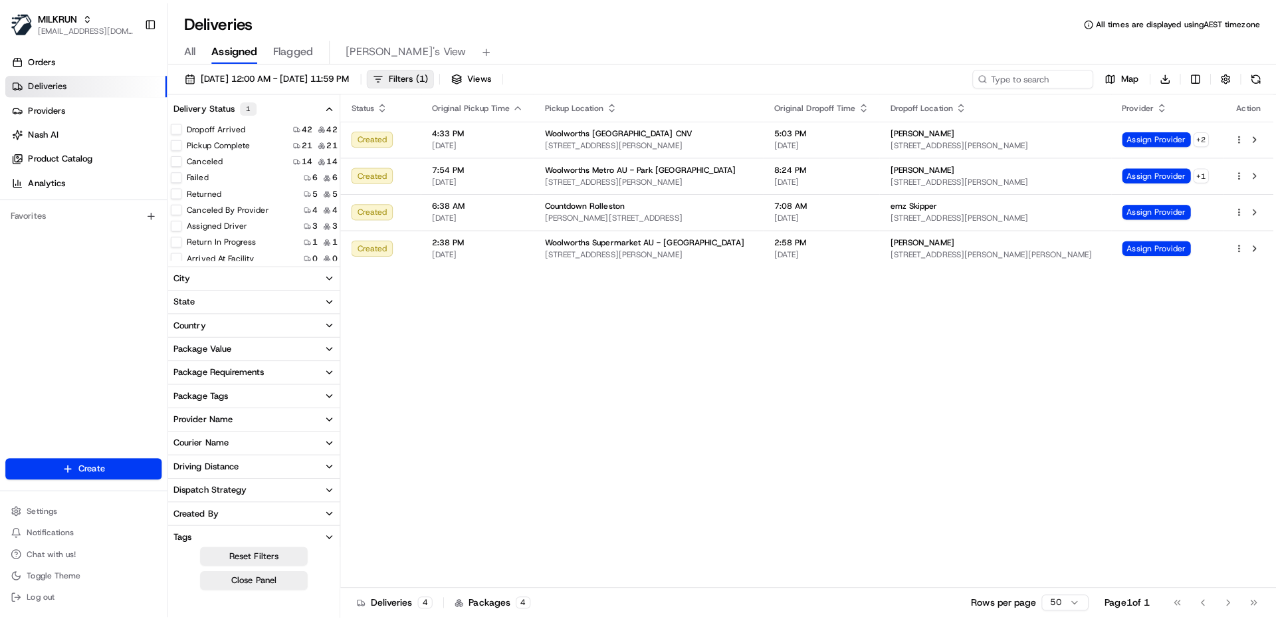
scroll to position [124, 0]
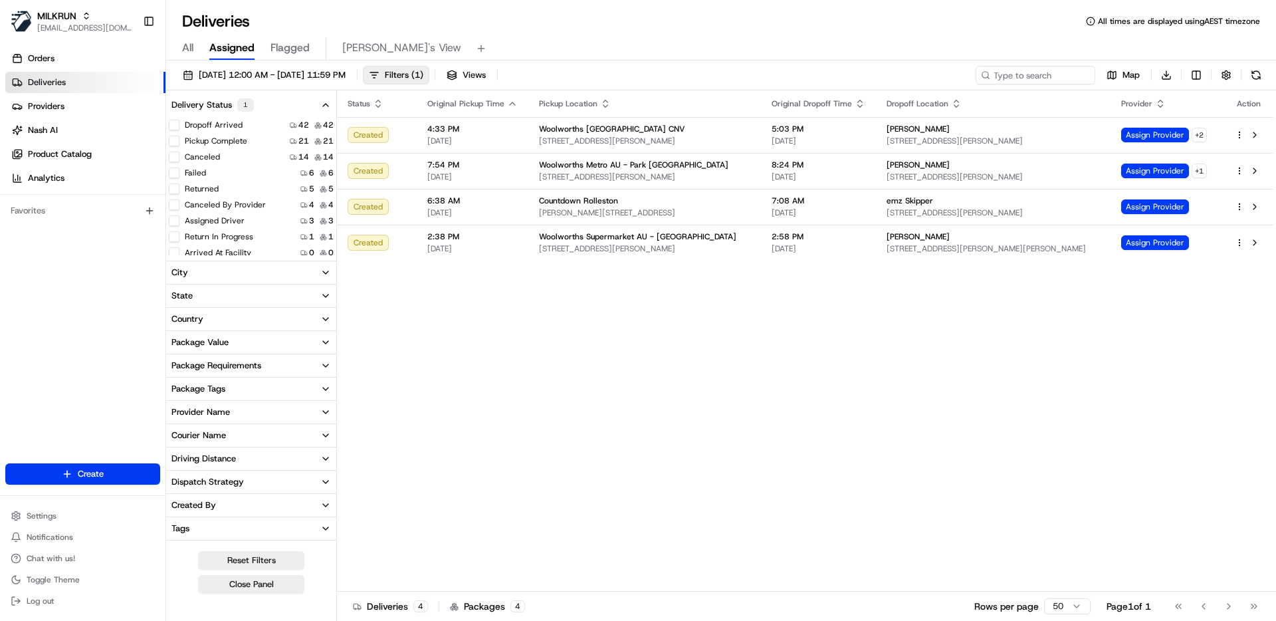
click at [1079, 443] on div "Status Original Pickup Time Pickup Location Original Dropoff Time Dropoff Locat…" at bounding box center [805, 340] width 936 height 501
click at [1255, 243] on button at bounding box center [1255, 243] width 16 height 16
click at [1256, 209] on button at bounding box center [1255, 207] width 16 height 16
click at [1254, 171] on button at bounding box center [1255, 171] width 16 height 16
click at [1253, 134] on button at bounding box center [1255, 135] width 16 height 16
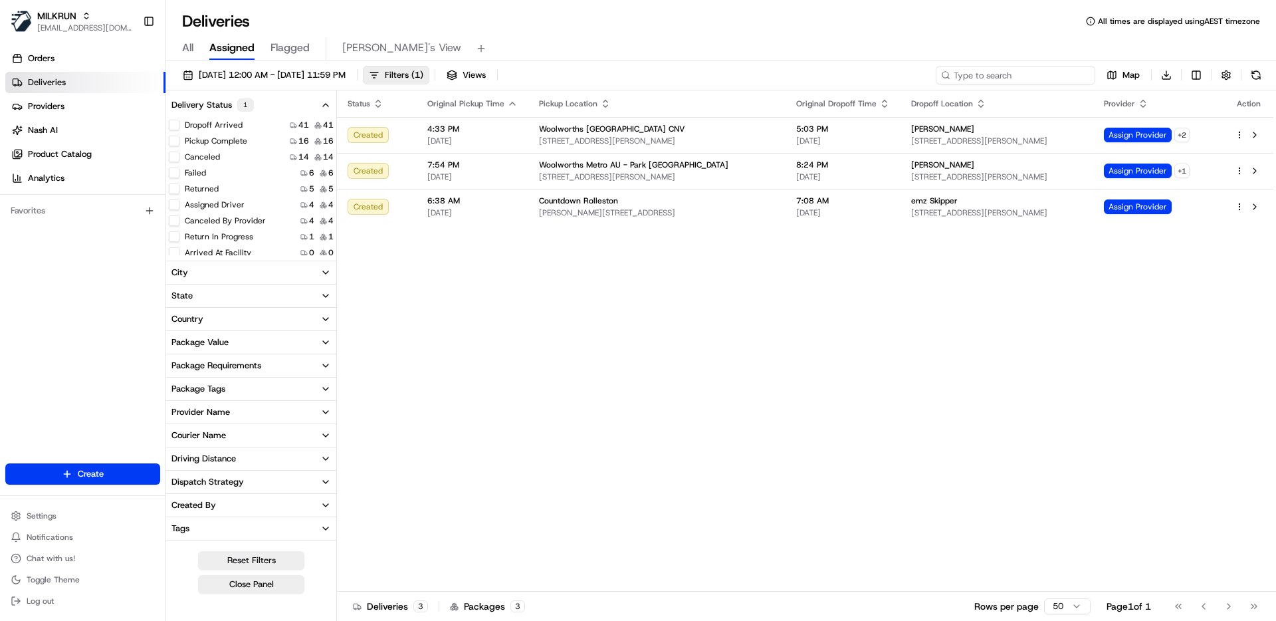
click at [1014, 73] on input at bounding box center [1016, 75] width 160 height 19
click at [346, 74] on span "20/08/2025 12:00 AM - 20/08/2025 11:59 PM" at bounding box center [272, 75] width 147 height 12
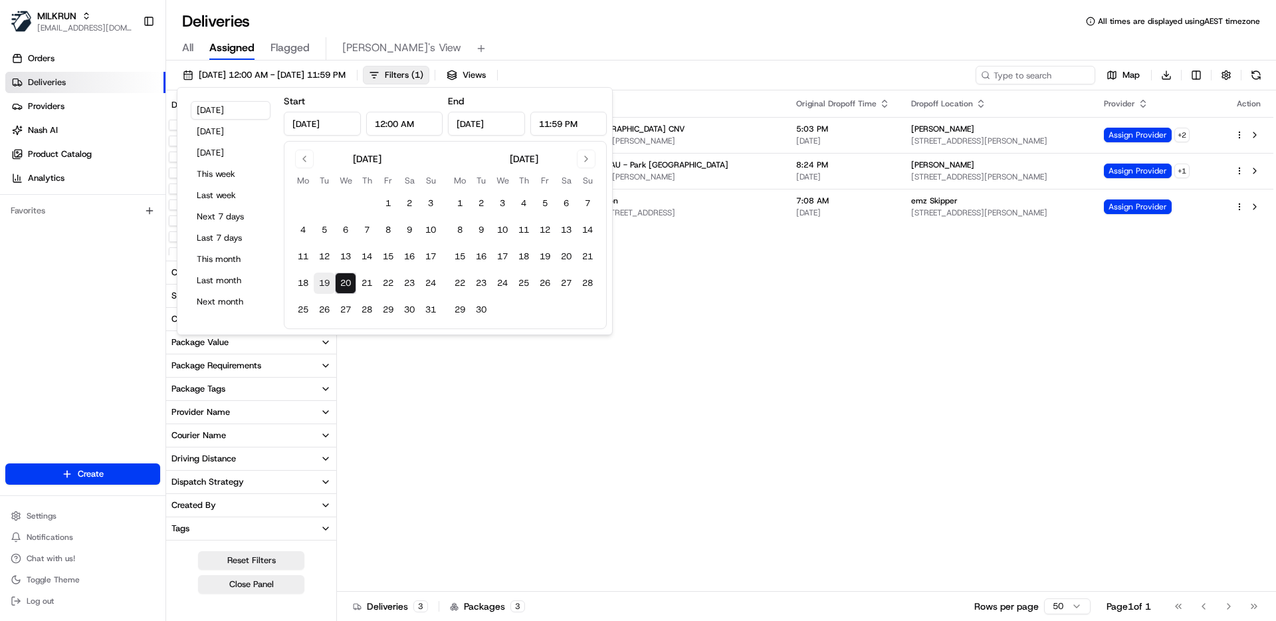
click at [331, 284] on button "19" at bounding box center [324, 282] width 21 height 21
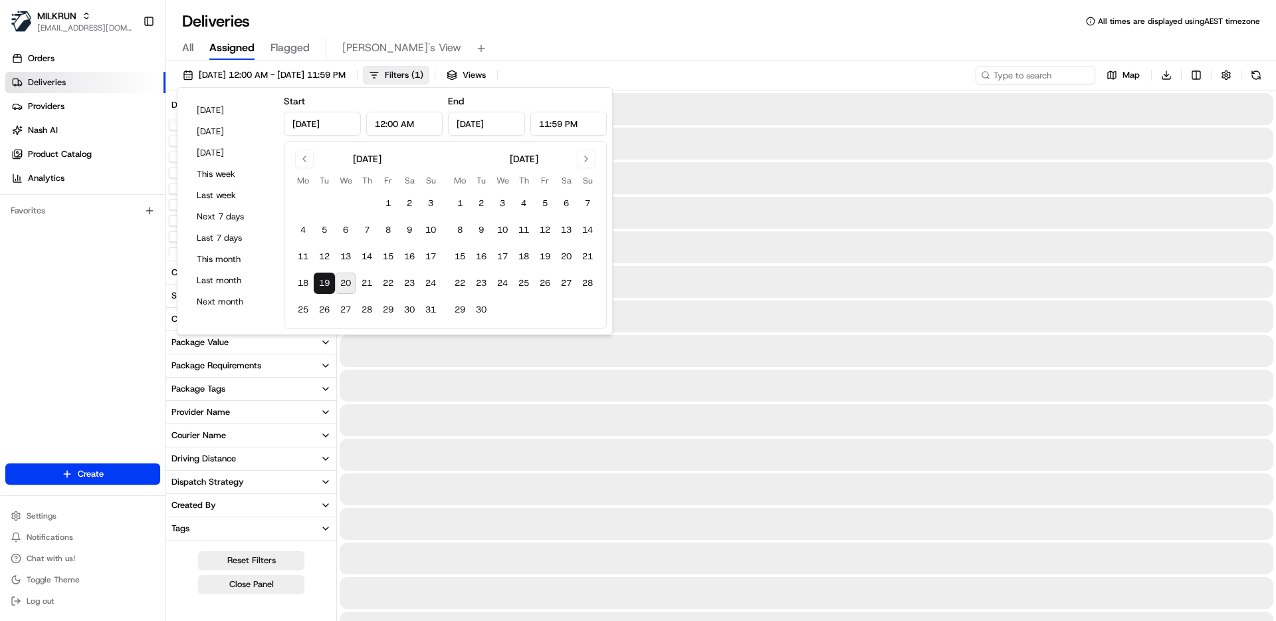
type input "Aug 19, 2025"
click at [331, 284] on button "19" at bounding box center [324, 282] width 21 height 21
drag, startPoint x: 827, startPoint y: 36, endPoint x: 909, endPoint y: 108, distance: 108.8
click at [828, 37] on div "All Assigned Flagged Mimi's View" at bounding box center [721, 46] width 1110 height 29
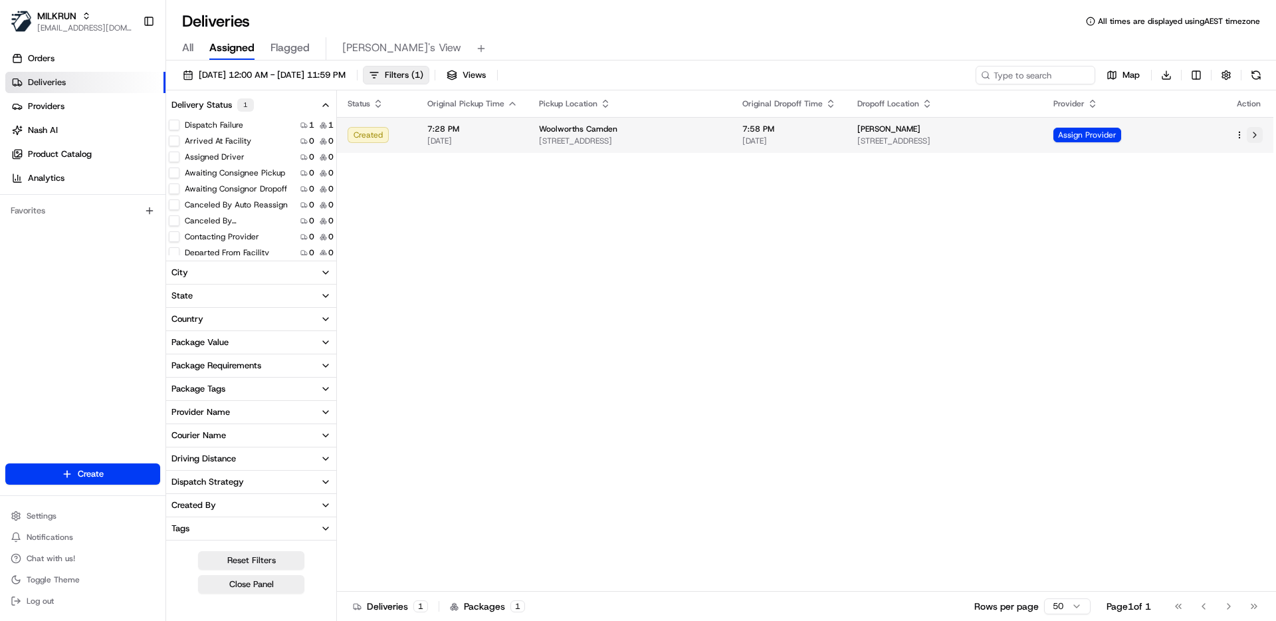
click at [1256, 135] on button at bounding box center [1255, 135] width 16 height 16
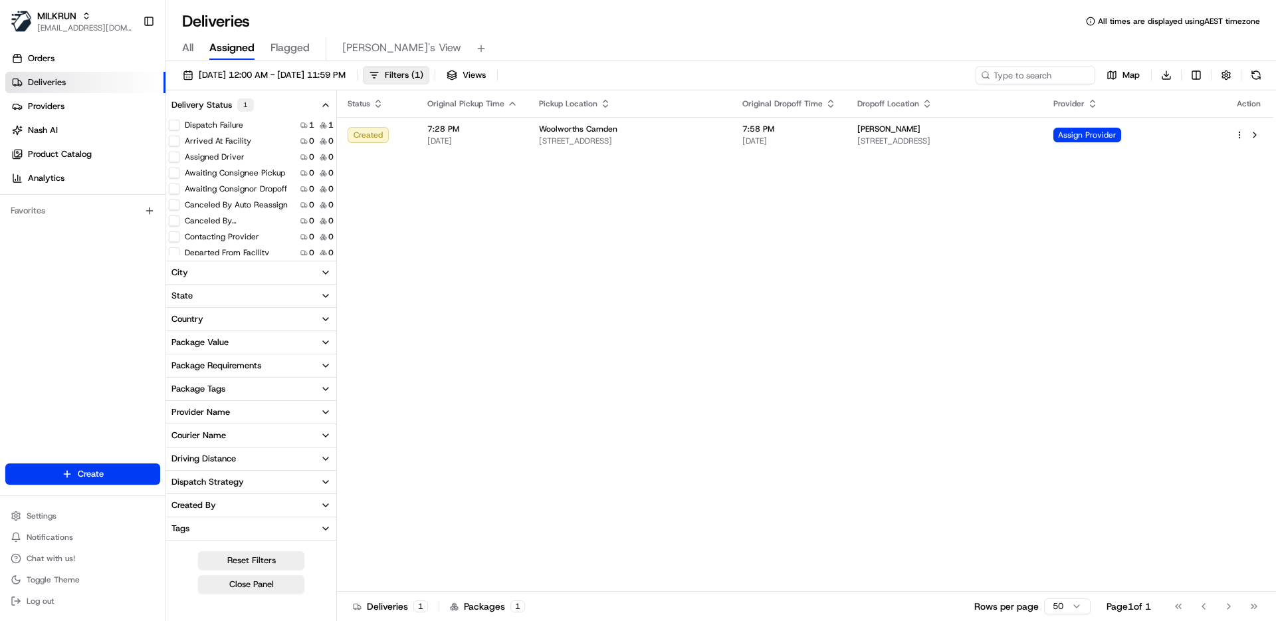
click at [1051, 251] on div "Status Original Pickup Time Pickup Location Original Dropoff Time Dropoff Locat…" at bounding box center [805, 340] width 936 height 501
drag, startPoint x: 609, startPoint y: 516, endPoint x: 612, endPoint y: 485, distance: 31.4
click at [609, 512] on div "Status Original Pickup Time Pickup Location Original Dropoff Time Dropoff Locat…" at bounding box center [805, 340] width 936 height 501
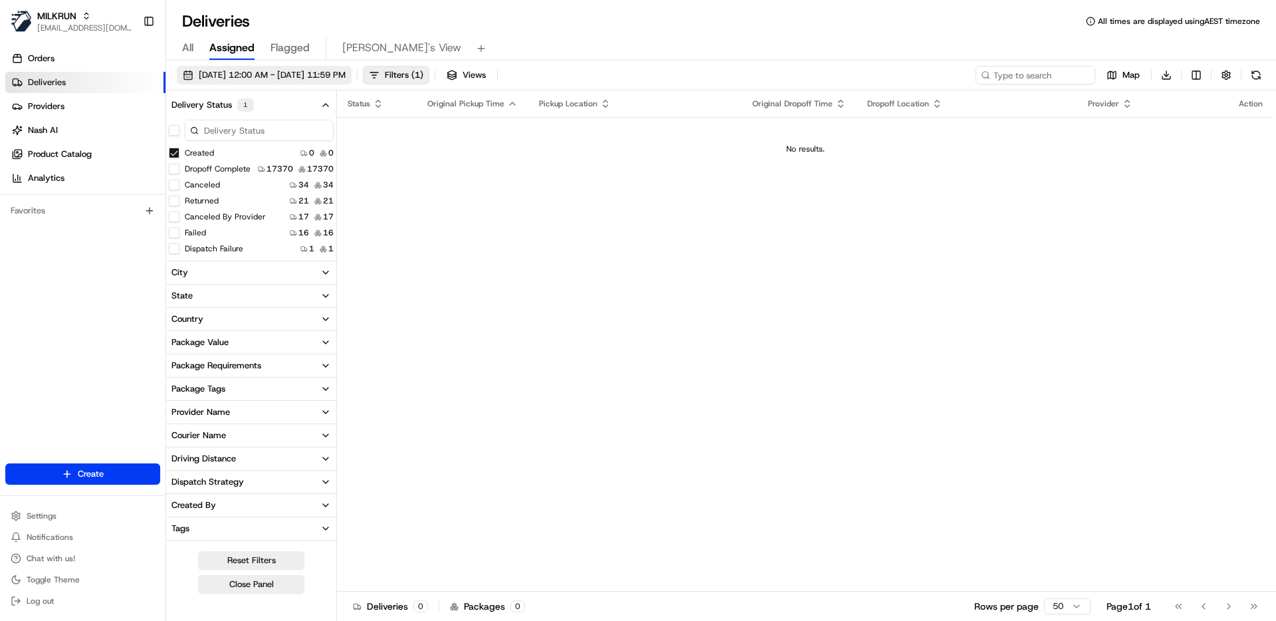
click at [346, 74] on span "19/08/2025 12:00 AM - 19/08/2025 11:59 PM" at bounding box center [272, 75] width 147 height 12
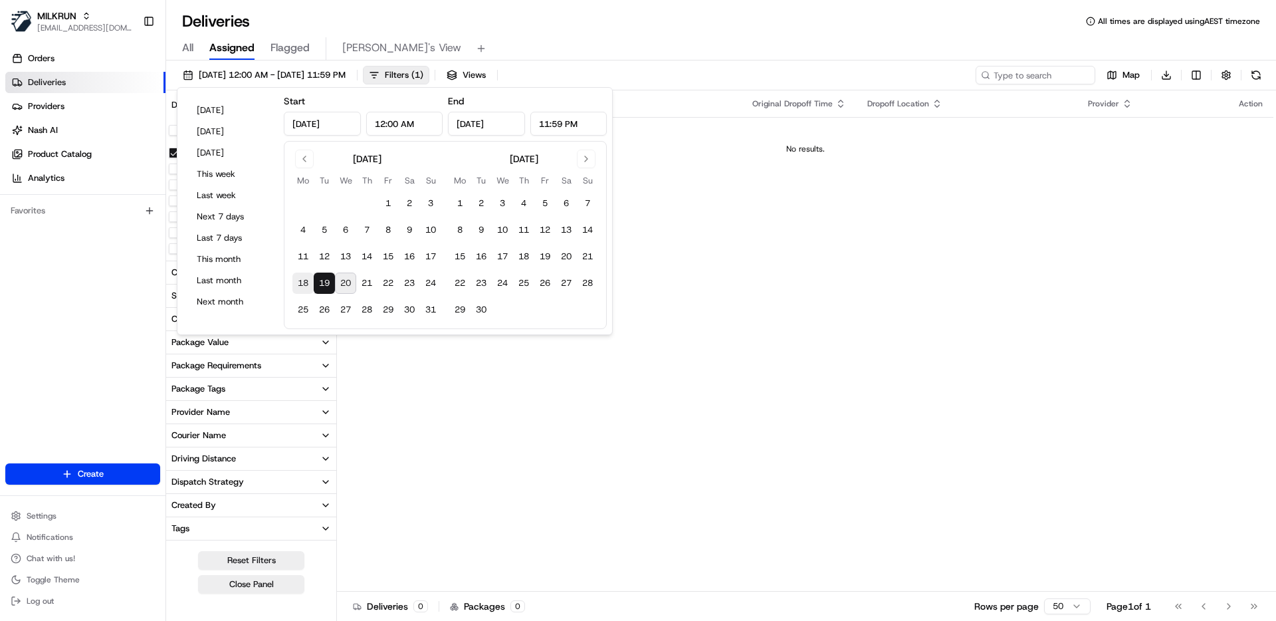
click at [305, 284] on button "18" at bounding box center [302, 282] width 21 height 21
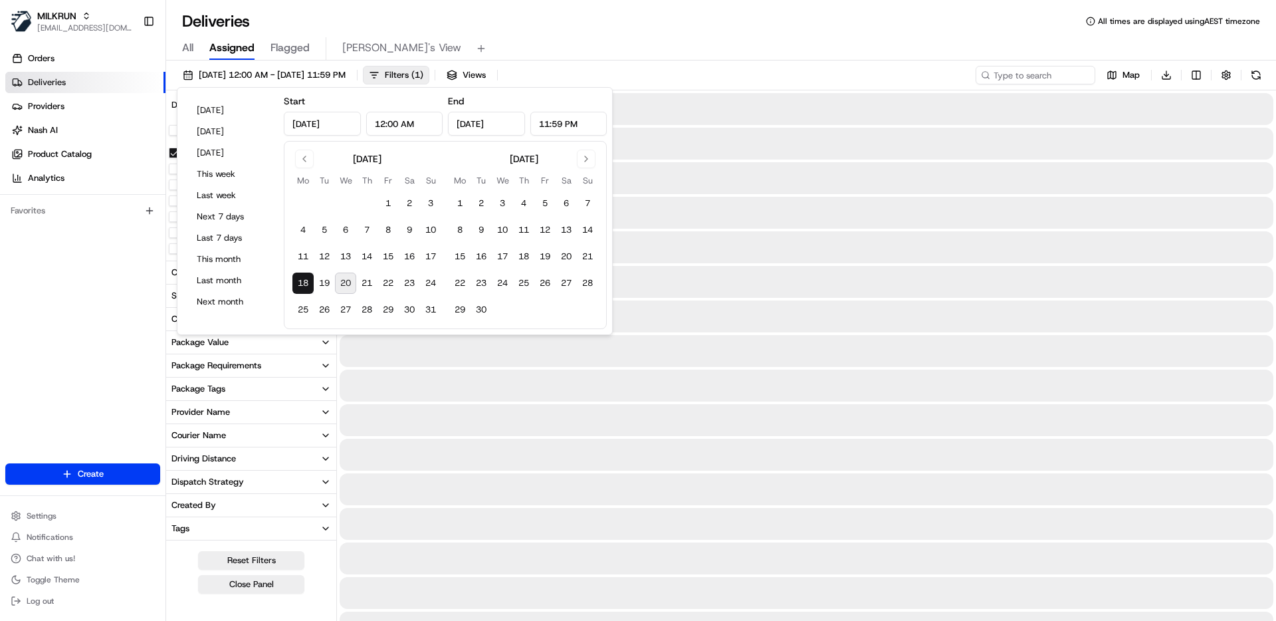
type input "Aug 18, 2025"
click at [305, 284] on button "18" at bounding box center [302, 282] width 21 height 21
click at [813, 53] on div "All Assigned Flagged Mimi's View" at bounding box center [721, 48] width 1110 height 23
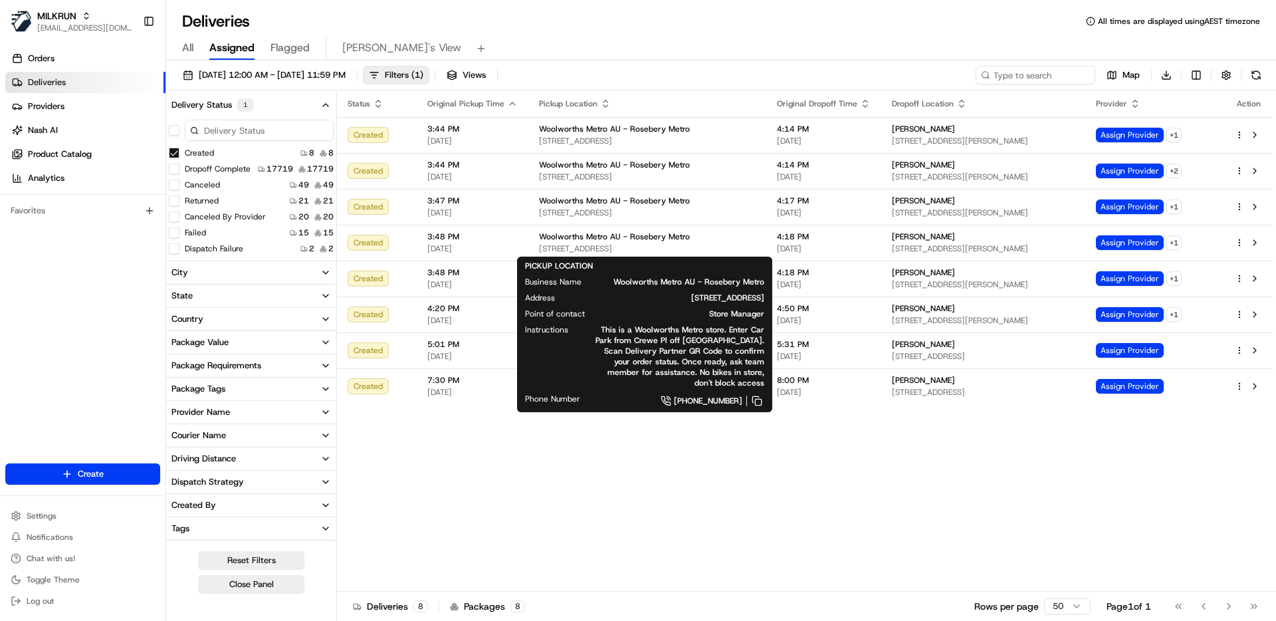
click at [1111, 487] on div "Status Original Pickup Time Pickup Location Original Dropoff Time Dropoff Locat…" at bounding box center [805, 340] width 936 height 501
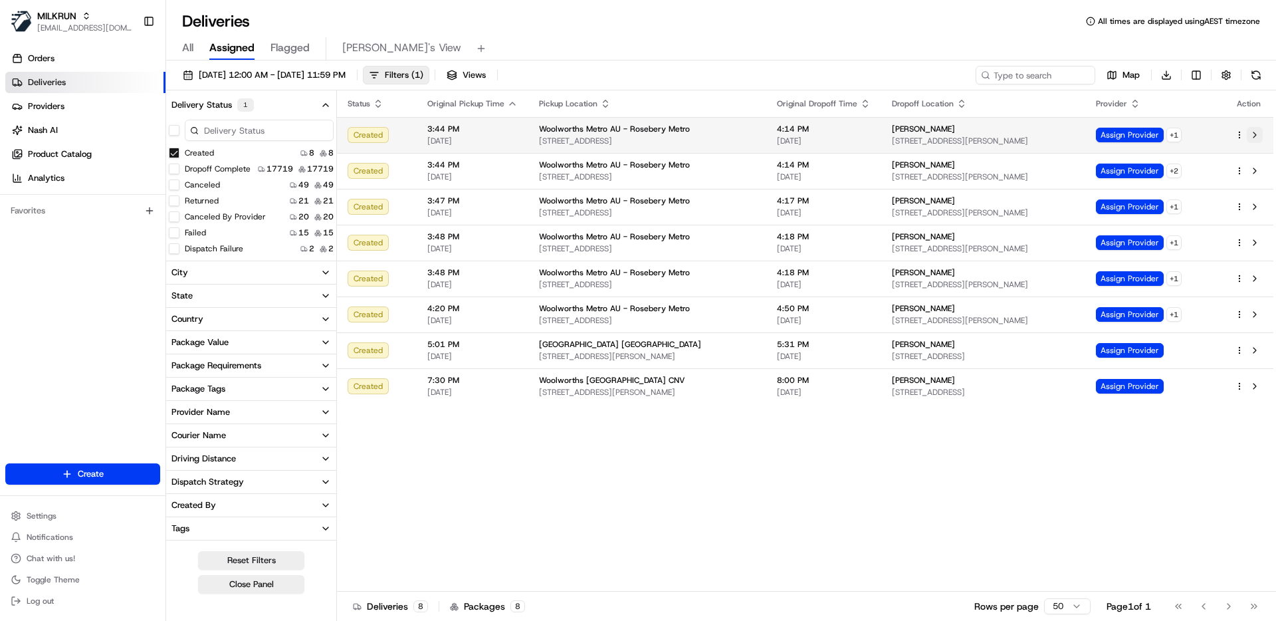
click at [1256, 134] on button at bounding box center [1255, 135] width 16 height 16
click at [742, 523] on div "Status Original Pickup Time Pickup Location Original Dropoff Time Dropoff Locat…" at bounding box center [805, 340] width 936 height 501
click at [845, 512] on div "Status Original Pickup Time Pickup Location Original Dropoff Time Dropoff Locat…" at bounding box center [805, 340] width 936 height 501
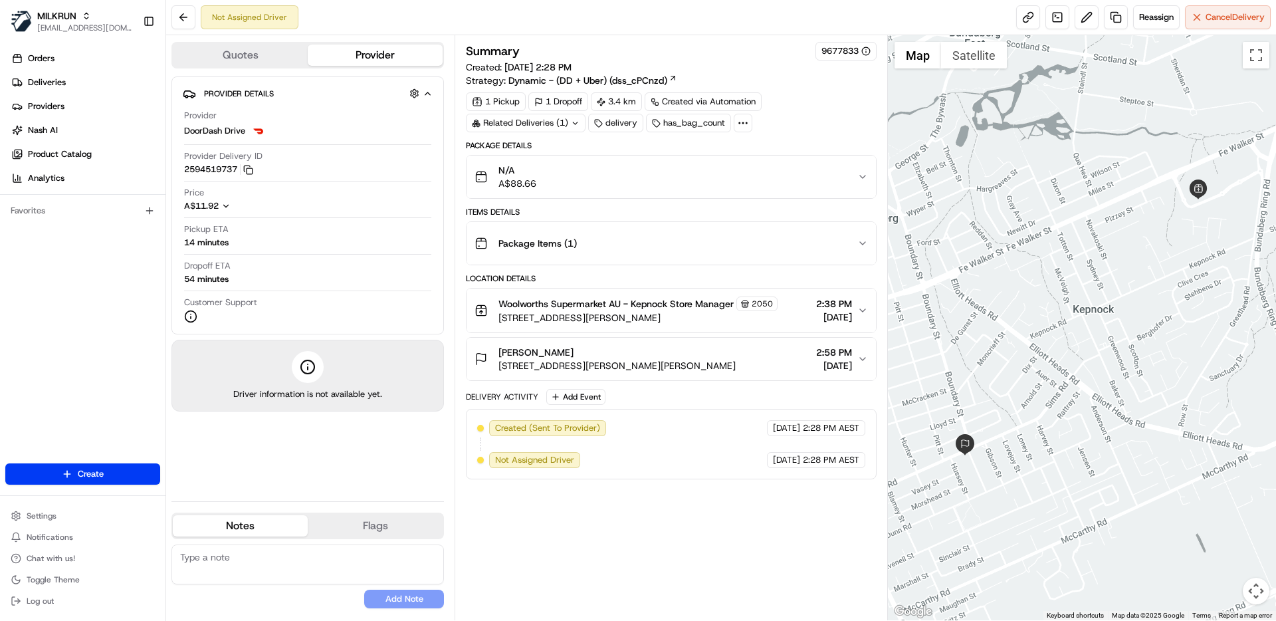
click at [710, 565] on div "Summary 9677833 Created: [DATE] 2:28 PM Strategy: Dynamic - (DD + Uber) (dss_cP…" at bounding box center [671, 328] width 410 height 572
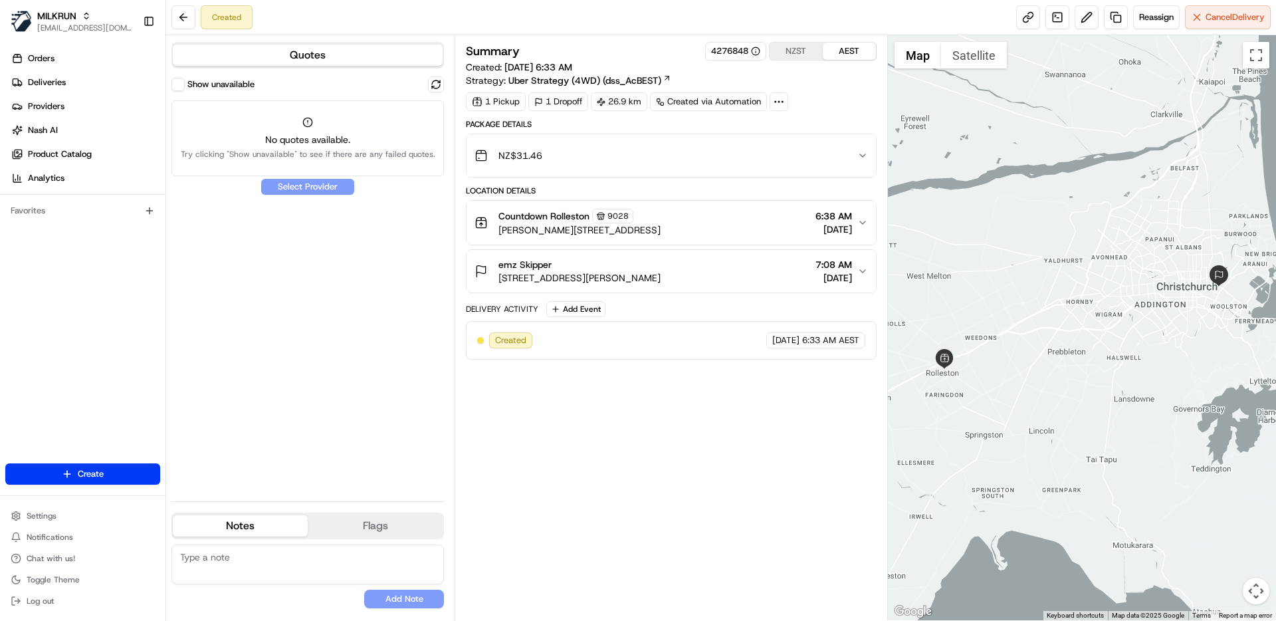
click at [212, 82] on label "Show unavailable" at bounding box center [220, 84] width 67 height 12
click at [185, 82] on button "Show unavailable" at bounding box center [177, 84] width 13 height 13
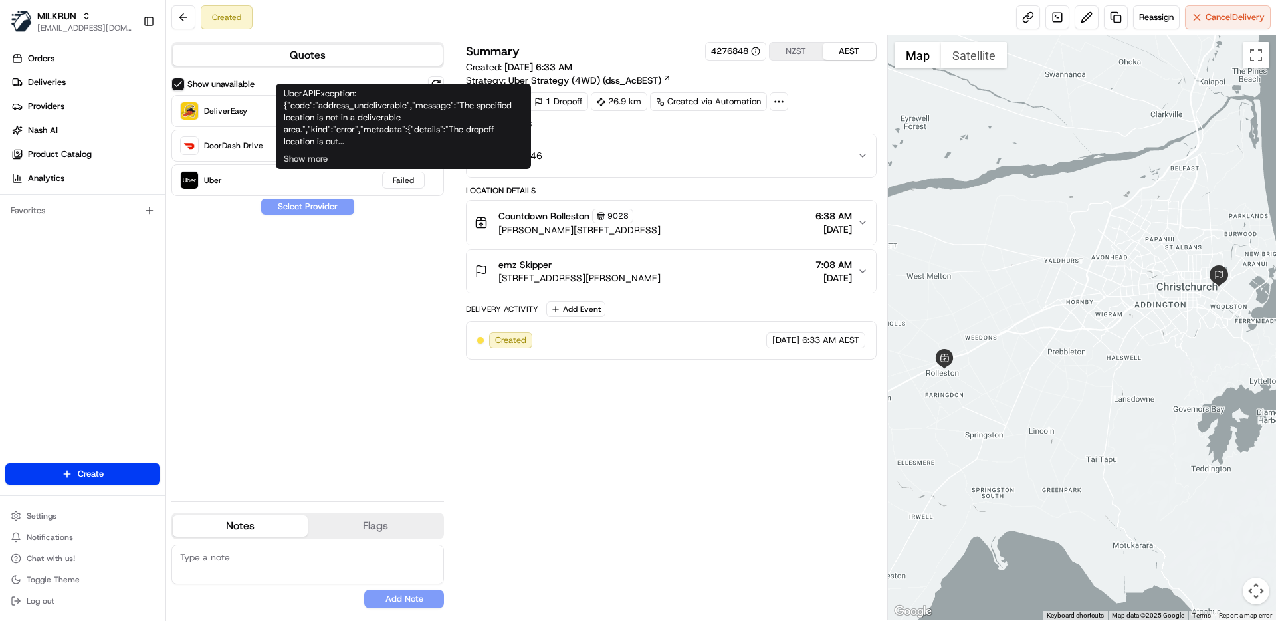
click at [354, 346] on div "Show unavailable DeliverEasy Failed DoorDash Drive Failed Uber Failed Select Pr…" at bounding box center [307, 283] width 272 height 414
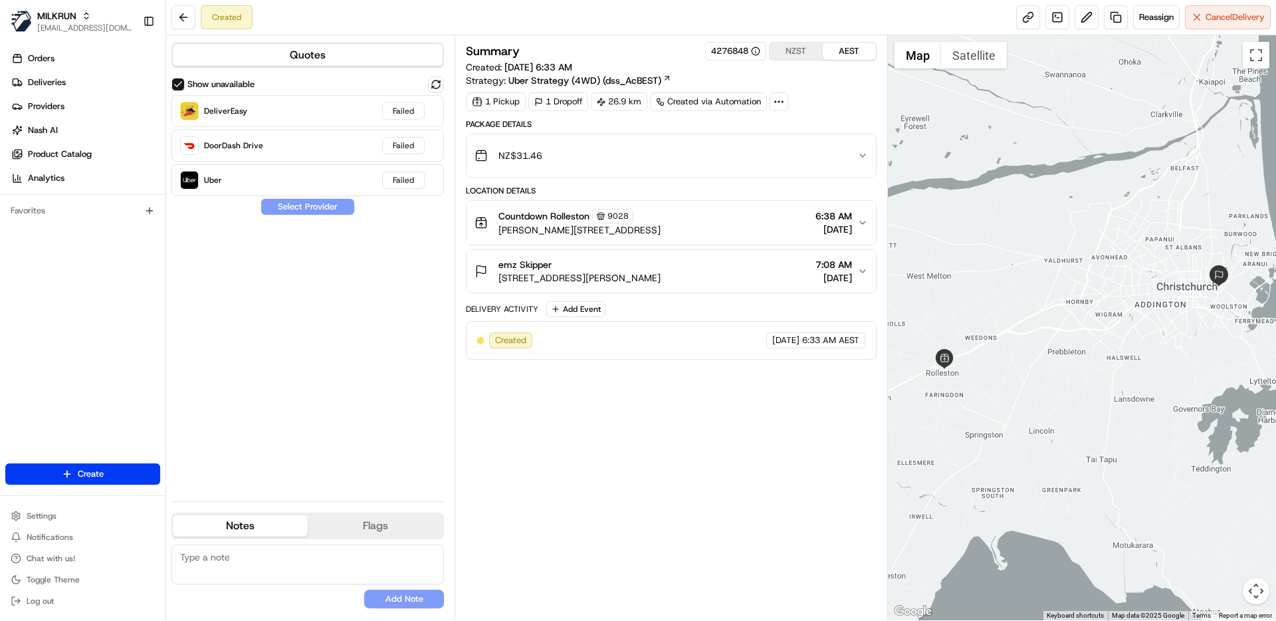
click at [663, 414] on div "Summary 4276848 NZST AEST Created: [DATE] 6:33 AM Strategy: Uber Strategy (4WD)…" at bounding box center [671, 328] width 410 height 572
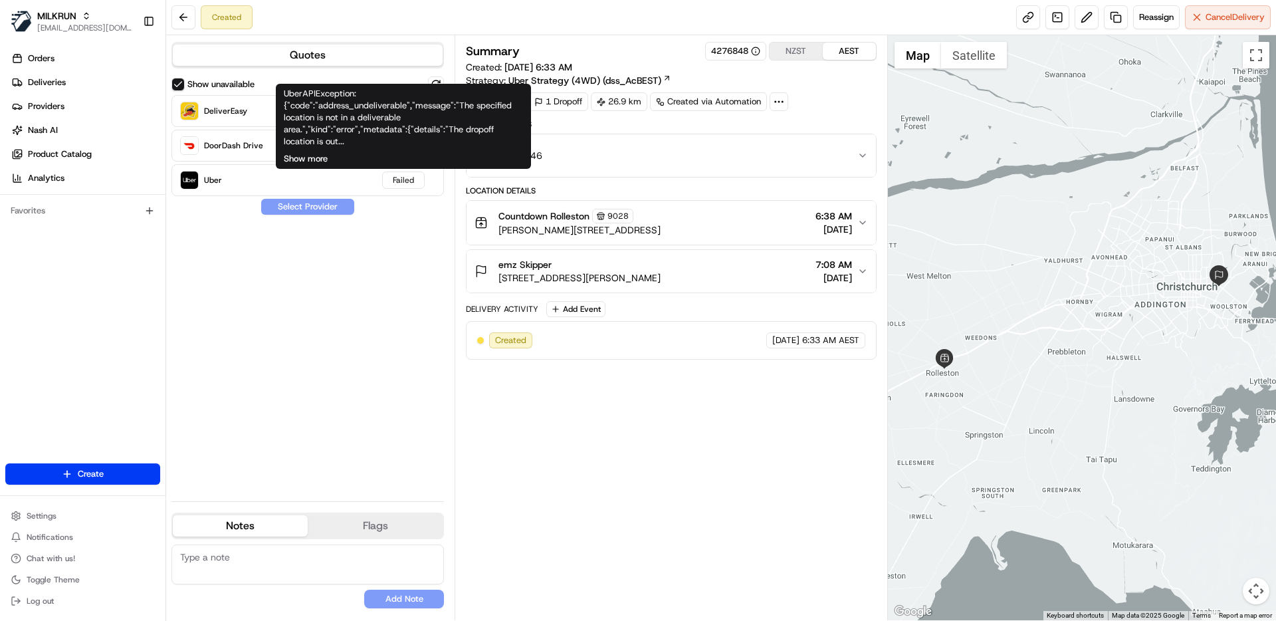
click at [323, 156] on button "Show more" at bounding box center [306, 159] width 44 height 12
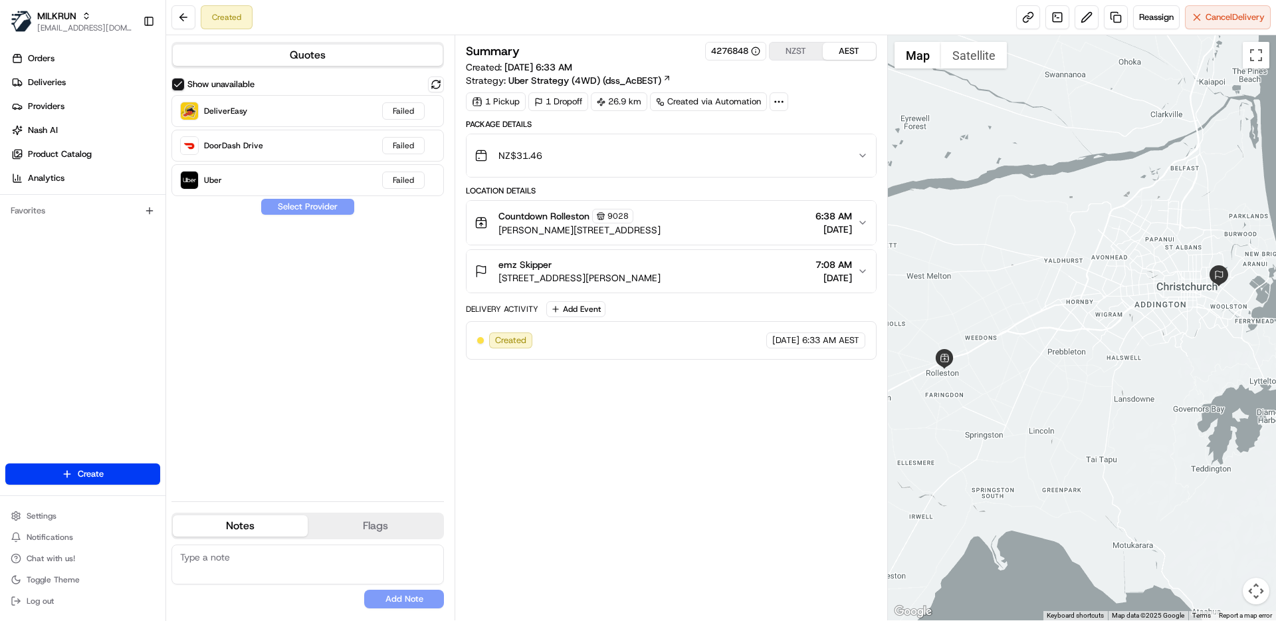
click at [713, 465] on div "Summary 4276848 NZST AEST Created: 20/08/2025 6:33 AM Strategy: Uber Strategy (…" at bounding box center [671, 328] width 410 height 572
click at [661, 274] on span "2/622 Hereford Street, Linwood, Christchurch 8011, New Zealand" at bounding box center [579, 277] width 162 height 13
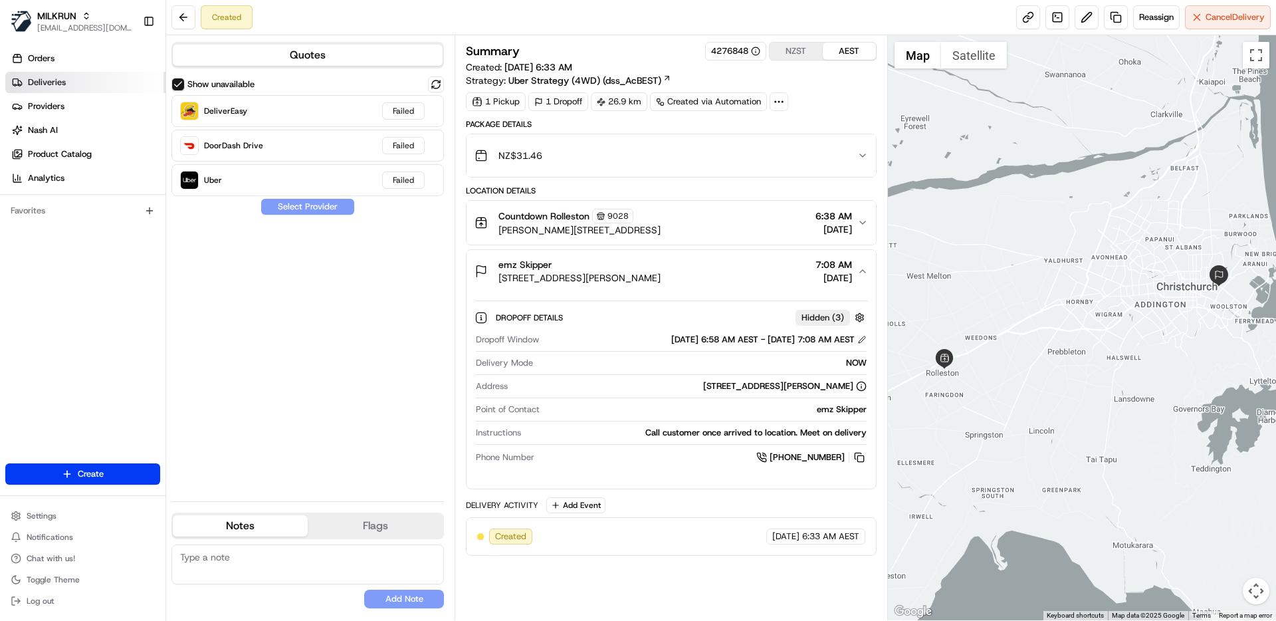
click at [53, 86] on span "Deliveries" at bounding box center [47, 82] width 38 height 12
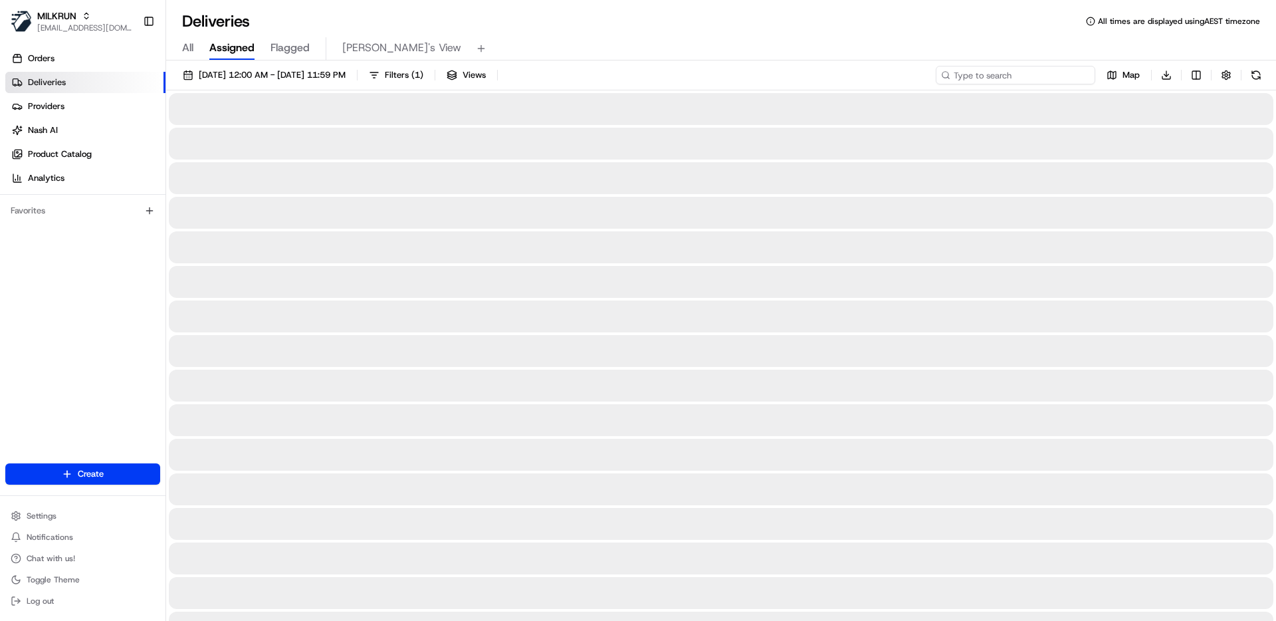
click at [1021, 79] on input at bounding box center [1016, 75] width 160 height 19
paste input "63b0b90f-92eb-4033-b4d0-9df12e019652"
type input "63b0b90f-92eb-4033-b4d0-9df12e019652"
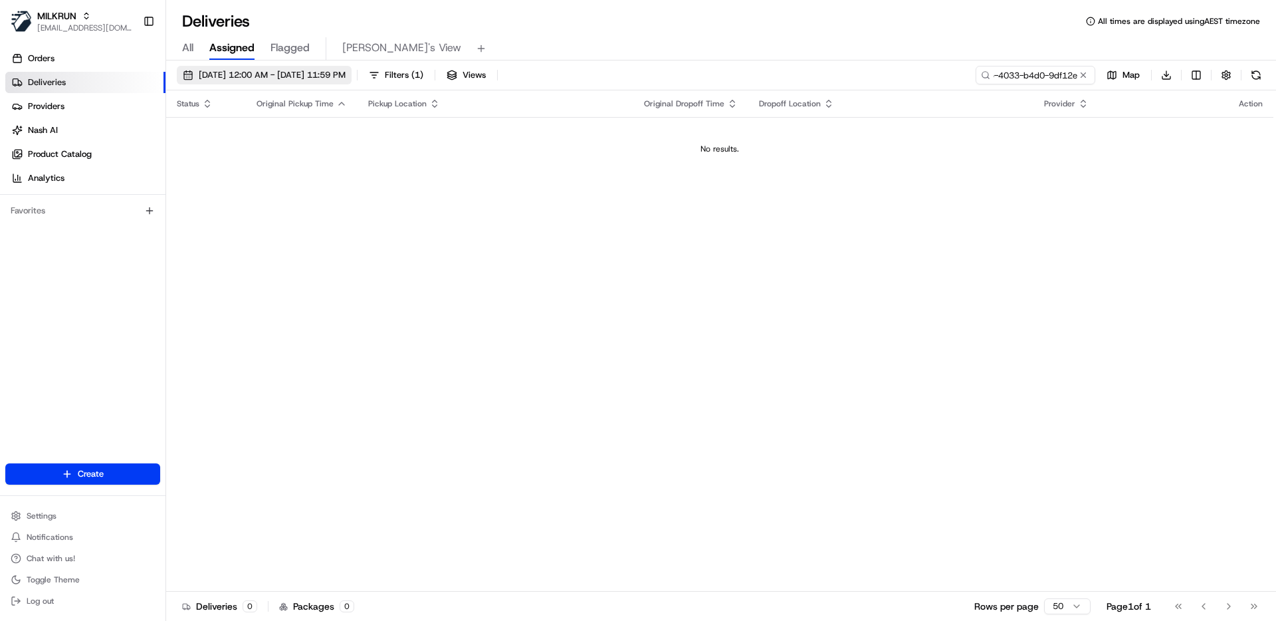
click at [309, 79] on span "20/08/2025 12:00 AM - 20/08/2025 11:59 PM" at bounding box center [272, 75] width 147 height 12
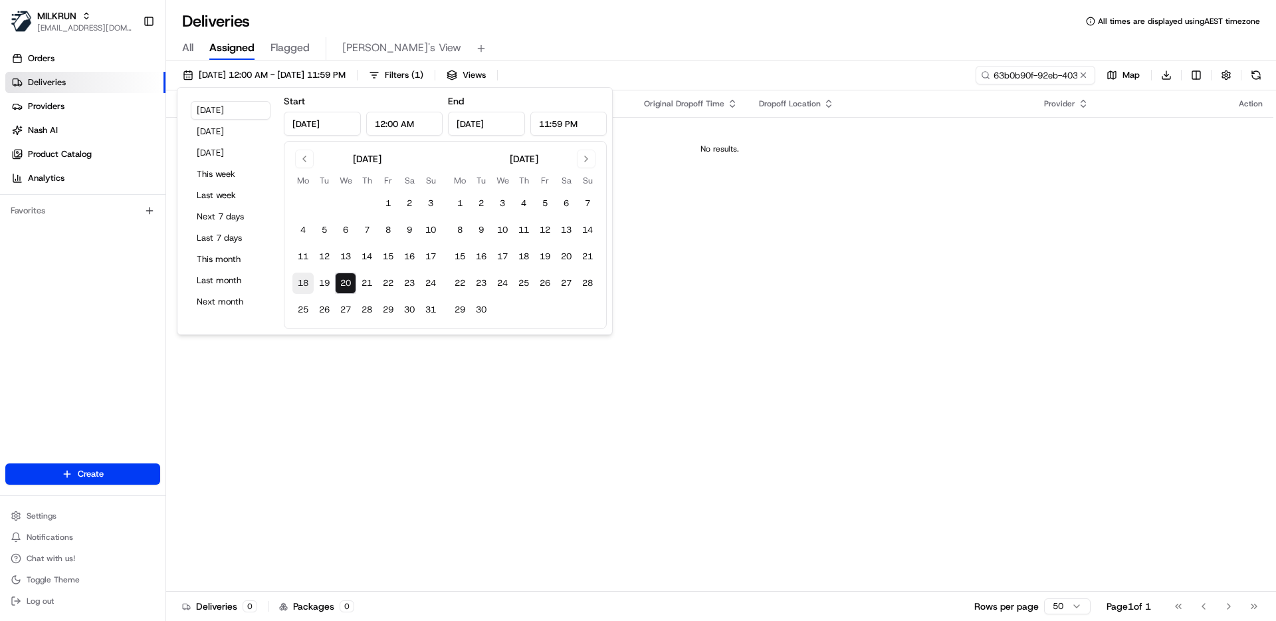
click at [300, 283] on button "18" at bounding box center [302, 282] width 21 height 21
type input "Aug 18, 2025"
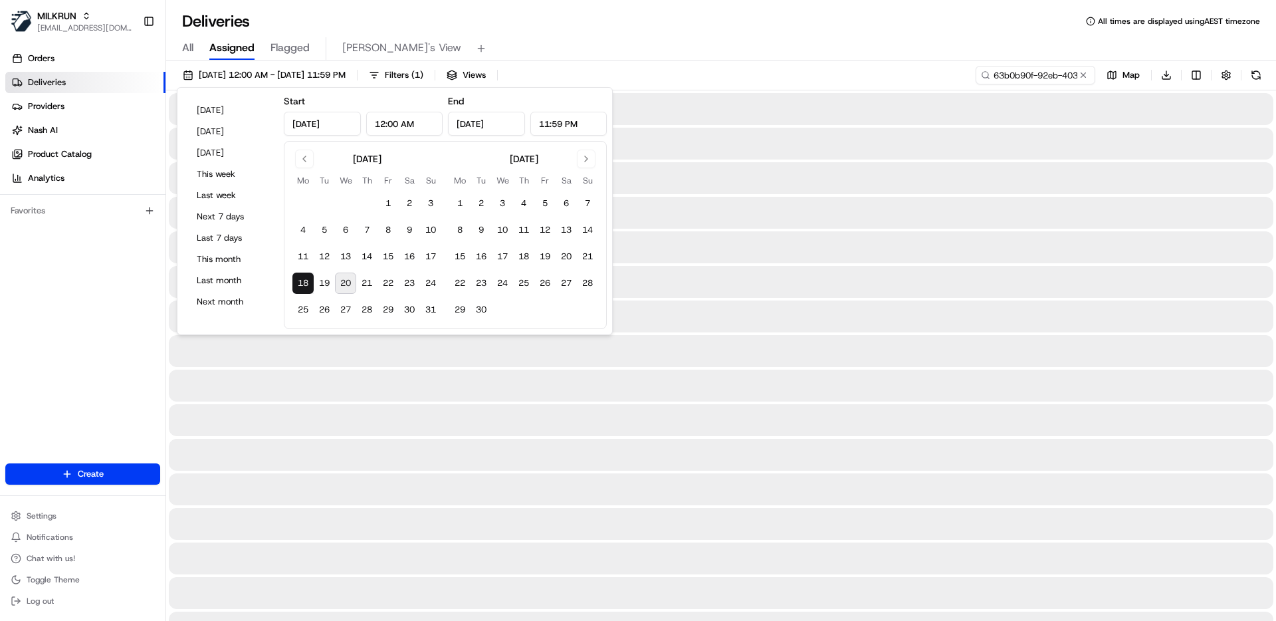
click at [351, 281] on button "20" at bounding box center [345, 282] width 21 height 21
type input "Aug 20, 2025"
click at [778, 45] on div "All Assigned Flagged Mimi's View" at bounding box center [721, 48] width 1110 height 23
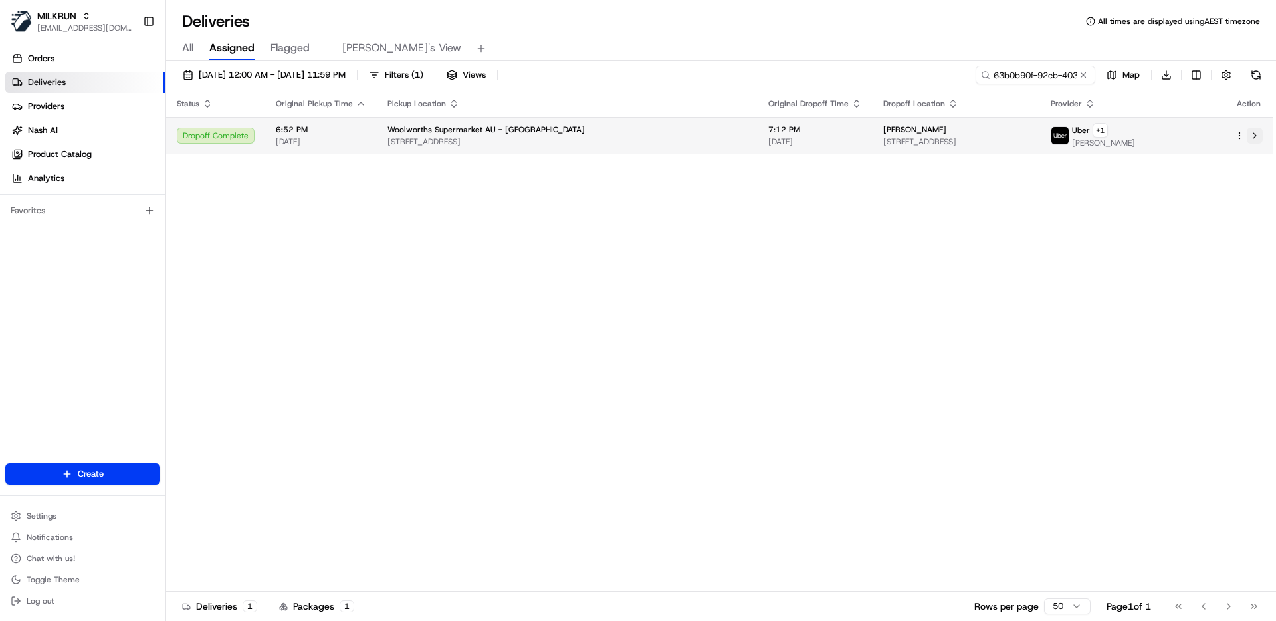
click at [1251, 136] on button at bounding box center [1255, 136] width 16 height 16
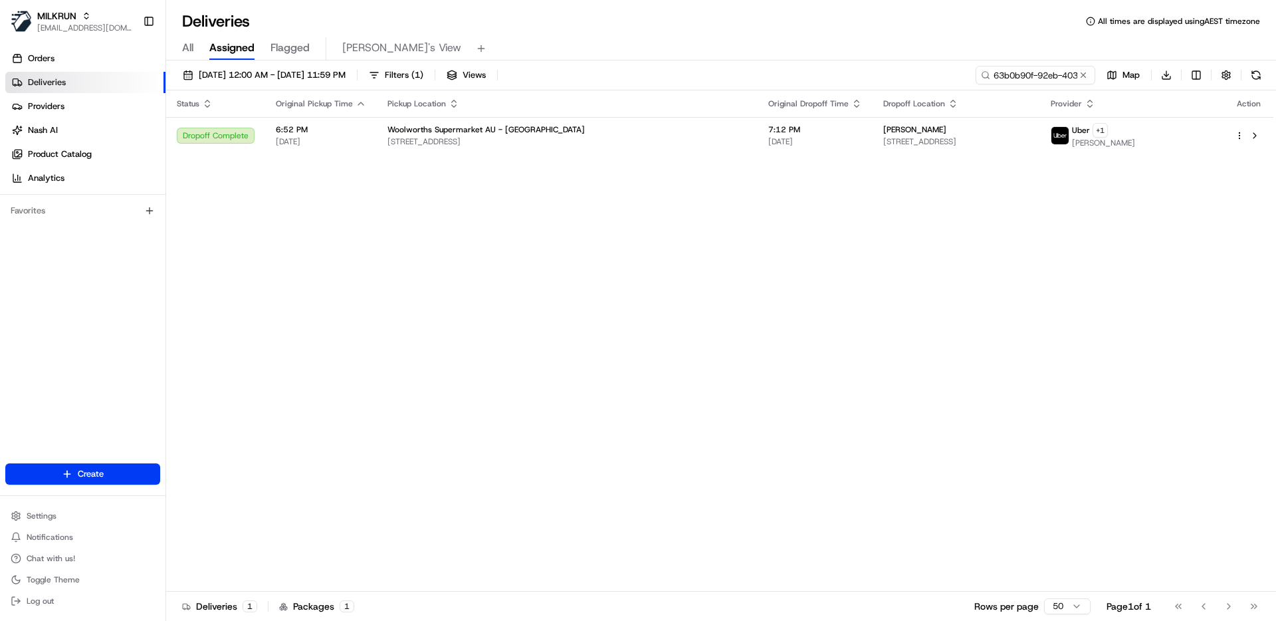
click at [537, 255] on div "Status Original Pickup Time Pickup Location Original Dropoff Time Dropoff Locat…" at bounding box center [719, 340] width 1107 height 501
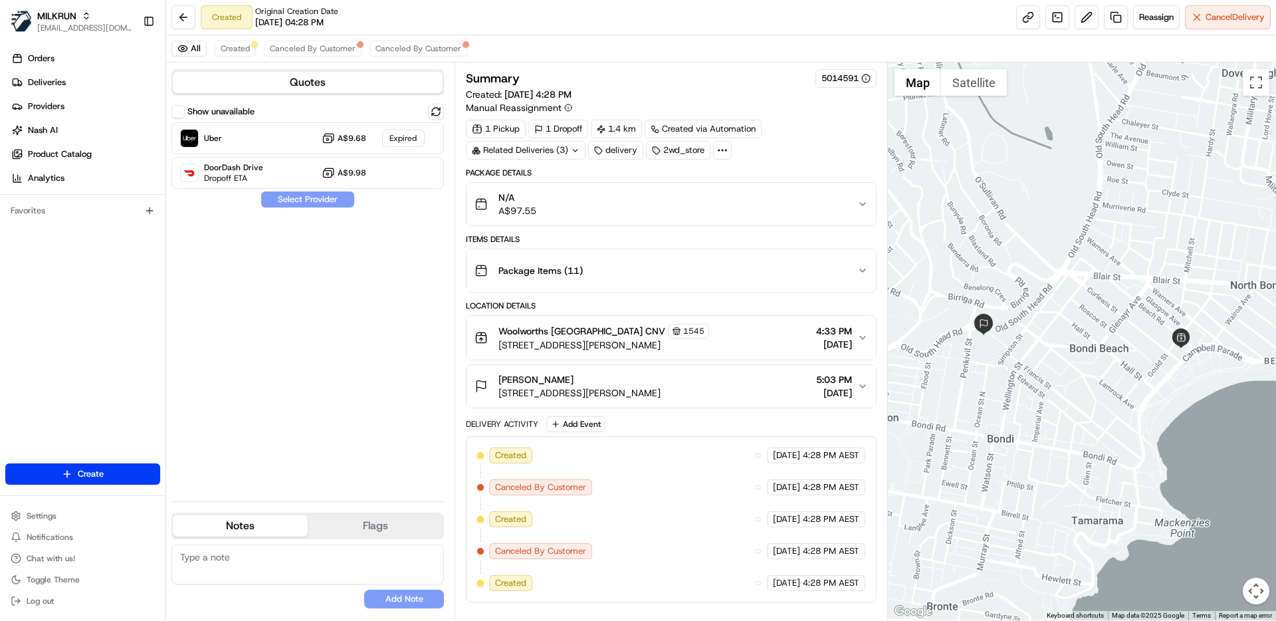
click at [302, 389] on div "Show unavailable Uber A$9.68 Expired DoorDash Drive Dropoff ETA A$9.98 Select P…" at bounding box center [307, 297] width 272 height 387
click at [400, 43] on span "Canceled By Customer" at bounding box center [419, 48] width 86 height 11
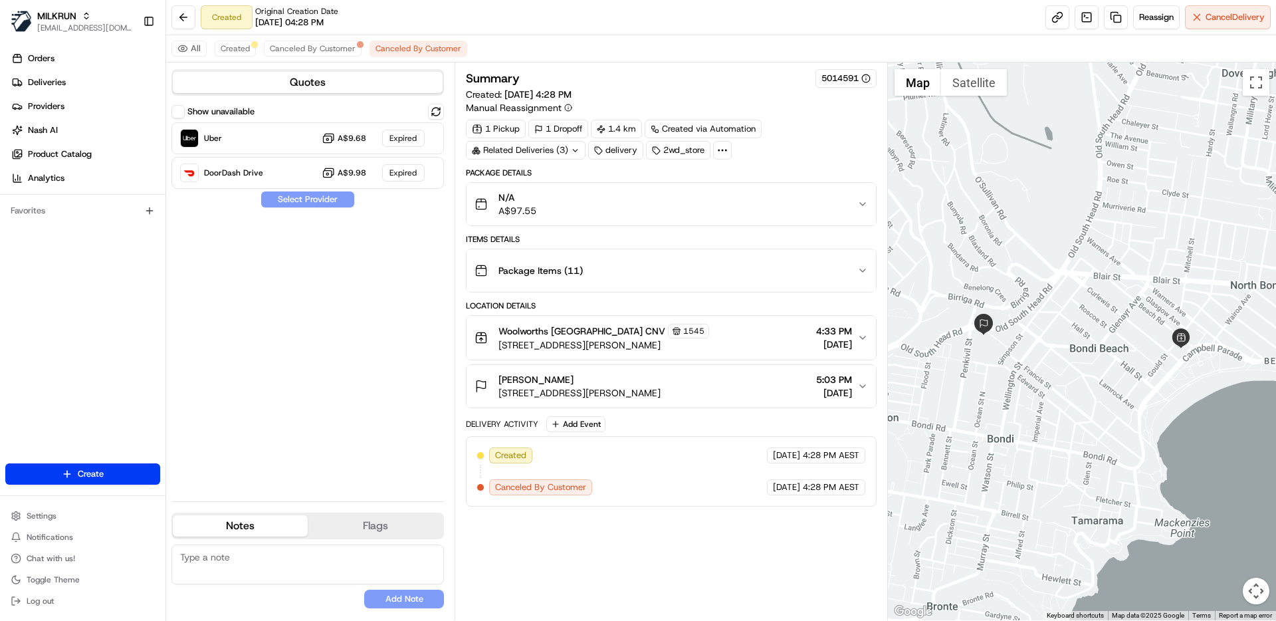
click at [730, 145] on div at bounding box center [722, 150] width 19 height 19
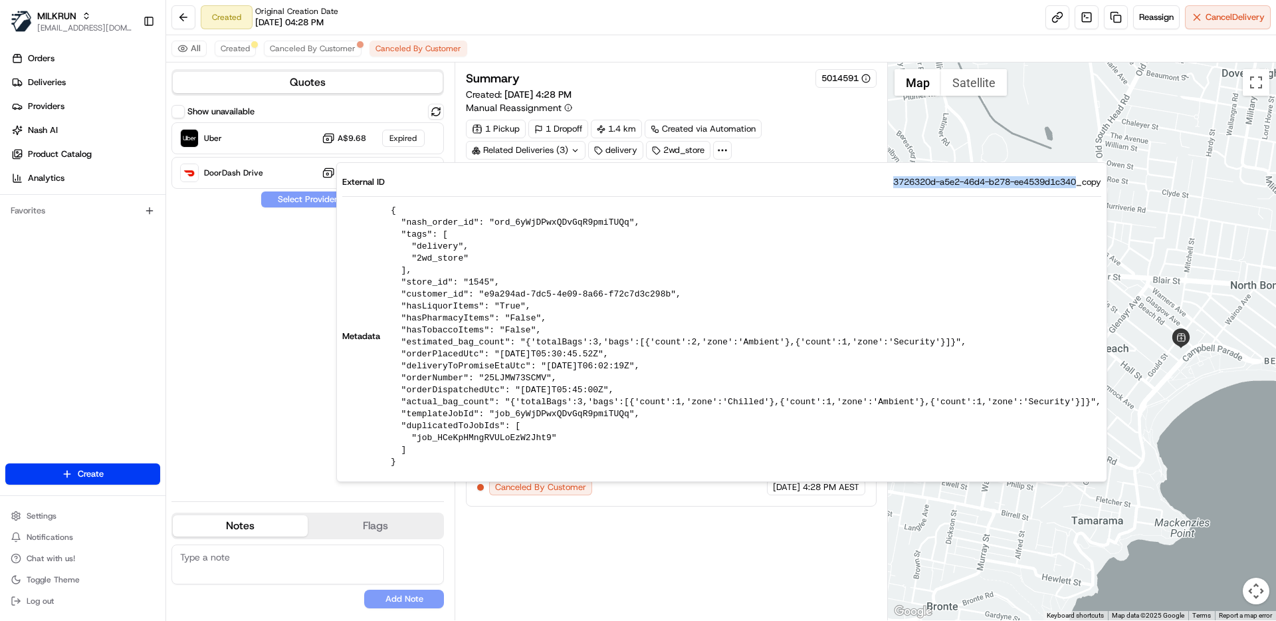
drag, startPoint x: 1077, startPoint y: 182, endPoint x: 888, endPoint y: 181, distance: 189.4
click at [893, 181] on span "3726320d-a5e2-46d4-b278-ee4539d1c340_copy" at bounding box center [997, 182] width 208 height 12
copy span "3726320d-a5e2-46d4-b278-ee4539d1c340"
click at [282, 302] on div "Show unavailable Uber A$9.68 Expired DoorDash Drive A$9.98 Expired Select Provi…" at bounding box center [307, 297] width 272 height 387
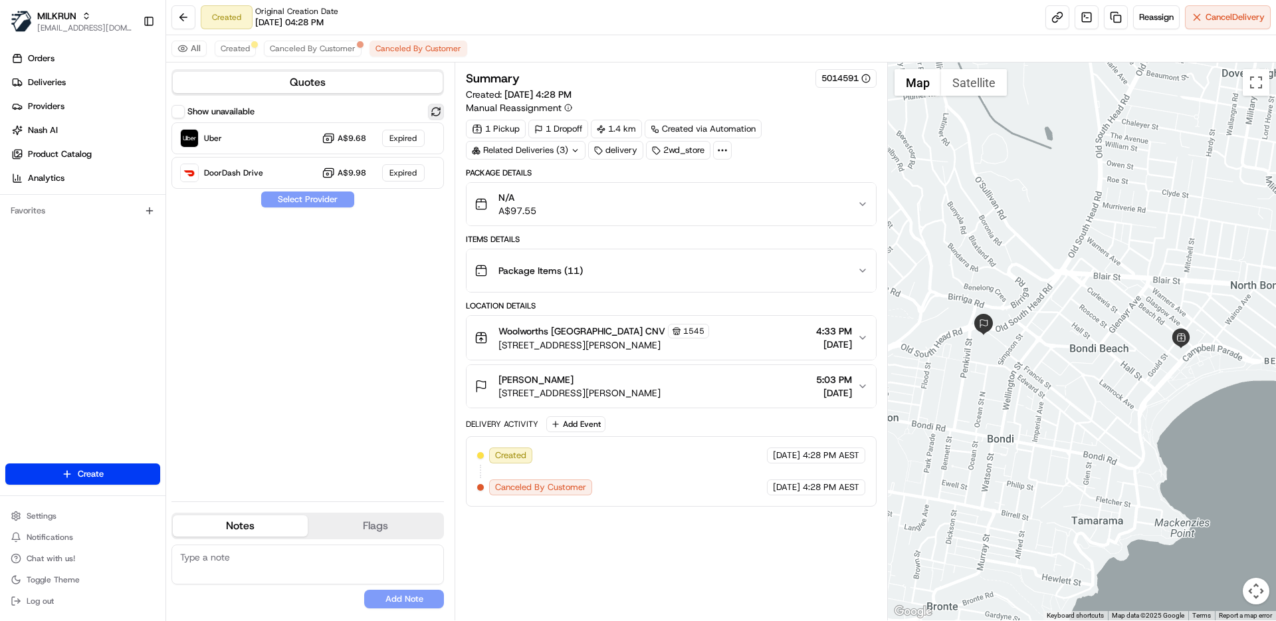
click at [438, 110] on button at bounding box center [436, 112] width 16 height 16
click at [223, 112] on label "Show unavailable" at bounding box center [220, 112] width 67 height 12
click at [185, 112] on button "Show unavailable" at bounding box center [177, 111] width 13 height 13
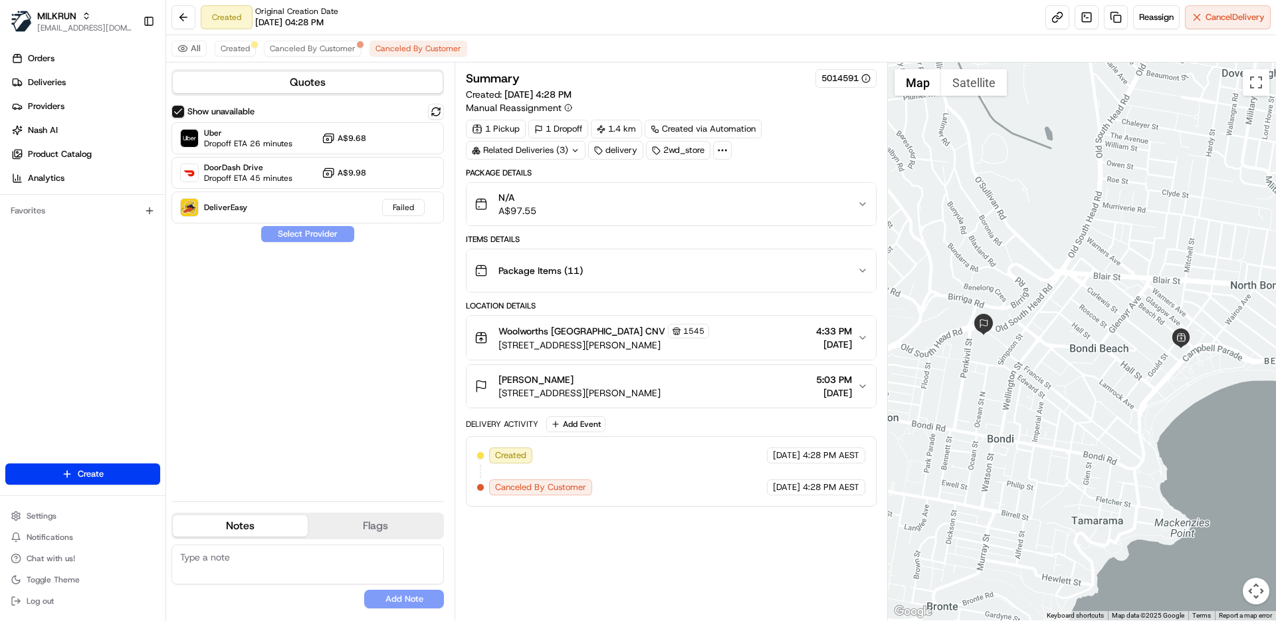
click at [371, 342] on div "Show unavailable Uber Dropoff ETA 26 minutes A$9.68 DoorDash Drive Dropoff ETA …" at bounding box center [307, 297] width 272 height 387
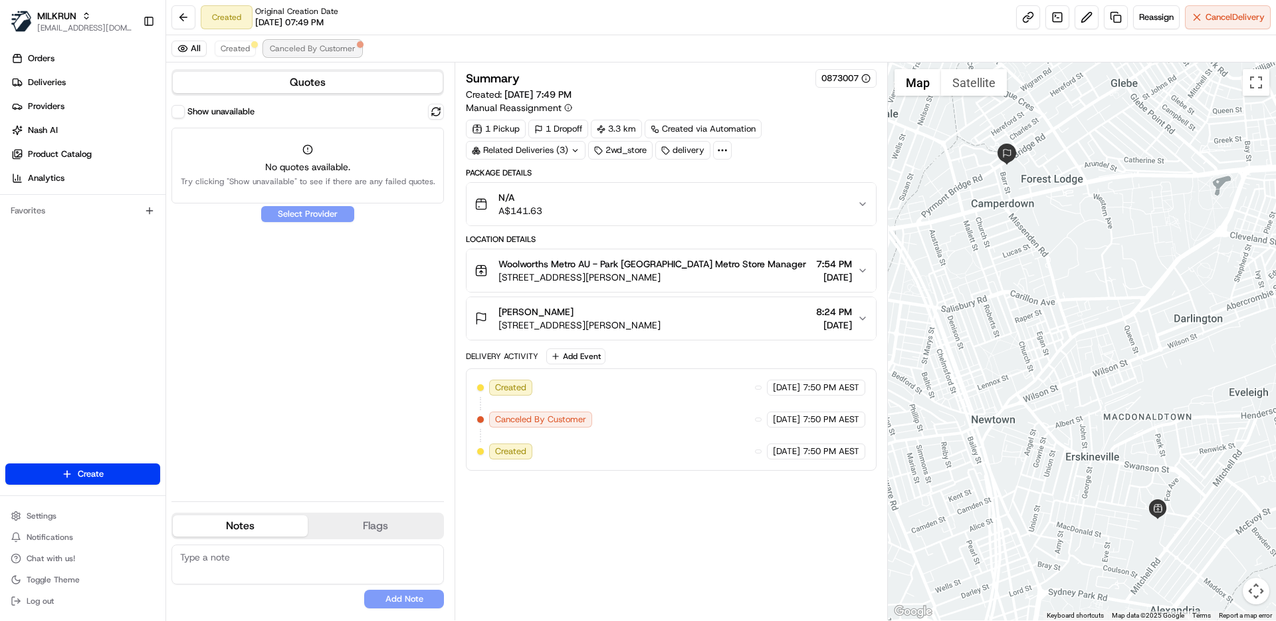
click at [303, 45] on span "Canceled By Customer" at bounding box center [313, 48] width 86 height 11
click at [199, 106] on label "Show unavailable" at bounding box center [220, 112] width 67 height 12
click at [185, 105] on button "Show unavailable" at bounding box center [177, 111] width 13 height 13
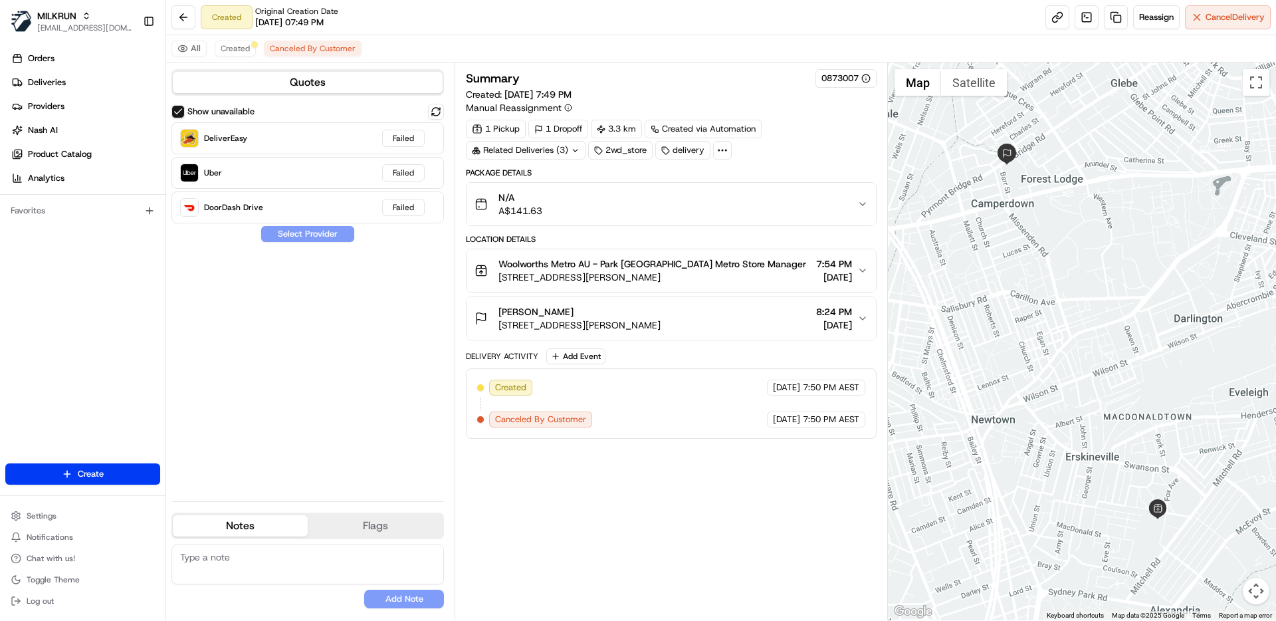
click at [201, 109] on label "Show unavailable" at bounding box center [220, 112] width 67 height 12
click at [185, 109] on button "Show unavailable" at bounding box center [177, 111] width 13 height 13
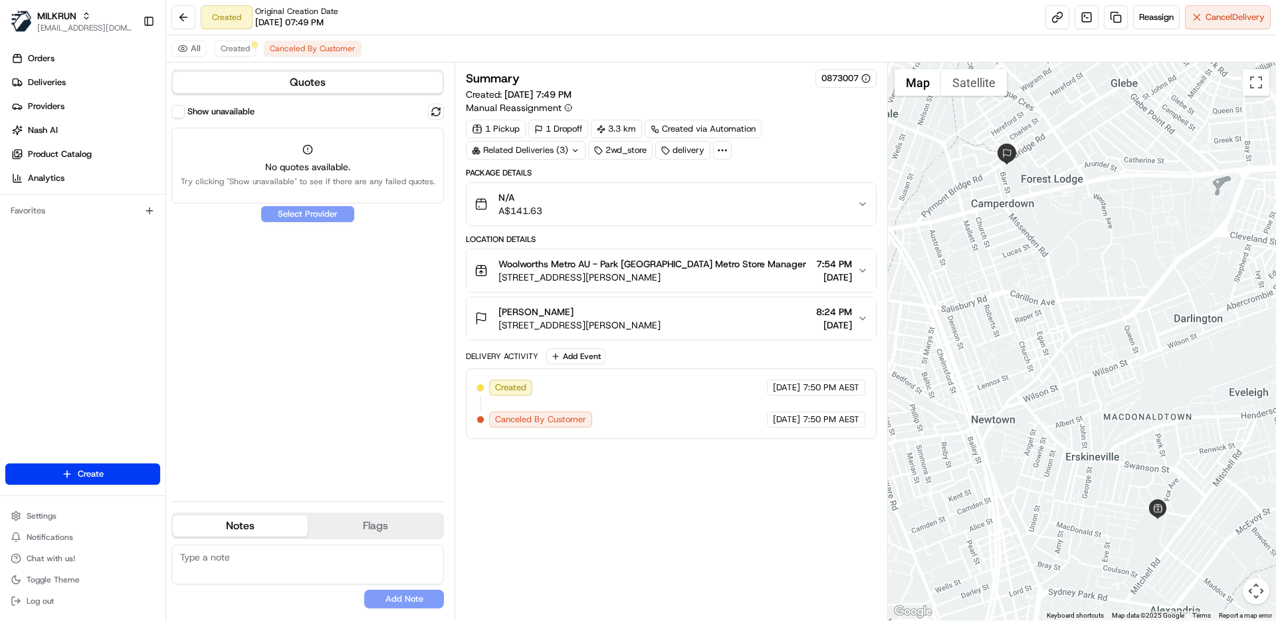
click at [201, 109] on label "Show unavailable" at bounding box center [220, 112] width 67 height 12
click at [185, 109] on button "Show unavailable" at bounding box center [177, 111] width 13 height 13
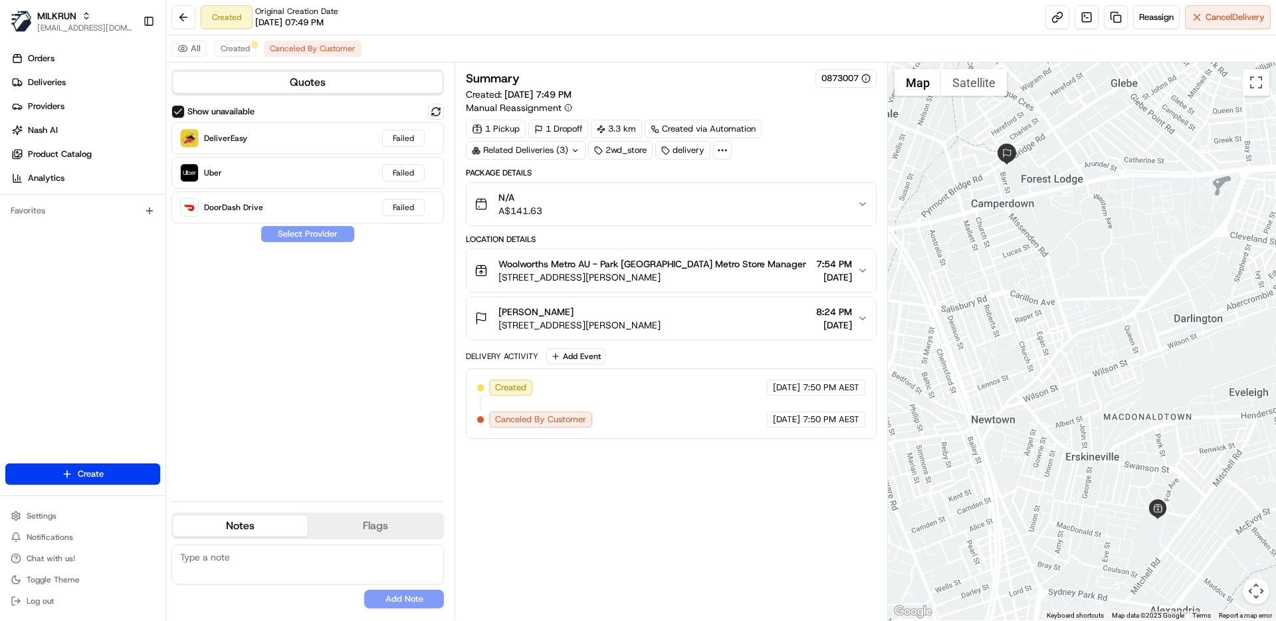
drag, startPoint x: 353, startPoint y: 467, endPoint x: 352, endPoint y: 399, distance: 67.1
click at [352, 466] on div "Show unavailable DeliverEasy Failed Uber Failed DoorDash Drive Failed Select Pr…" at bounding box center [307, 297] width 272 height 387
click at [306, 385] on div "Show unavailable DeliverEasy Failed Uber Failed DoorDash Drive Failed Select Pr…" at bounding box center [307, 297] width 272 height 387
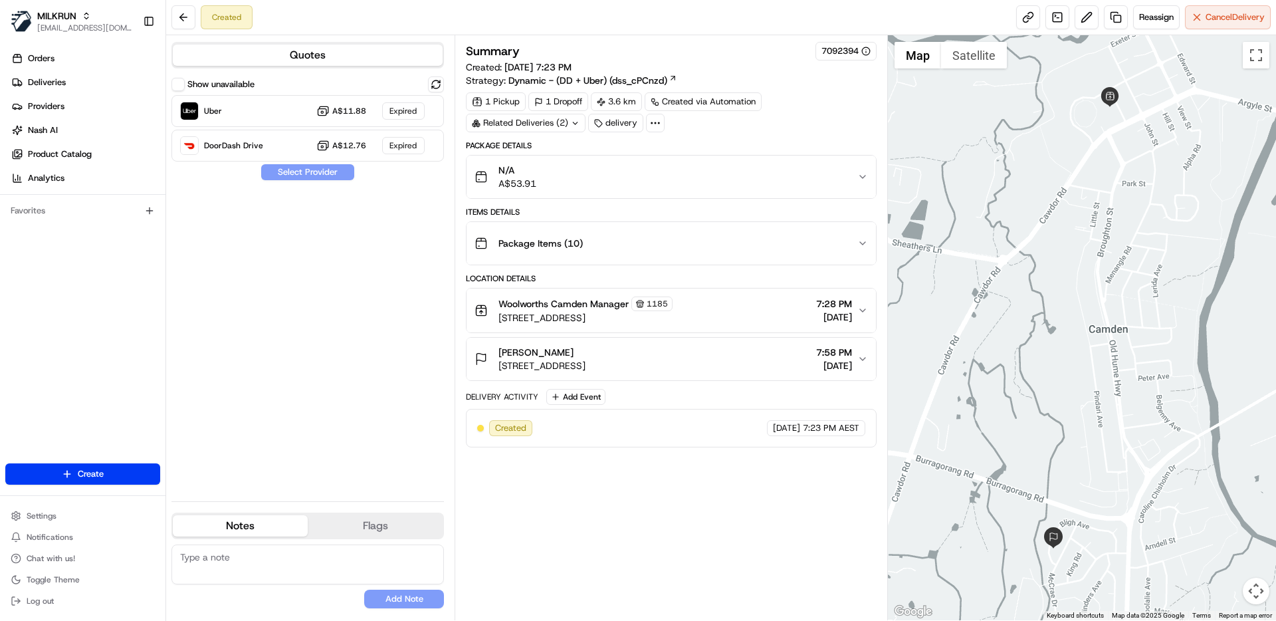
click at [804, 445] on div "Created [DATE] 7:23 PM AEST" at bounding box center [671, 428] width 410 height 39
click at [430, 87] on button at bounding box center [436, 84] width 16 height 16
click at [180, 83] on button "Show unavailable" at bounding box center [177, 84] width 13 height 13
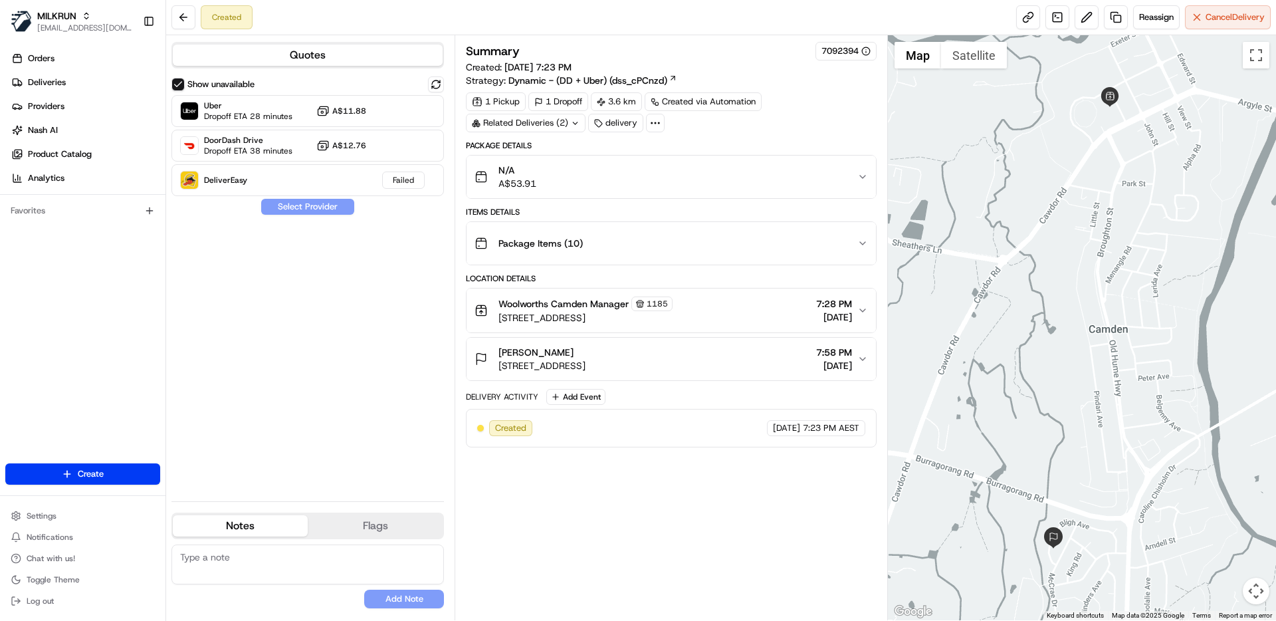
click at [477, 329] on button "Woolworths Camden Manager [STREET_ADDRESS] 7:28 PM [DATE]" at bounding box center [671, 310] width 409 height 44
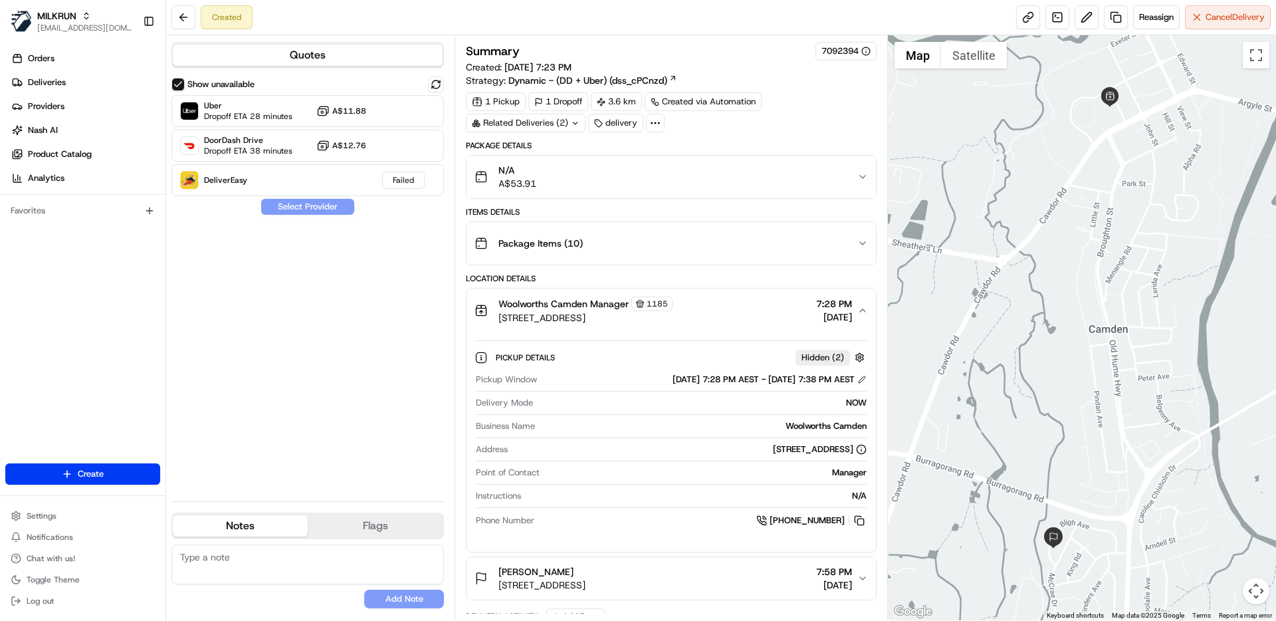
click at [653, 125] on icon at bounding box center [655, 123] width 12 height 12
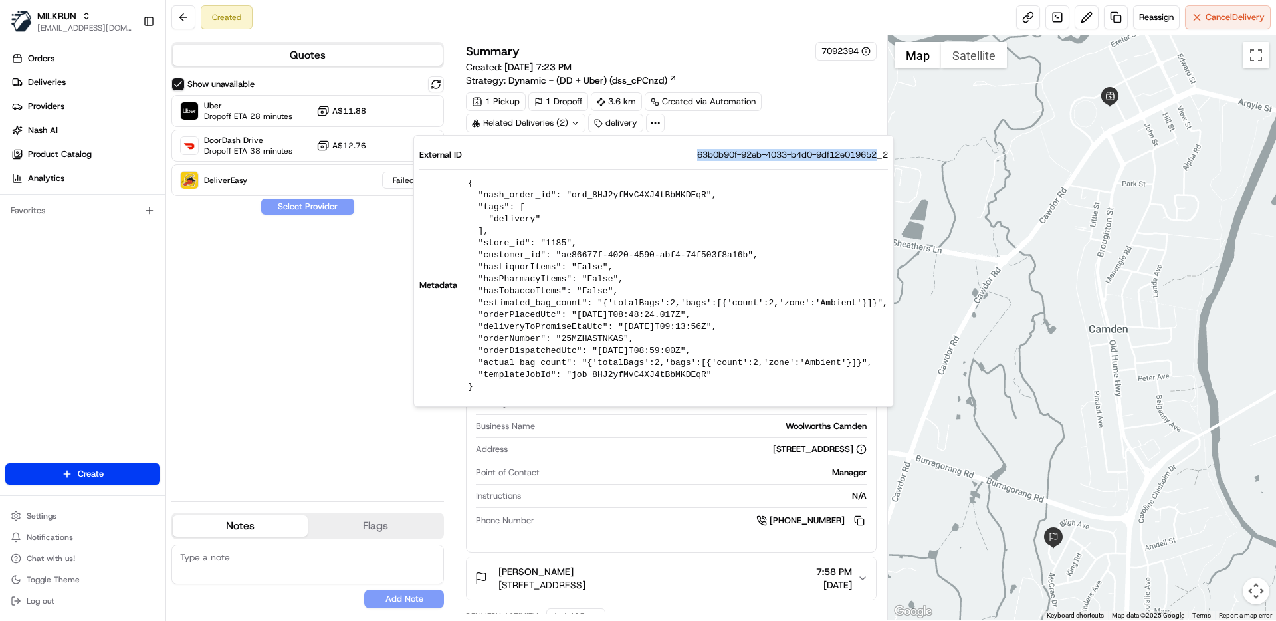
drag, startPoint x: 876, startPoint y: 157, endPoint x: 672, endPoint y: 159, distance: 204.0
click at [672, 159] on div "External ID 63b0b90f-92eb-4033-b4d0-9df12e019652_2" at bounding box center [653, 155] width 469 height 12
copy span "63b0b90f-92eb-4033-b4d0-9df12e019652"
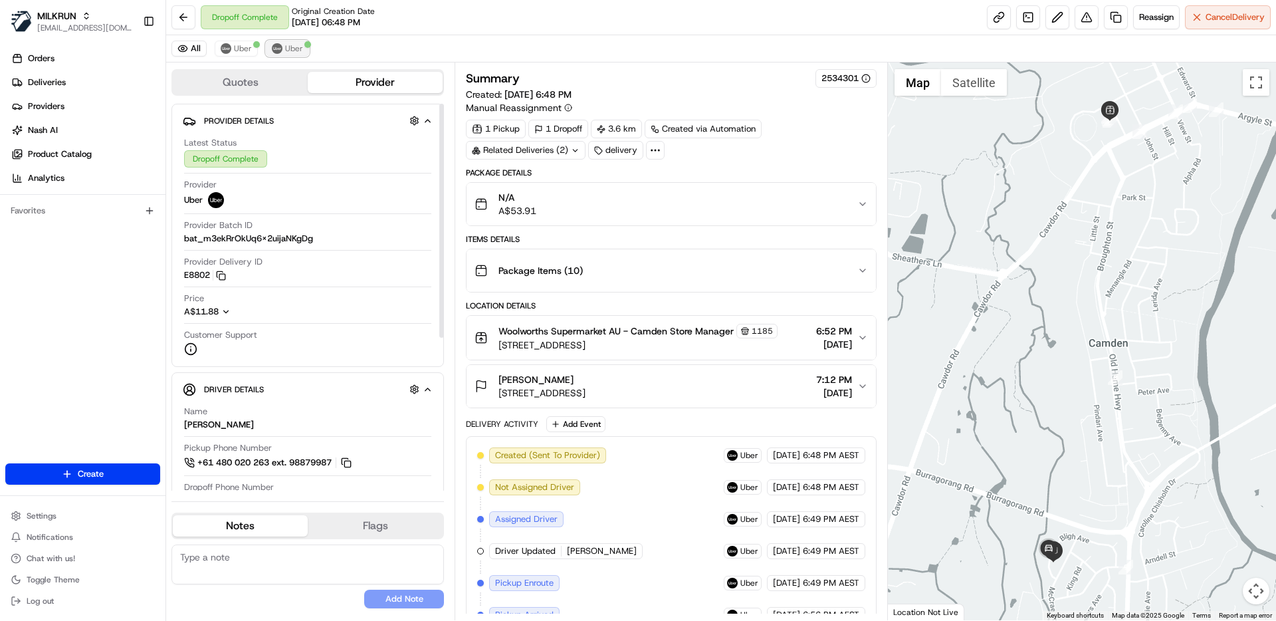
click at [283, 48] on button "Uber" at bounding box center [287, 49] width 43 height 16
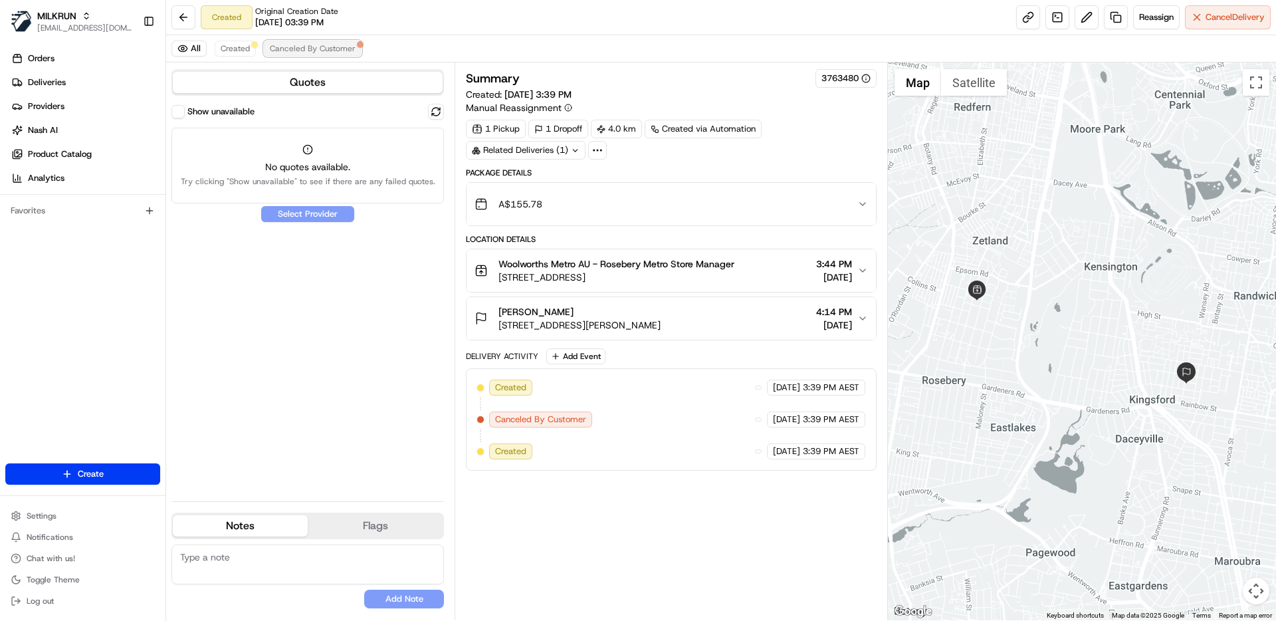
click at [322, 43] on span "Canceled By Customer" at bounding box center [313, 48] width 86 height 11
click at [594, 148] on icon at bounding box center [598, 150] width 12 height 12
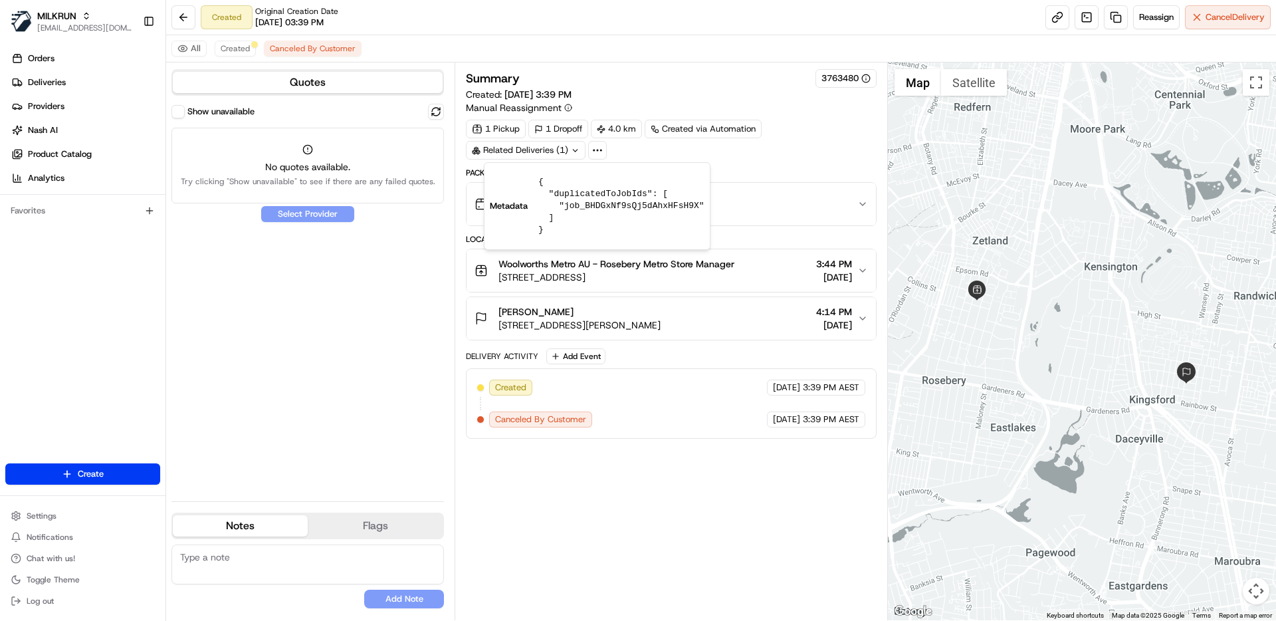
drag, startPoint x: 452, startPoint y: 272, endPoint x: 452, endPoint y: 261, distance: 11.3
click at [454, 278] on div "Quotes Show unavailable No quotes available. Try clicking "Show unavailable" to…" at bounding box center [527, 341] width 722 height 558
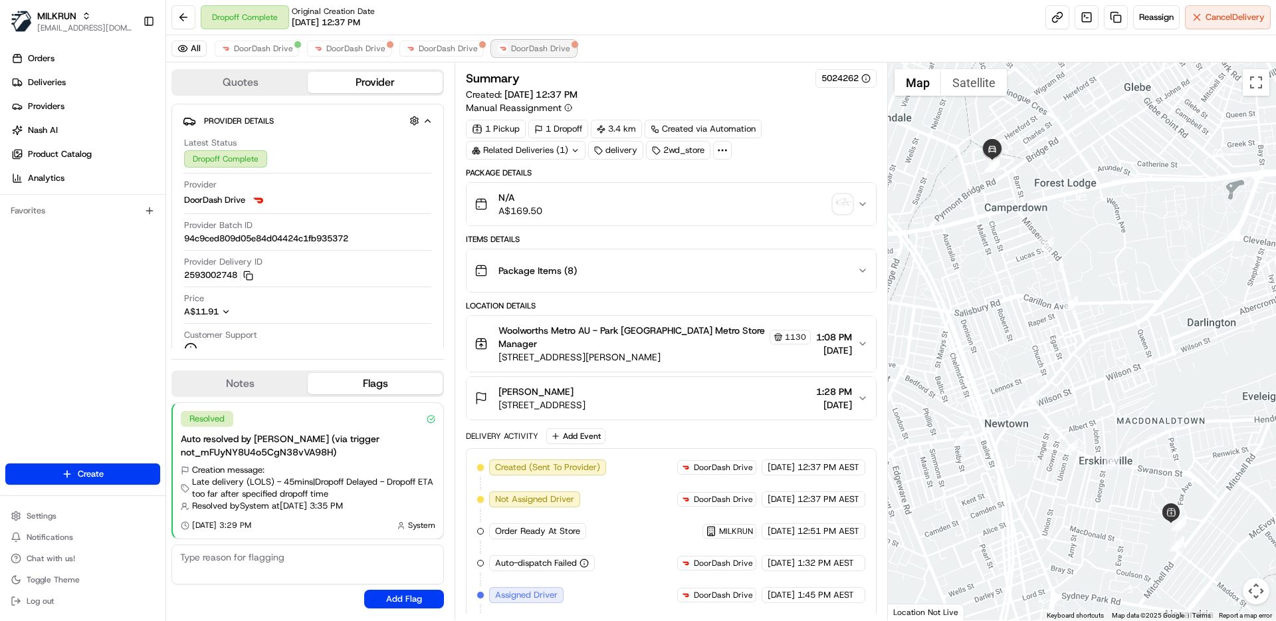
click at [541, 44] on span "DoorDash Drive" at bounding box center [540, 48] width 59 height 11
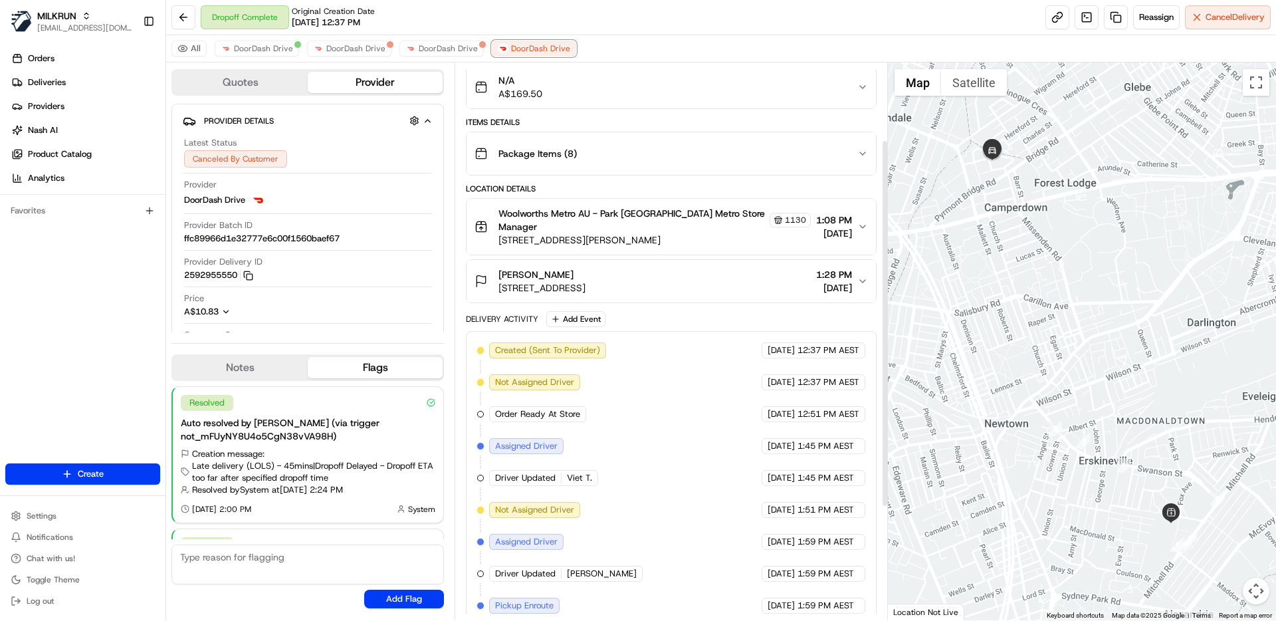
scroll to position [288, 0]
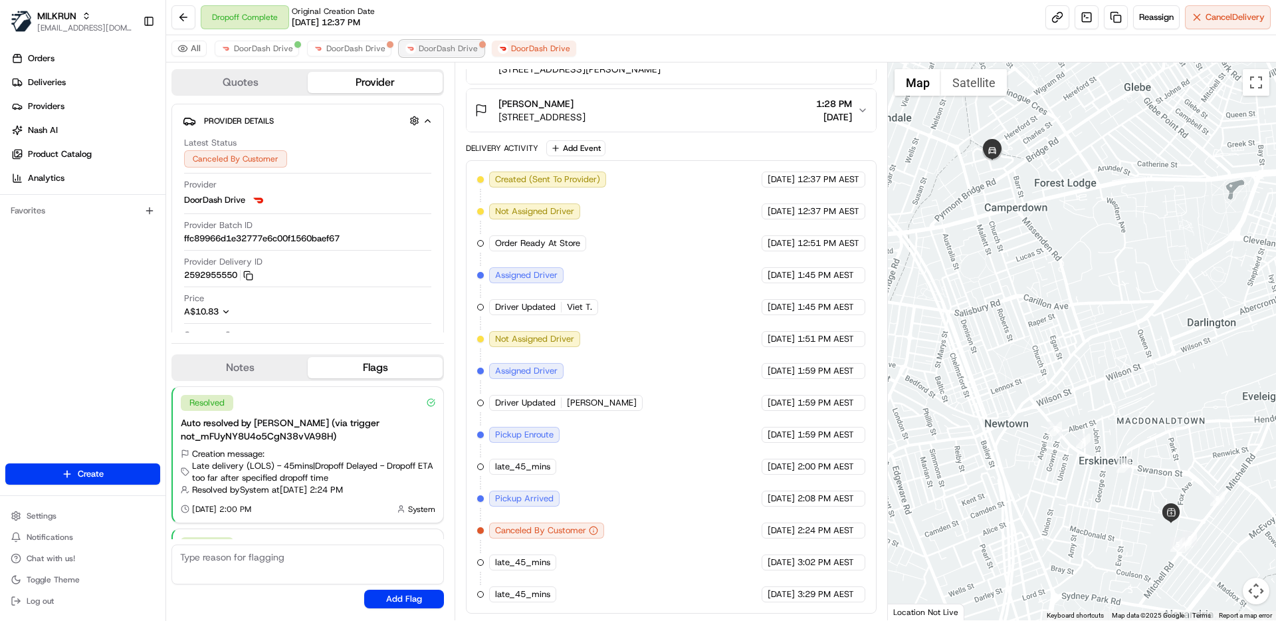
click at [433, 53] on span "DoorDash Drive" at bounding box center [448, 48] width 59 height 11
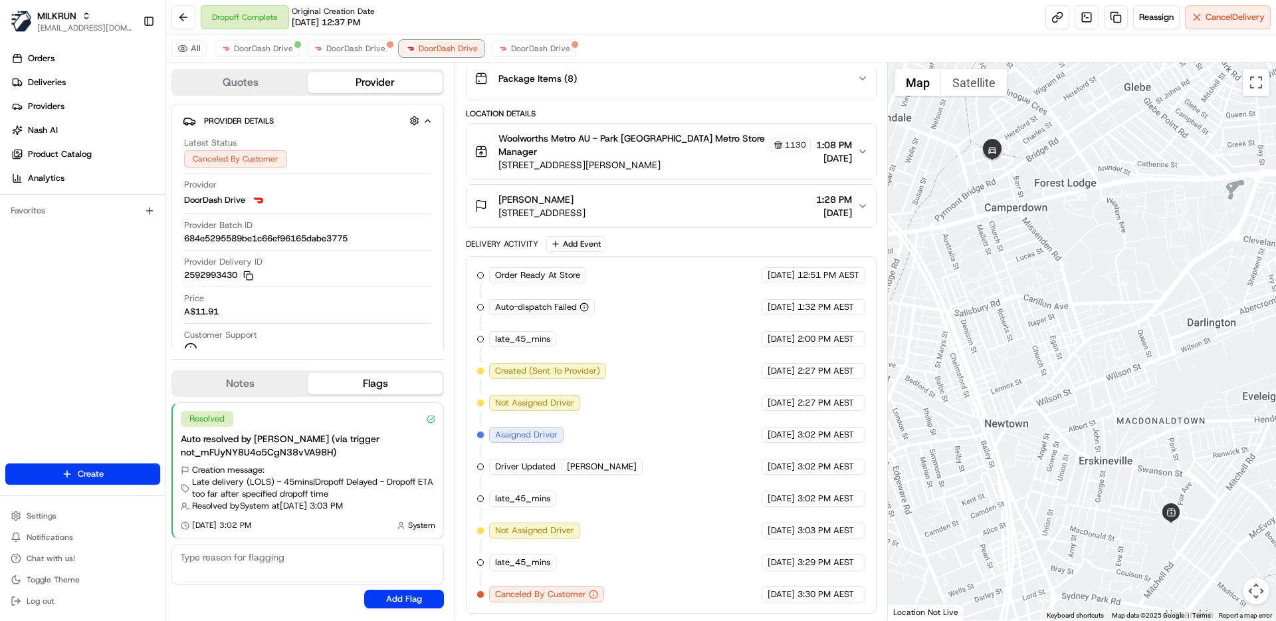
scroll to position [192, 0]
drag, startPoint x: 343, startPoint y: 51, endPoint x: 346, endPoint y: 60, distance: 10.3
click at [343, 51] on span "DoorDash Drive" at bounding box center [355, 48] width 59 height 11
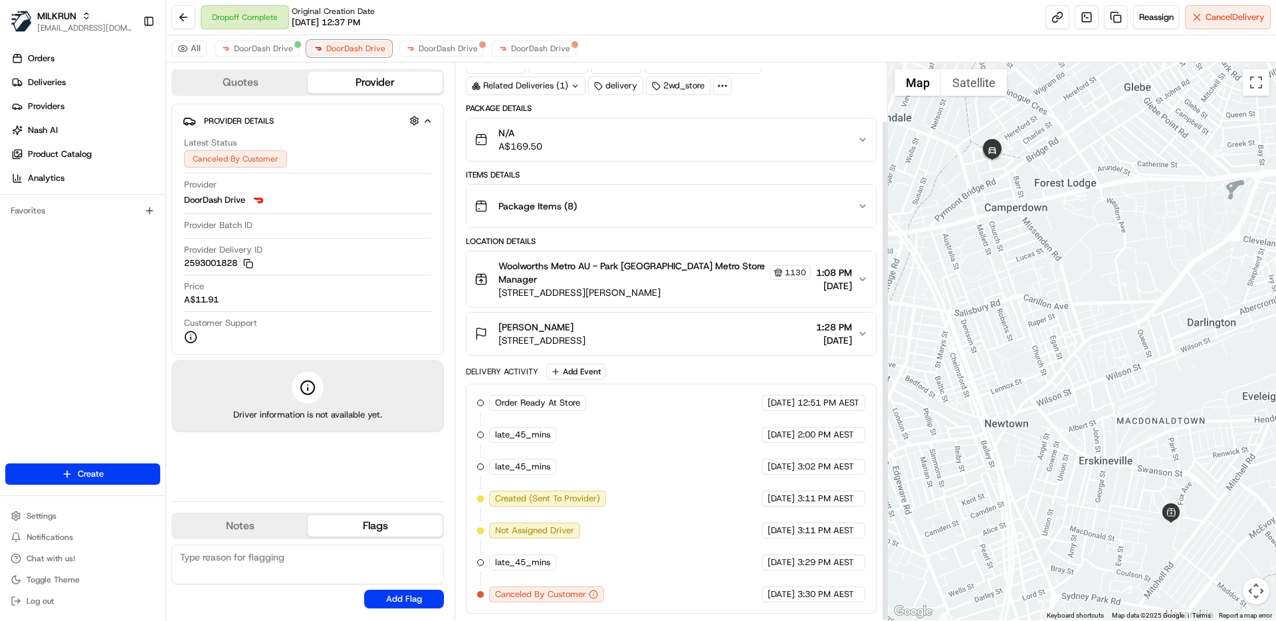
scroll to position [64, 0]
drag, startPoint x: 259, startPoint y: 48, endPoint x: 366, endPoint y: 187, distance: 175.3
click at [259, 48] on span "DoorDash Drive" at bounding box center [263, 48] width 59 height 11
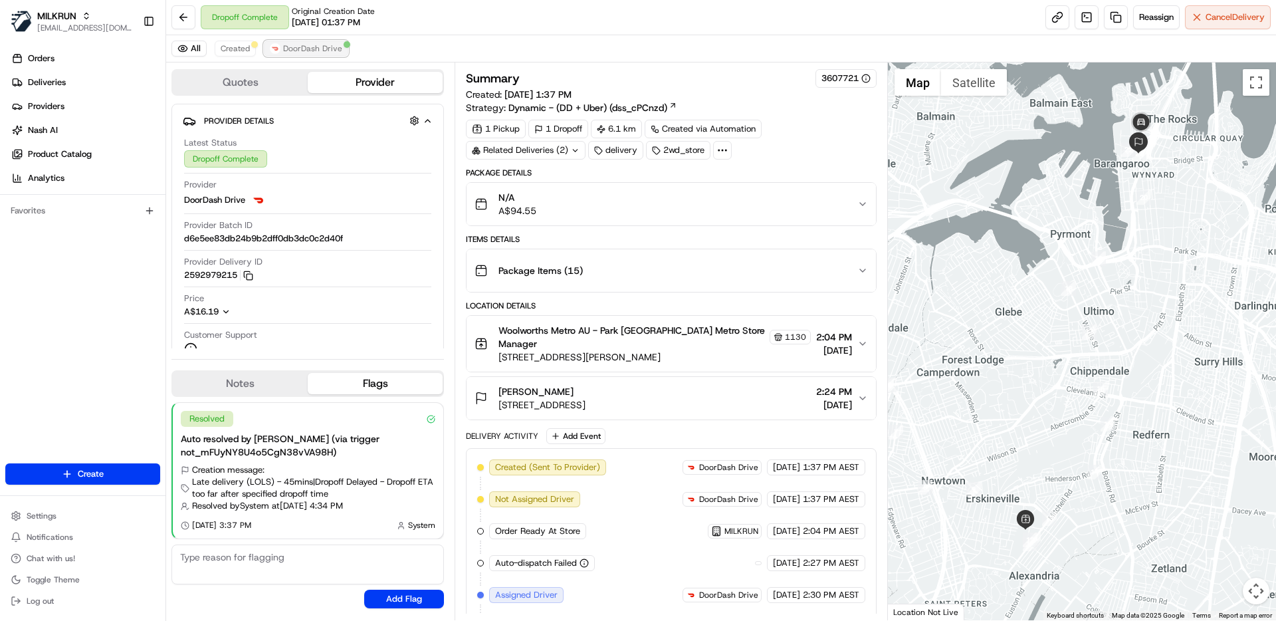
click at [291, 51] on span "DoorDash Drive" at bounding box center [312, 48] width 59 height 11
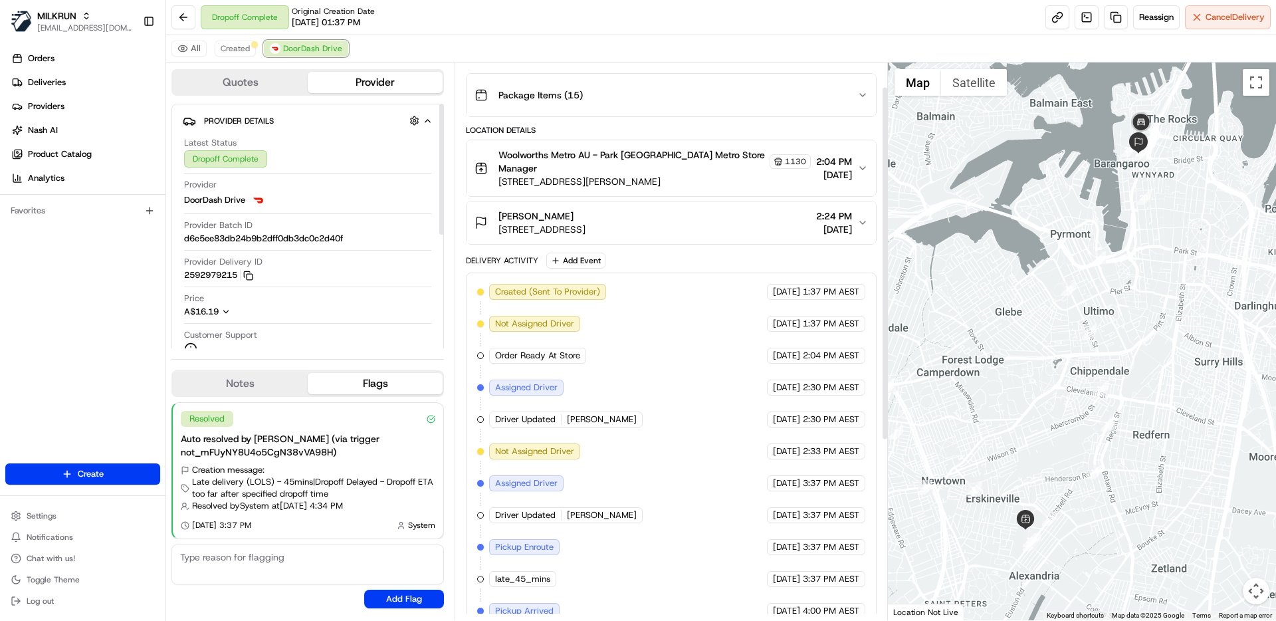
scroll to position [320, 0]
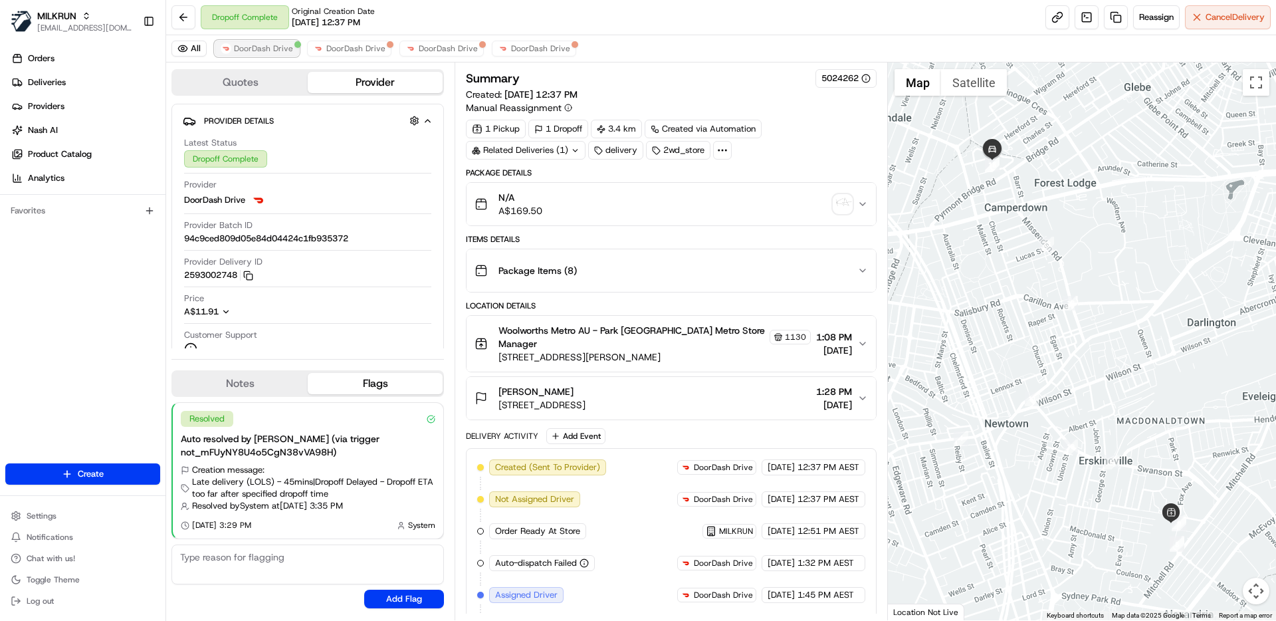
click at [266, 47] on span "DoorDash Drive" at bounding box center [263, 48] width 59 height 11
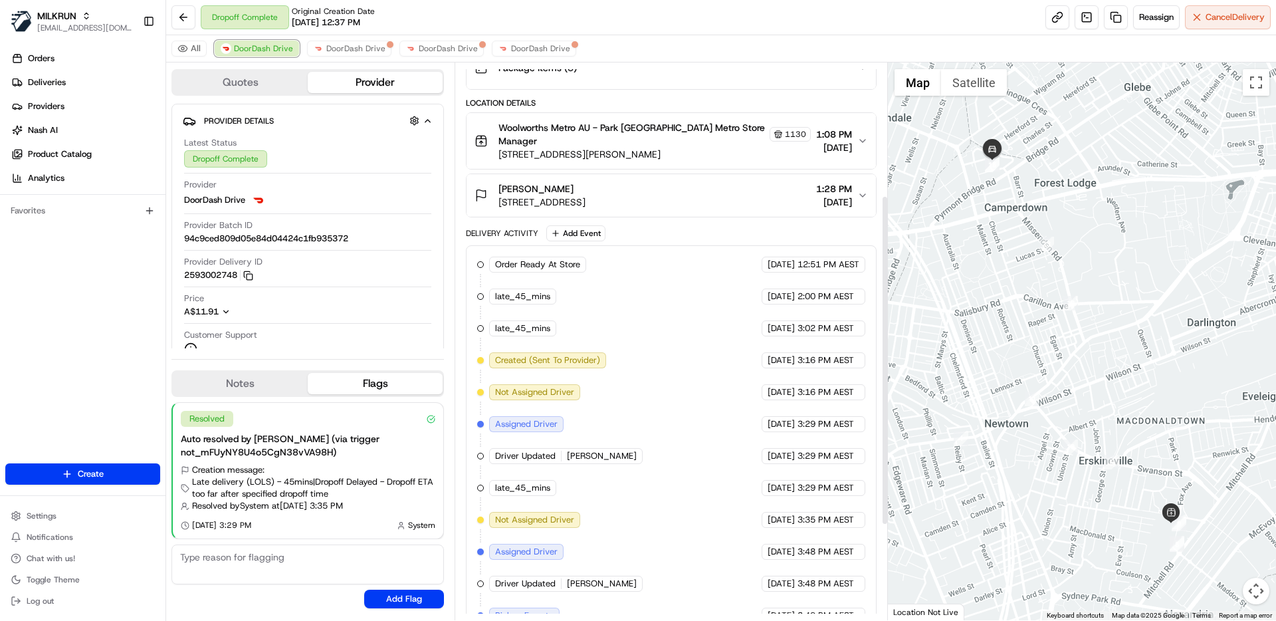
scroll to position [189, 0]
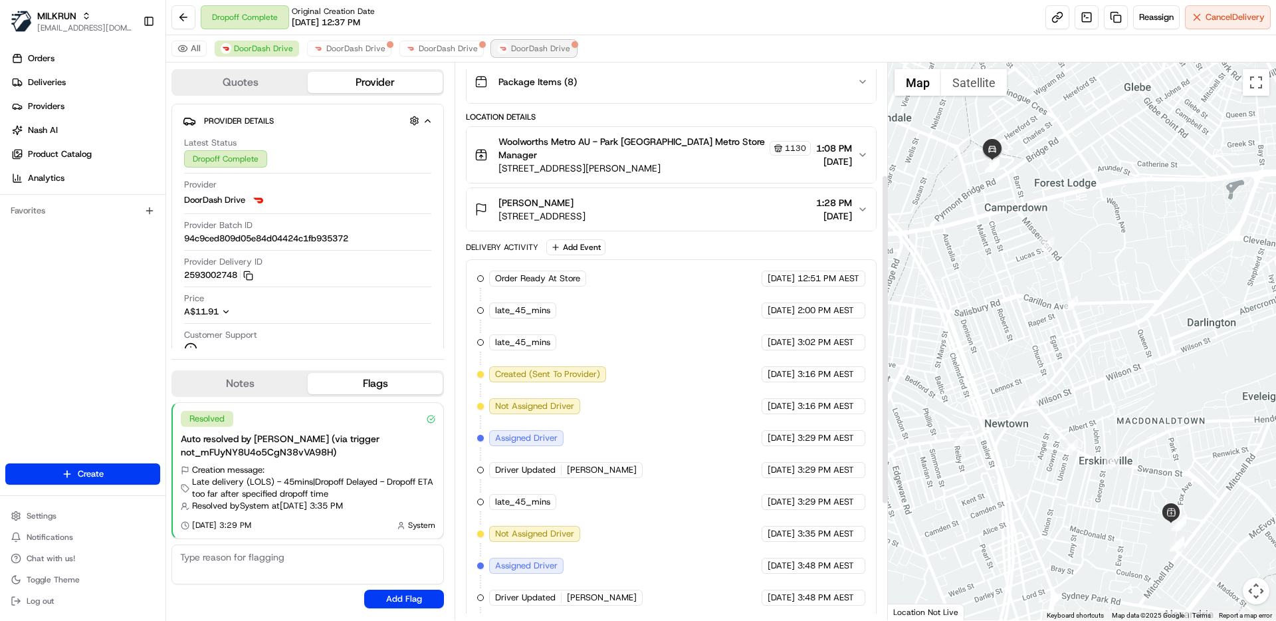
click at [523, 45] on span "DoorDash Drive" at bounding box center [540, 48] width 59 height 11
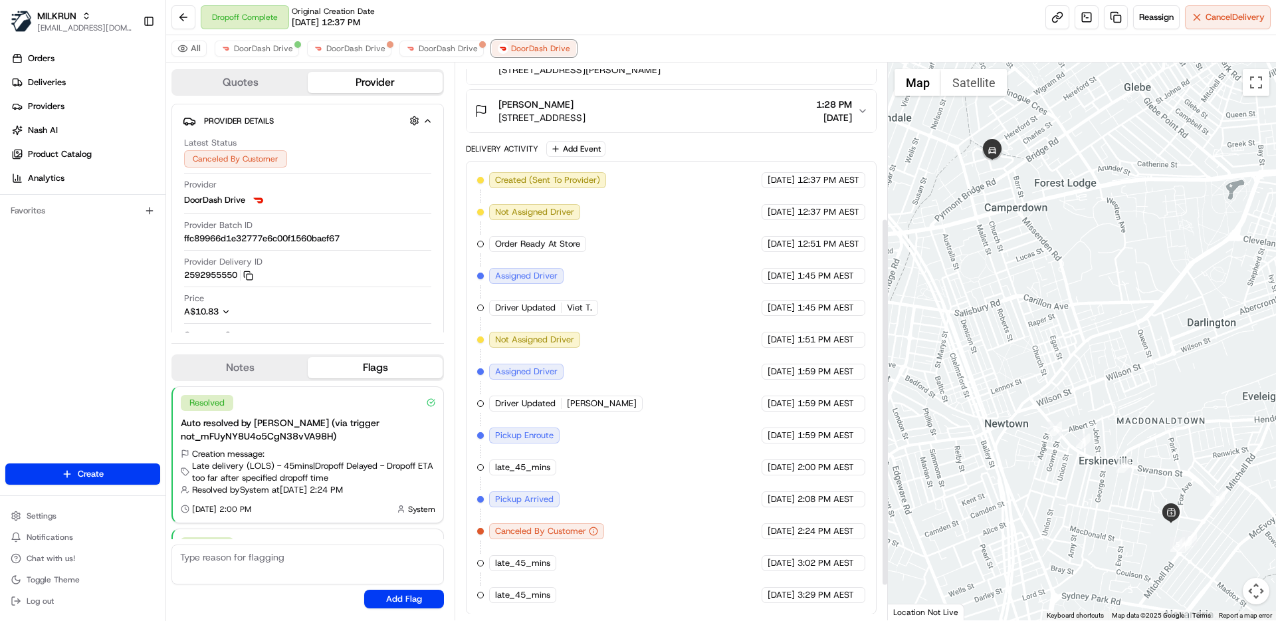
scroll to position [288, 0]
click at [453, 44] on span "DoorDash Drive" at bounding box center [448, 48] width 59 height 11
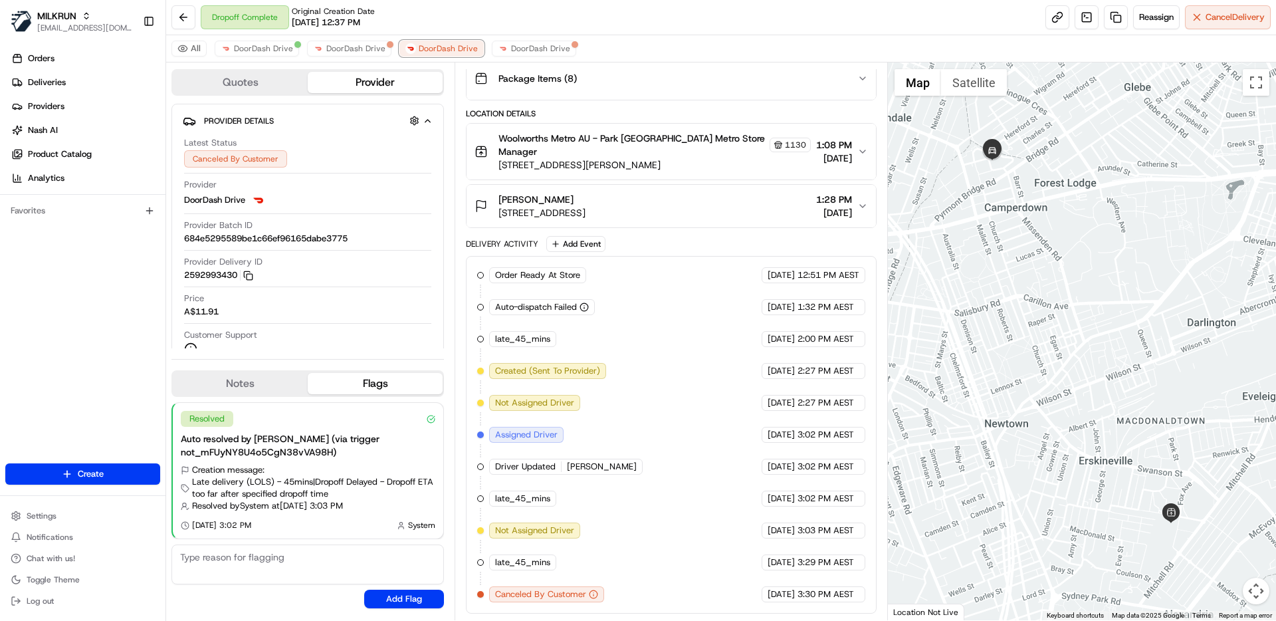
scroll to position [192, 0]
click at [526, 45] on span "DoorDash Drive" at bounding box center [540, 48] width 59 height 11
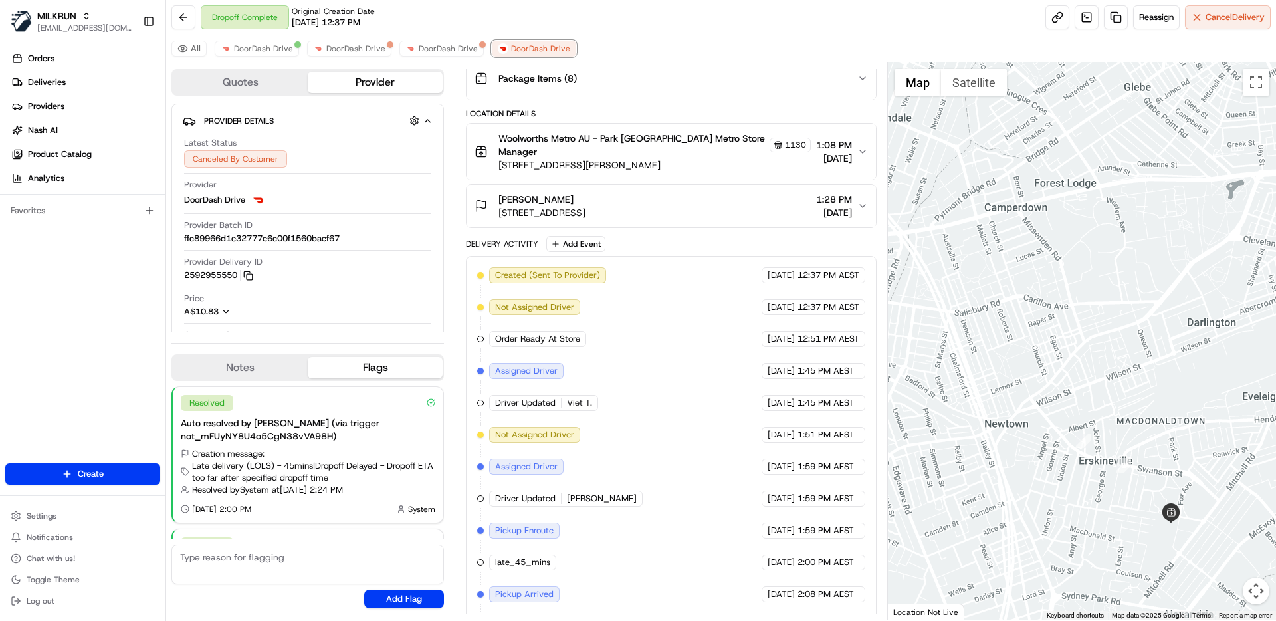
scroll to position [288, 0]
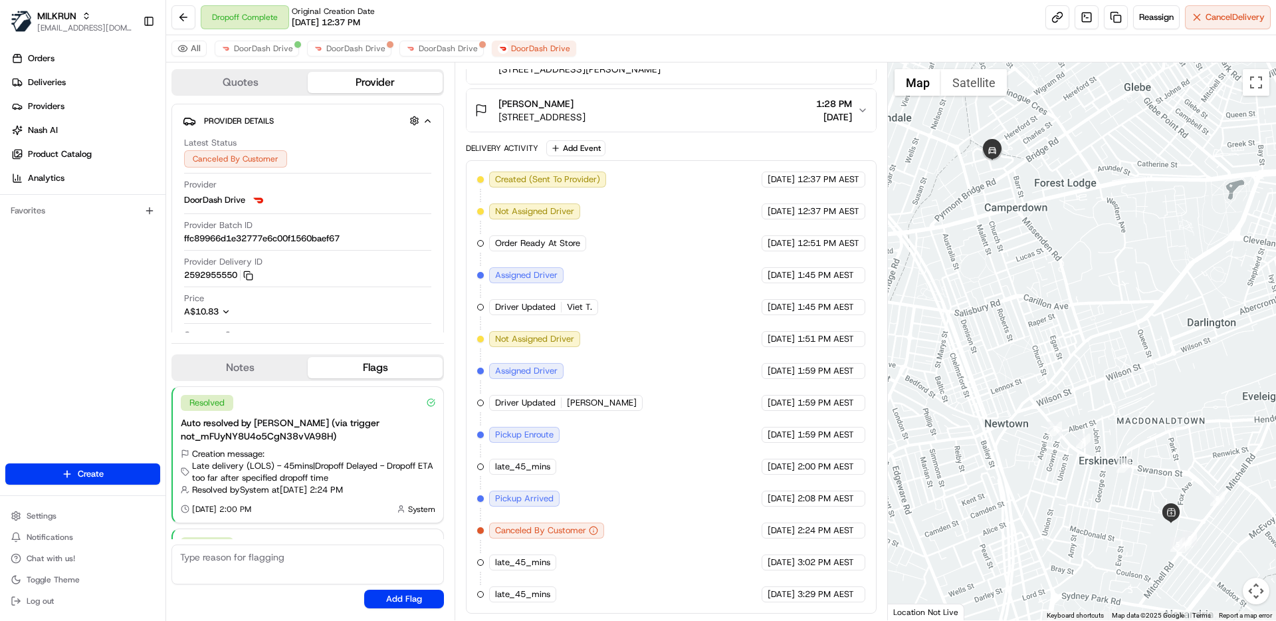
click at [679, 299] on div "Created (Sent To Provider) DoorDash Drive 18/08/2025 12:37 PM AEST Not Assigned…" at bounding box center [670, 386] width 387 height 431
click at [255, 45] on span "DoorDash Drive" at bounding box center [263, 48] width 59 height 11
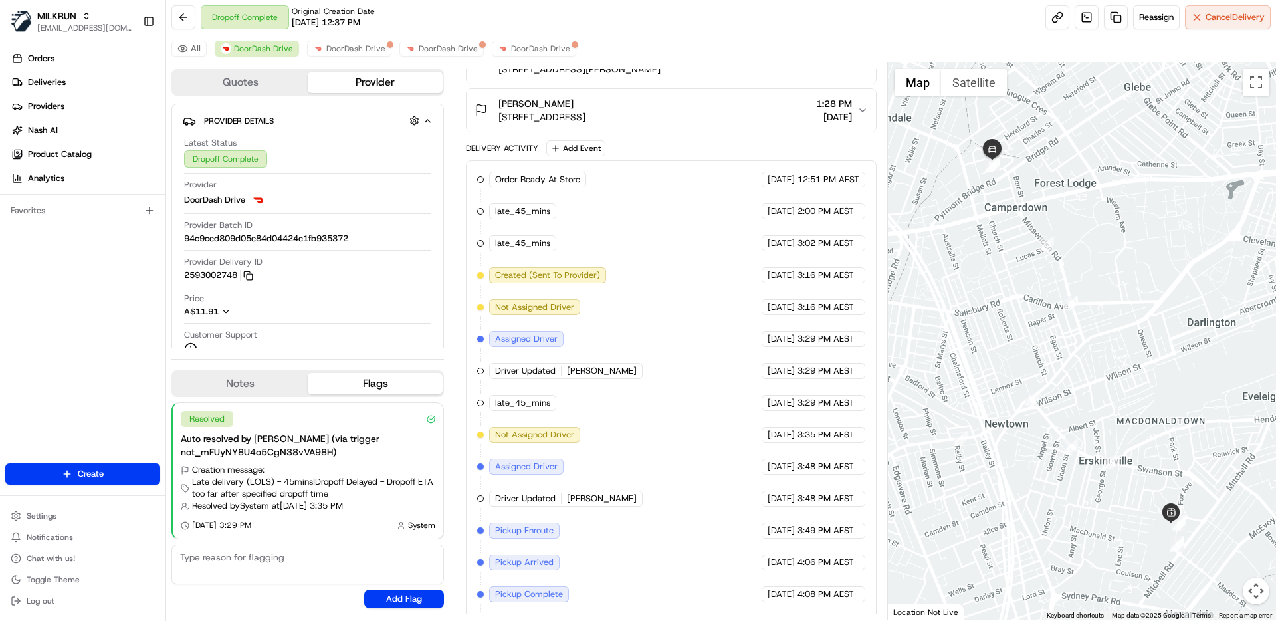
click at [226, 82] on button "Quotes" at bounding box center [240, 82] width 135 height 21
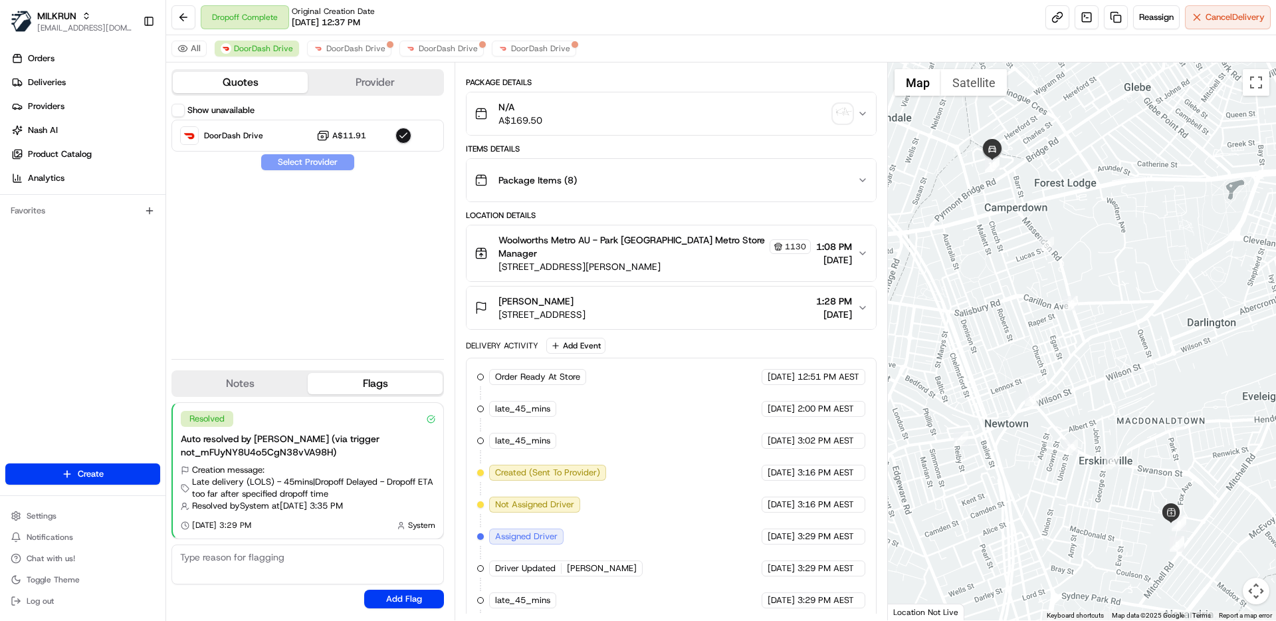
scroll to position [0, 0]
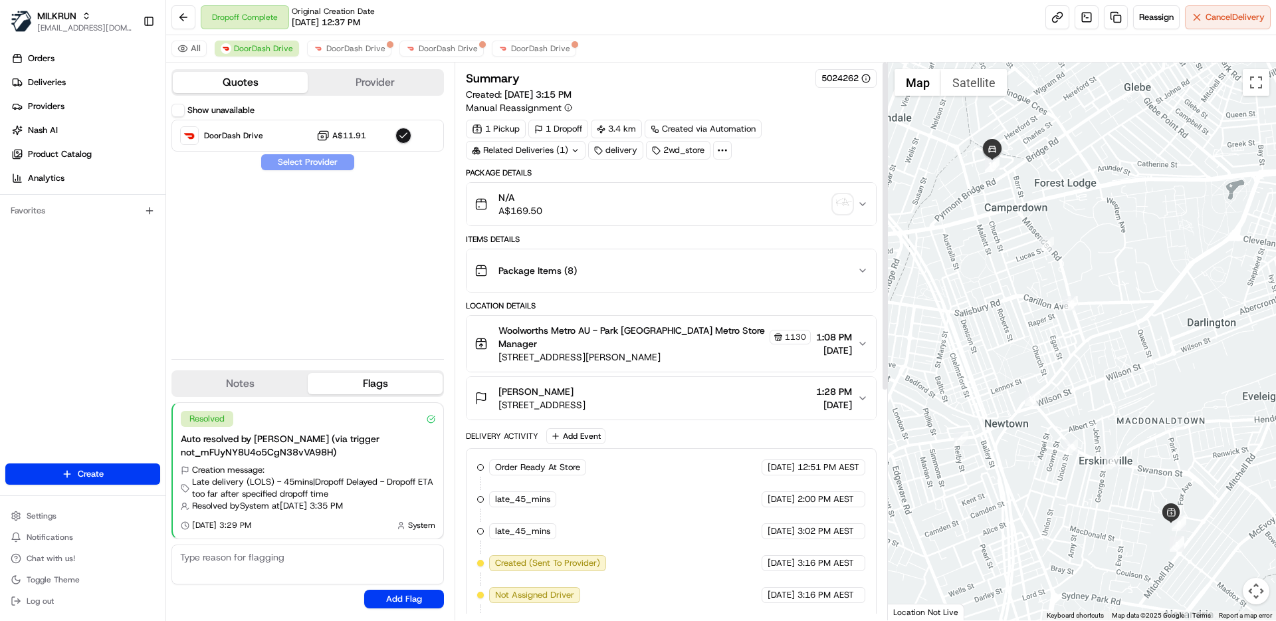
click at [723, 142] on div at bounding box center [722, 150] width 19 height 19
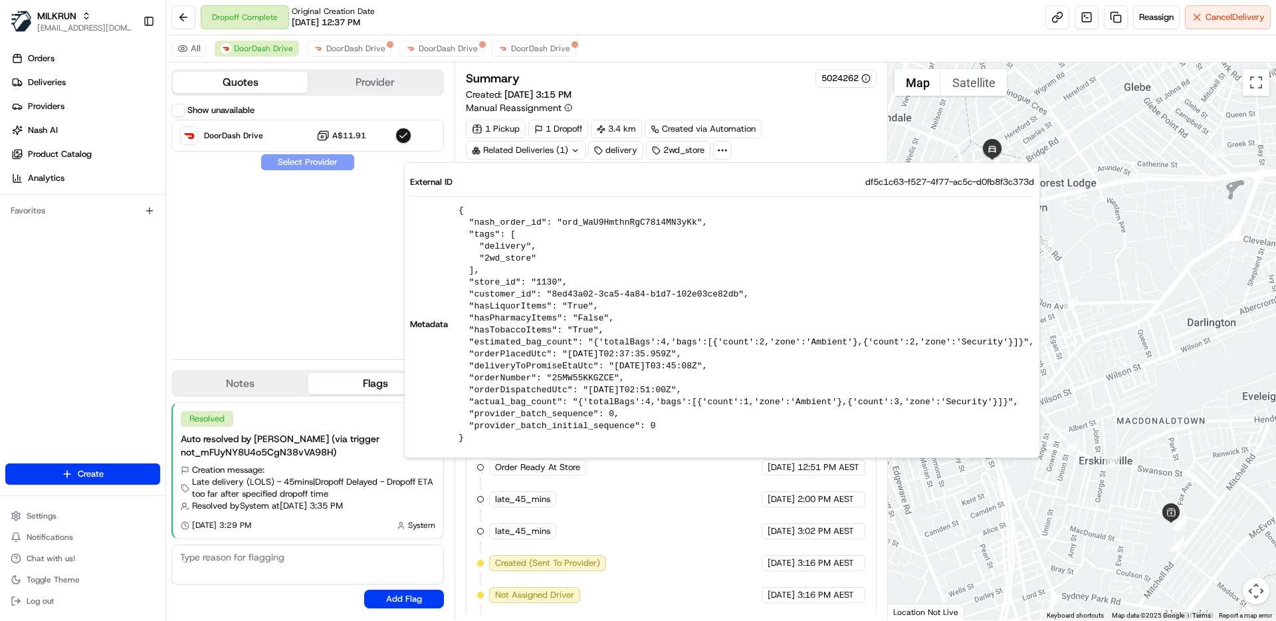
click at [651, 225] on pre "{ "nash_order_id": "ord_WaU9HmthnRgC78i4MN3yKk", "tags": [ "delivery", "2wd_sto…" at bounding box center [747, 324] width 576 height 239
copy pre "ord_WaU9HmthnRgC78i4MN3yKk"
drag, startPoint x: 299, startPoint y: 272, endPoint x: 216, endPoint y: 69, distance: 219.1
click at [298, 265] on div "Show unavailable DoorDash Drive A$11.91 Select Provider" at bounding box center [307, 226] width 272 height 245
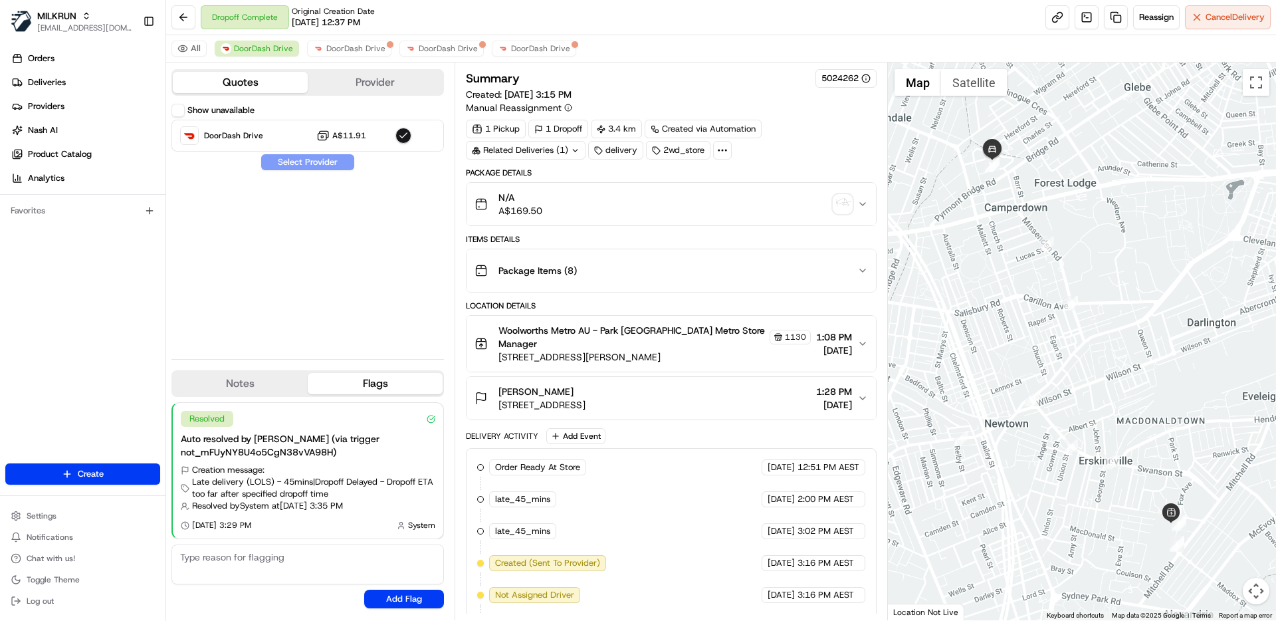
click at [206, 108] on label "Show unavailable" at bounding box center [220, 110] width 67 height 12
click at [185, 108] on button "Show unavailable" at bounding box center [177, 110] width 13 height 13
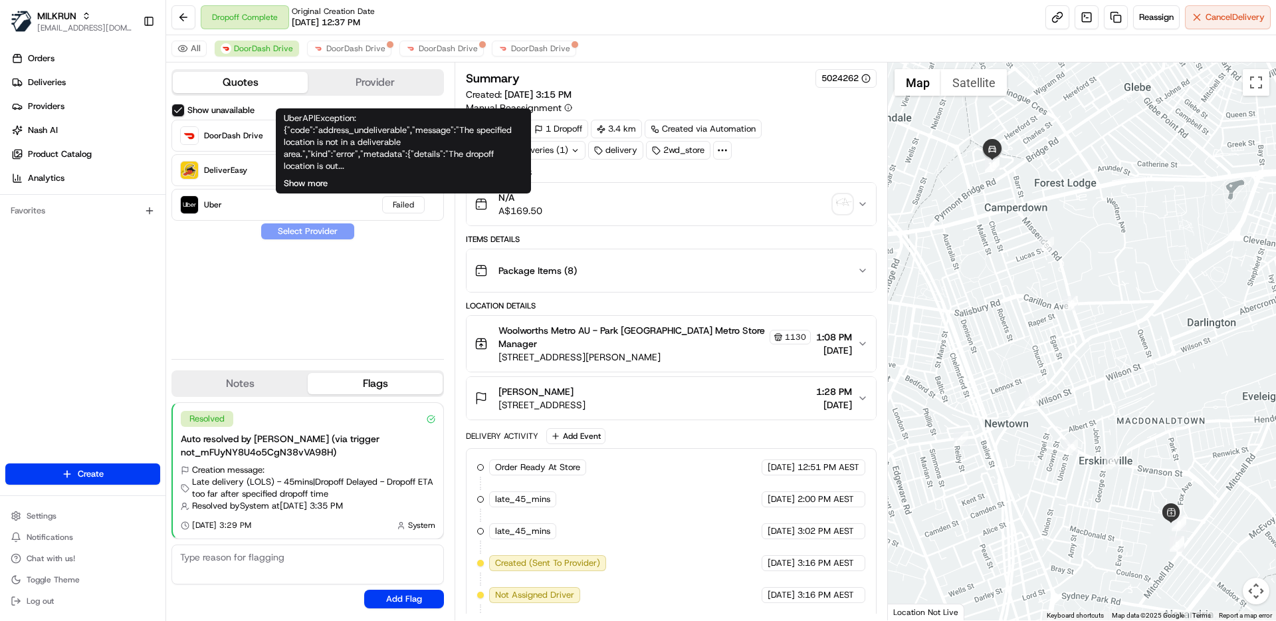
click at [316, 183] on button "Show more" at bounding box center [306, 183] width 44 height 12
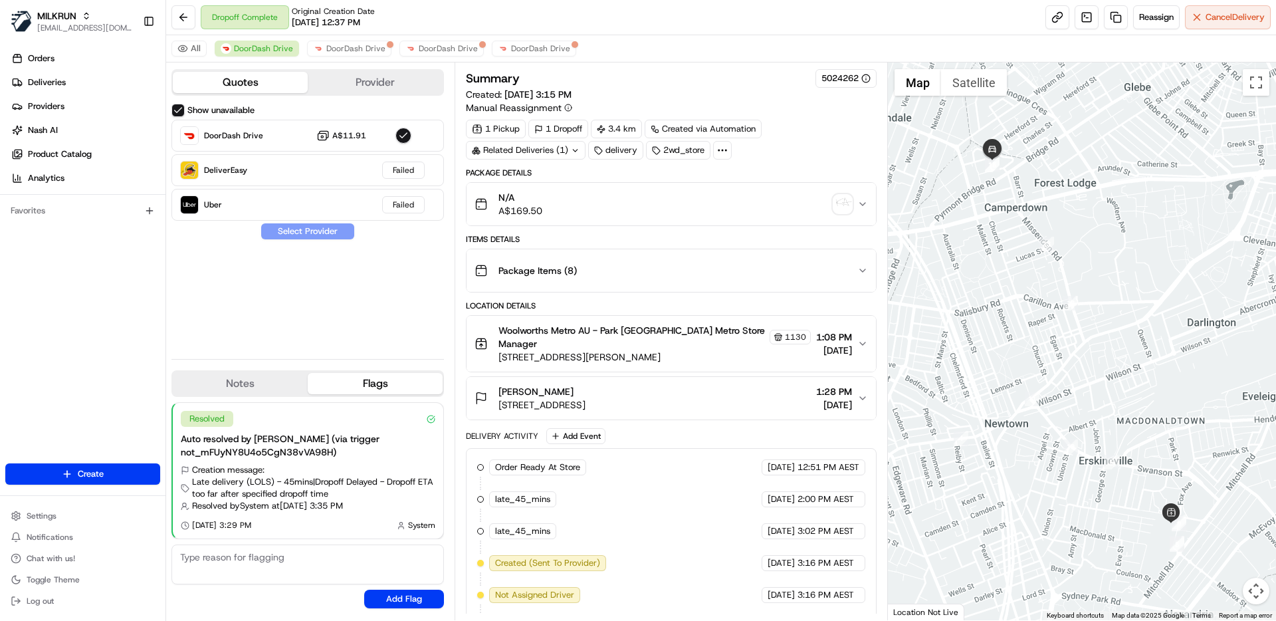
click at [675, 339] on span "Woolworths Metro AU - Park [GEOGRAPHIC_DATA] Metro Store Manager" at bounding box center [632, 337] width 268 height 27
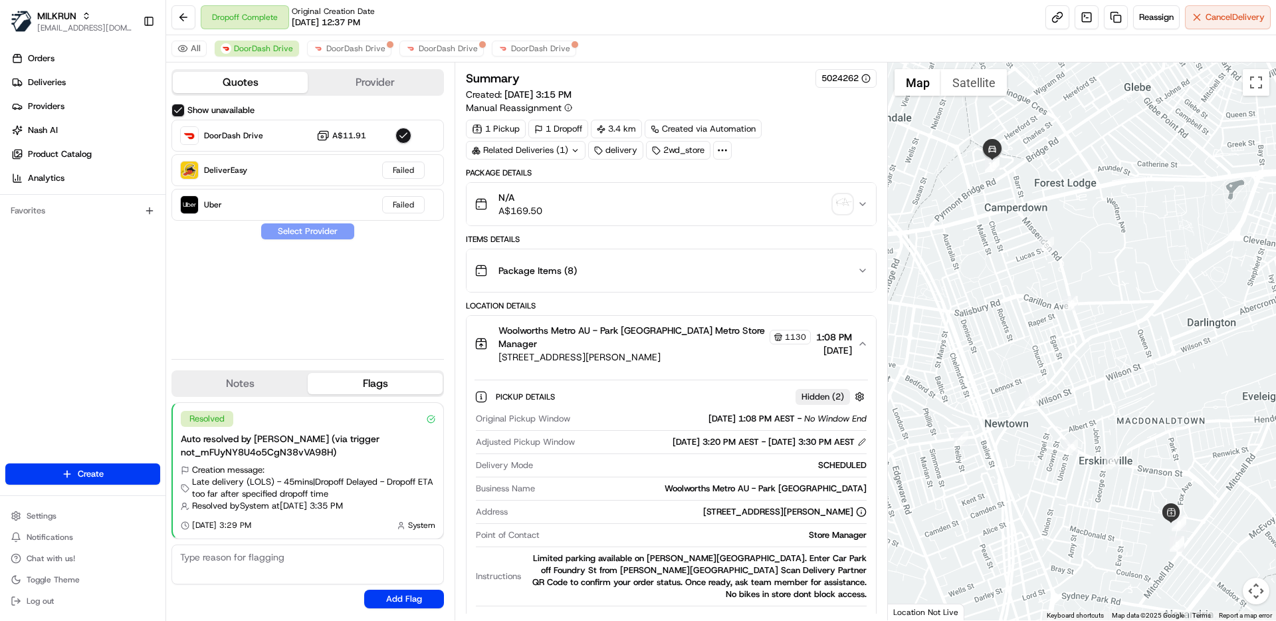
drag, startPoint x: 361, startPoint y: 284, endPoint x: 441, endPoint y: 346, distance: 101.4
click at [362, 284] on div "Show unavailable DoorDash Drive A$11.91 DeliverEasy Failed Uber Failed Select P…" at bounding box center [307, 226] width 272 height 245
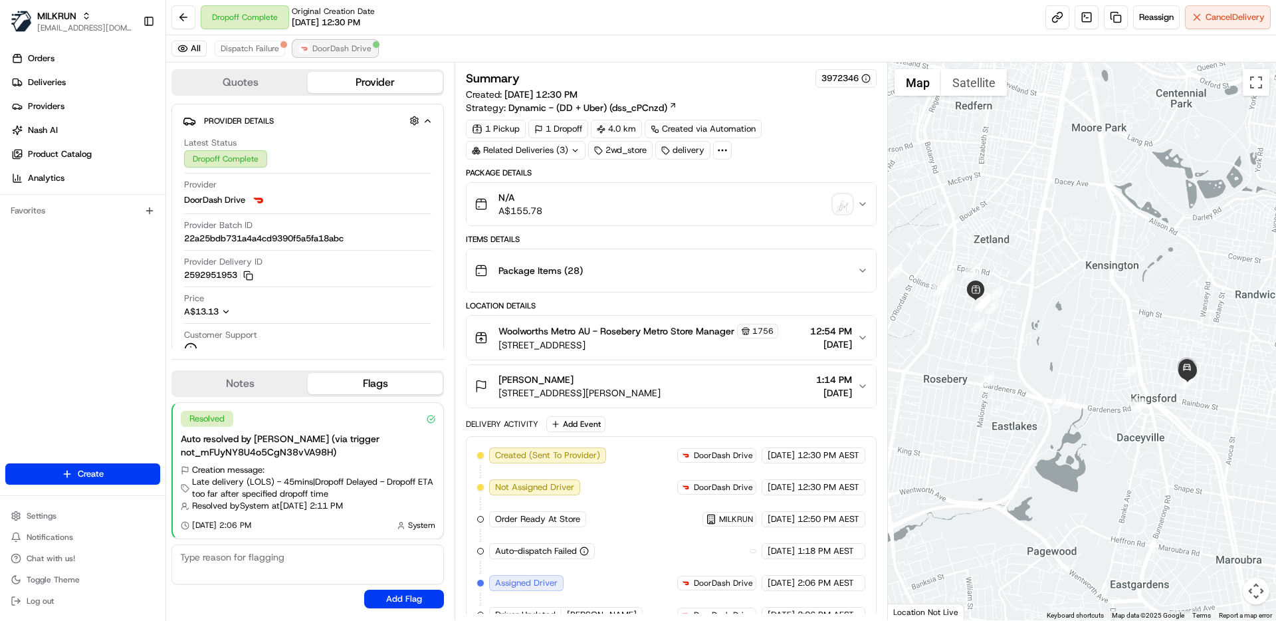
click at [340, 52] on span "DoorDash Drive" at bounding box center [341, 48] width 59 height 11
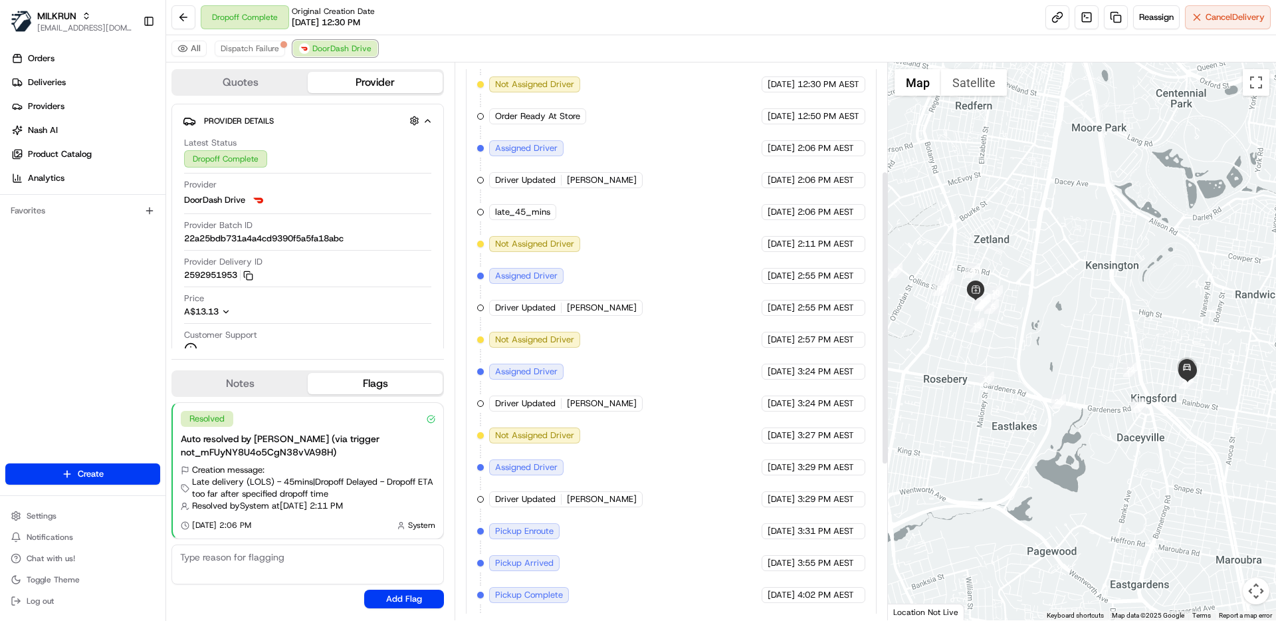
scroll to position [499, 0]
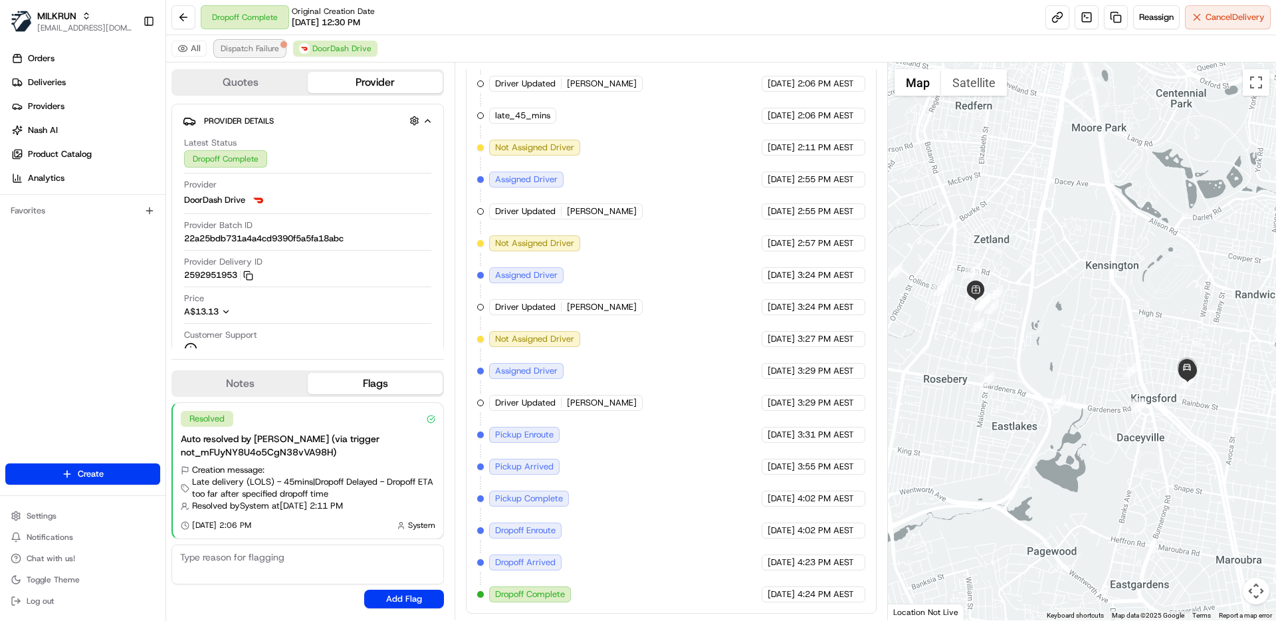
click at [241, 47] on span "Dispatch Failure" at bounding box center [250, 48] width 58 height 11
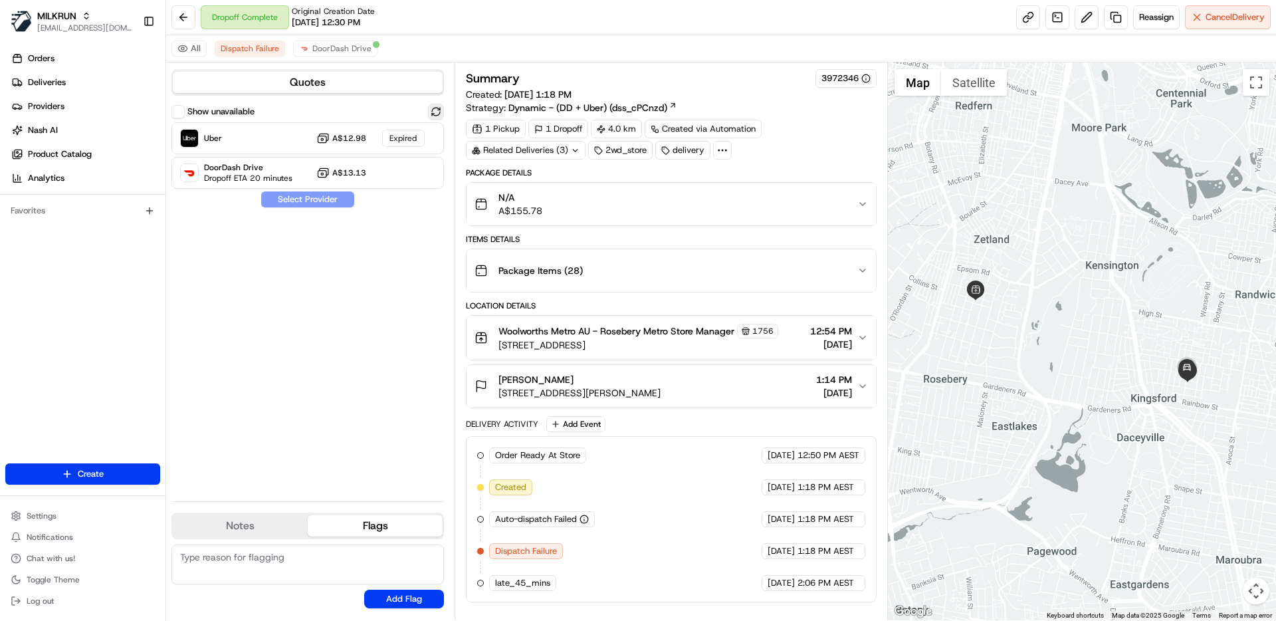
click at [440, 110] on button at bounding box center [436, 112] width 16 height 16
click at [330, 53] on span "DoorDash Drive" at bounding box center [341, 48] width 59 height 11
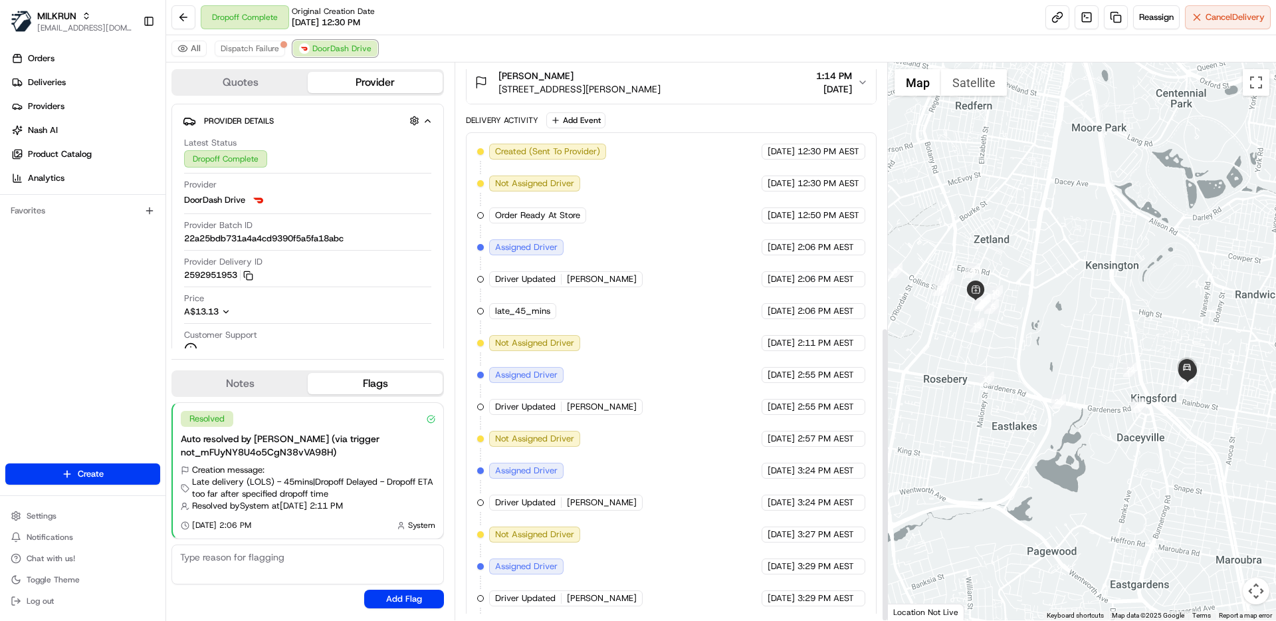
scroll to position [499, 0]
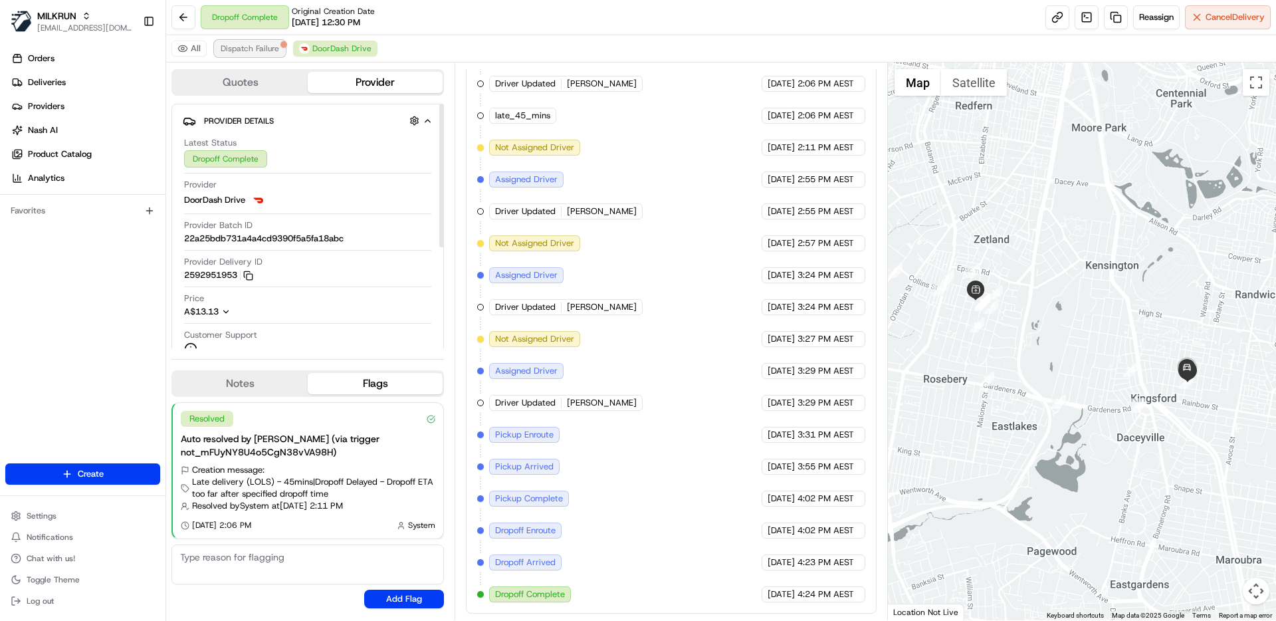
click at [265, 44] on span "Dispatch Failure" at bounding box center [250, 48] width 58 height 11
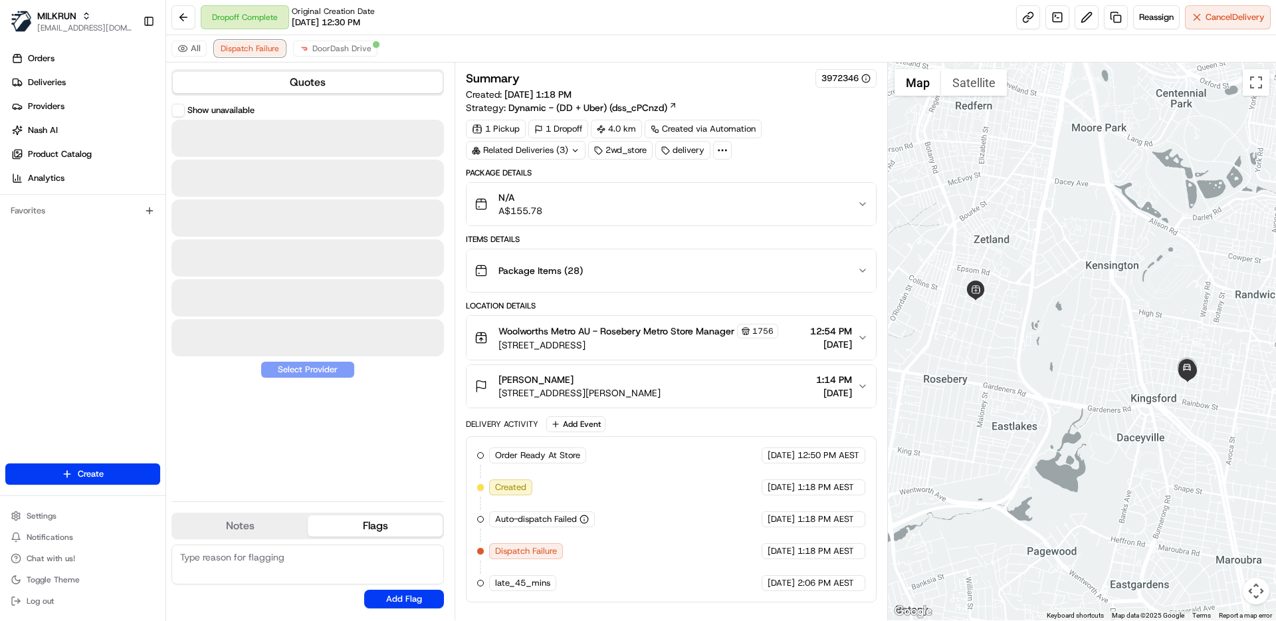
scroll to position [0, 0]
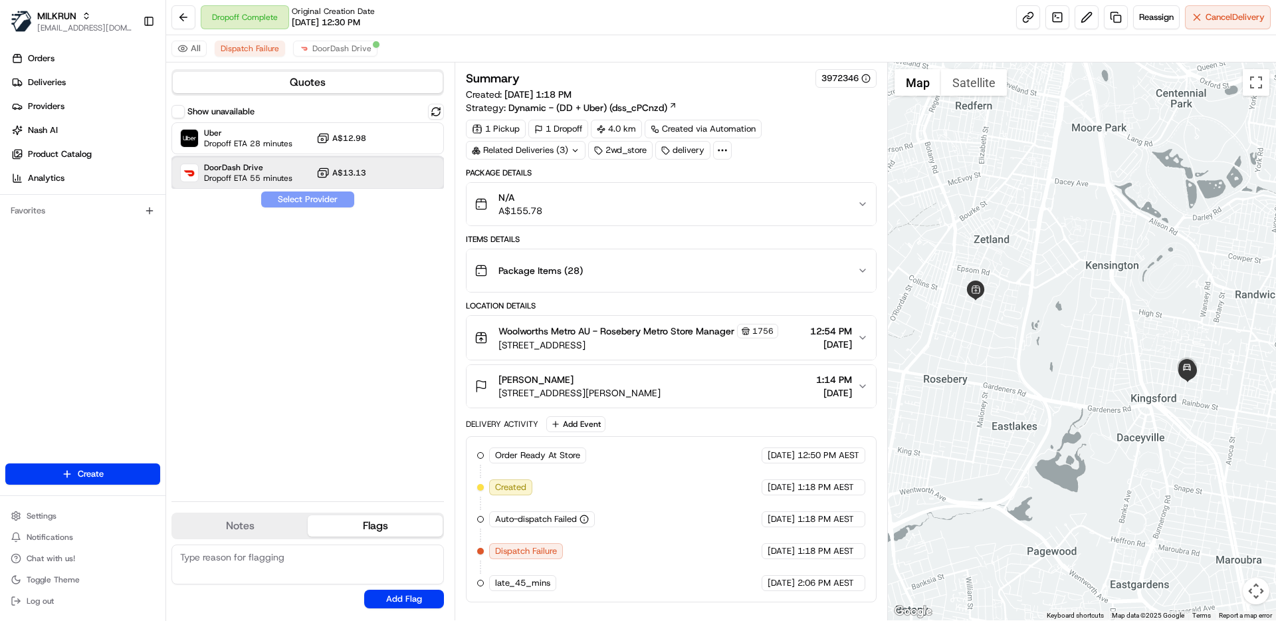
click at [233, 173] on span "Dropoff ETA 55 minutes" at bounding box center [248, 178] width 88 height 11
click at [227, 169] on span "DoorDash Drive" at bounding box center [248, 167] width 88 height 11
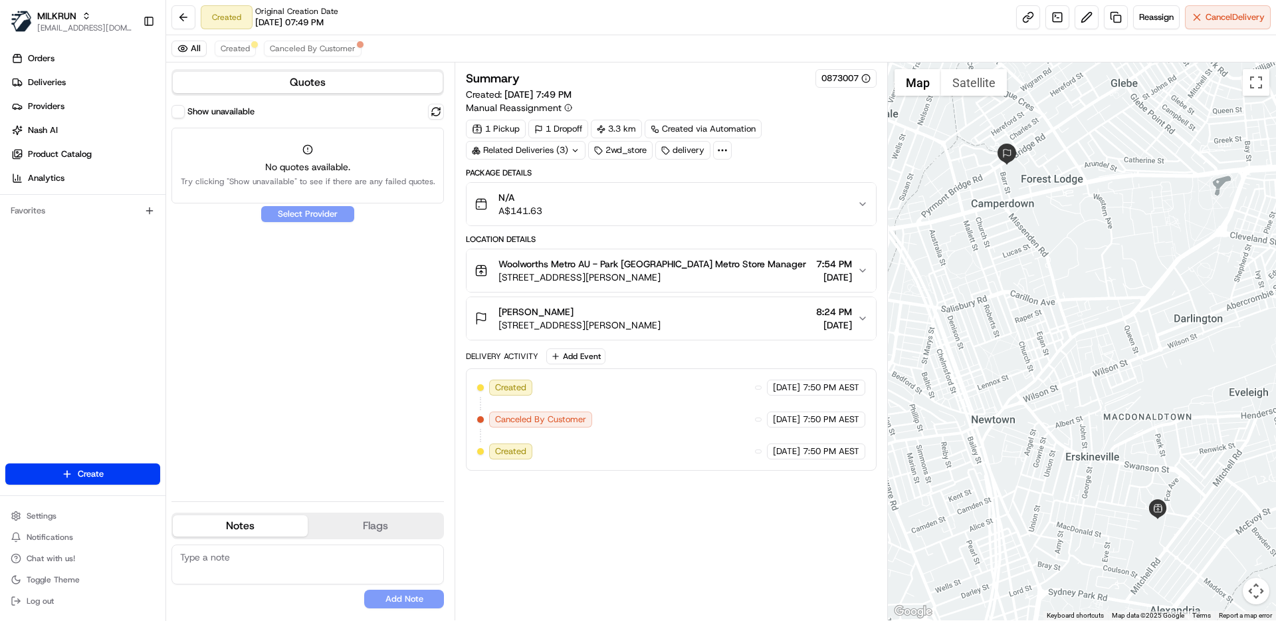
click at [740, 278] on span "[STREET_ADDRESS][PERSON_NAME]" at bounding box center [652, 277] width 308 height 13
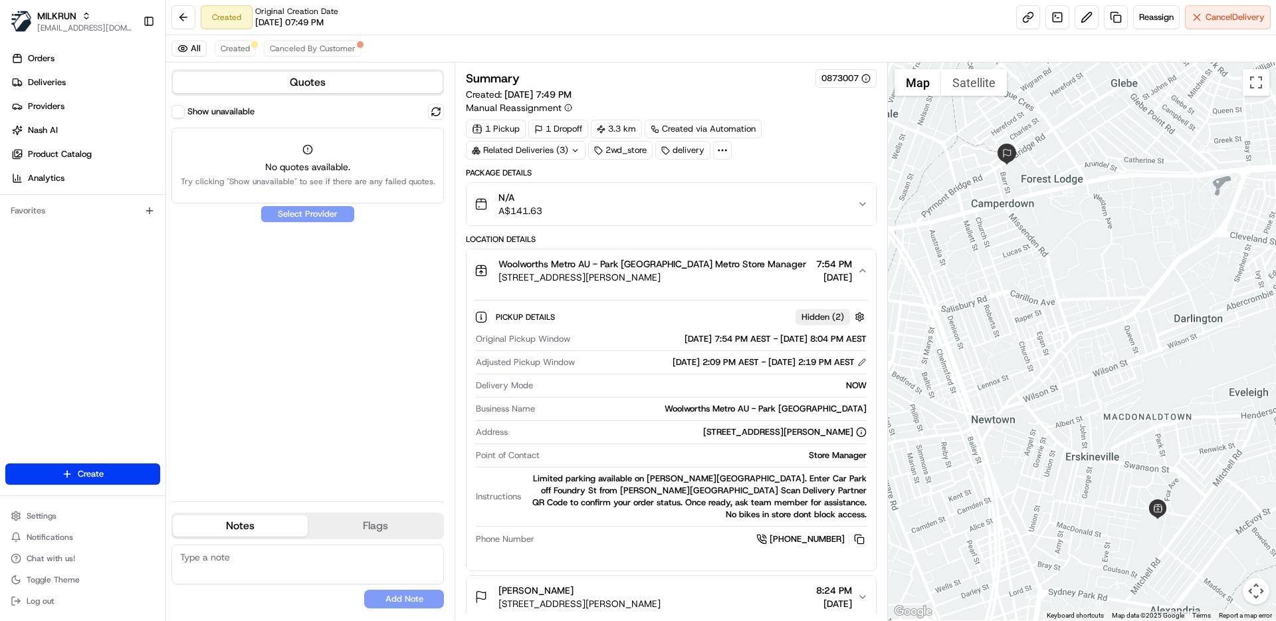
click at [298, 39] on div "All Created Canceled By Customer" at bounding box center [721, 48] width 1110 height 27
click at [302, 47] on span "Canceled By Customer" at bounding box center [313, 48] width 86 height 11
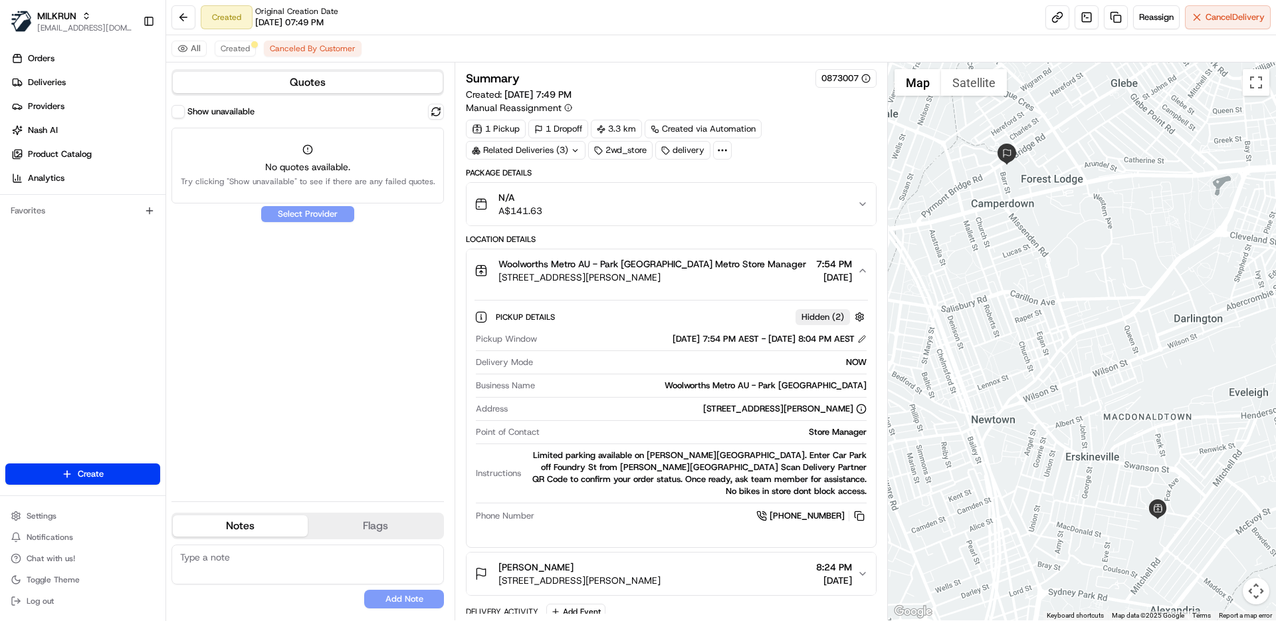
click at [649, 188] on button "N/A A$141.63" at bounding box center [671, 204] width 409 height 43
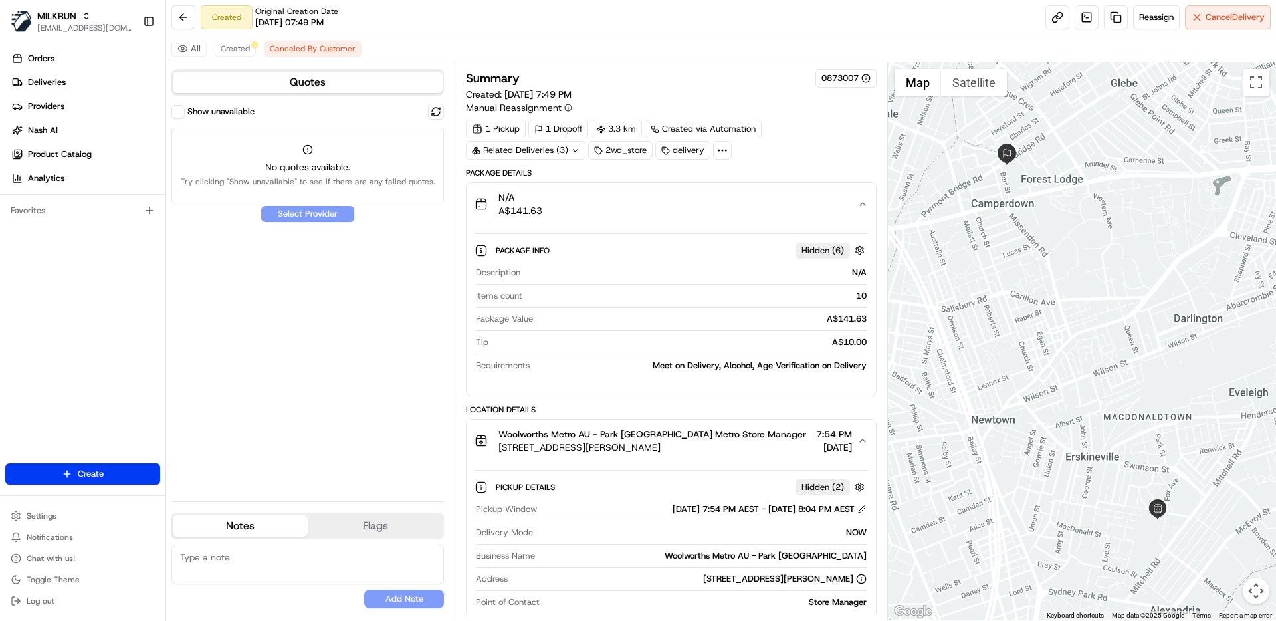
click at [718, 154] on icon at bounding box center [722, 150] width 12 height 12
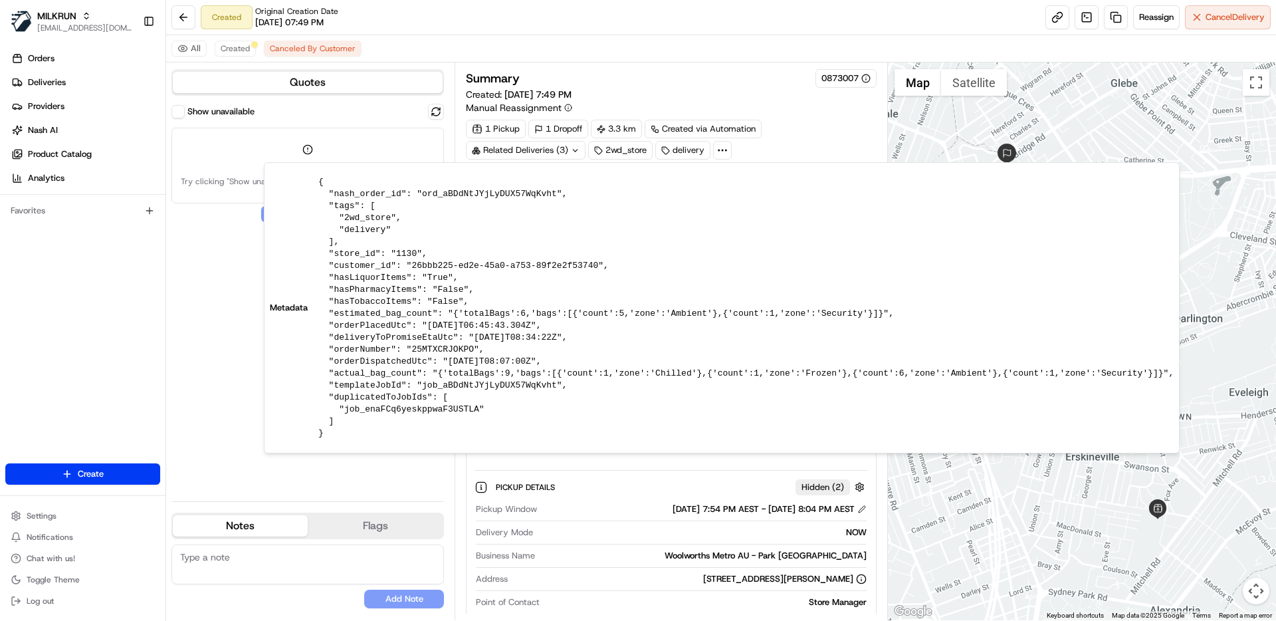
click at [690, 539] on div "Delivery Mode NOW" at bounding box center [671, 535] width 390 height 18
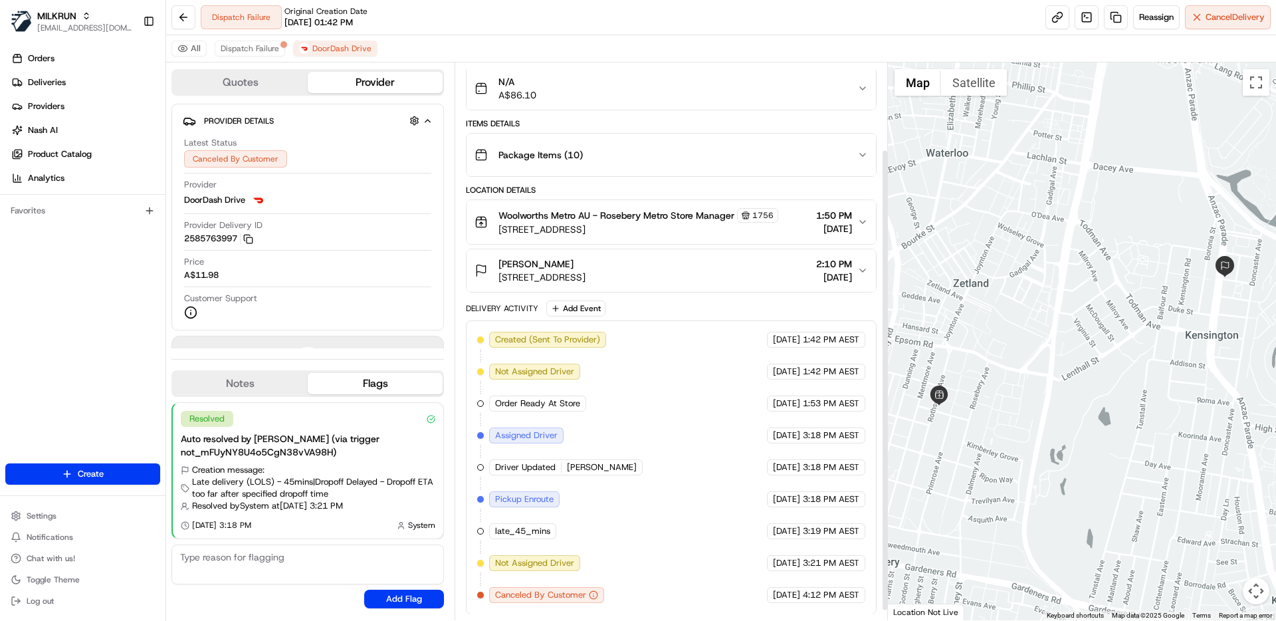
scroll to position [116, 0]
click at [252, 51] on span "Dispatch Failure" at bounding box center [250, 48] width 58 height 11
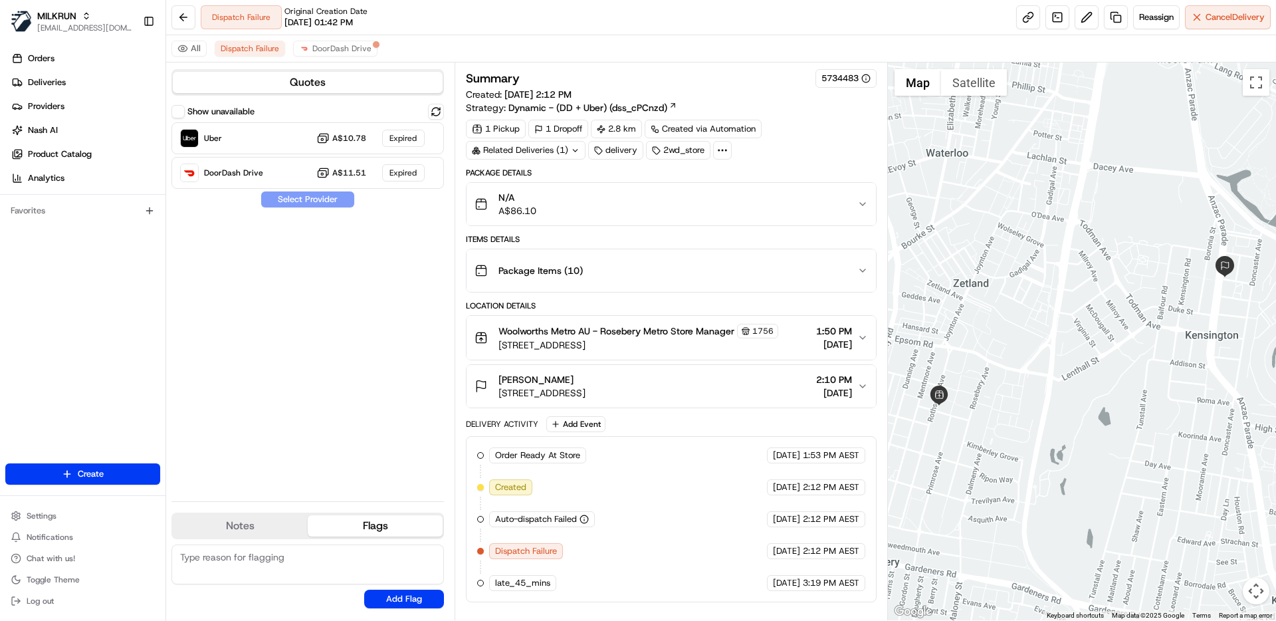
click at [411, 364] on div "Show unavailable Uber A$10.78 Expired DoorDash Drive A$11.51 Expired Select Pro…" at bounding box center [307, 297] width 272 height 387
click at [347, 53] on span "DoorDash Drive" at bounding box center [341, 48] width 59 height 11
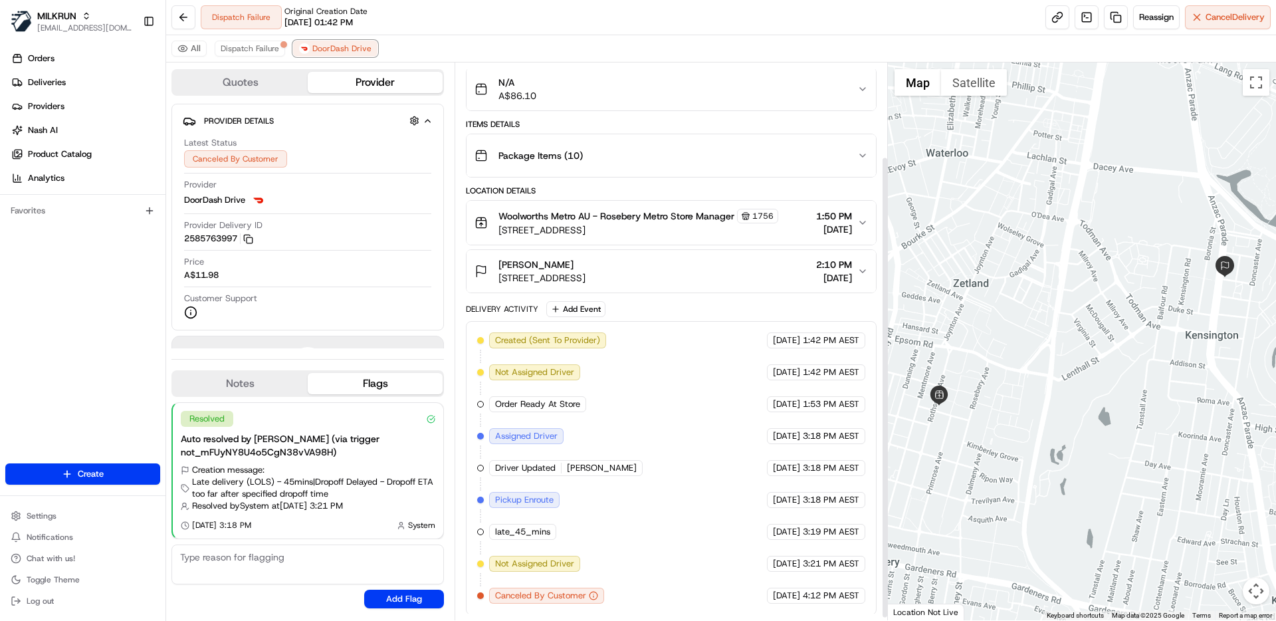
scroll to position [116, 0]
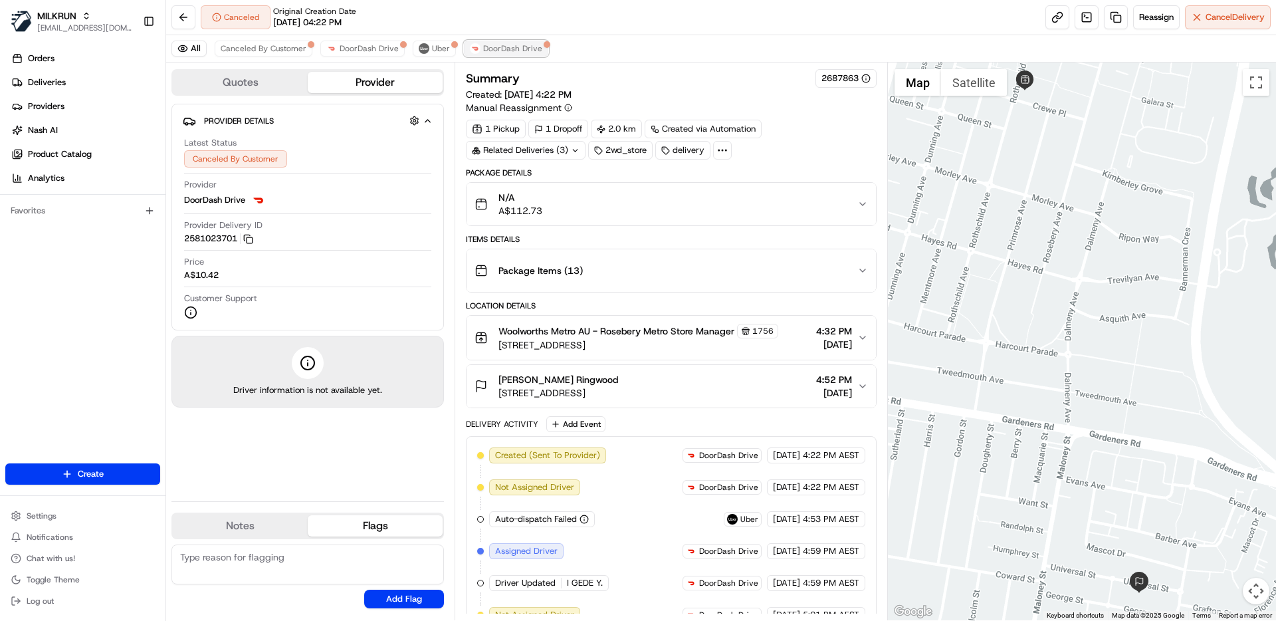
click at [470, 45] on img at bounding box center [475, 48] width 11 height 11
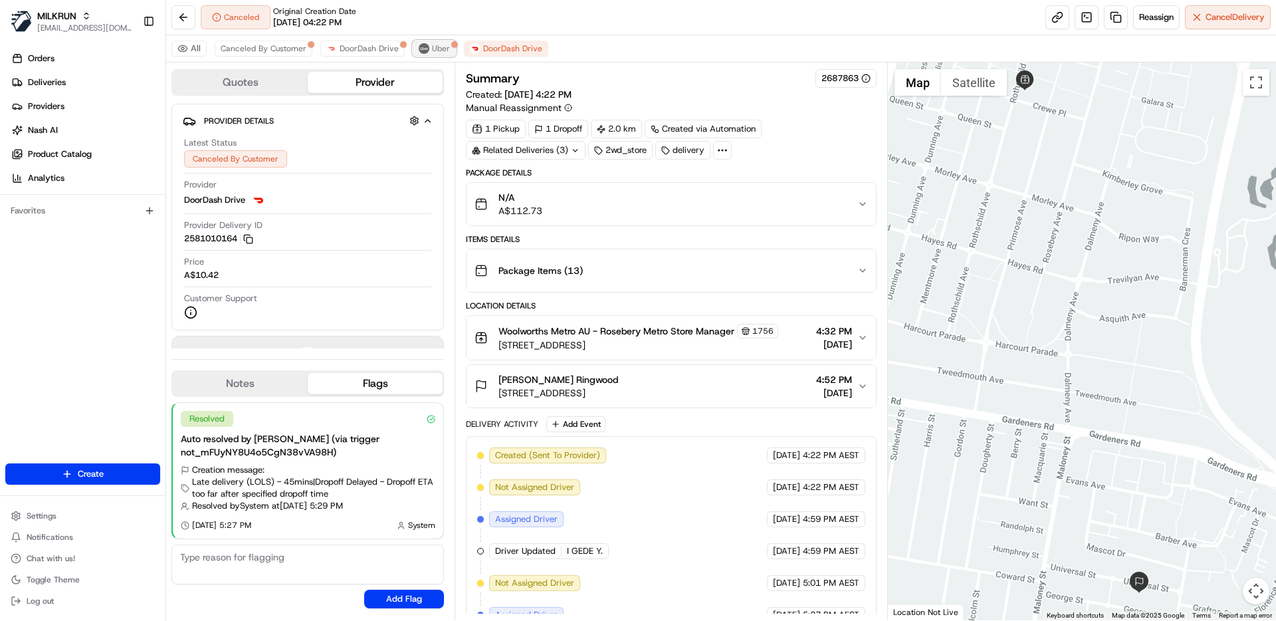
click at [434, 48] on span "Uber" at bounding box center [441, 48] width 18 height 11
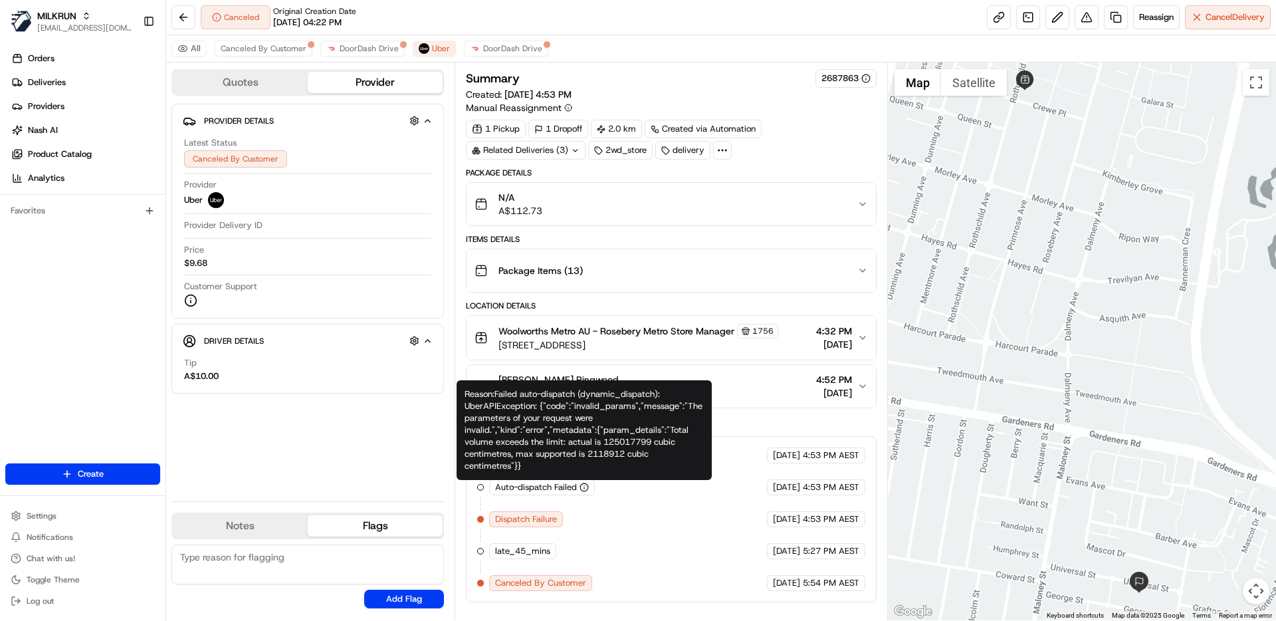
click at [640, 512] on div "Created Uber 03/08/2025 4:53 PM AEST Auto-dispatch Failed Uber 03/08/2025 4:53 …" at bounding box center [670, 519] width 387 height 144
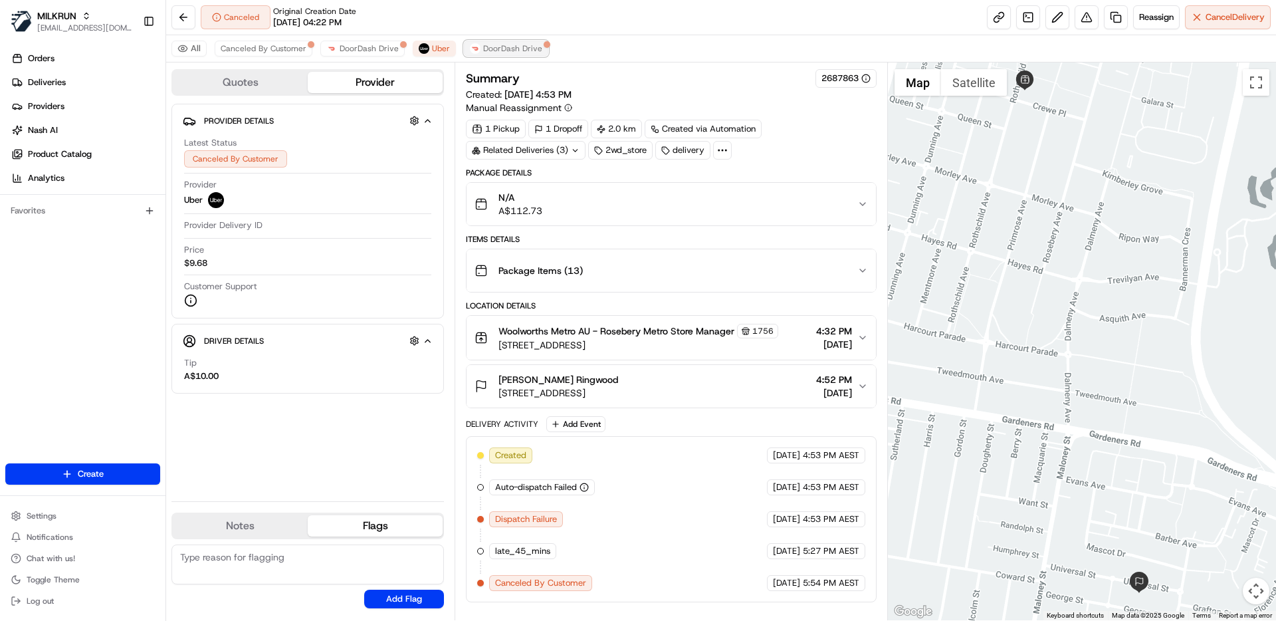
click at [506, 49] on span "DoorDash Drive" at bounding box center [512, 48] width 59 height 11
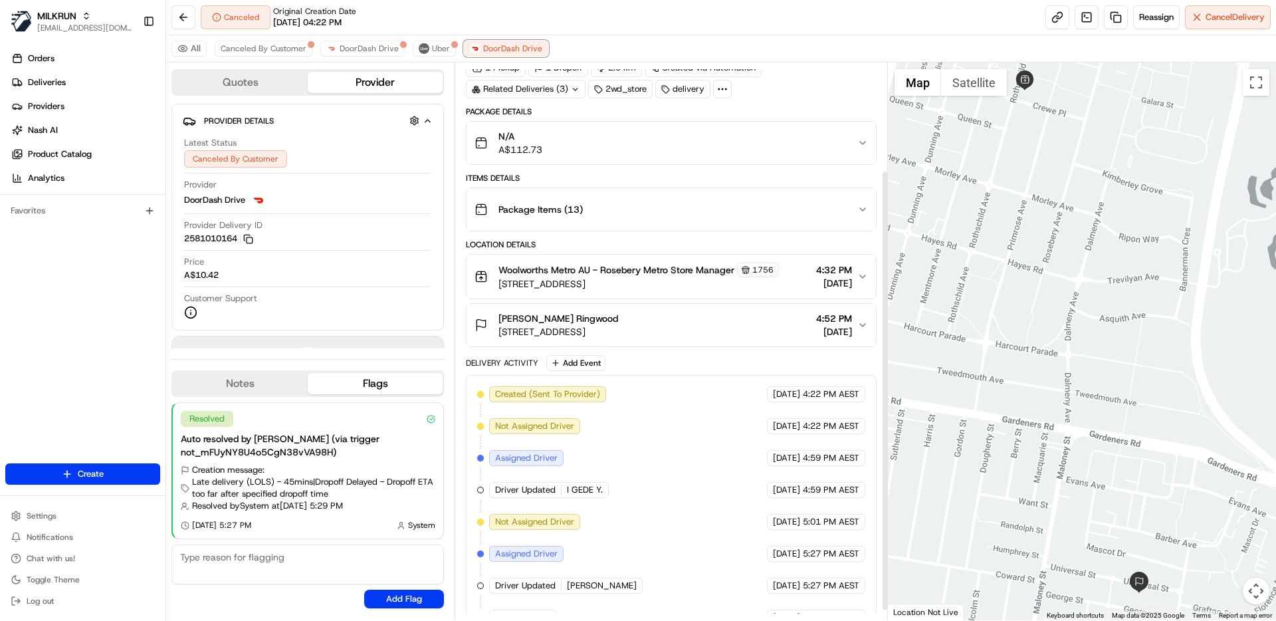
scroll to position [148, 0]
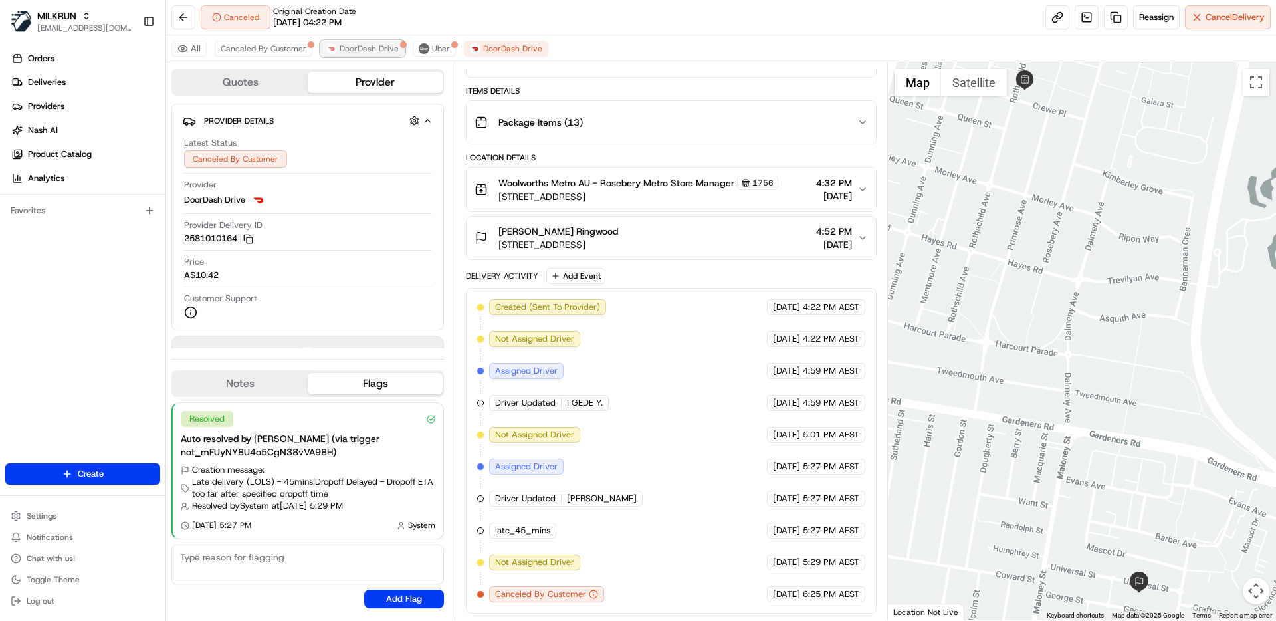
click at [362, 49] on span "DoorDash Drive" at bounding box center [369, 48] width 59 height 11
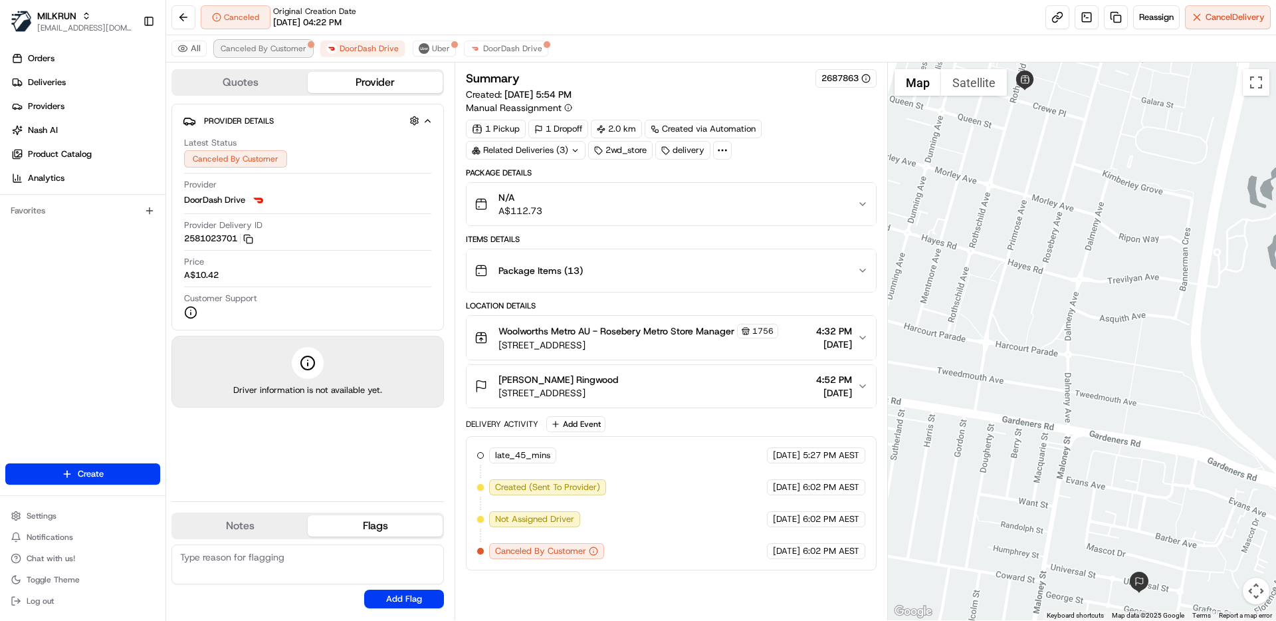
click at [240, 45] on span "Canceled By Customer" at bounding box center [264, 48] width 86 height 11
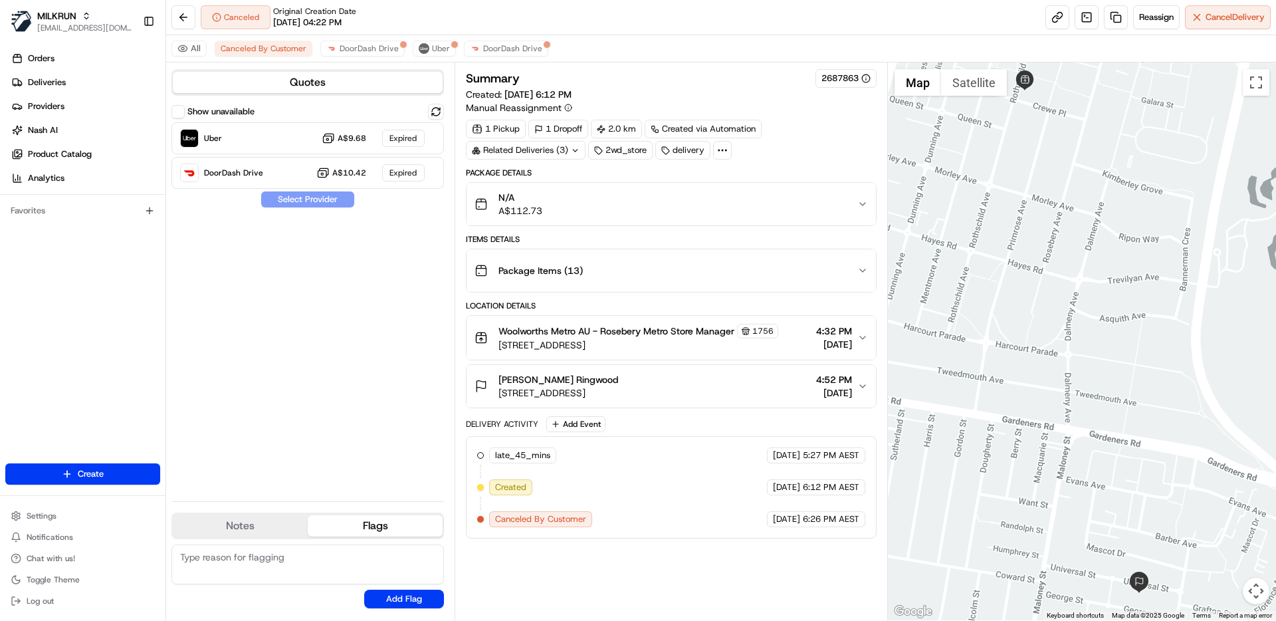
click at [235, 114] on label "Show unavailable" at bounding box center [220, 112] width 67 height 12
click at [185, 114] on button "Show unavailable" at bounding box center [177, 111] width 13 height 13
click at [443, 108] on button at bounding box center [436, 112] width 16 height 16
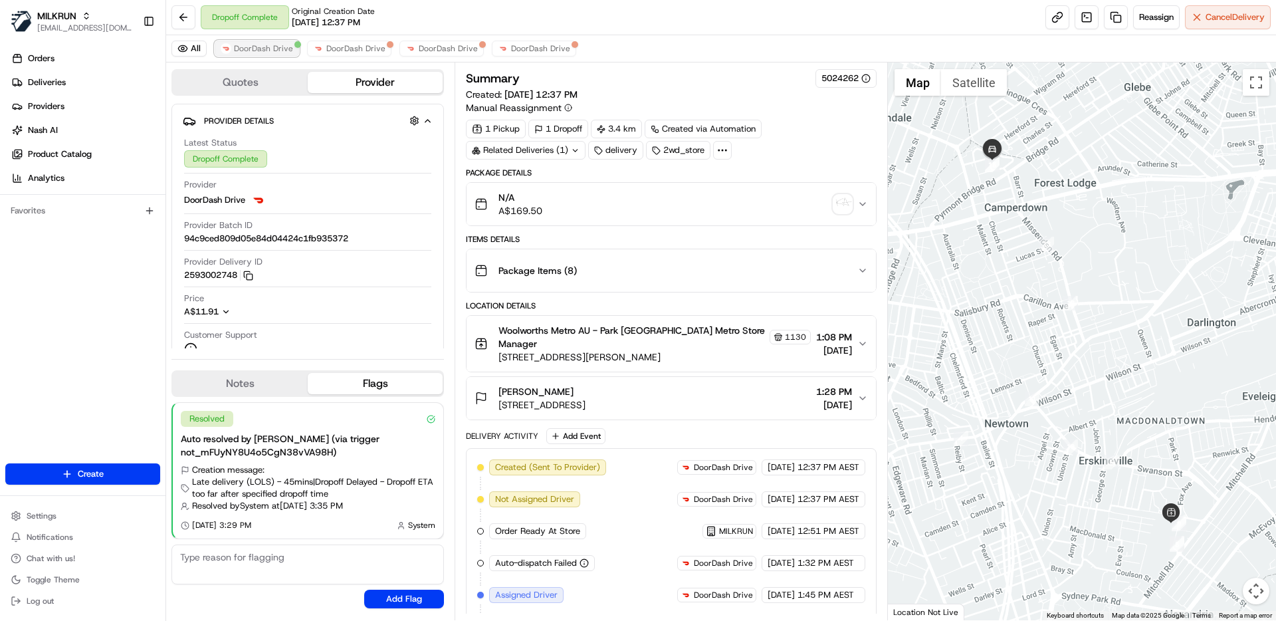
click at [267, 45] on span "DoorDash Drive" at bounding box center [263, 48] width 59 height 11
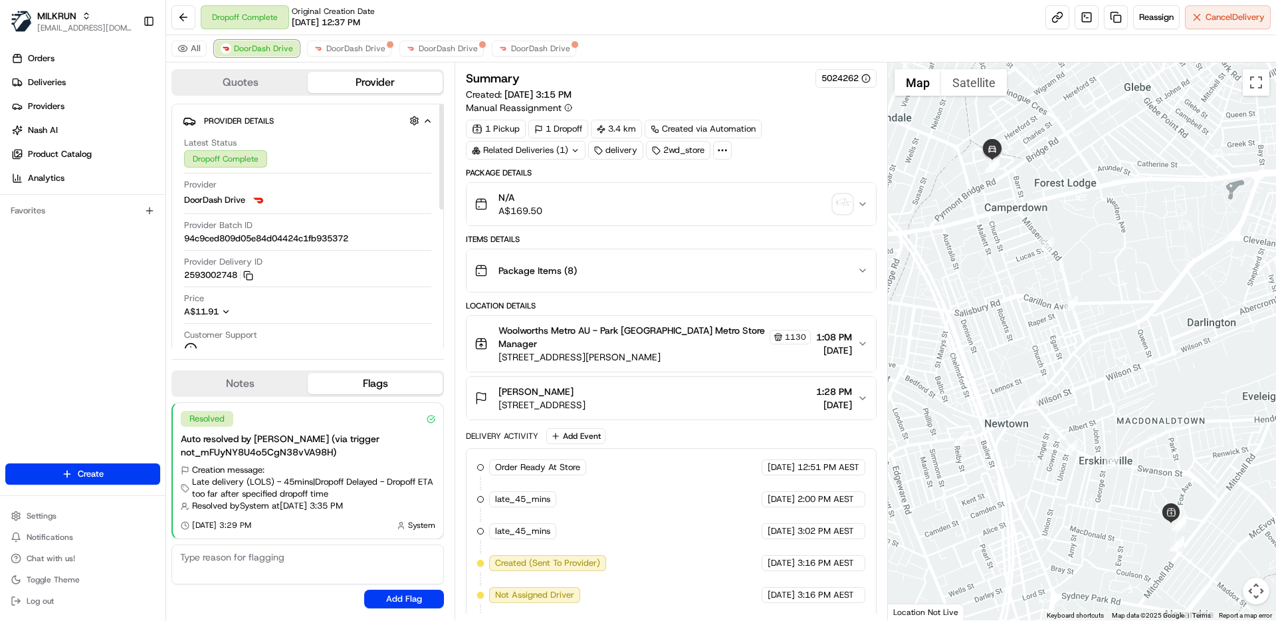
scroll to position [383, 0]
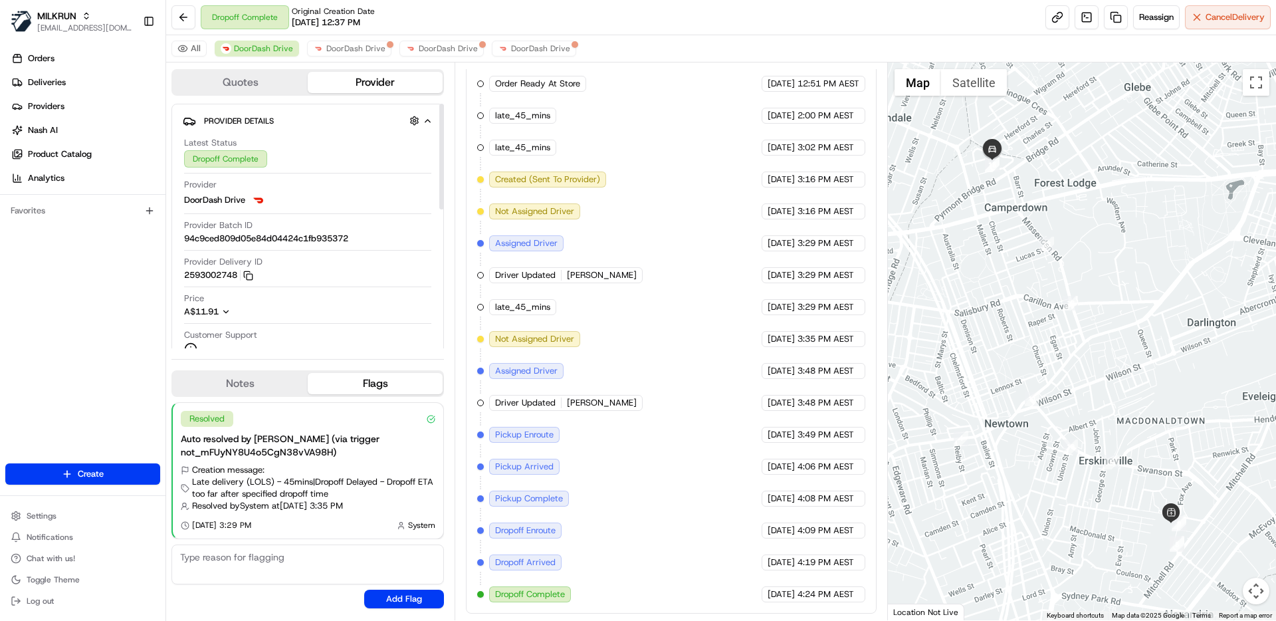
click at [114, 305] on div "Orders Deliveries Providers Nash AI Product Catalog Analytics Favorites" at bounding box center [82, 257] width 165 height 429
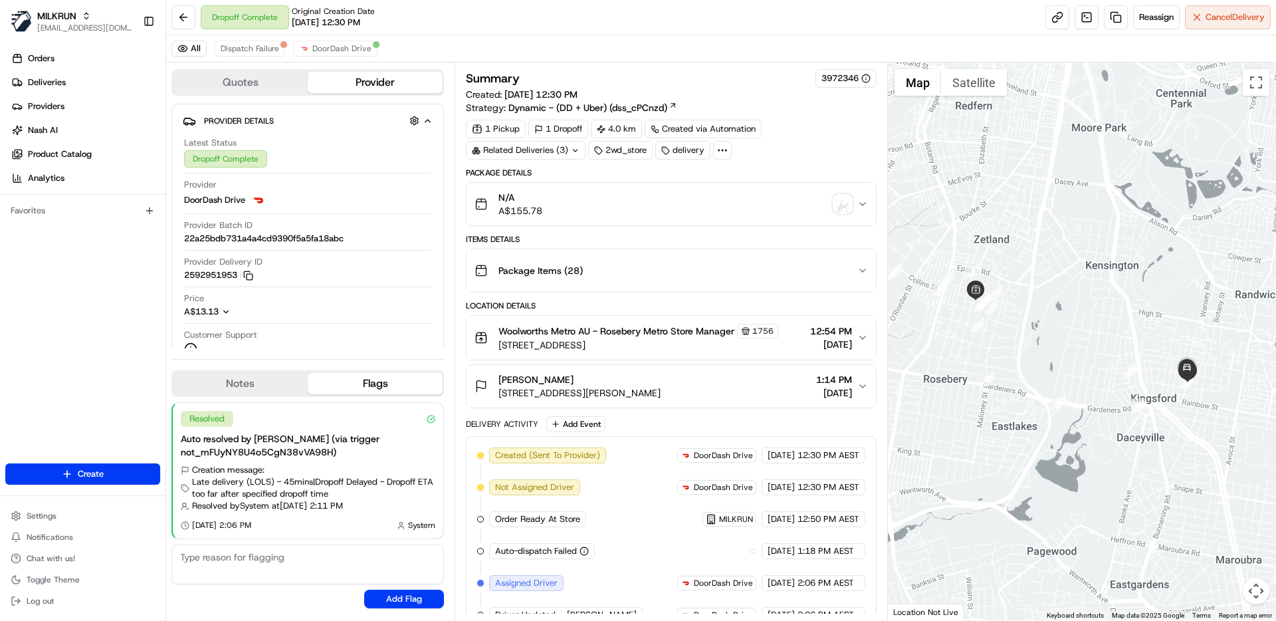
scroll to position [7, 0]
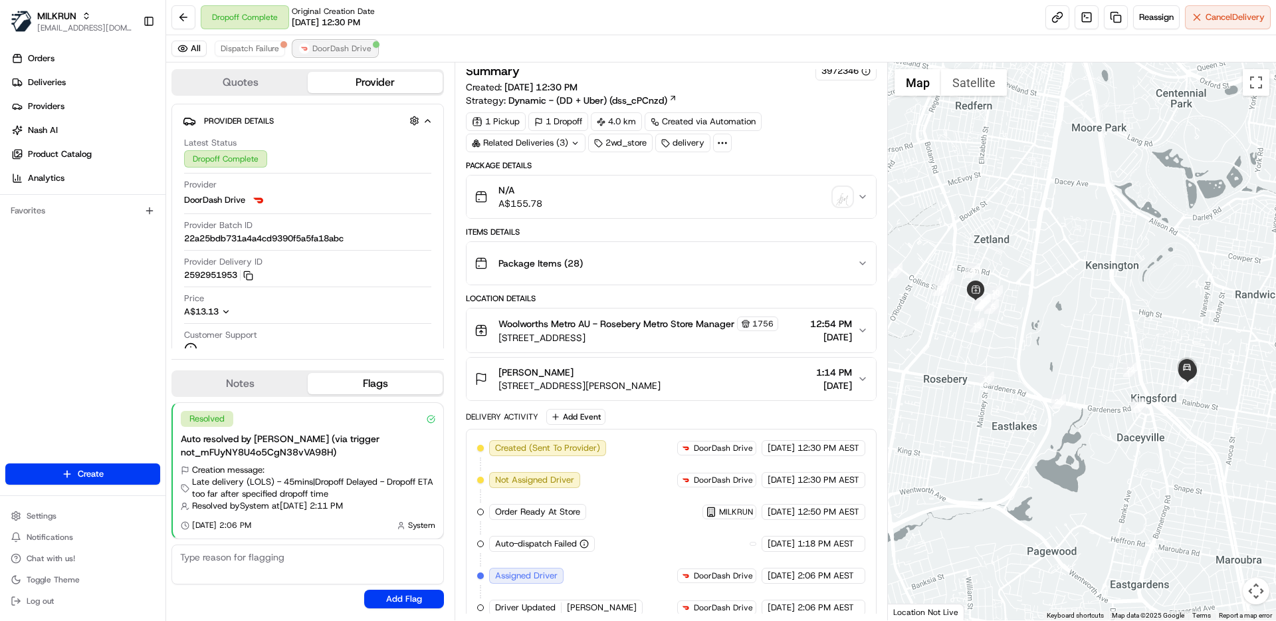
click at [342, 45] on span "DoorDash Drive" at bounding box center [341, 48] width 59 height 11
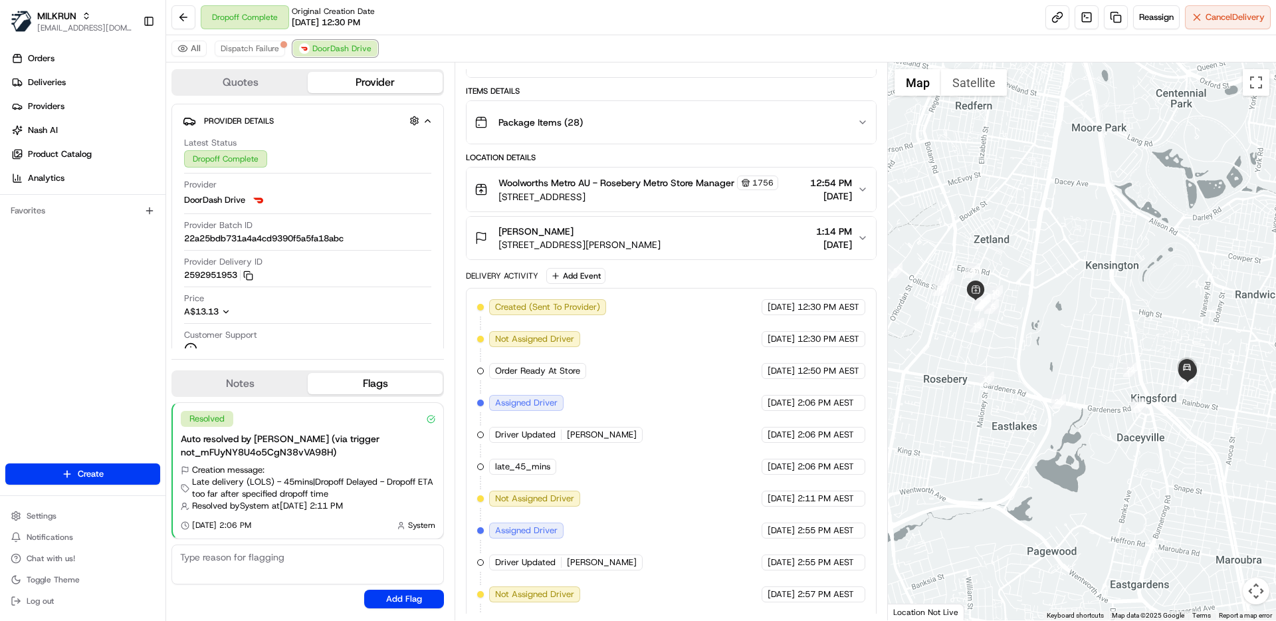
scroll to position [499, 0]
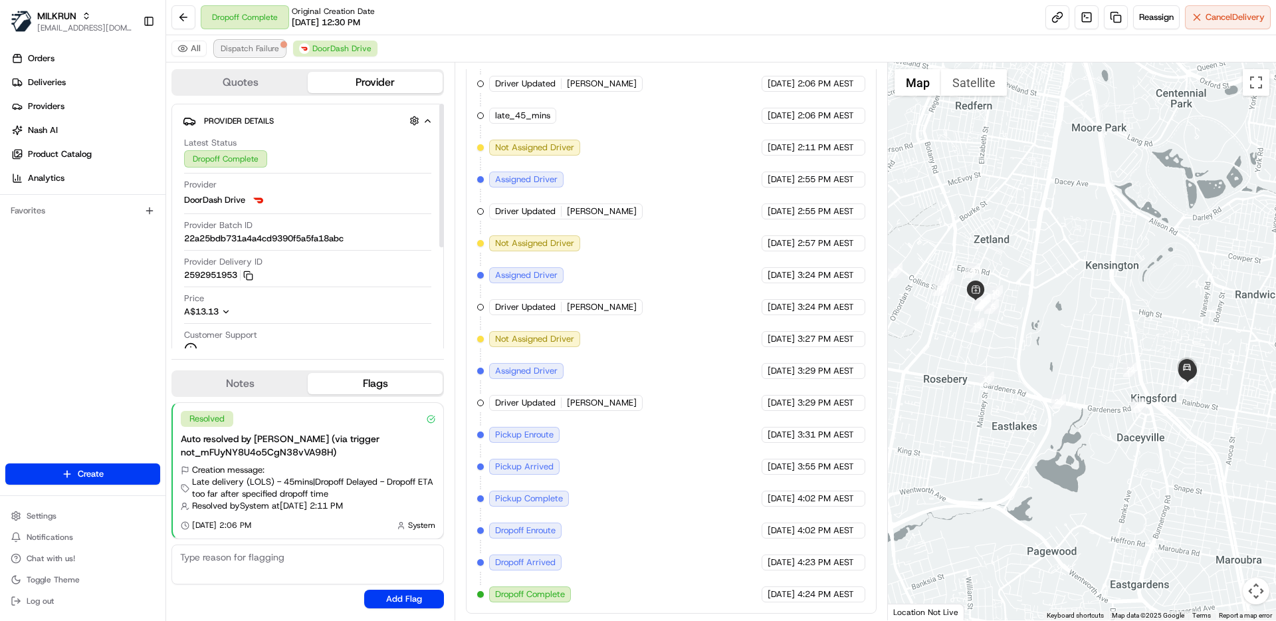
click at [250, 52] on span "Dispatch Failure" at bounding box center [250, 48] width 58 height 11
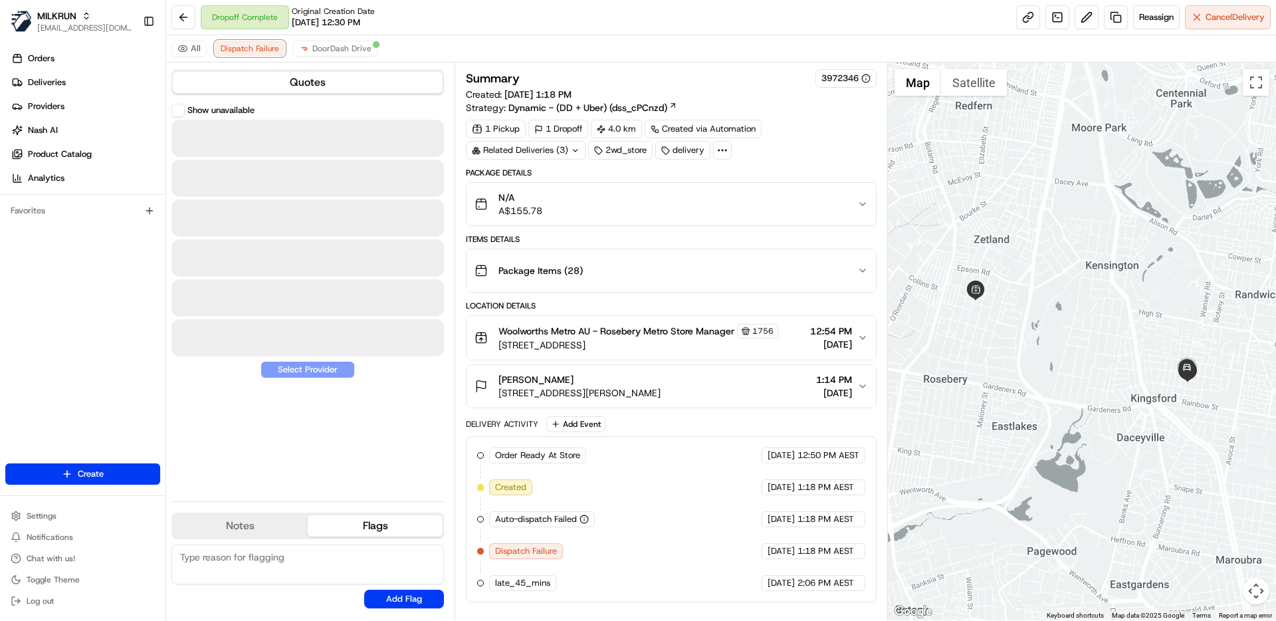
scroll to position [0, 0]
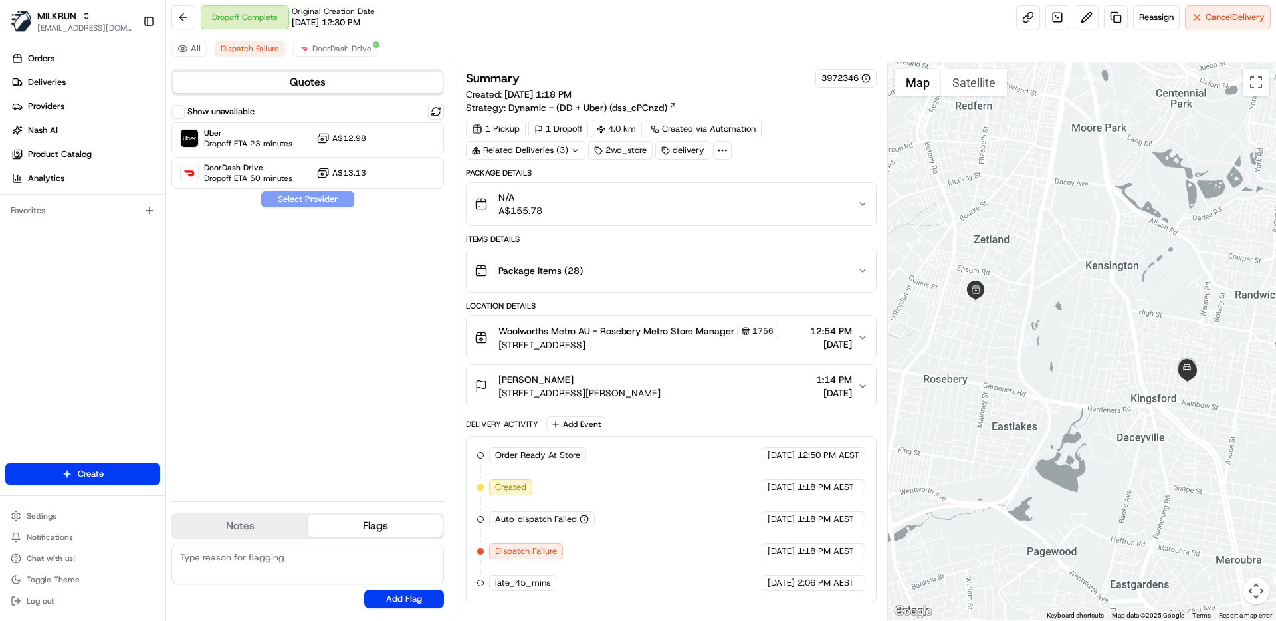
click at [356, 346] on div "Show unavailable Uber Dropoff ETA 23 minutes A$12.98 DoorDash Drive Dropoff ETA…" at bounding box center [307, 297] width 272 height 387
click at [403, 239] on div "Show unavailable Uber Dropoff ETA 20 minutes A$12.98 DoorDash Drive Dropoff ETA…" at bounding box center [307, 297] width 272 height 387
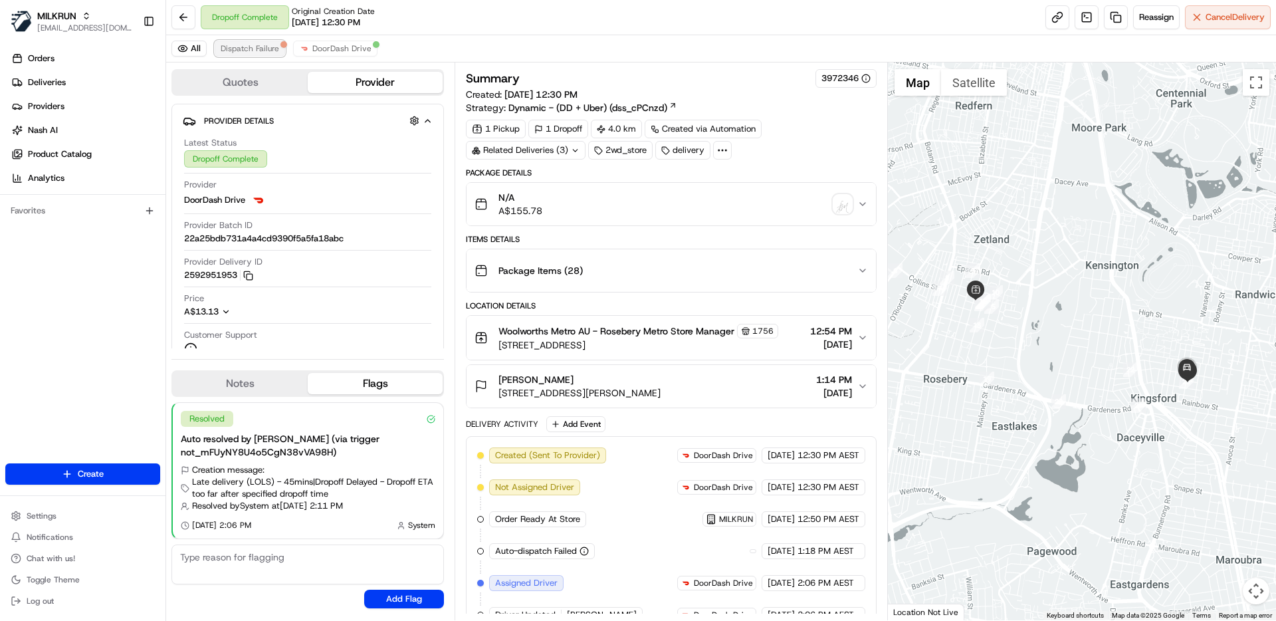
click at [254, 47] on span "Dispatch Failure" at bounding box center [250, 48] width 58 height 11
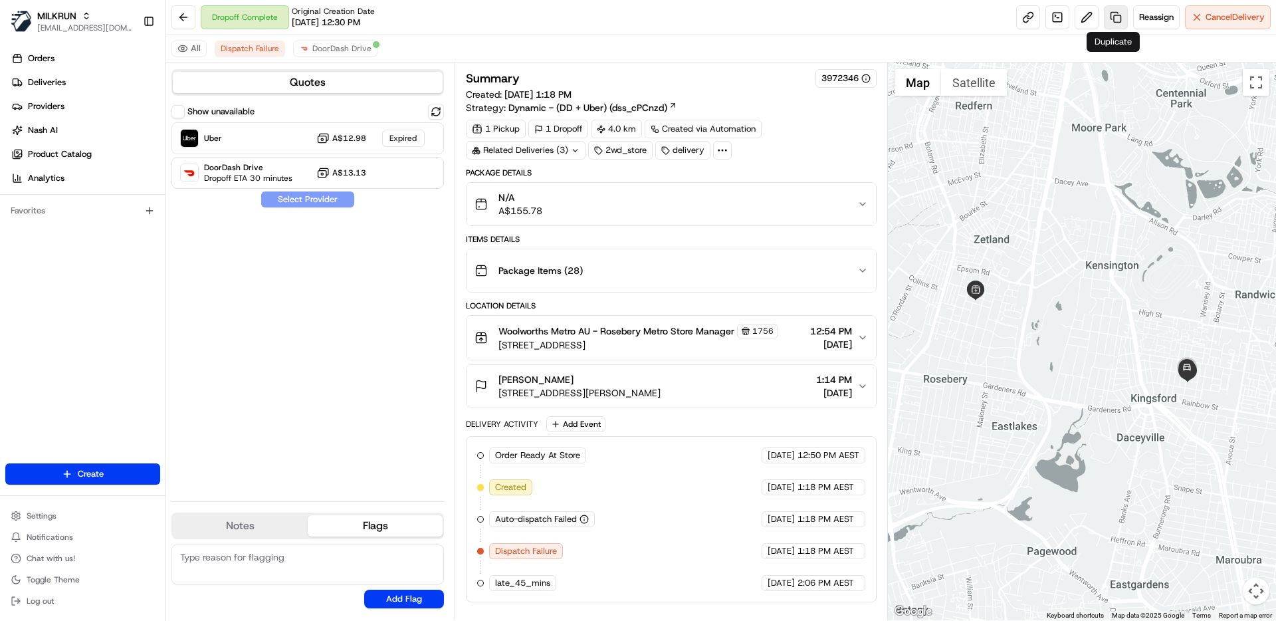
click at [1113, 15] on link at bounding box center [1116, 17] width 24 height 24
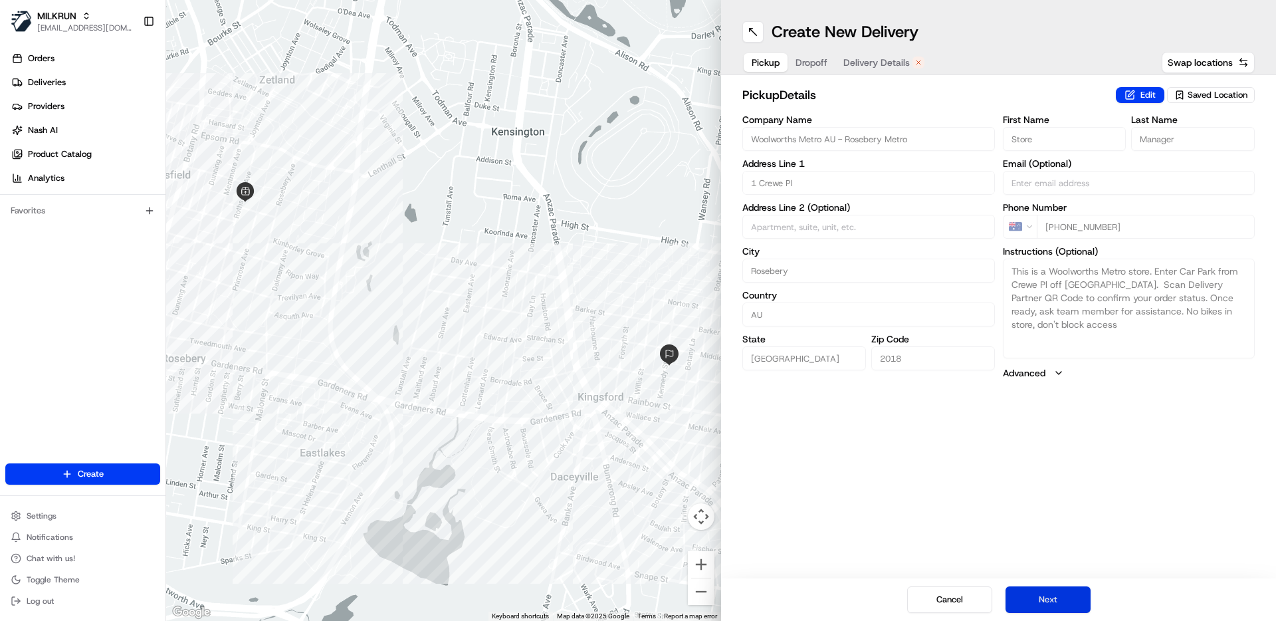
click at [1079, 598] on button "Next" at bounding box center [1048, 599] width 85 height 27
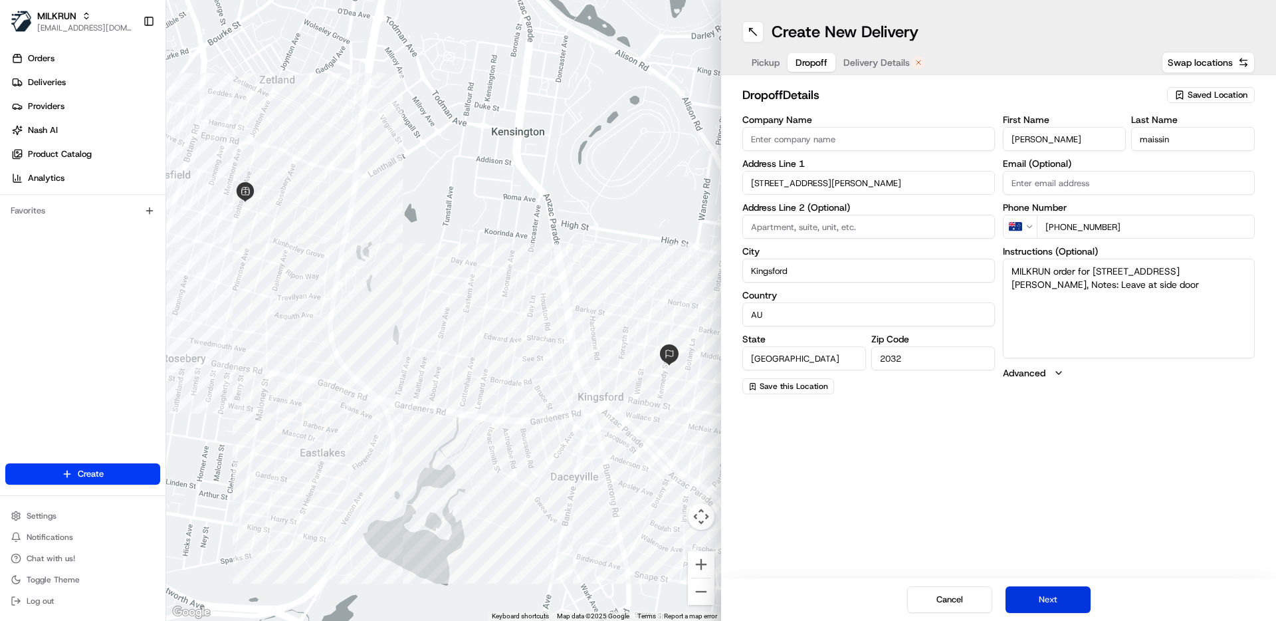
click at [1073, 598] on button "Next" at bounding box center [1048, 599] width 85 height 27
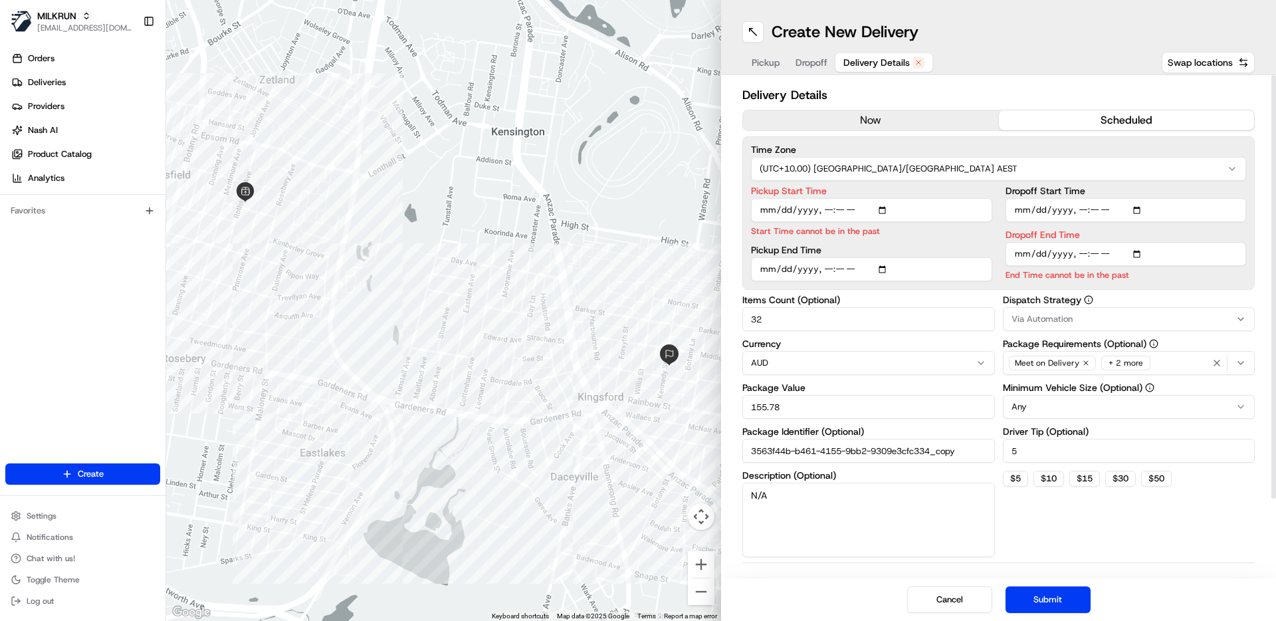
click at [786, 169] on html "MILKRUN [EMAIL_ADDRESS][DOMAIN_NAME] Toggle Sidebar Orders Deliveries Providers…" at bounding box center [638, 310] width 1276 height 621
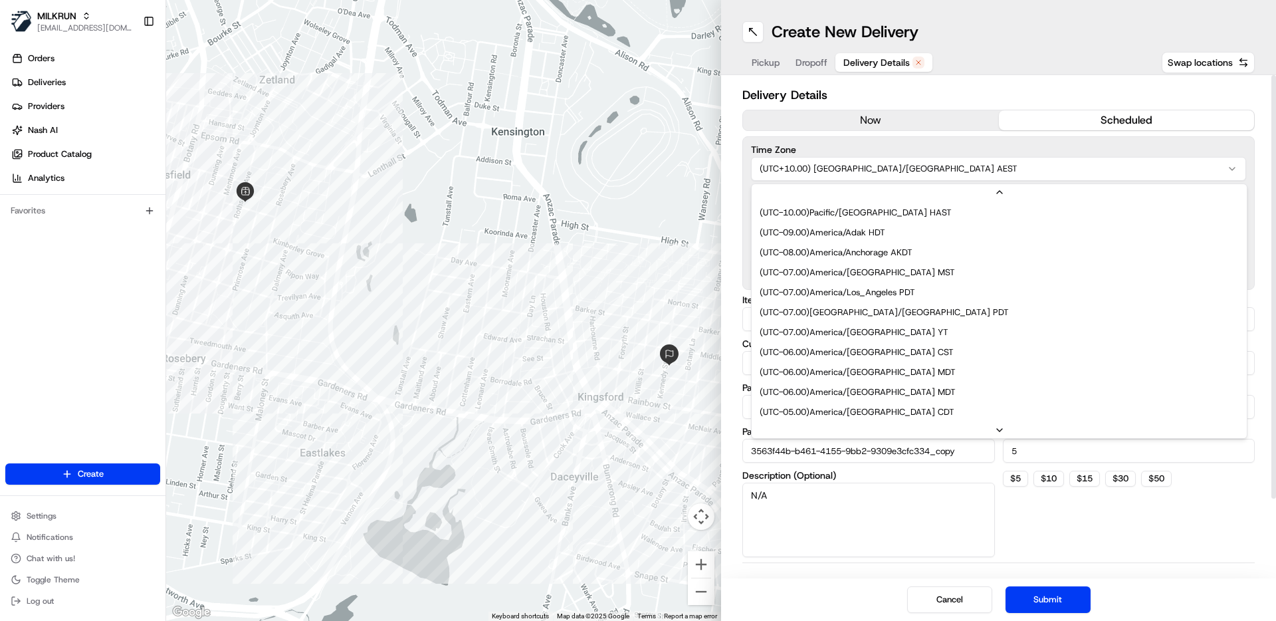
scroll to position [419, 0]
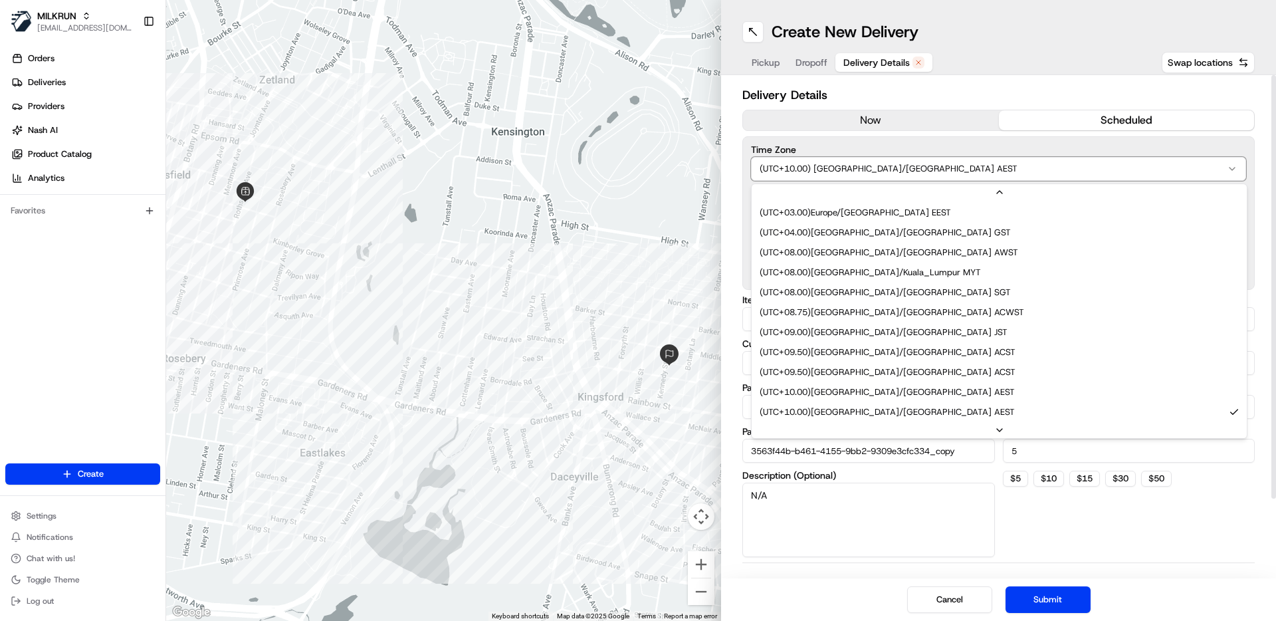
click at [897, 115] on html "MILKRUN [EMAIL_ADDRESS][DOMAIN_NAME] Toggle Sidebar Orders Deliveries Providers…" at bounding box center [638, 310] width 1276 height 621
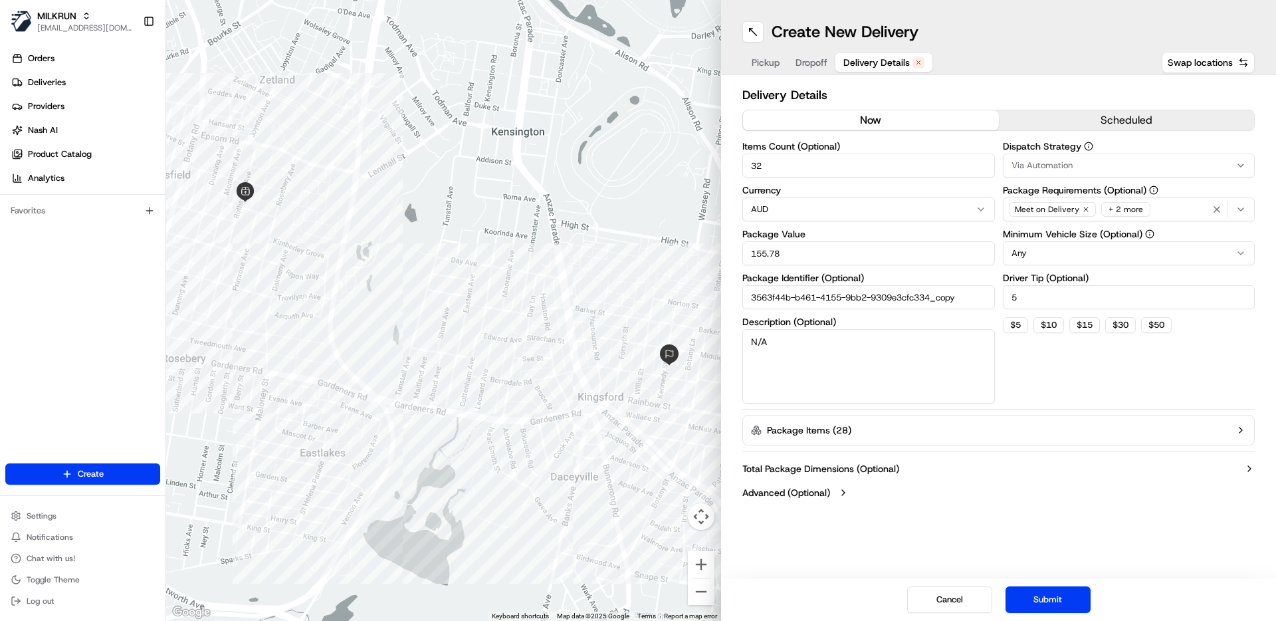
click at [870, 121] on button "now" at bounding box center [871, 120] width 256 height 20
click at [1063, 538] on div "Create New Delivery Pickup Dropoff Delivery Details Swap locations Delivery Det…" at bounding box center [998, 310] width 555 height 621
click at [1045, 598] on button "Submit" at bounding box center [1048, 599] width 85 height 27
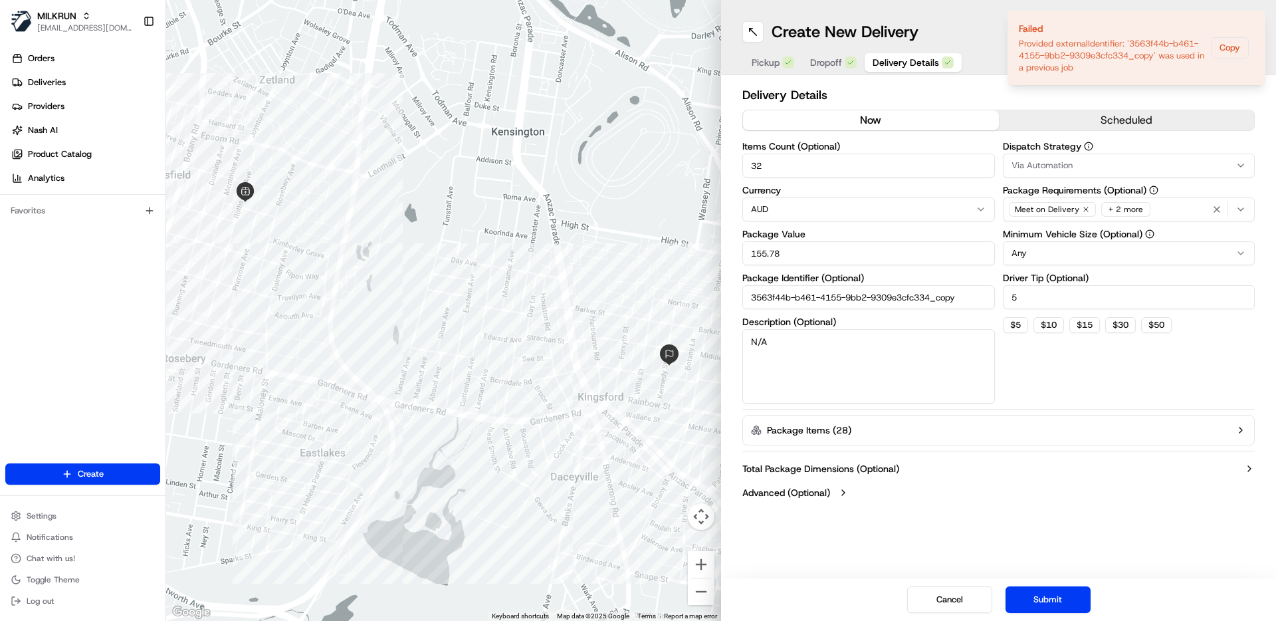
click at [964, 298] on input "3563f44b-b461-4155-9bb2-9309e3cfc334_copy" at bounding box center [868, 297] width 253 height 24
type input "3563f44b-b461-4155-9bb2-9309e3cfc334_copy10"
click at [1057, 594] on button "Submit" at bounding box center [1048, 599] width 85 height 27
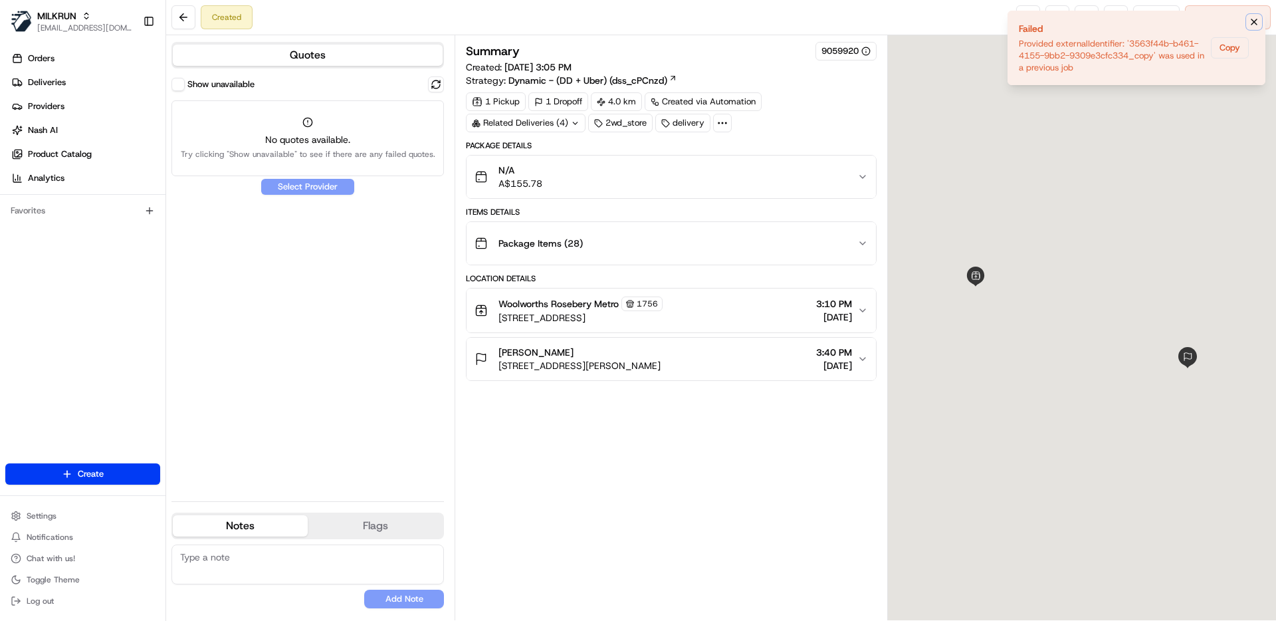
click at [1256, 21] on icon "Notifications (F8)" at bounding box center [1254, 22] width 11 height 11
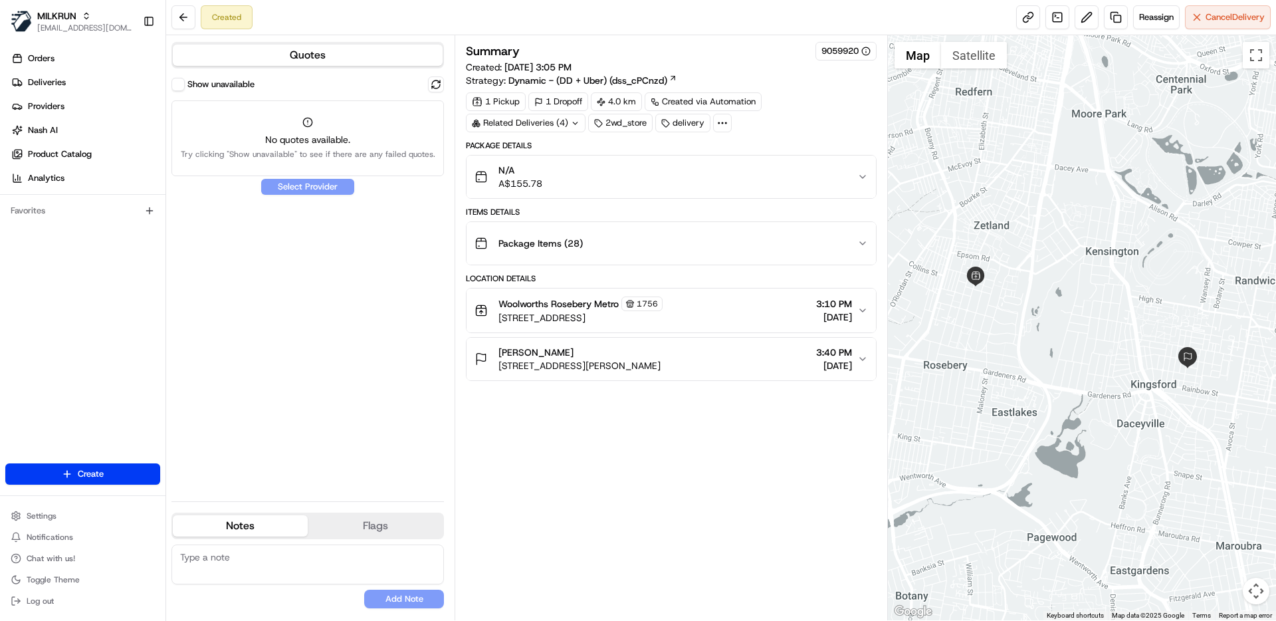
click at [220, 80] on label "Show unavailable" at bounding box center [220, 84] width 67 height 12
click at [185, 80] on button "Show unavailable" at bounding box center [177, 84] width 13 height 13
click at [237, 81] on label "Show unavailable" at bounding box center [220, 84] width 67 height 12
click at [185, 81] on button "Show unavailable" at bounding box center [177, 84] width 13 height 13
click at [432, 84] on button at bounding box center [436, 84] width 16 height 16
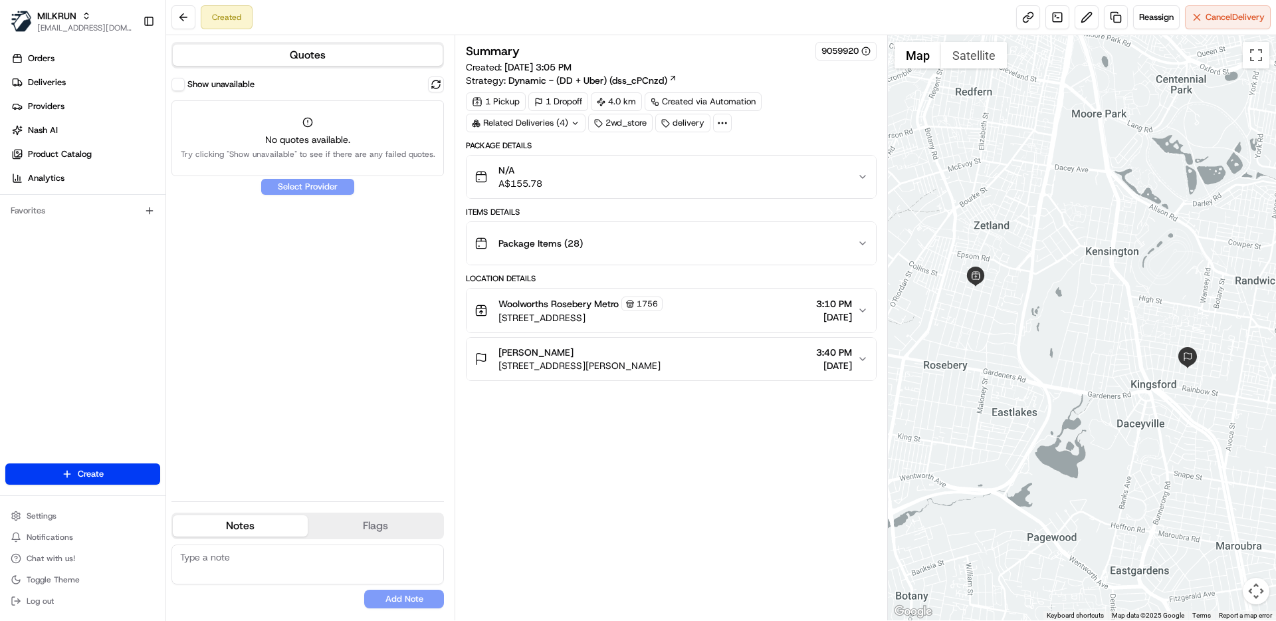
click at [179, 86] on button "Show unavailable" at bounding box center [177, 84] width 13 height 13
click at [294, 105] on div "Show unavailable Select Provider" at bounding box center [307, 283] width 272 height 414
click at [361, 271] on div "Show unavailable Select Provider" at bounding box center [307, 283] width 272 height 414
click at [725, 119] on icon at bounding box center [722, 123] width 12 height 12
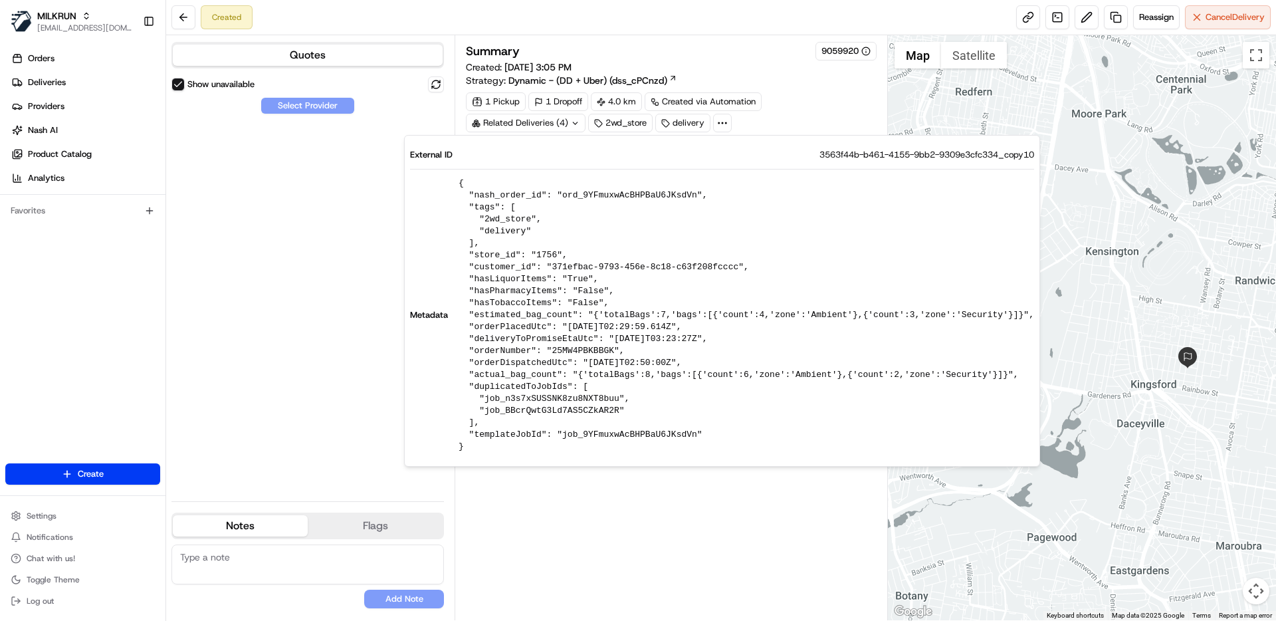
click at [687, 514] on div "Summary 9059920 Created: [DATE] 3:05 PM Strategy: Dynamic - (DD + Uber) (dss_cP…" at bounding box center [671, 328] width 410 height 572
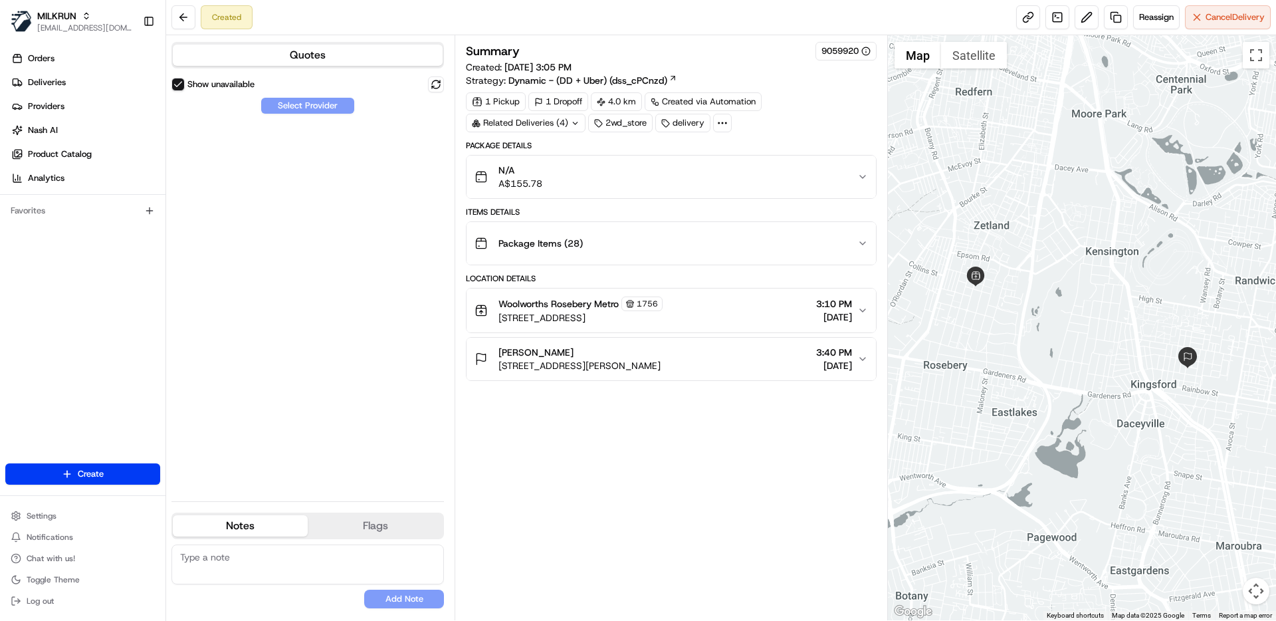
click at [724, 122] on icon at bounding box center [722, 123] width 12 height 12
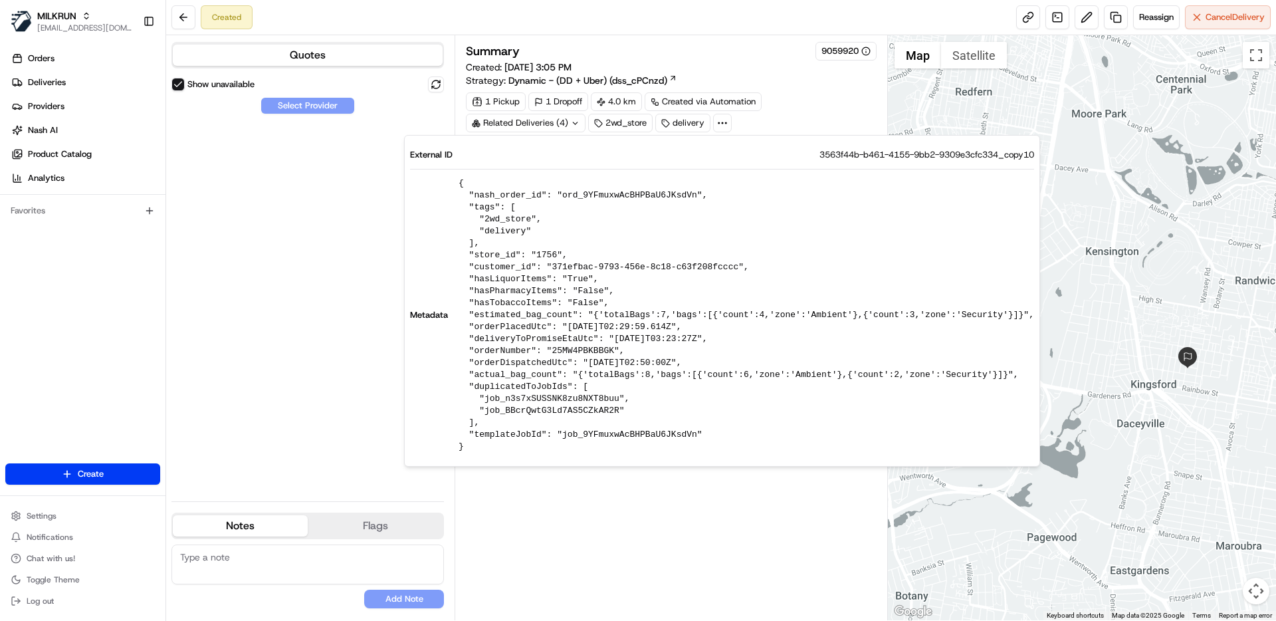
click at [668, 525] on div "Summary 9059920 Created: [DATE] 3:05 PM Strategy: Dynamic - (DD + Uber) (dss_cP…" at bounding box center [671, 328] width 410 height 572
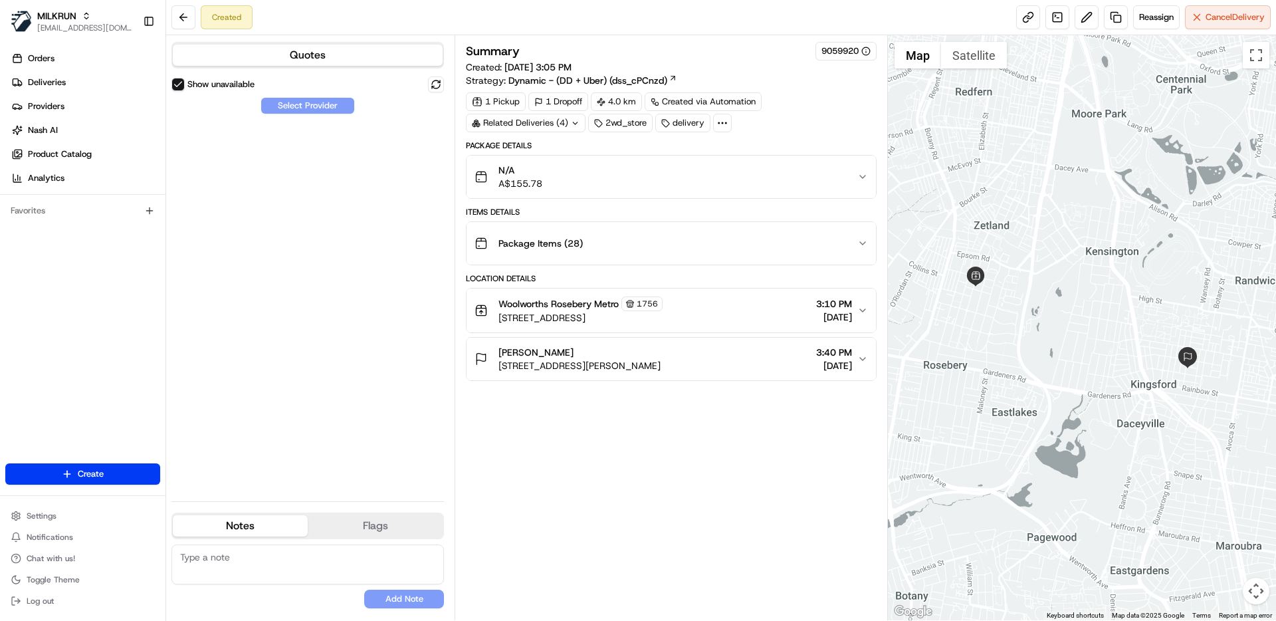
click at [720, 126] on icon at bounding box center [722, 123] width 12 height 12
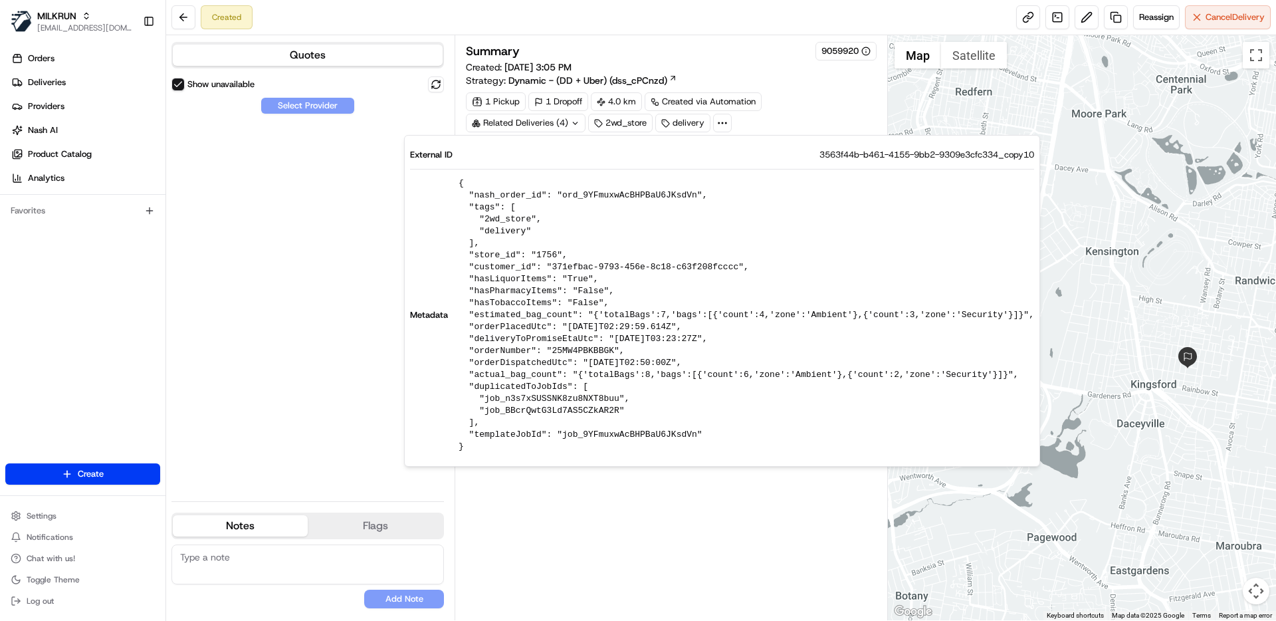
drag, startPoint x: 309, startPoint y: 357, endPoint x: 316, endPoint y: 355, distance: 6.9
click at [310, 356] on div "Show unavailable Select Provider" at bounding box center [307, 283] width 272 height 414
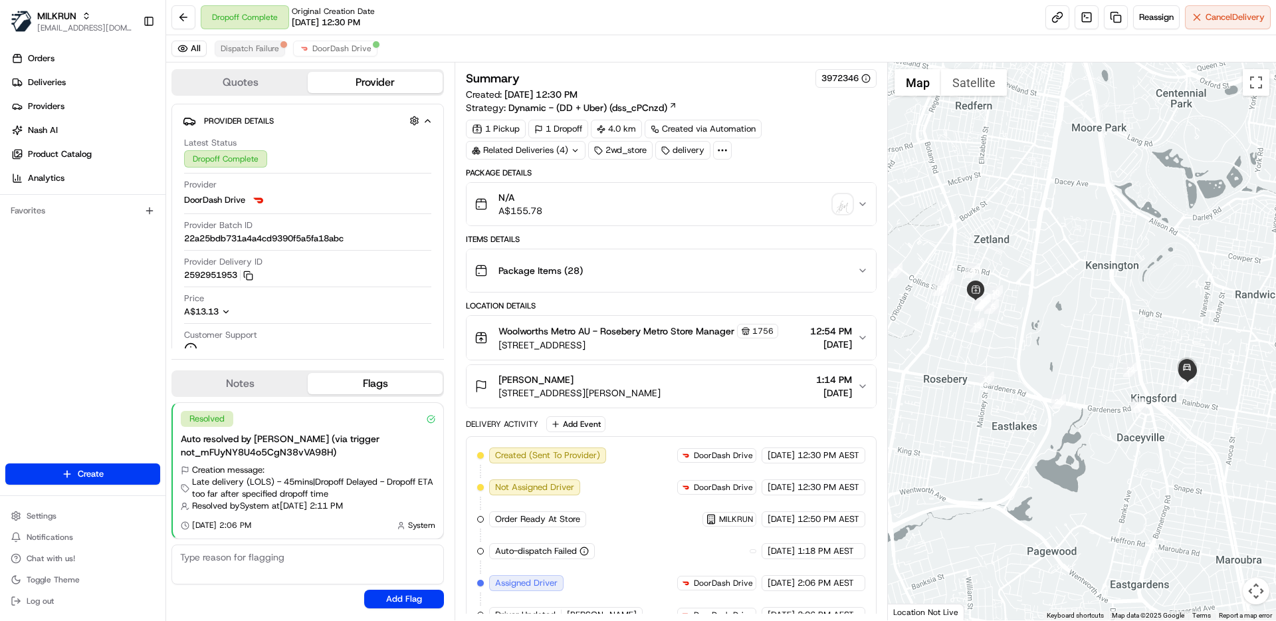
click at [261, 48] on span "Dispatch Failure" at bounding box center [250, 48] width 58 height 11
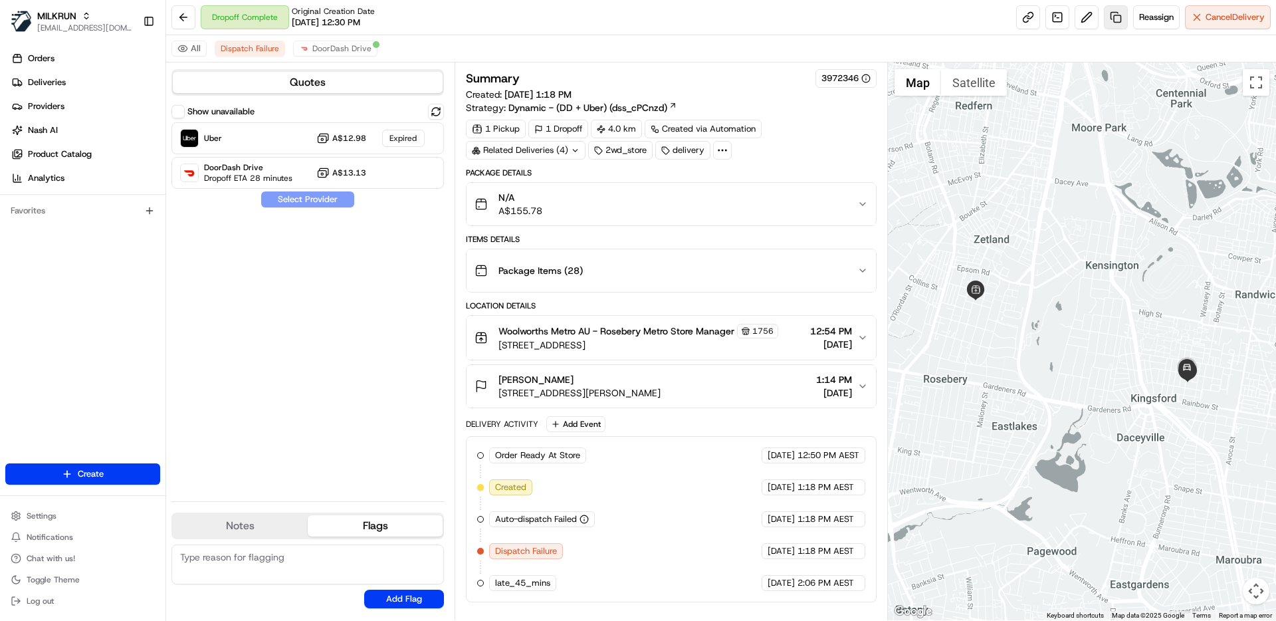
click at [1114, 18] on link at bounding box center [1116, 17] width 24 height 24
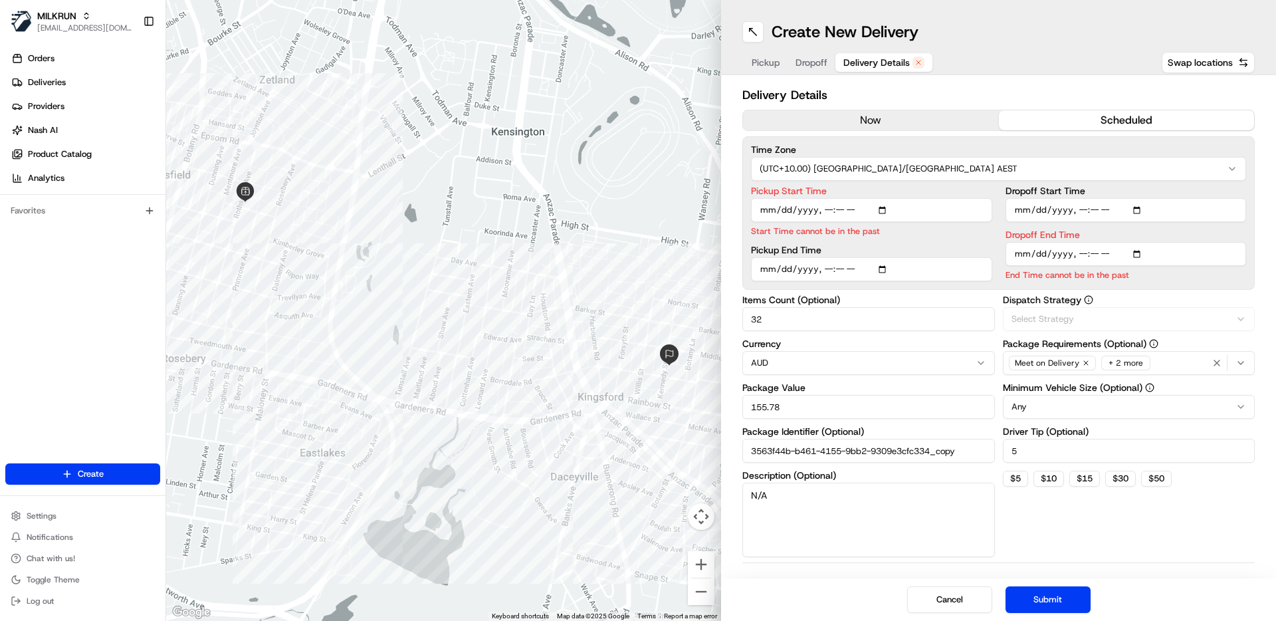
click at [876, 65] on span "Delivery Details" at bounding box center [876, 62] width 66 height 13
click at [857, 122] on button "now" at bounding box center [871, 120] width 256 height 20
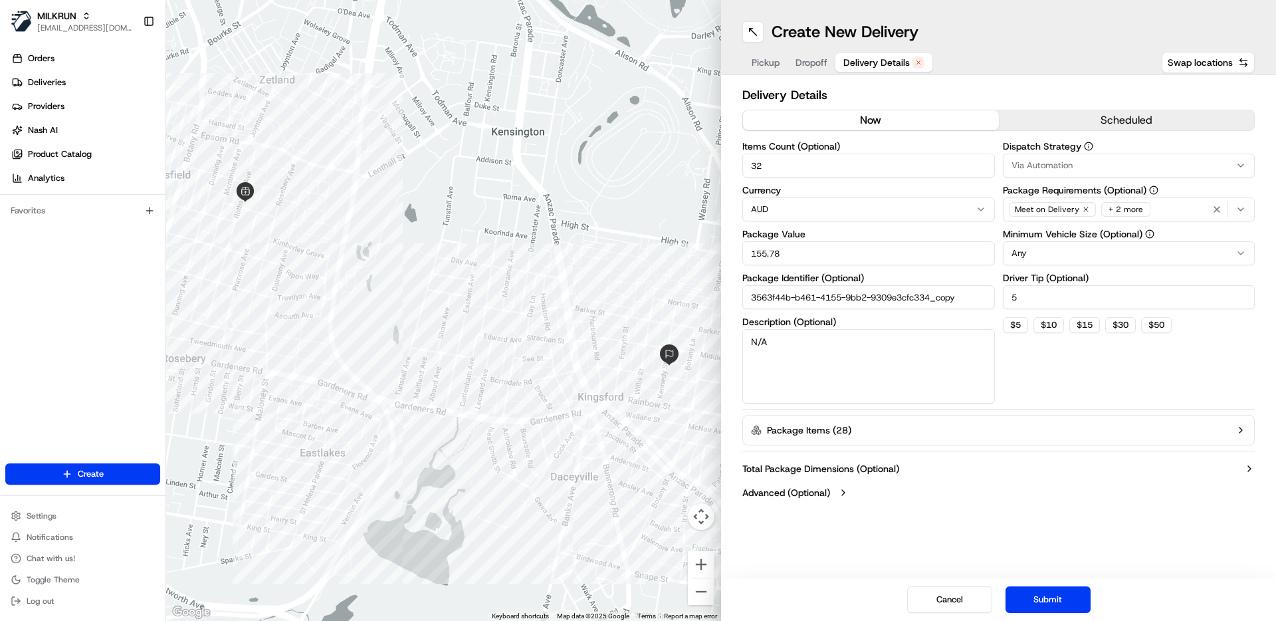
click at [803, 439] on button "Package Items ( 28 )" at bounding box center [998, 430] width 512 height 31
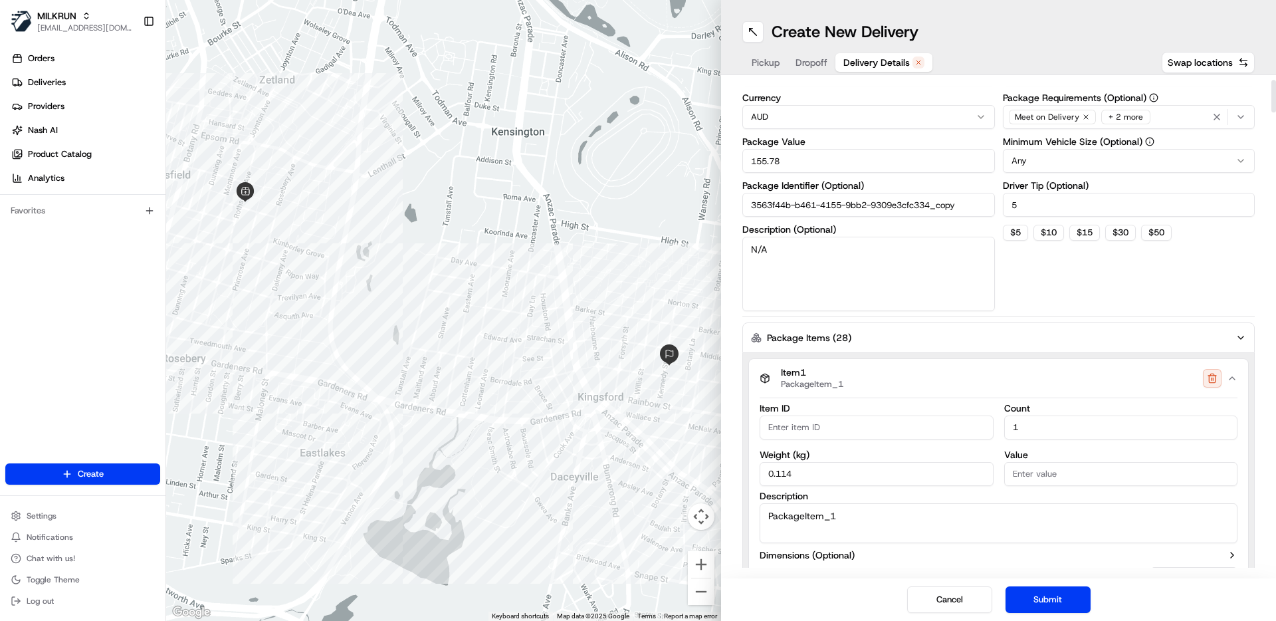
scroll to position [102, 0]
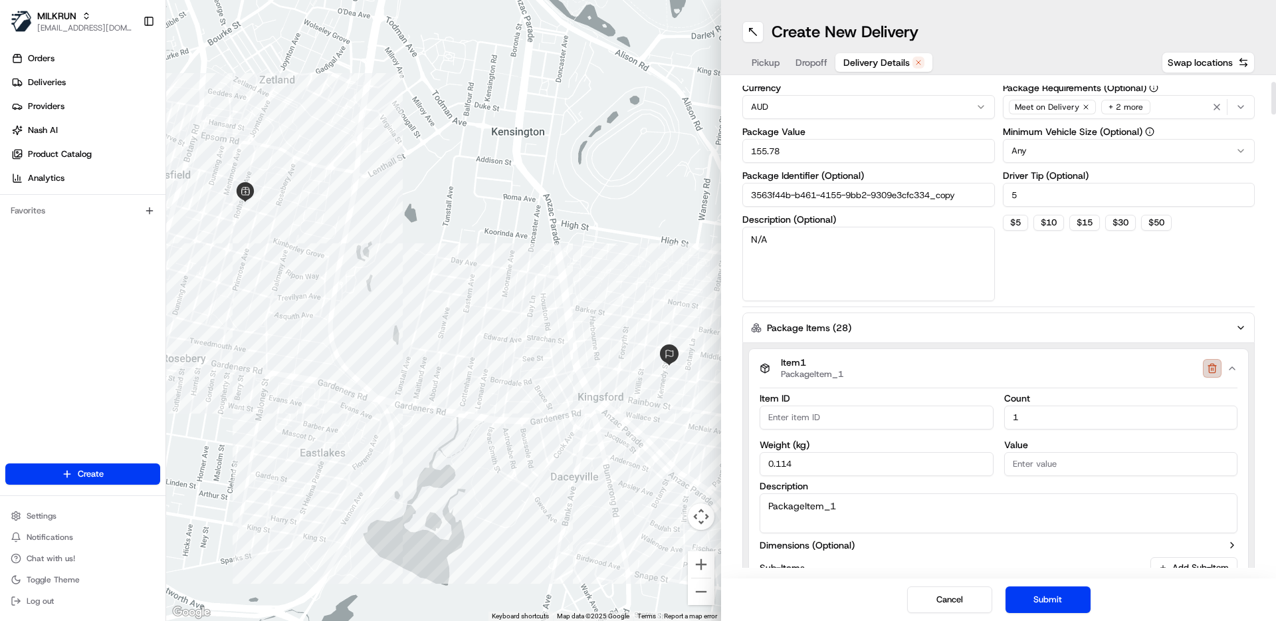
click at [1209, 373] on button "button" at bounding box center [1212, 368] width 19 height 19
click at [1209, 376] on button "button" at bounding box center [1212, 368] width 19 height 19
click at [1211, 374] on button "button" at bounding box center [1212, 368] width 19 height 19
click at [1211, 611] on button "button" at bounding box center [1212, 620] width 19 height 19
click at [1211, 374] on button "button" at bounding box center [1212, 368] width 19 height 19
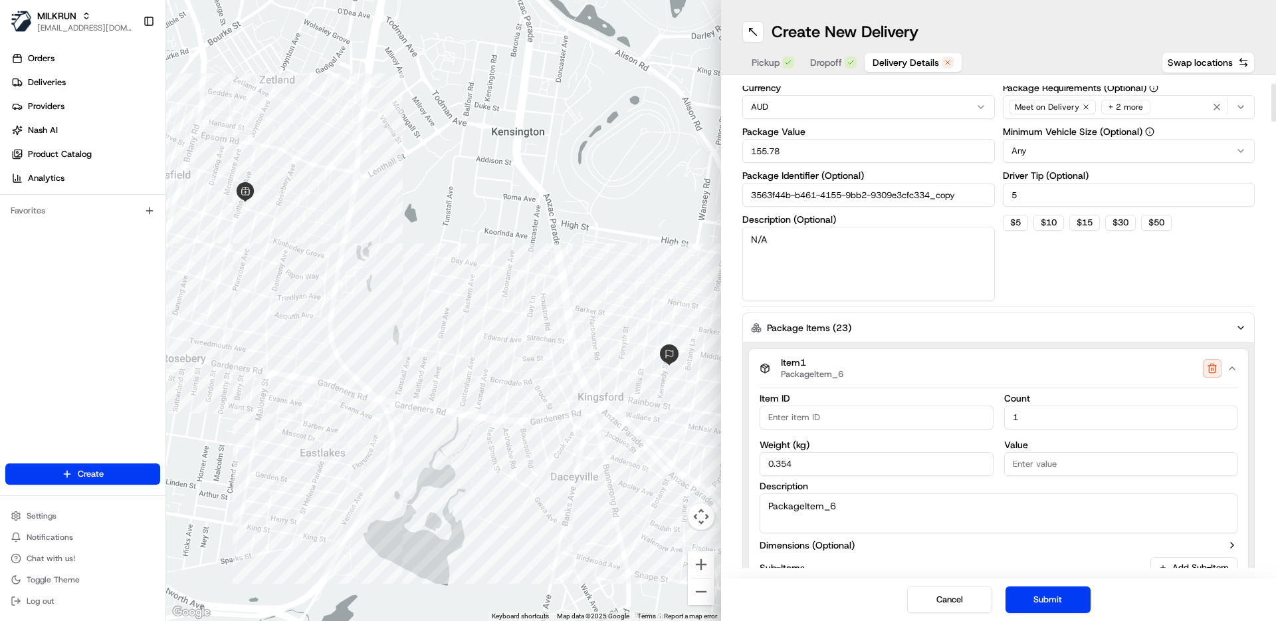
click at [1211, 374] on button "button" at bounding box center [1212, 368] width 19 height 19
click at [1211, 611] on button "button" at bounding box center [1212, 620] width 19 height 19
click at [1211, 374] on button "button" at bounding box center [1212, 368] width 19 height 19
click at [1211, 611] on button "button" at bounding box center [1212, 620] width 19 height 19
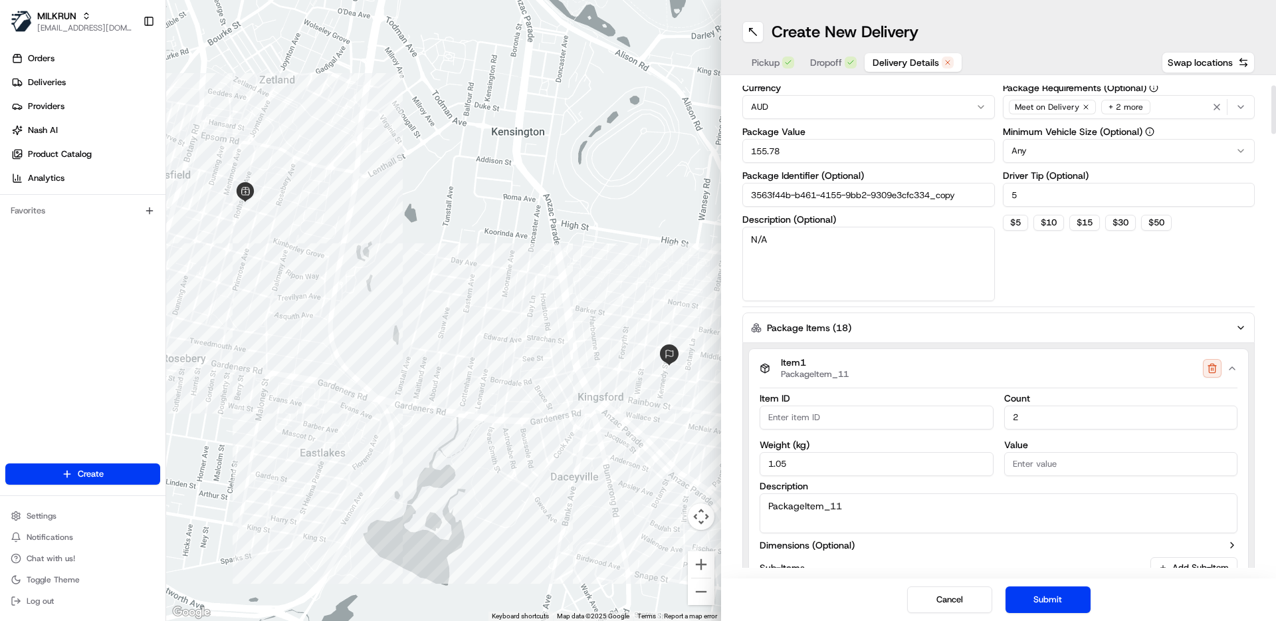
click at [1211, 374] on button "button" at bounding box center [1212, 368] width 19 height 19
click at [1211, 611] on button "button" at bounding box center [1212, 620] width 19 height 19
click at [1211, 374] on button "button" at bounding box center [1212, 368] width 19 height 19
click at [1211, 611] on button "button" at bounding box center [1212, 620] width 19 height 19
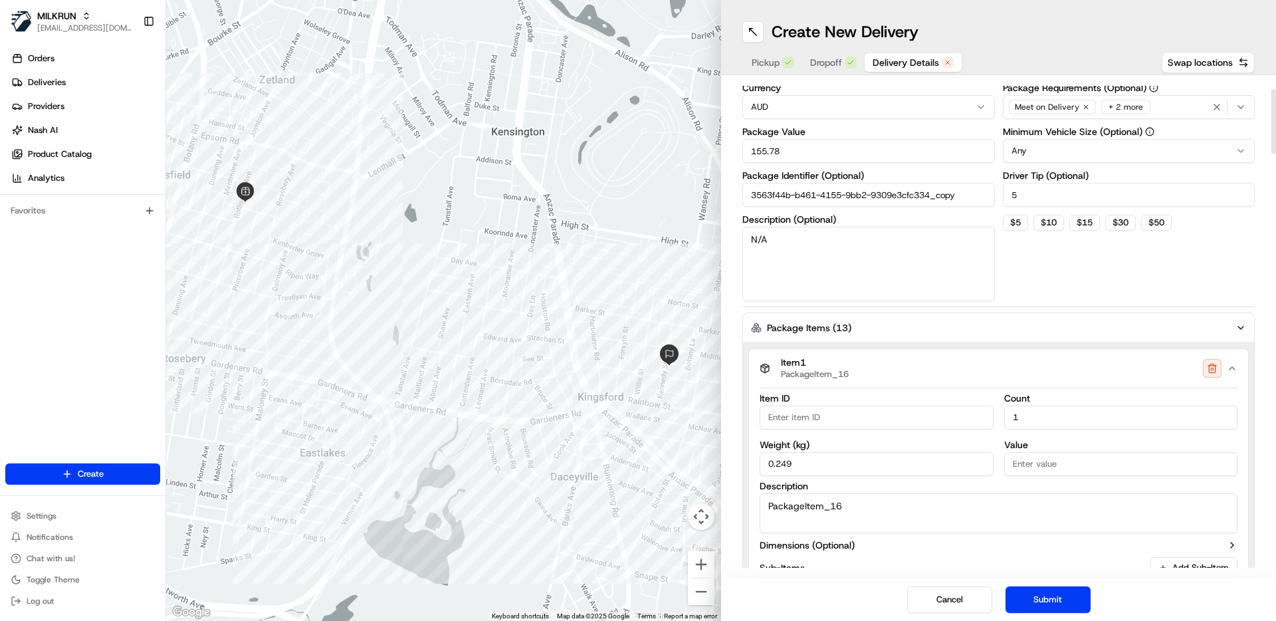
click at [1211, 374] on button "button" at bounding box center [1212, 368] width 19 height 19
click at [1211, 611] on button "button" at bounding box center [1212, 620] width 19 height 19
click at [1211, 374] on button "button" at bounding box center [1212, 368] width 19 height 19
click at [1211, 611] on button "button" at bounding box center [1212, 620] width 19 height 19
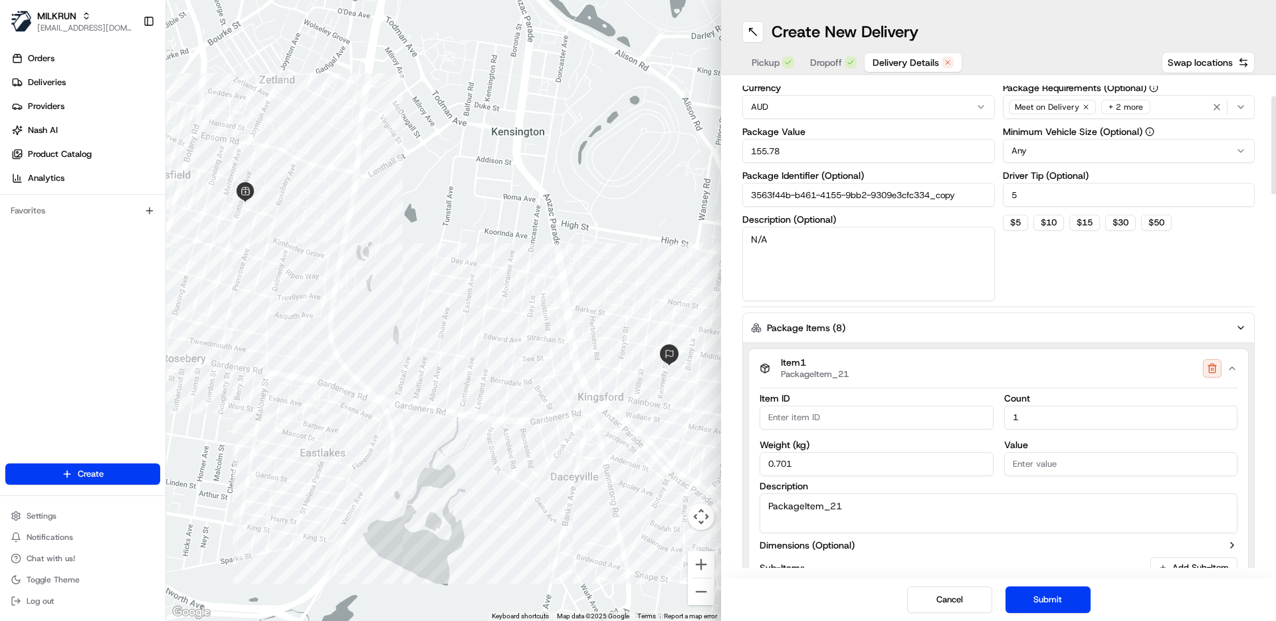
click at [1211, 374] on button "button" at bounding box center [1212, 368] width 19 height 19
click at [1211, 611] on button "button" at bounding box center [1212, 620] width 19 height 19
click at [1211, 374] on button "button" at bounding box center [1212, 368] width 19 height 19
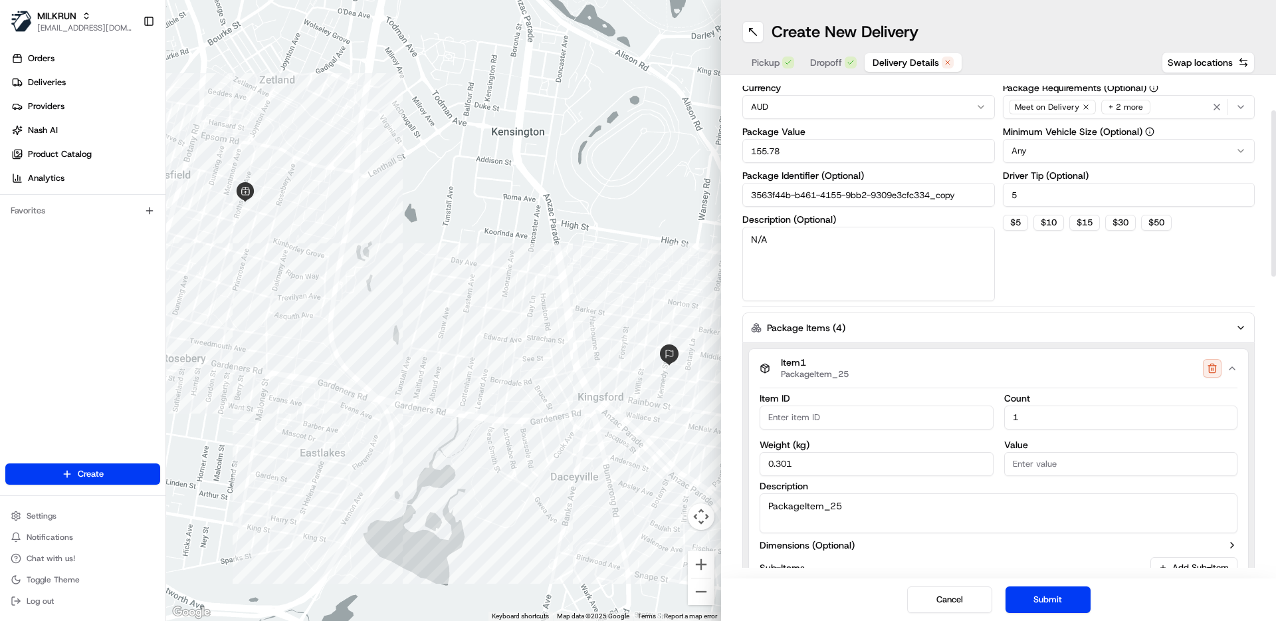
click at [1211, 611] on button "button" at bounding box center [1212, 620] width 19 height 19
click at [1211, 374] on button "button" at bounding box center [1212, 368] width 19 height 19
click at [1211, 611] on button "button" at bounding box center [1212, 620] width 19 height 19
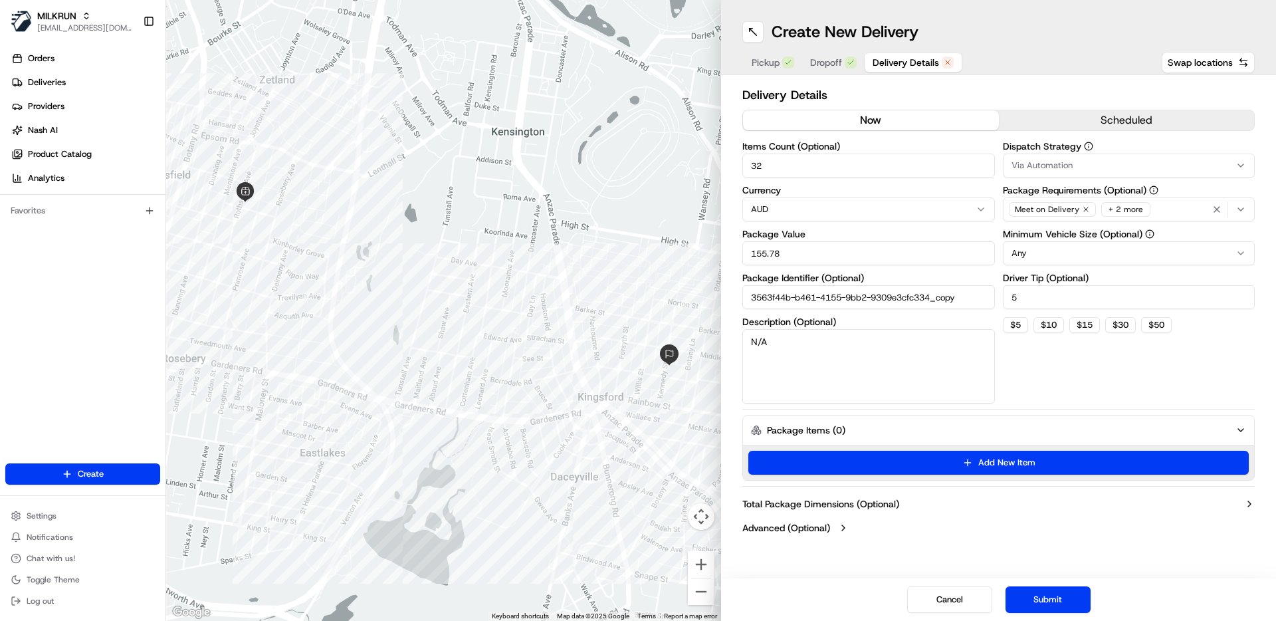
scroll to position [0, 0]
click at [1211, 374] on div "Dispatch Strategy Via Automation Package Requirements (Optional) Meet on Delive…" at bounding box center [1129, 273] width 253 height 262
click at [1181, 389] on div "Dispatch Strategy Via Automation Package Requirements (Optional) Meet on Delive…" at bounding box center [1129, 273] width 253 height 262
click at [1049, 599] on button "Submit" at bounding box center [1048, 599] width 85 height 27
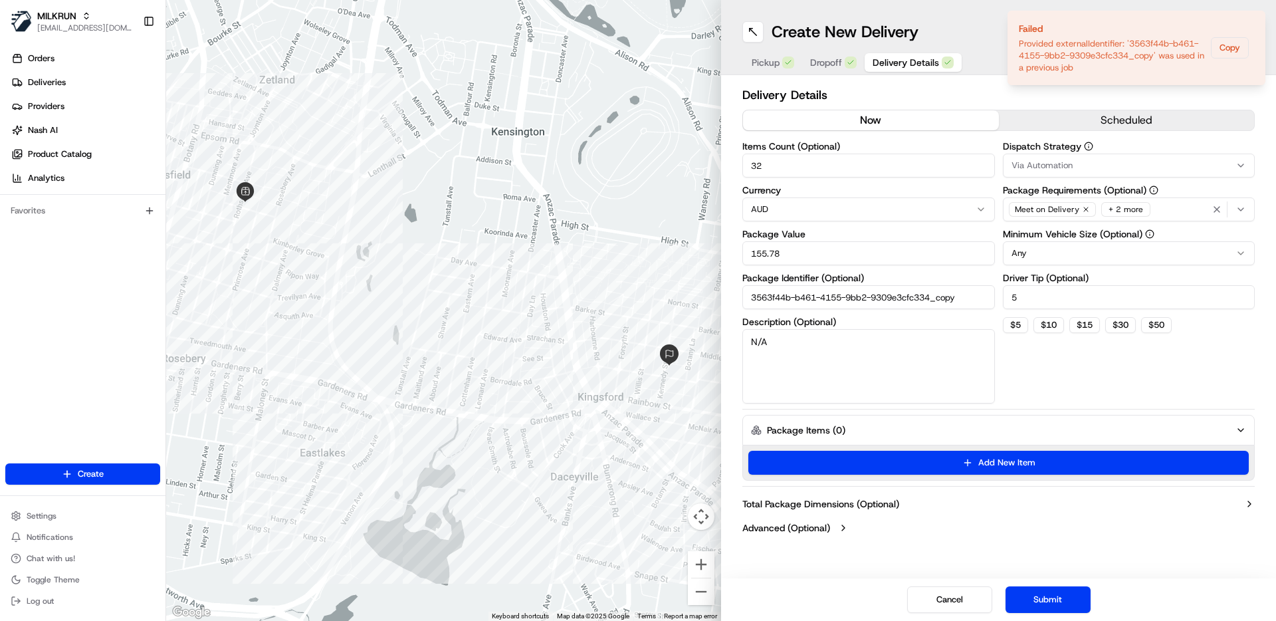
click at [972, 294] on input "3563f44b-b461-4155-9bb2-9309e3cfc334_copy" at bounding box center [868, 297] width 253 height 24
type input "3563f44b-b461-4155-9bb2-9309e3cfc334_copy11"
click at [1052, 605] on button "Submit" at bounding box center [1048, 599] width 85 height 27
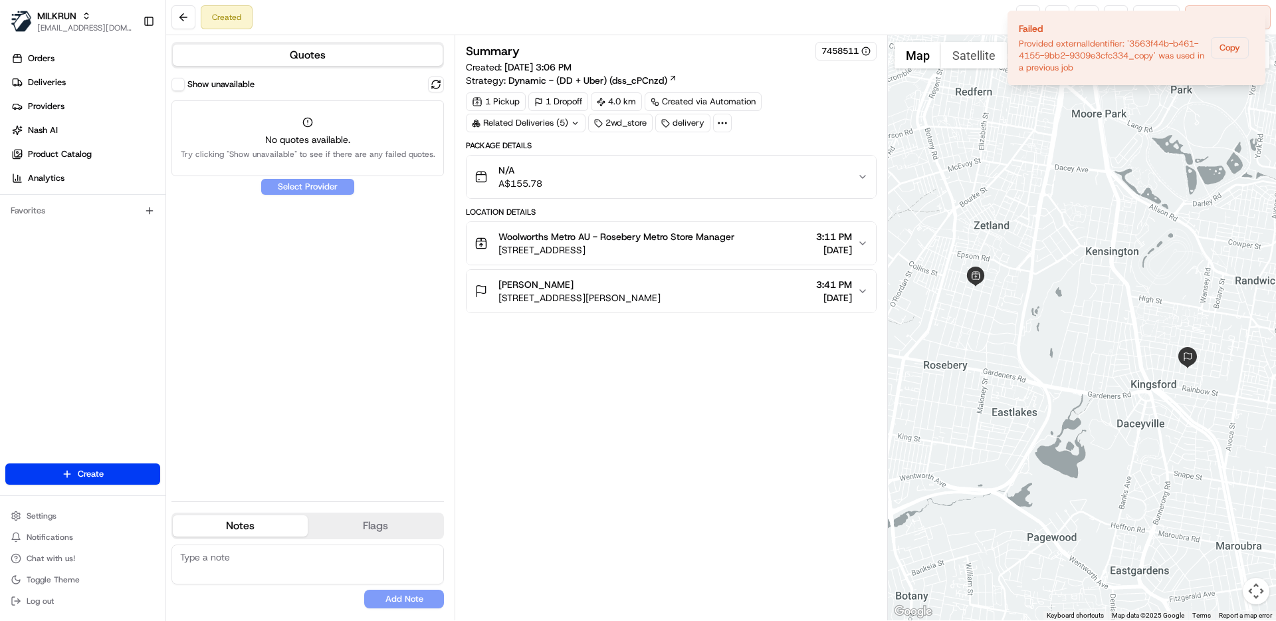
click at [199, 82] on label "Show unavailable" at bounding box center [220, 84] width 67 height 12
click at [185, 82] on button "Show unavailable" at bounding box center [177, 84] width 13 height 13
click at [431, 83] on button at bounding box center [436, 84] width 16 height 16
click at [223, 82] on label "Show unavailable" at bounding box center [220, 84] width 67 height 12
click at [185, 82] on button "Show unavailable" at bounding box center [177, 84] width 13 height 13
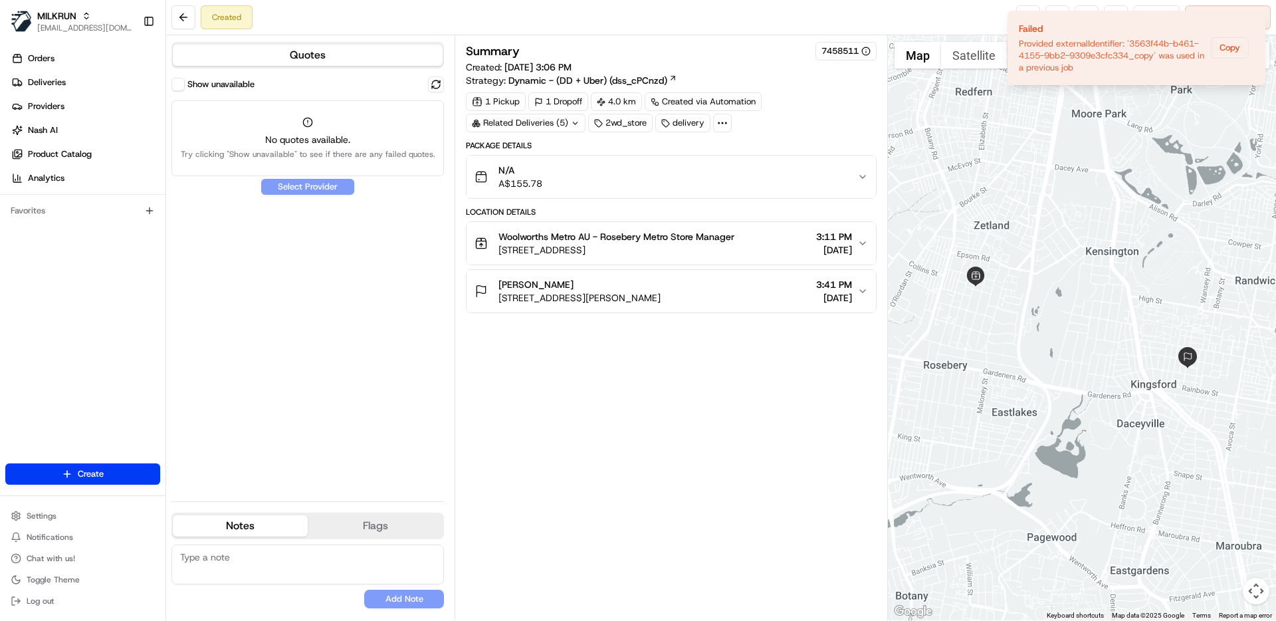
click at [183, 83] on button "Show unavailable" at bounding box center [177, 84] width 13 height 13
click at [345, 108] on div "Show unavailable Select Provider" at bounding box center [307, 283] width 272 height 414
drag, startPoint x: 429, startPoint y: 330, endPoint x: 526, endPoint y: 423, distance: 134.5
click at [430, 338] on div "Show unavailable Select Provider" at bounding box center [307, 283] width 272 height 414
drag, startPoint x: 597, startPoint y: 432, endPoint x: 629, endPoint y: 435, distance: 31.4
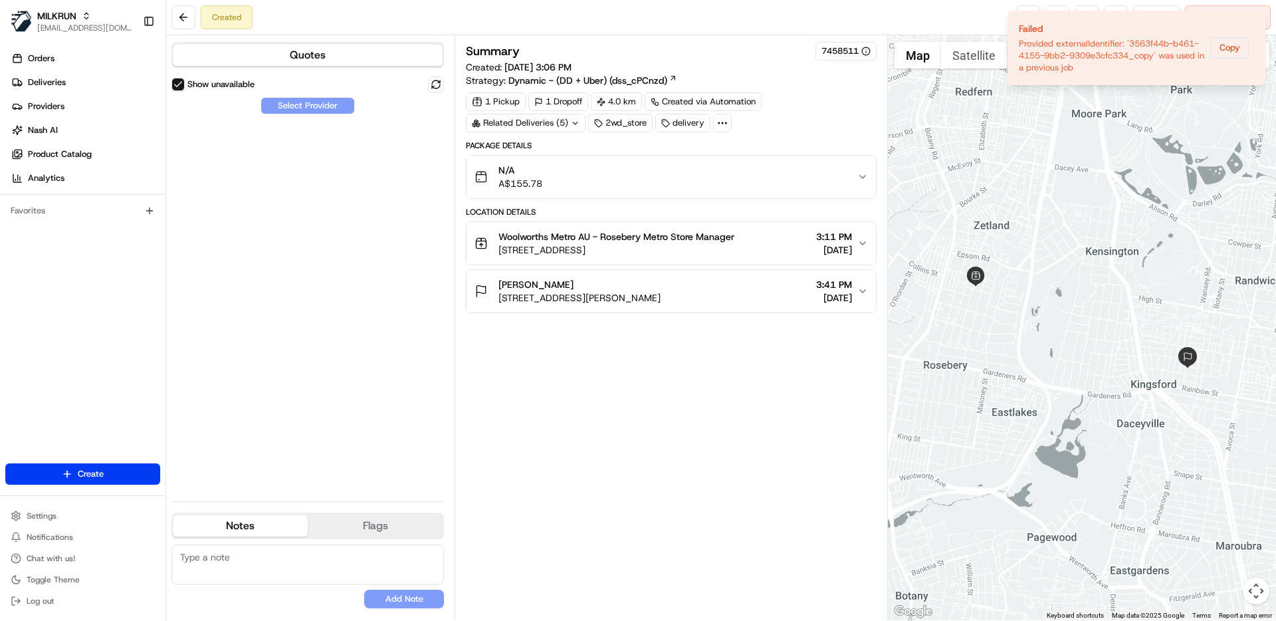
click at [598, 432] on div "Summary 7458511 Created: 20/08/2025 3:06 PM Strategy: Dynamic - (DD + Uber) (ds…" at bounding box center [671, 328] width 410 height 572
click at [727, 127] on icon at bounding box center [722, 123] width 12 height 12
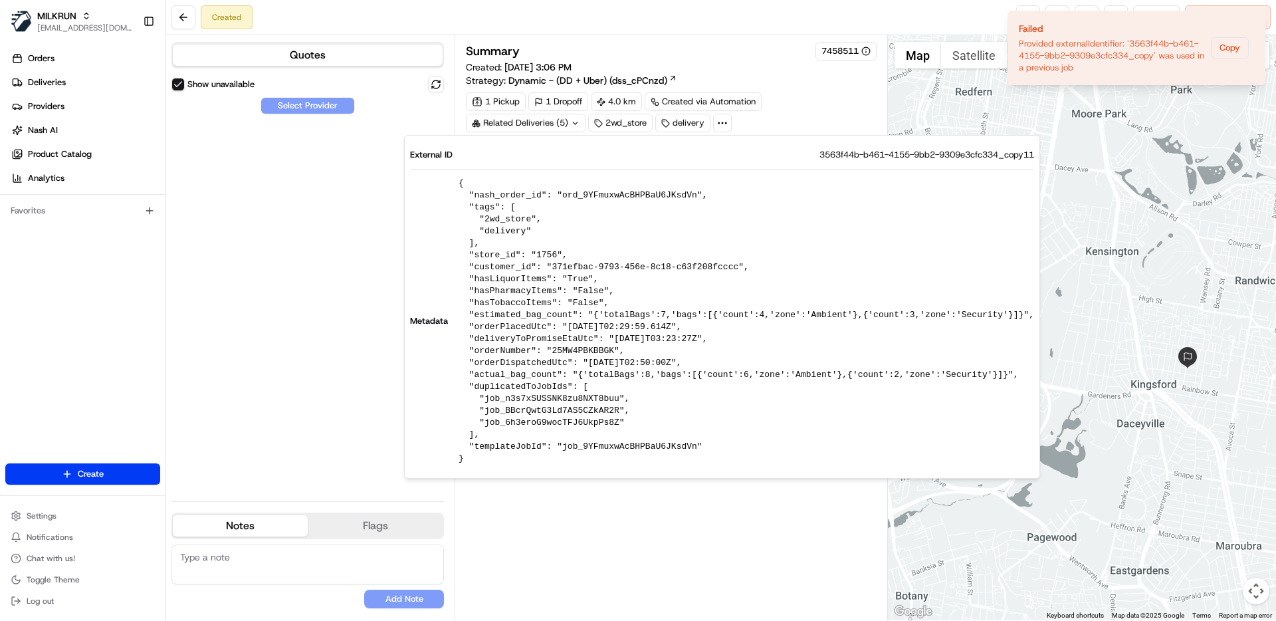
click at [735, 540] on div "Summary 7458511 Created: 20/08/2025 3:06 PM Strategy: Dynamic - (DD + Uber) (ds…" at bounding box center [671, 328] width 410 height 572
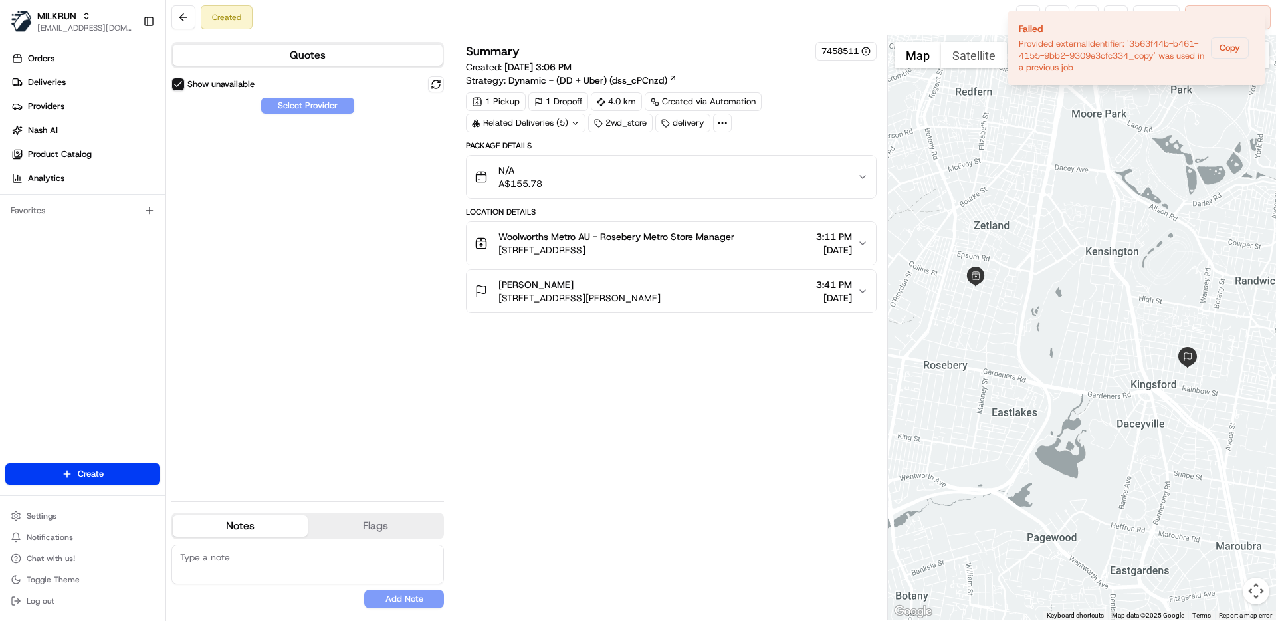
click at [744, 423] on div "Summary 7458511 Created: 20/08/2025 3:06 PM Strategy: Dynamic - (DD + Uber) (ds…" at bounding box center [671, 328] width 410 height 572
click at [723, 440] on div "Summary 7458511 Created: 20/08/2025 3:06 PM Strategy: Dynamic - (DD + Uber) (ds…" at bounding box center [671, 328] width 410 height 572
click at [1258, 20] on icon "Notifications (F8)" at bounding box center [1254, 22] width 11 height 11
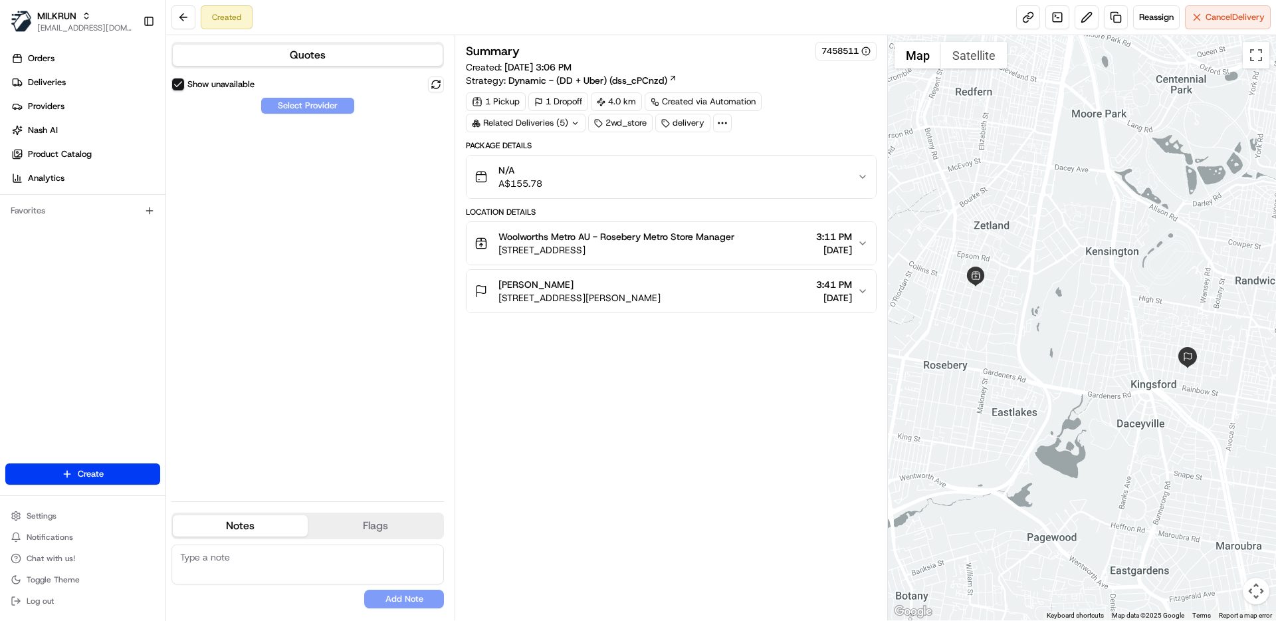
click at [683, 473] on div "Summary 7458511 Created: 20/08/2025 3:06 PM Strategy: Dynamic - (DD + Uber) (ds…" at bounding box center [671, 328] width 410 height 572
